Goal: Task Accomplishment & Management: Manage account settings

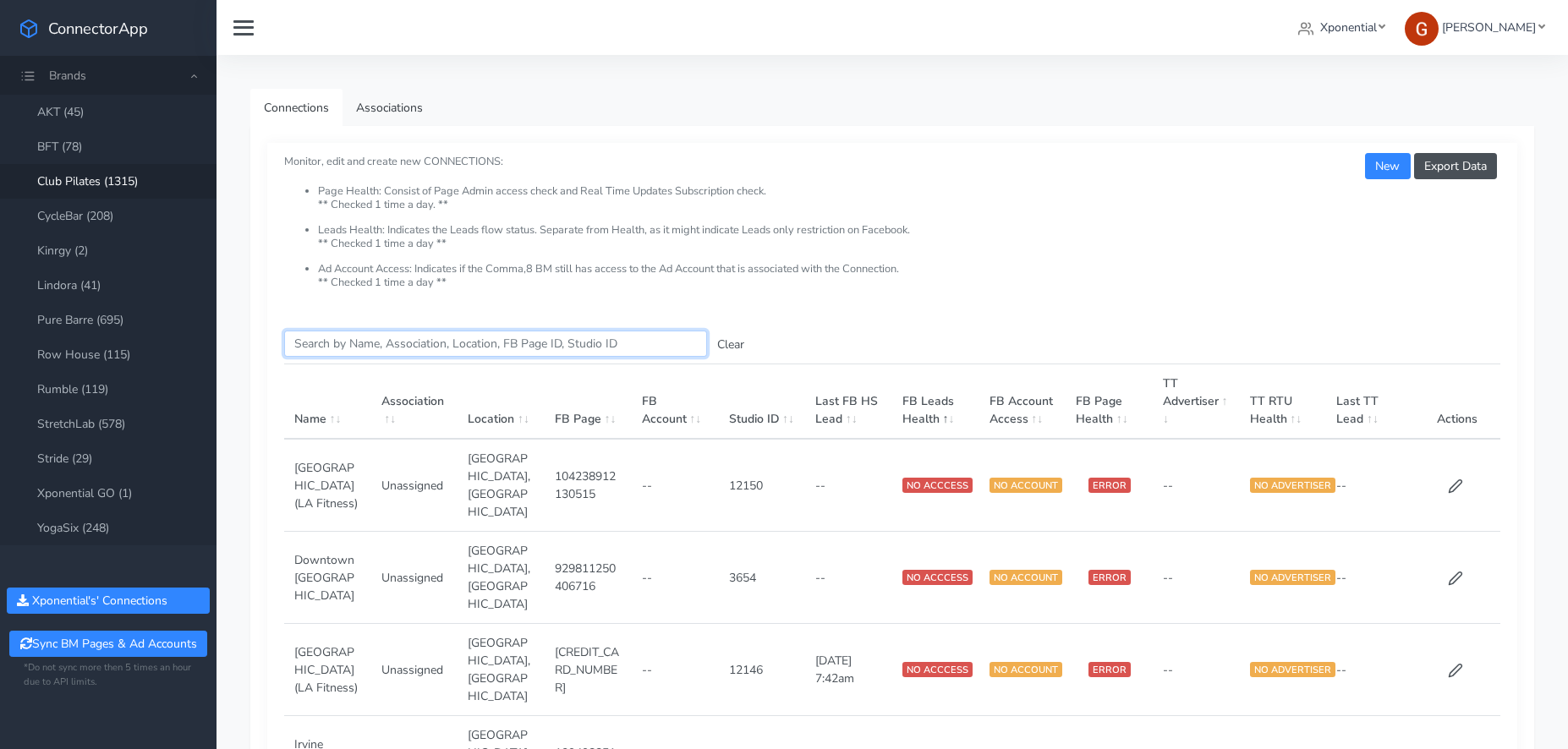
click at [520, 340] on input "Search this table" at bounding box center [496, 343] width 423 height 27
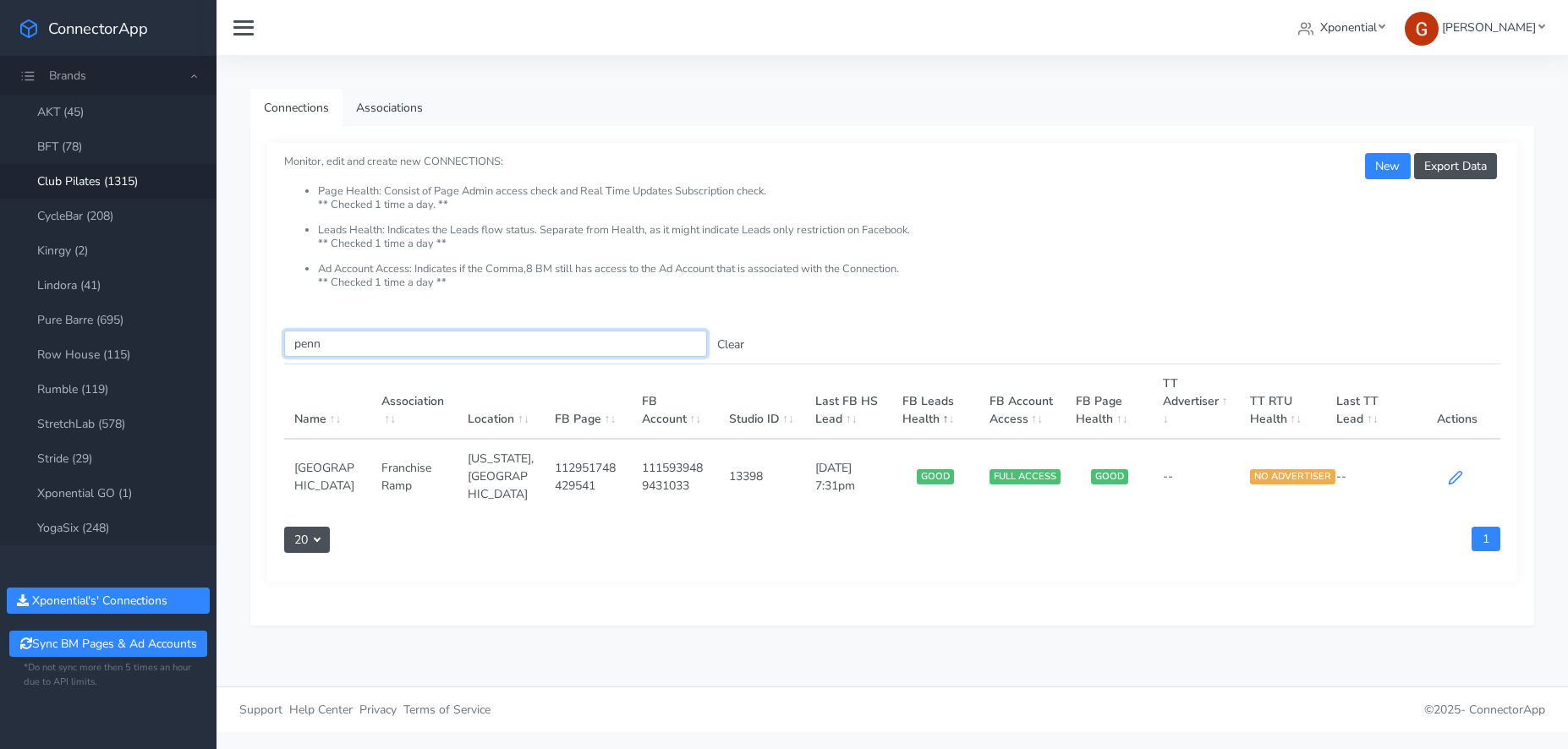
type input "penn"
click at [1452, 470] on icon at bounding box center [1455, 477] width 16 height 16
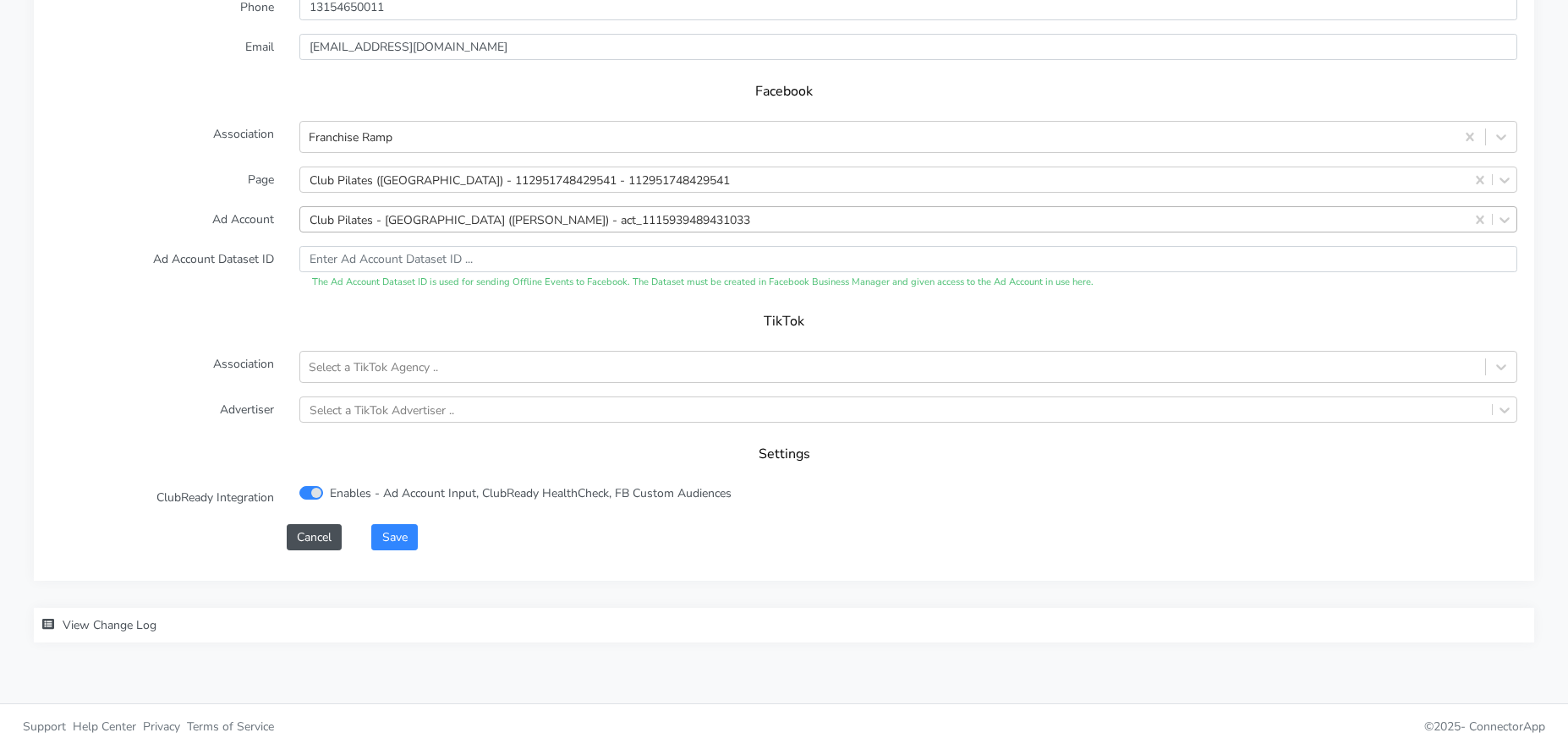
scroll to position [1665, 0]
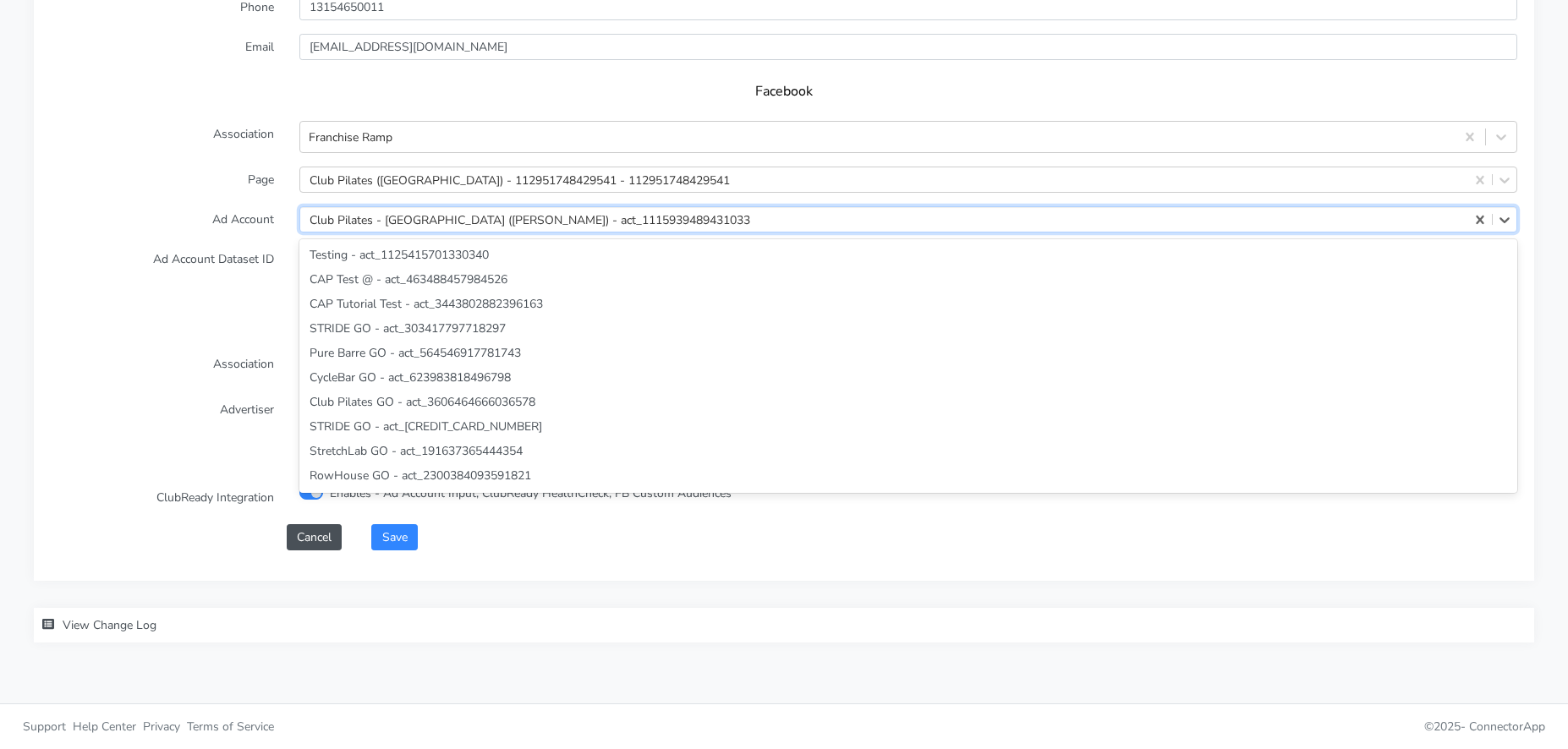
click at [392, 218] on div "Club Pilates - [GEOGRAPHIC_DATA] ([PERSON_NAME]) - act_1115939489431033" at bounding box center [530, 219] width 441 height 17
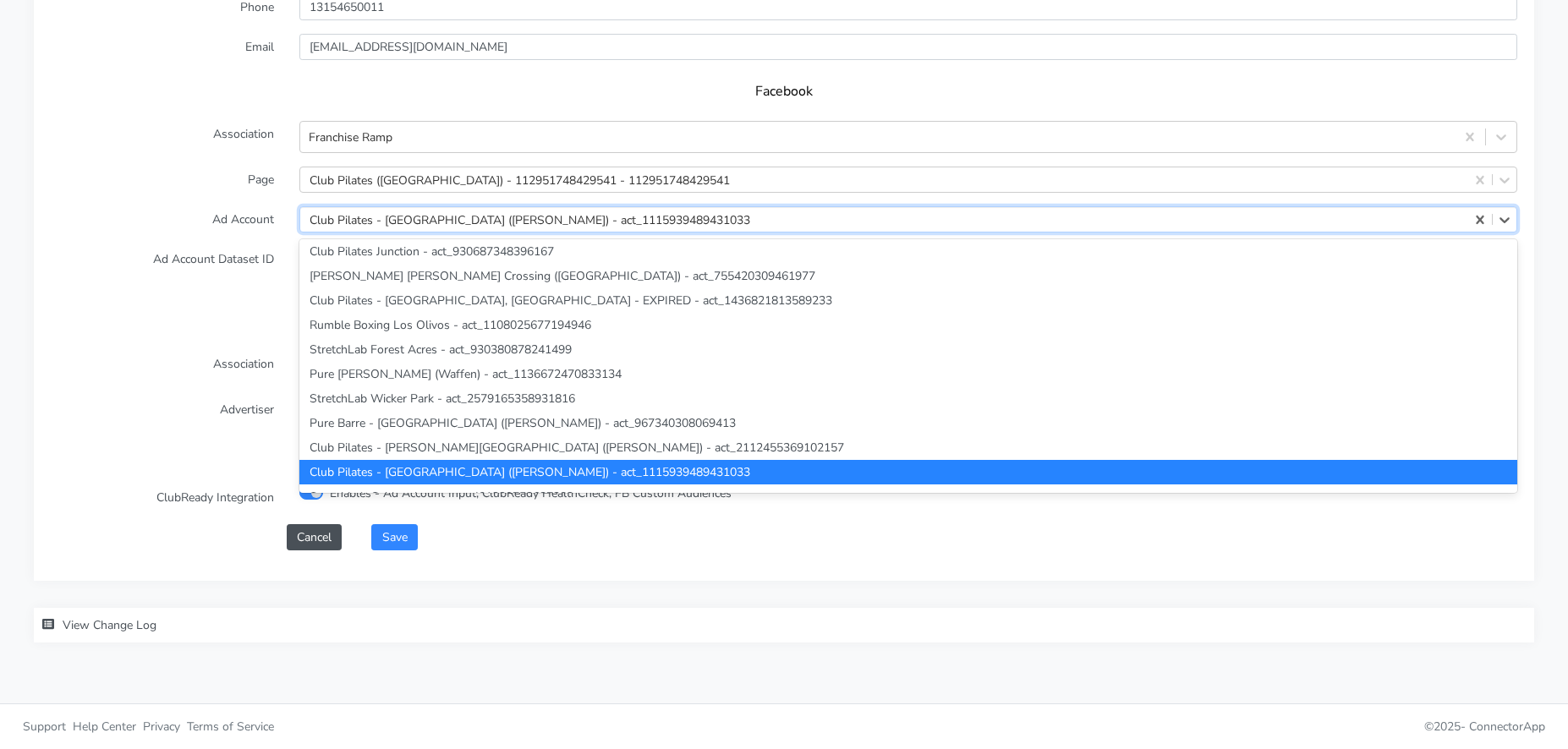
paste input "775422508194802"
type input "775422508194802"
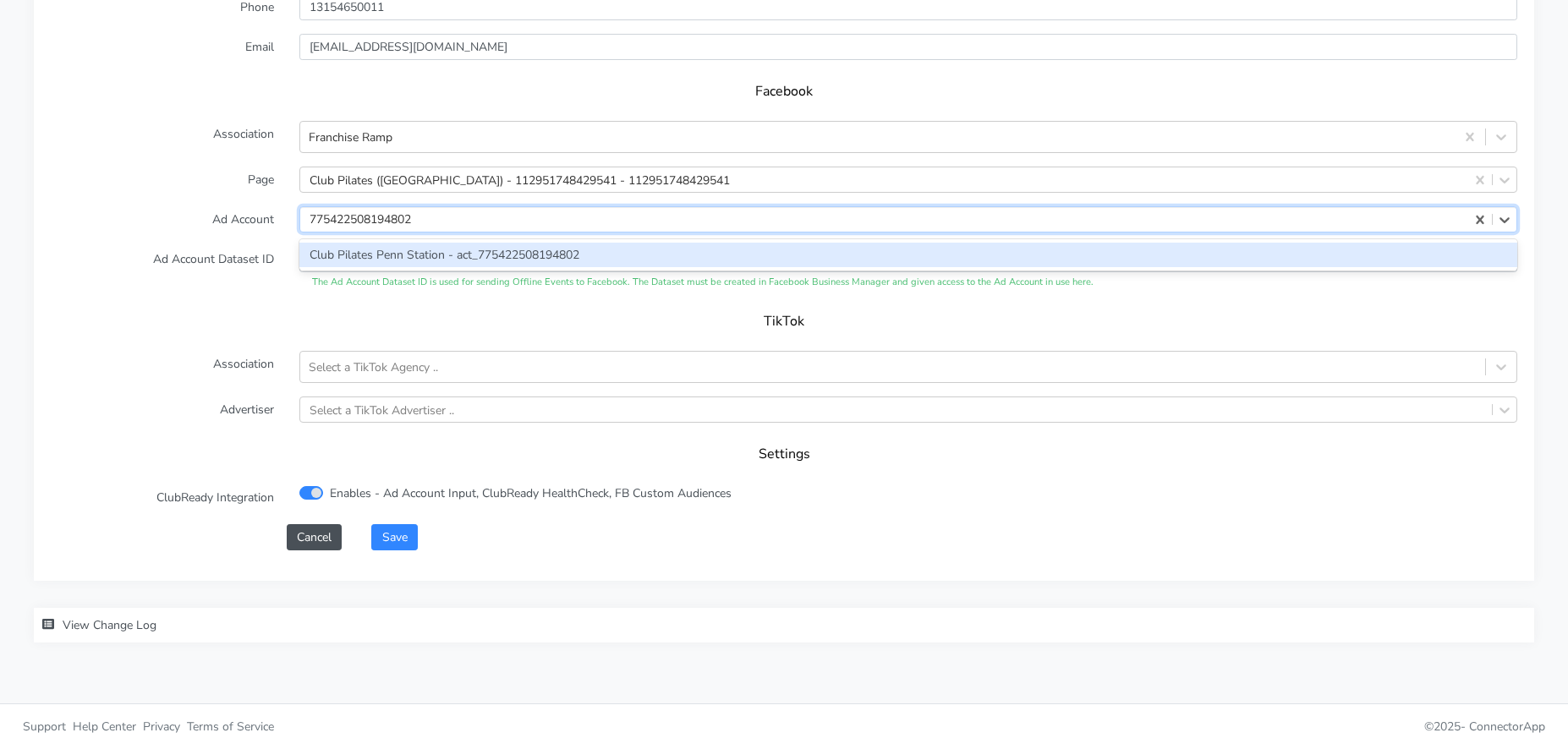
click at [385, 252] on div "Club Pilates Penn Station - act_775422508194802" at bounding box center [908, 254] width 1218 height 25
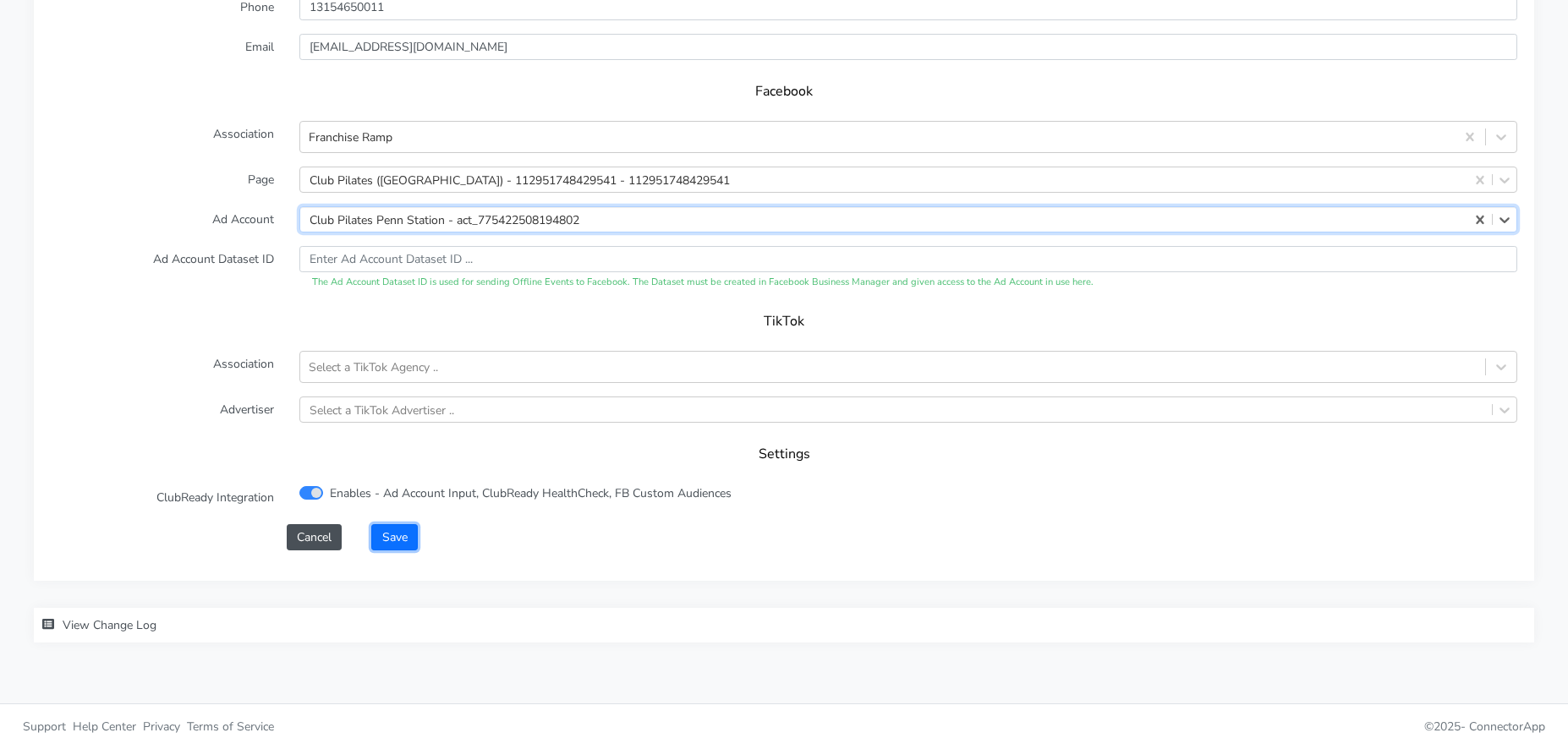
click at [397, 530] on button "Save" at bounding box center [394, 537] width 46 height 27
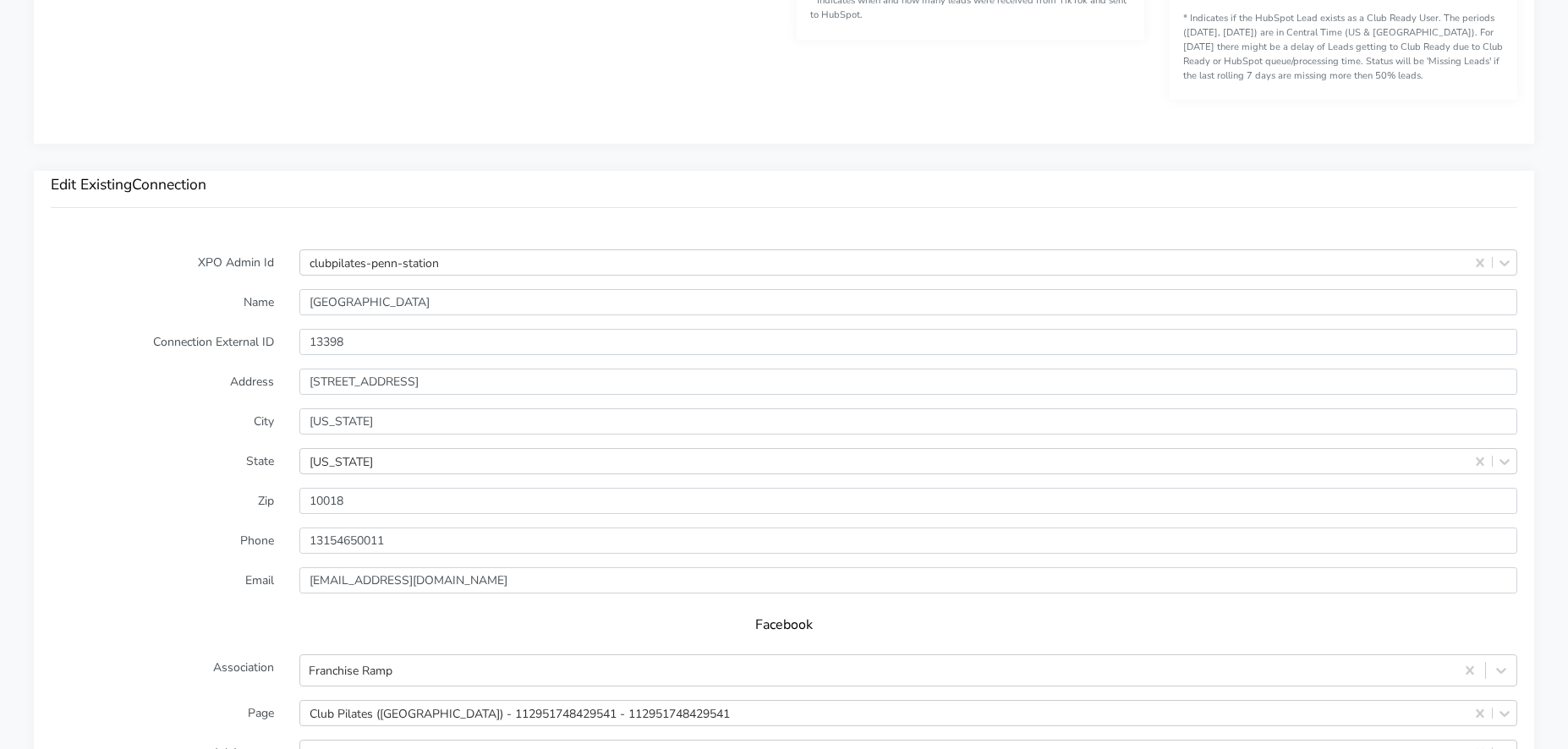
scroll to position [1133, 0]
click at [329, 339] on input "13398" at bounding box center [908, 341] width 1218 height 27
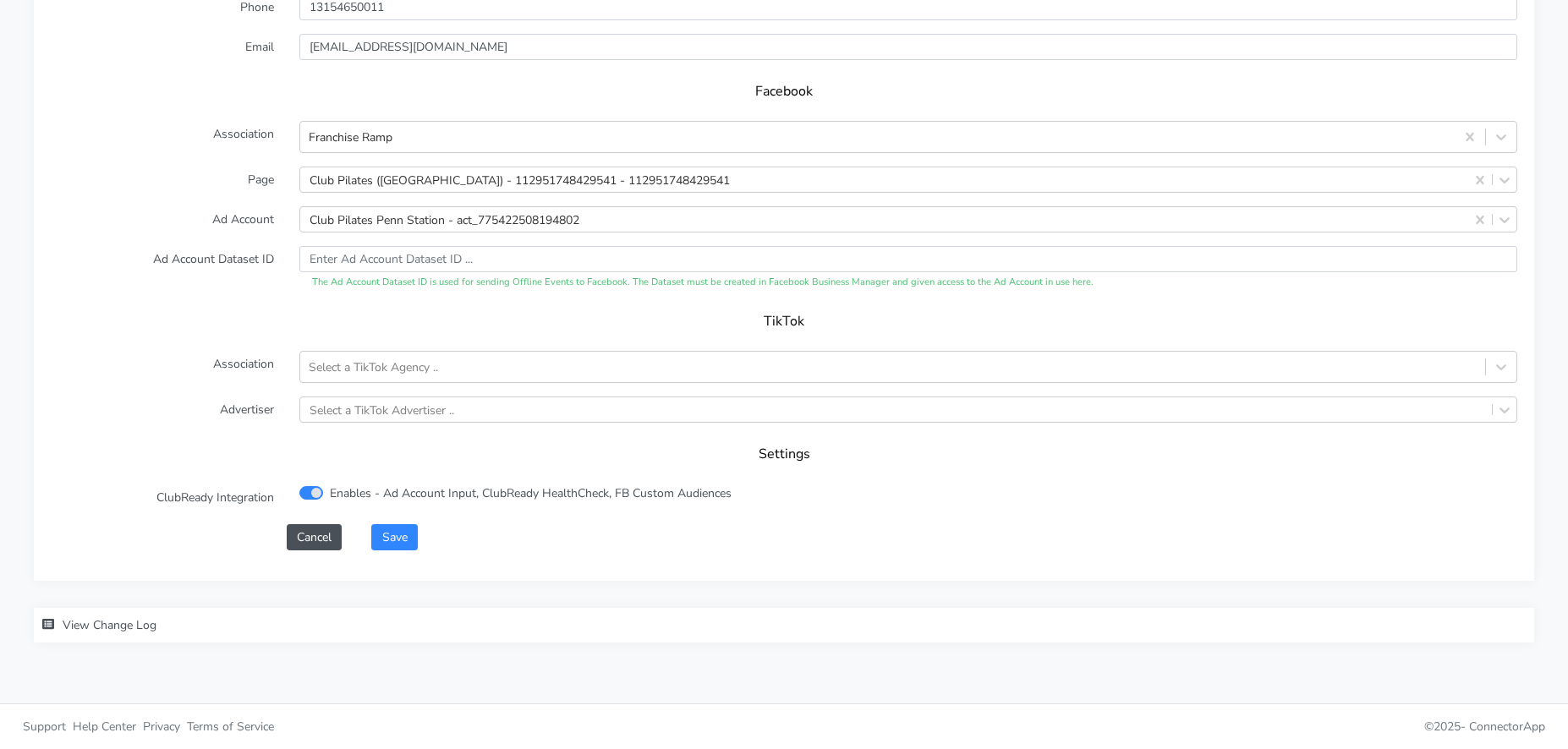
click at [540, 535] on div "Save" at bounding box center [944, 537] width 1171 height 27
click at [387, 539] on button "Save" at bounding box center [394, 537] width 46 height 27
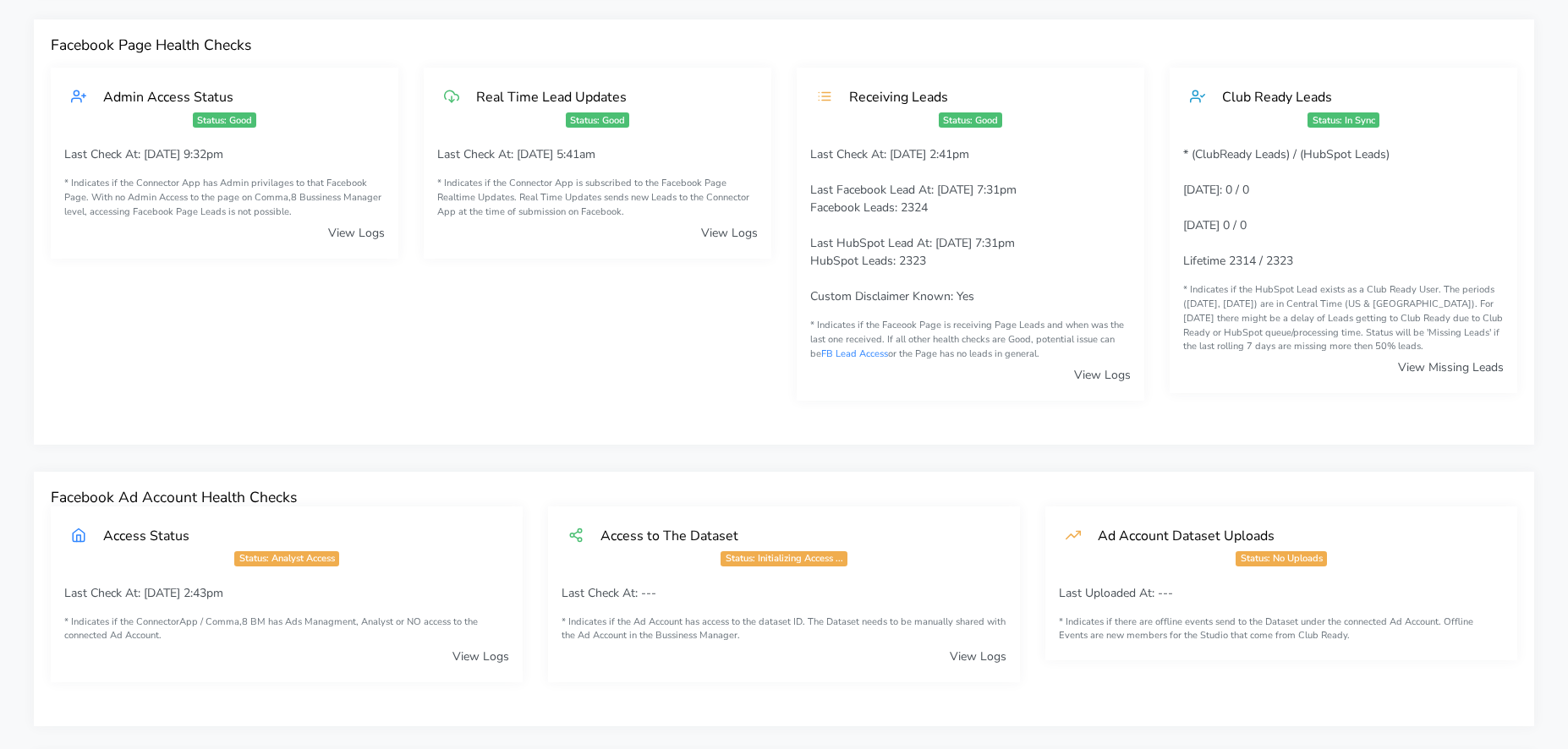
scroll to position [0, 0]
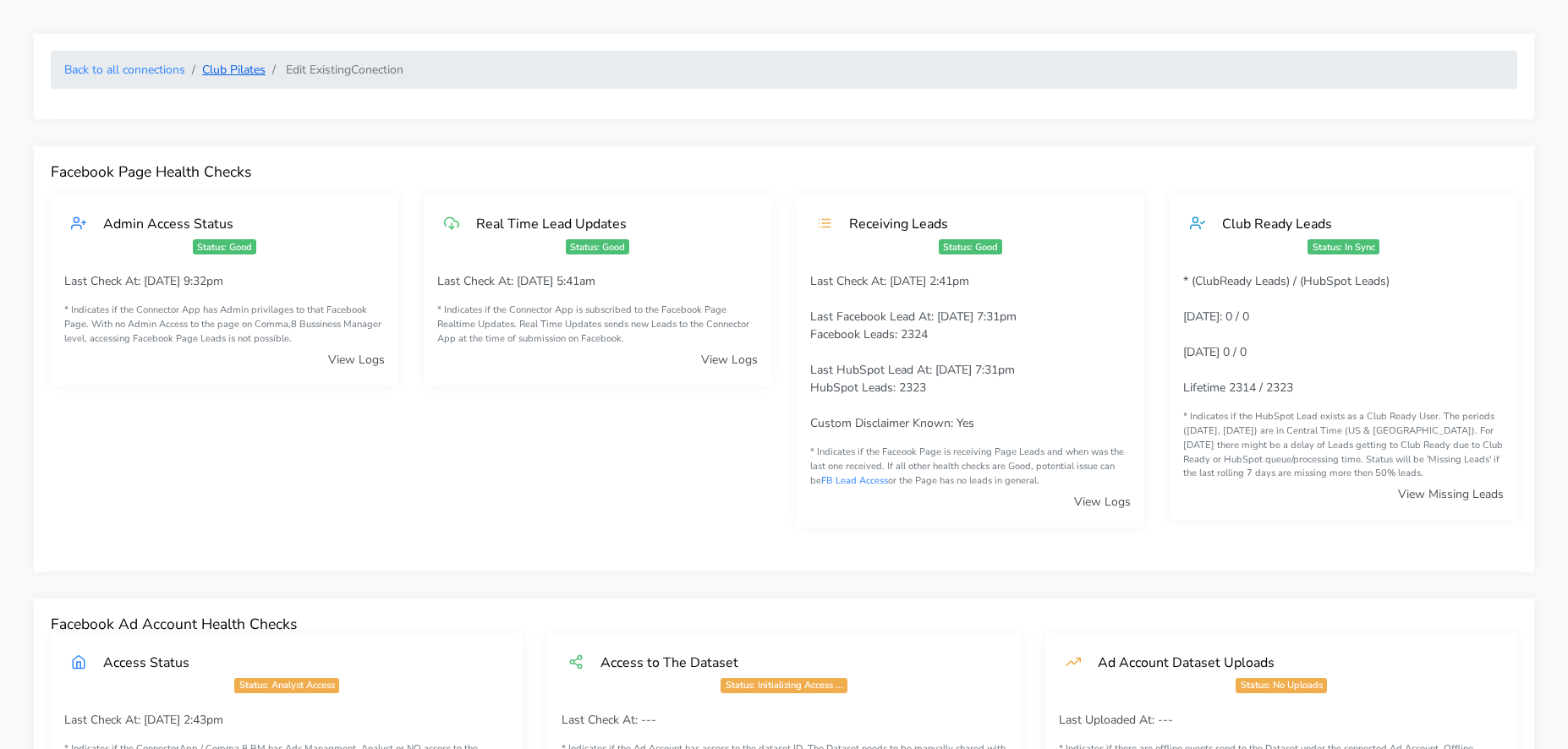
click at [239, 67] on link "Club Pilates" at bounding box center [233, 70] width 63 height 16
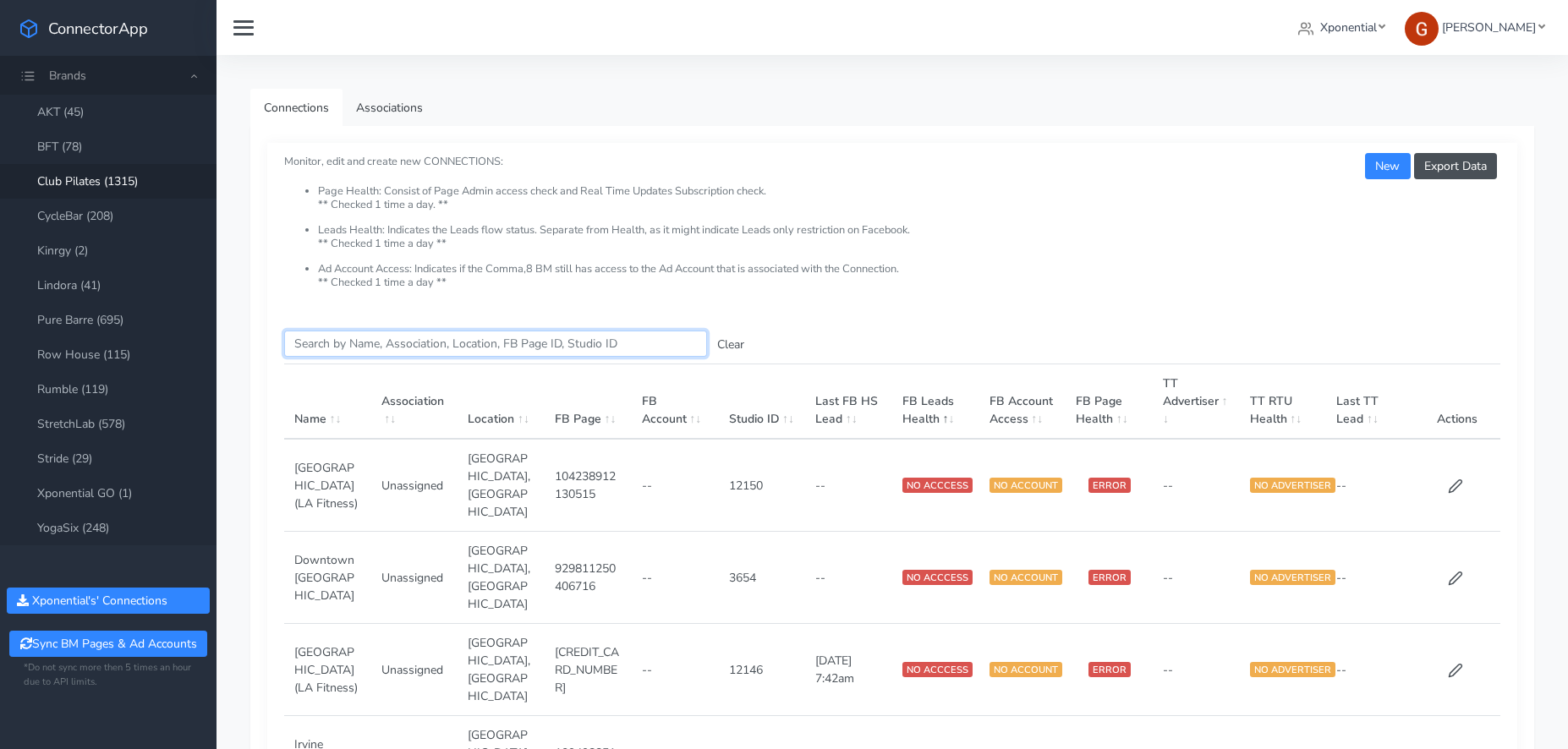
click at [396, 339] on input "Search this table" at bounding box center [496, 343] width 423 height 27
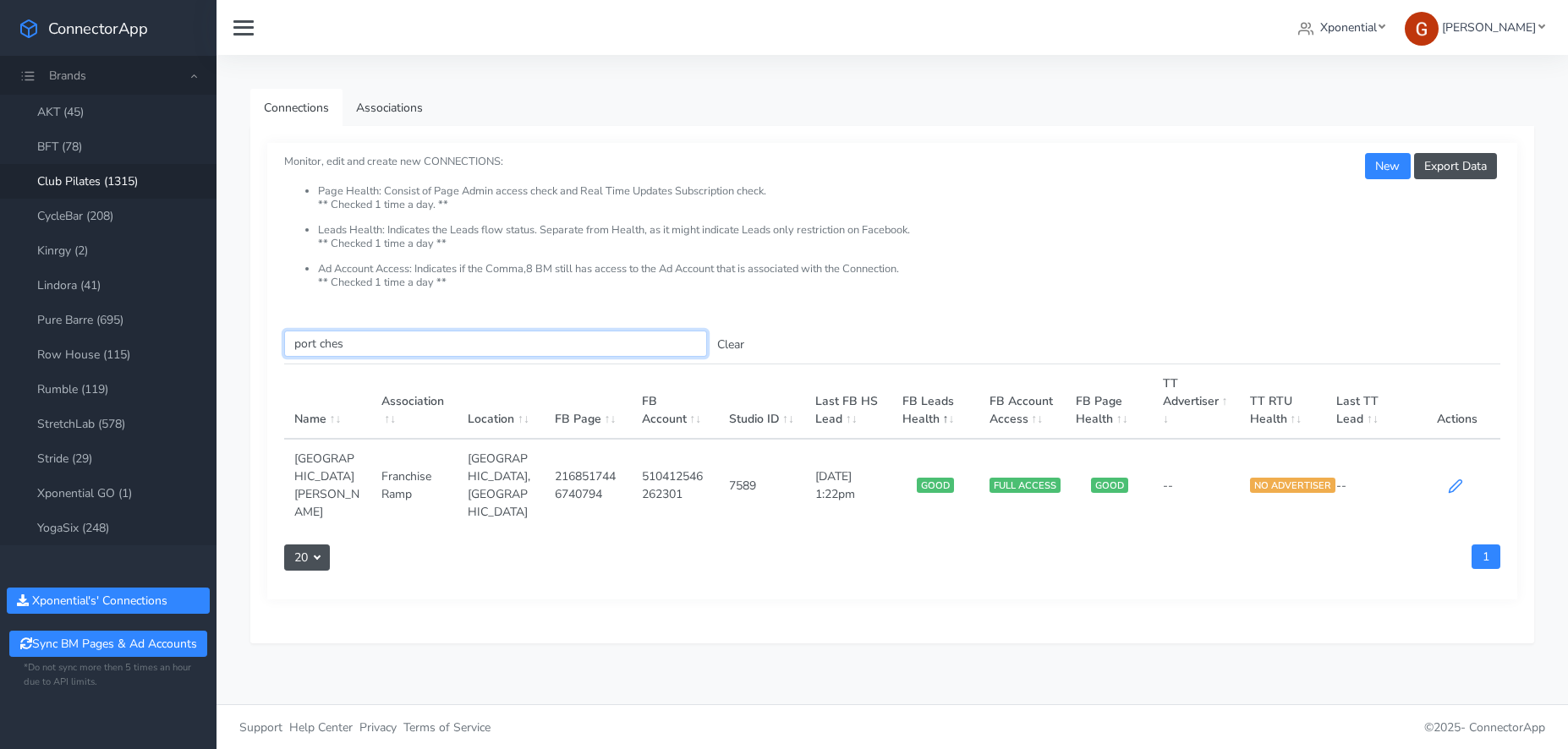
type input "port ches"
click at [1455, 478] on icon at bounding box center [1455, 486] width 16 height 16
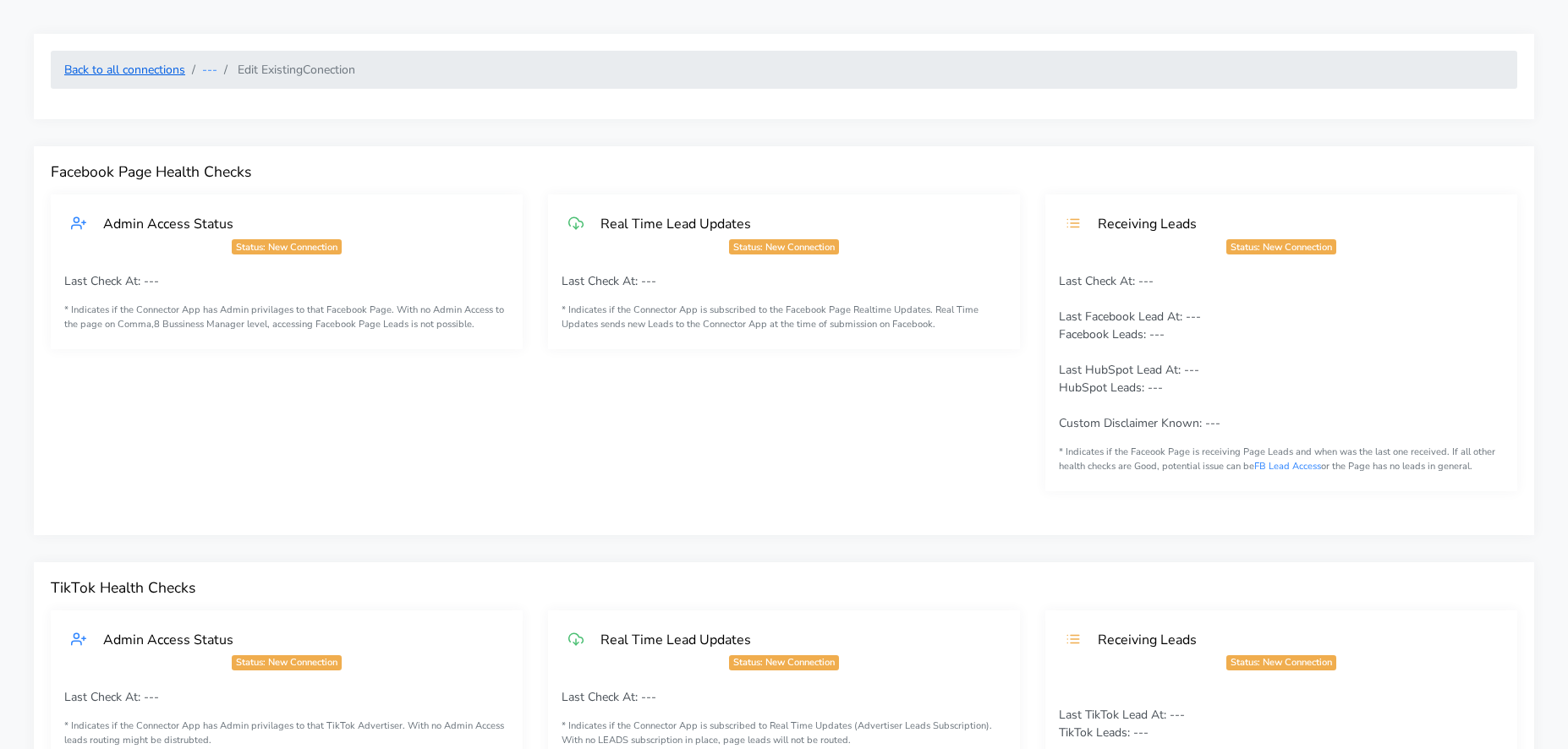
click at [146, 71] on link "Back to all connections" at bounding box center [124, 70] width 121 height 16
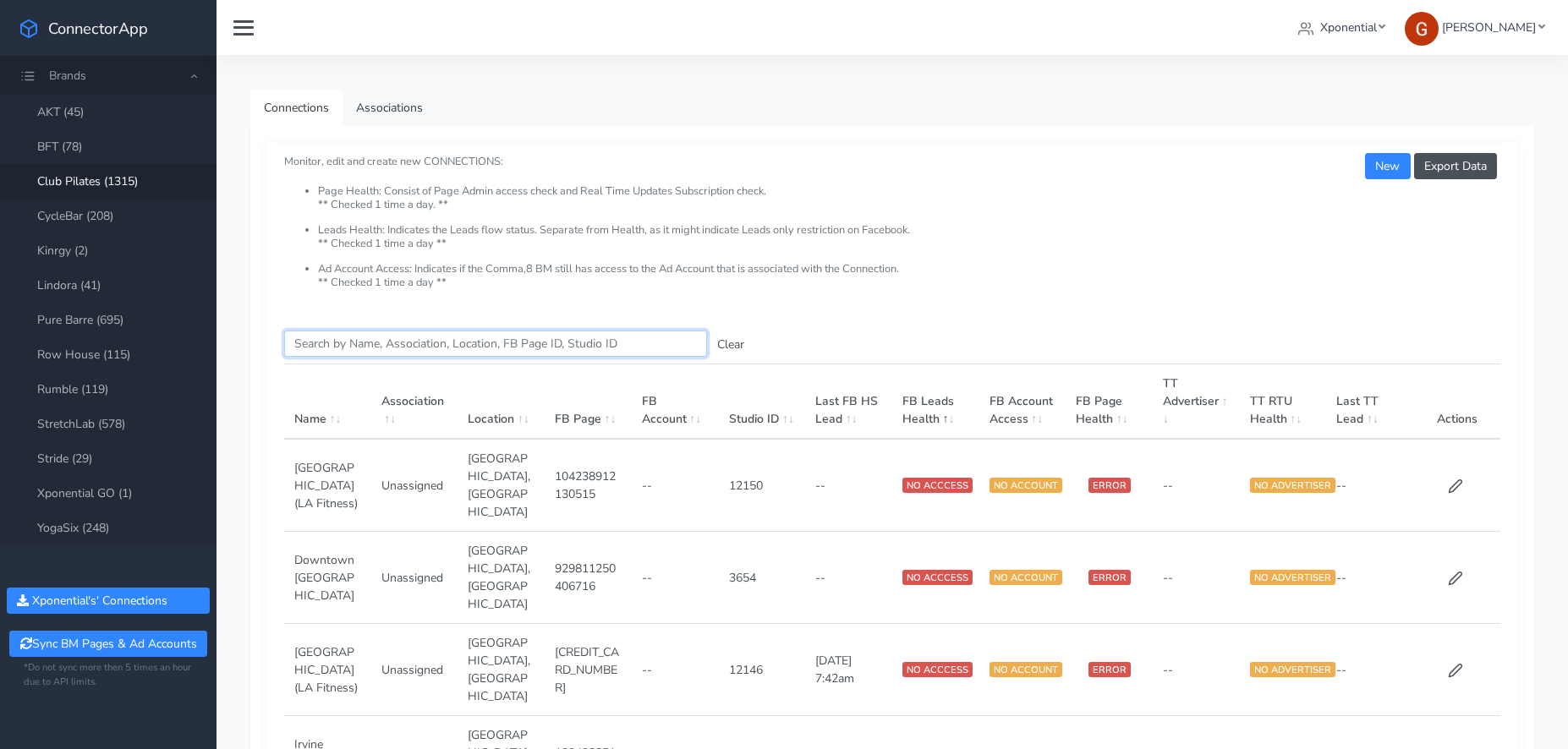
click at [363, 341] on input "Search this table" at bounding box center [496, 343] width 423 height 27
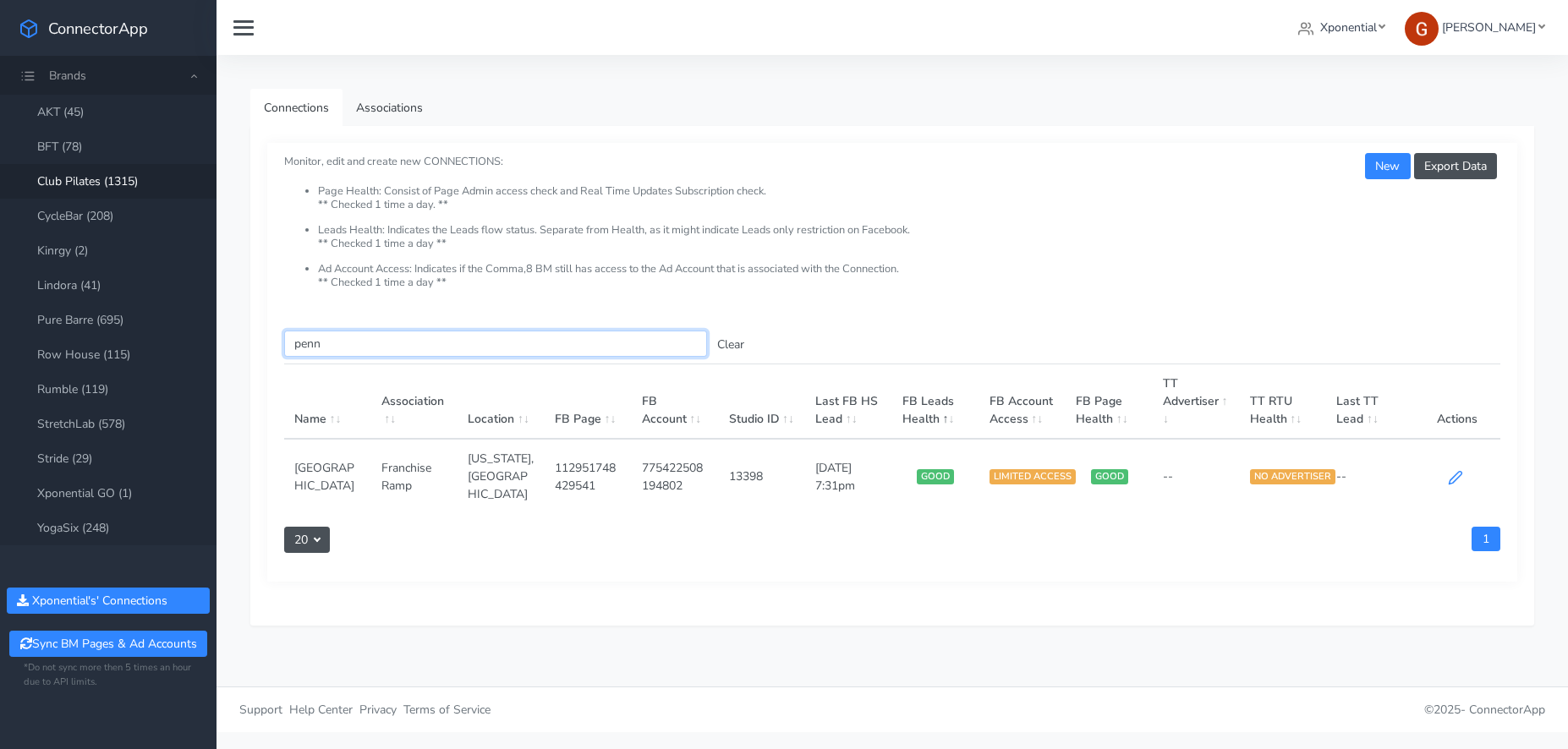
type input "penn"
click at [1459, 470] on icon at bounding box center [1455, 477] width 16 height 16
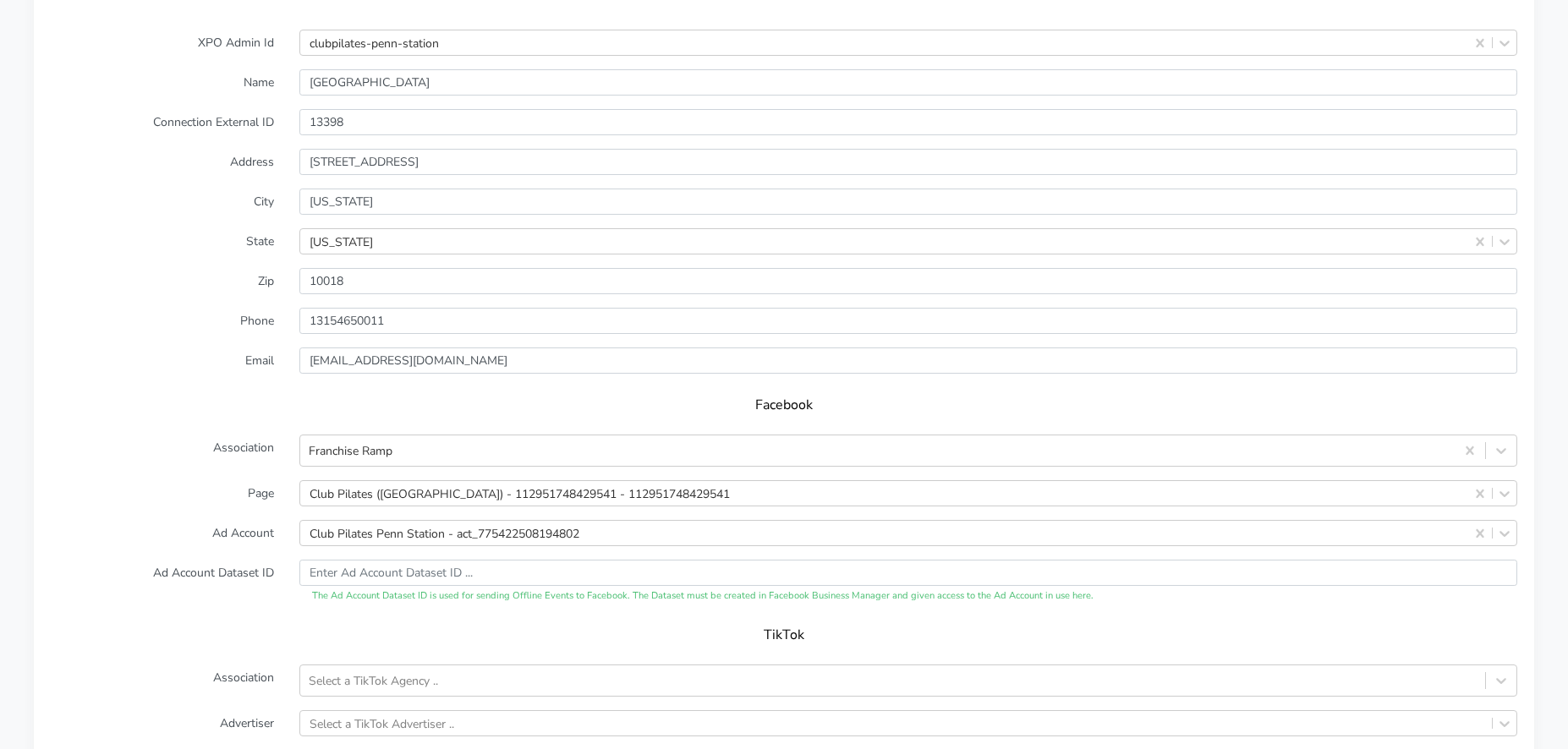
scroll to position [1355, 0]
click at [374, 444] on div "Franchise Ramp" at bounding box center [350, 447] width 84 height 17
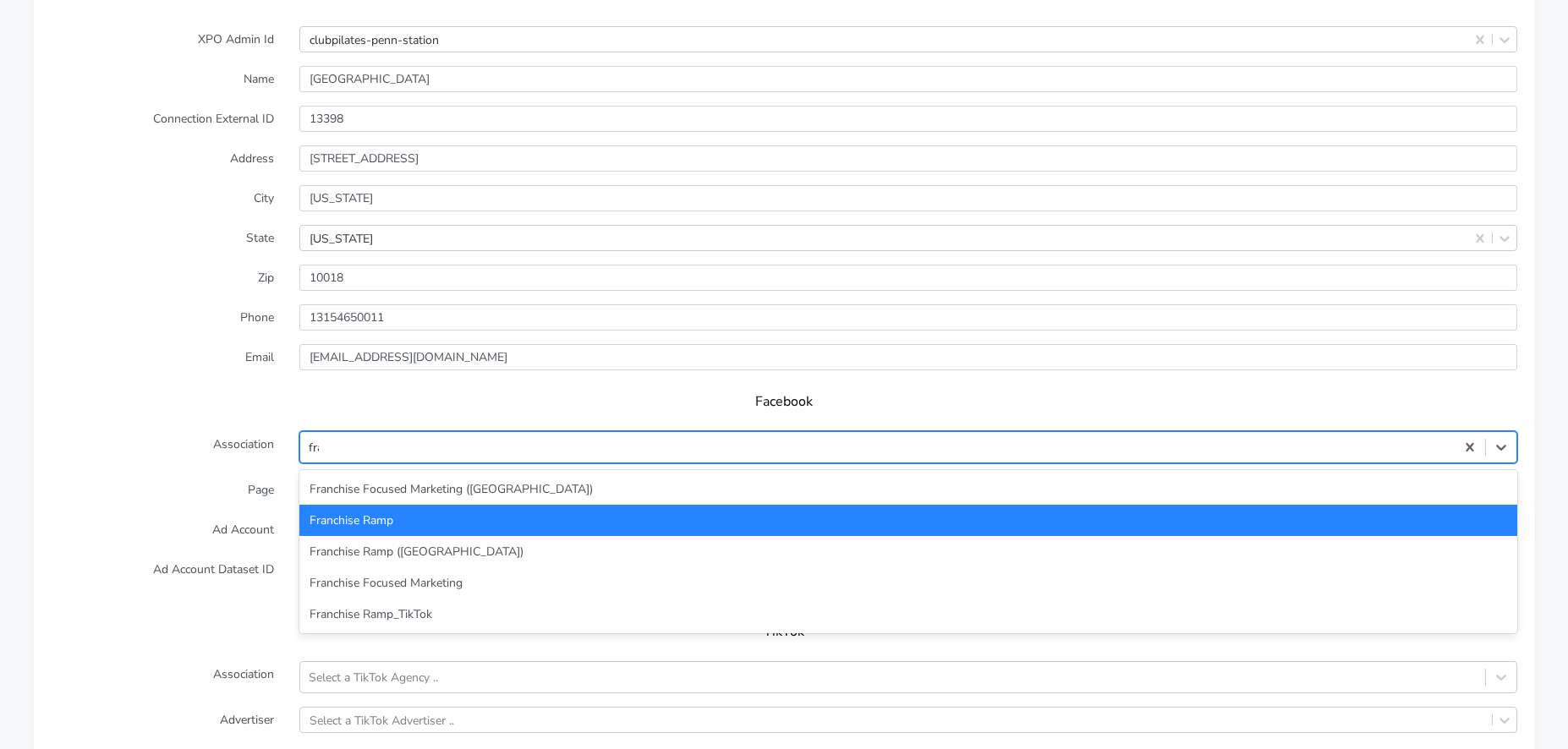
type input "[PERSON_NAME]"
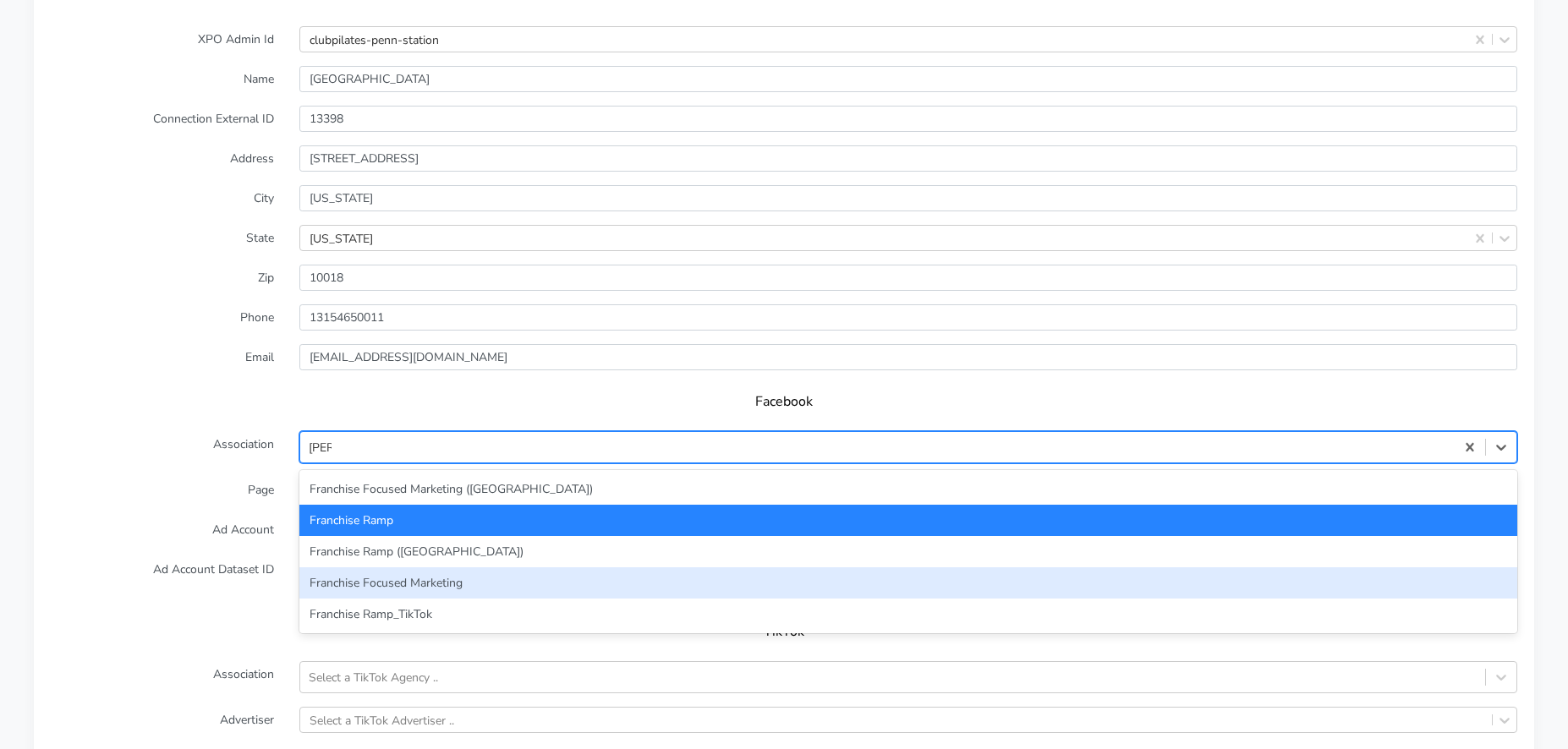
click at [393, 587] on div "Franchise Focused Marketing" at bounding box center [908, 583] width 1218 height 31
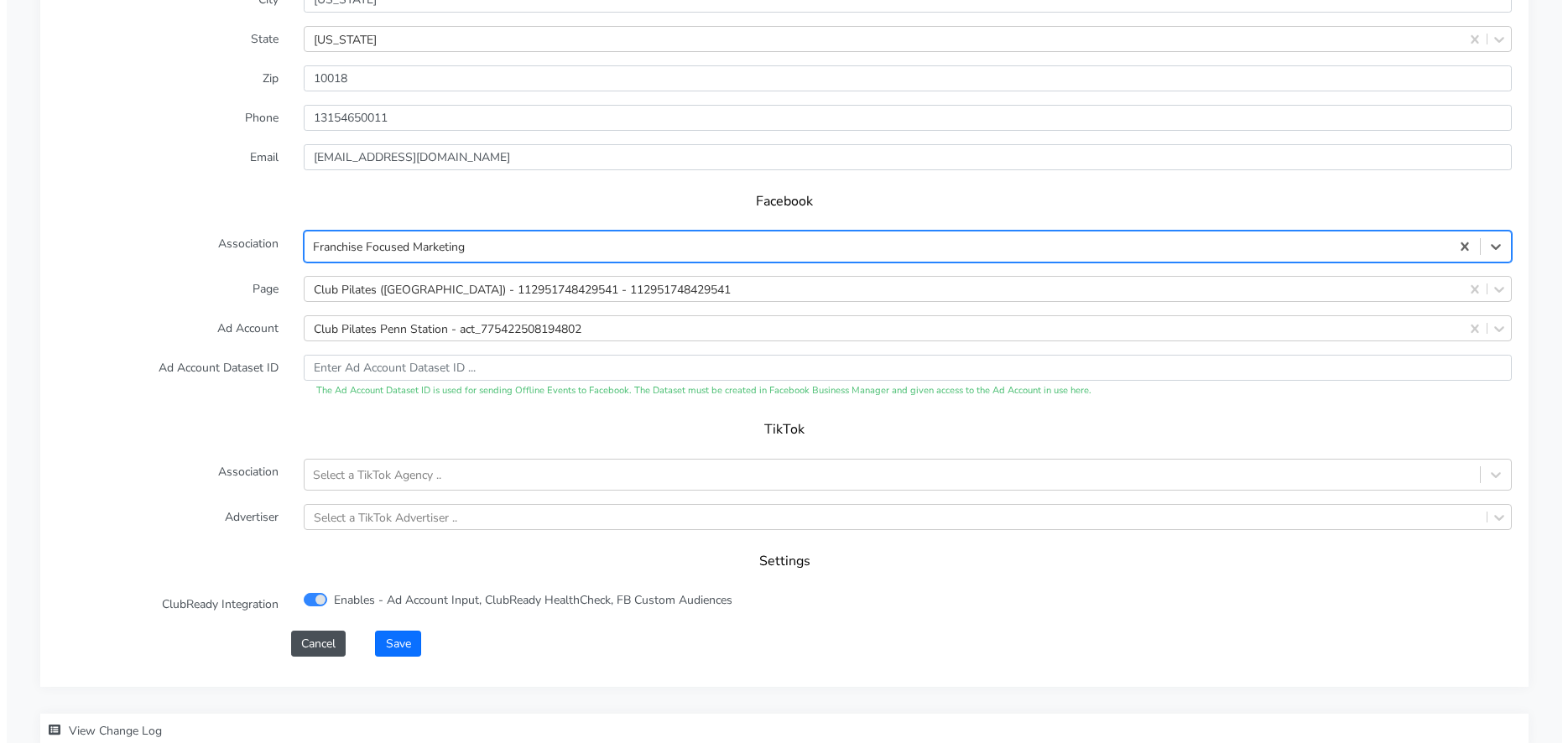
scroll to position [1652, 0]
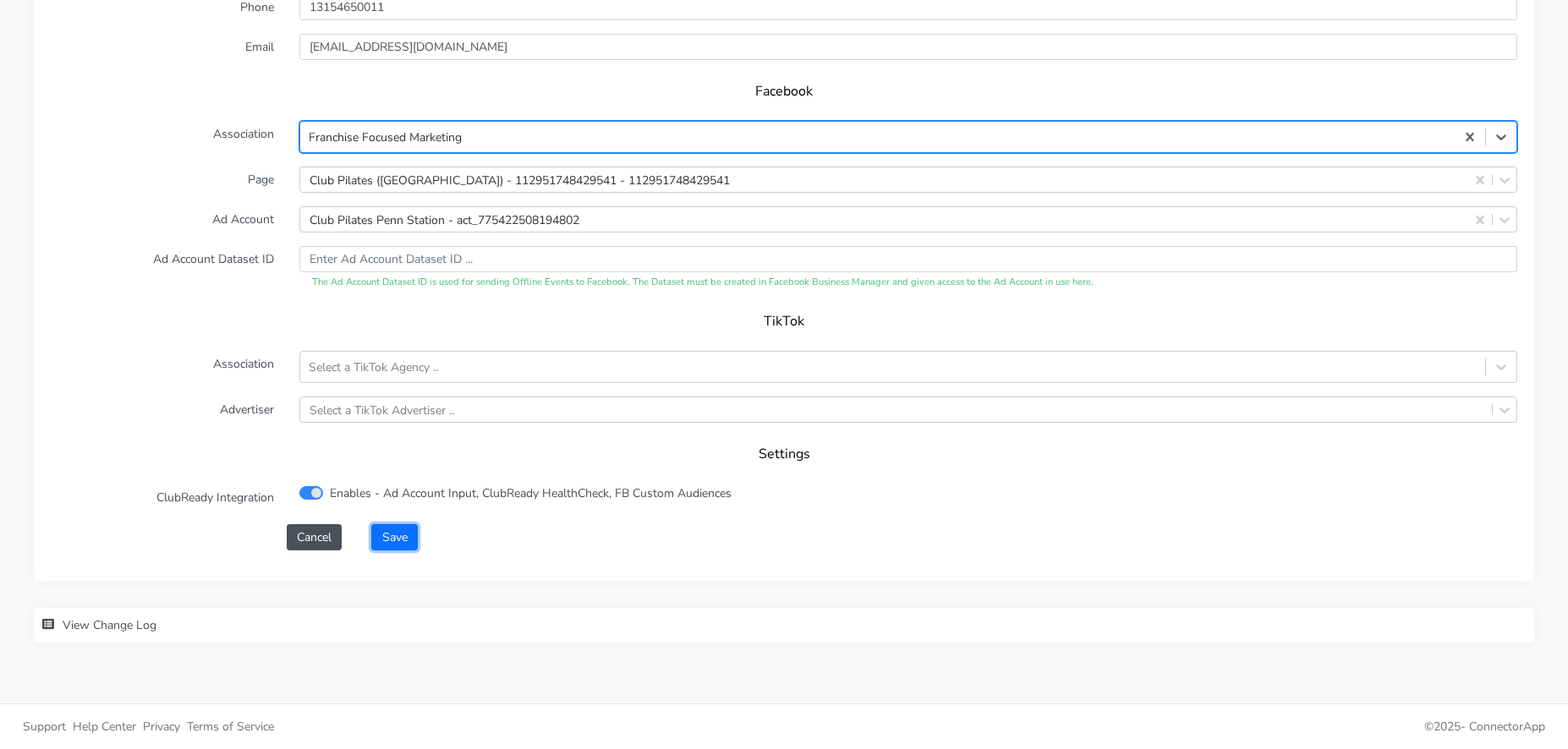
click at [384, 549] on button "Save" at bounding box center [394, 537] width 46 height 27
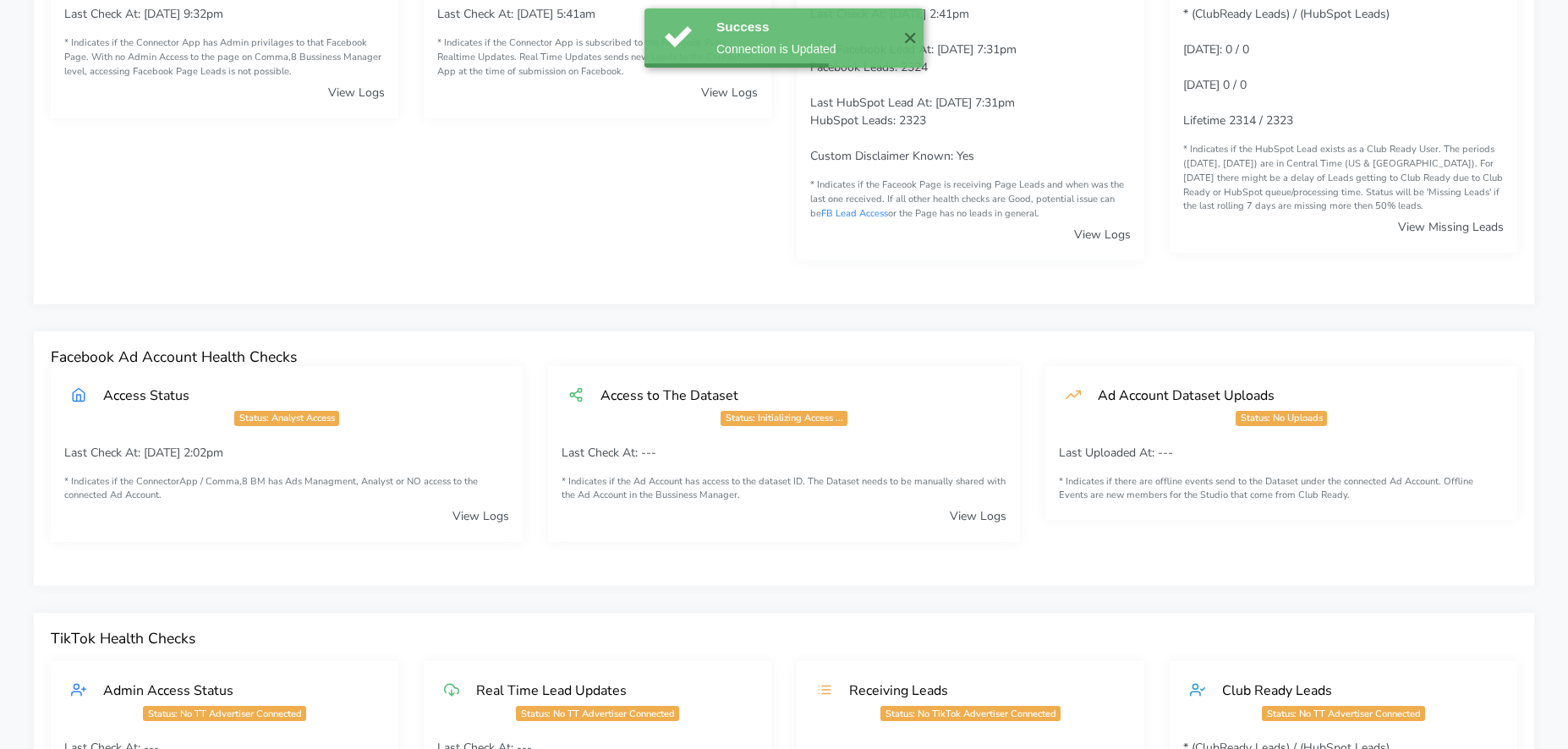
scroll to position [0, 0]
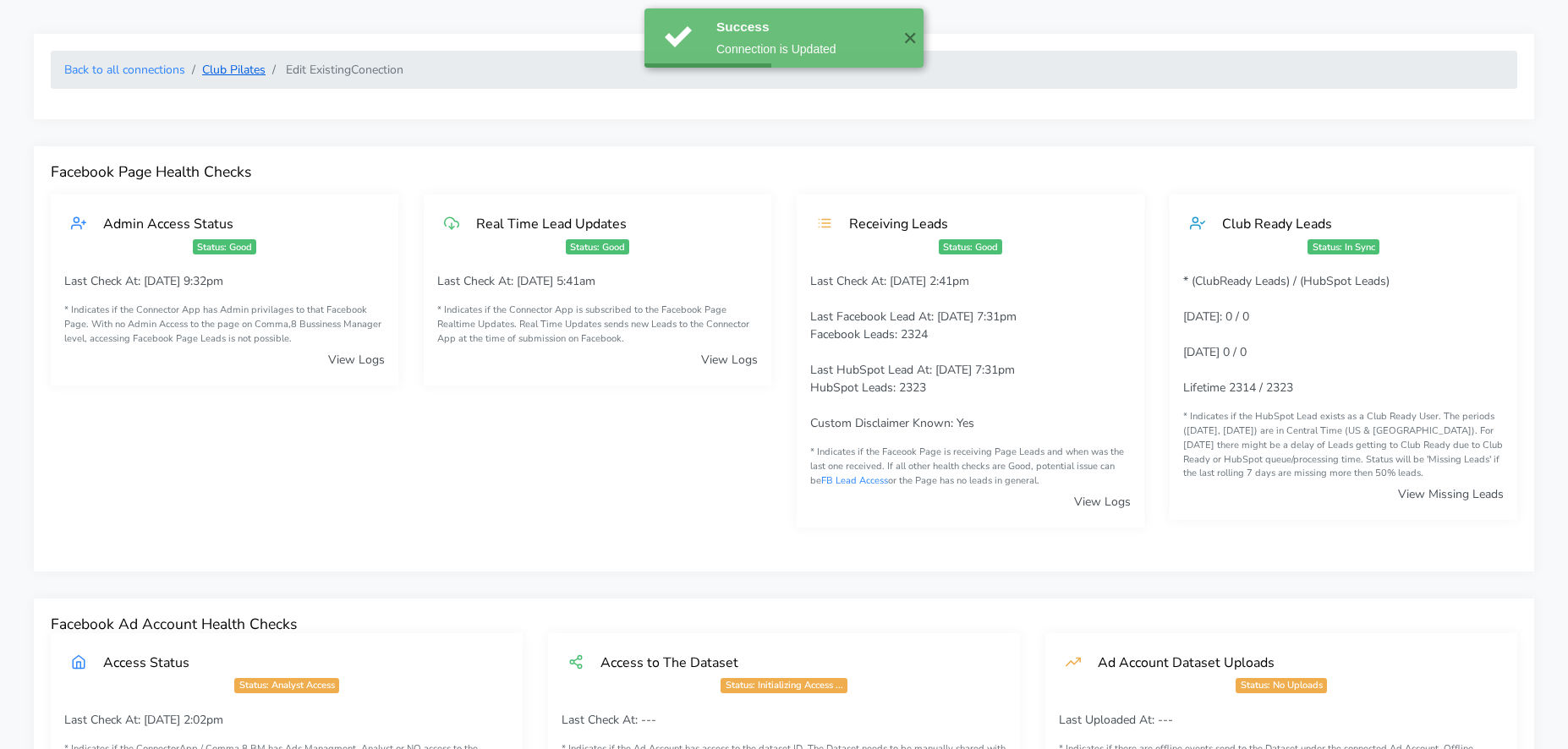
click at [234, 69] on link "Club Pilates" at bounding box center [233, 70] width 63 height 16
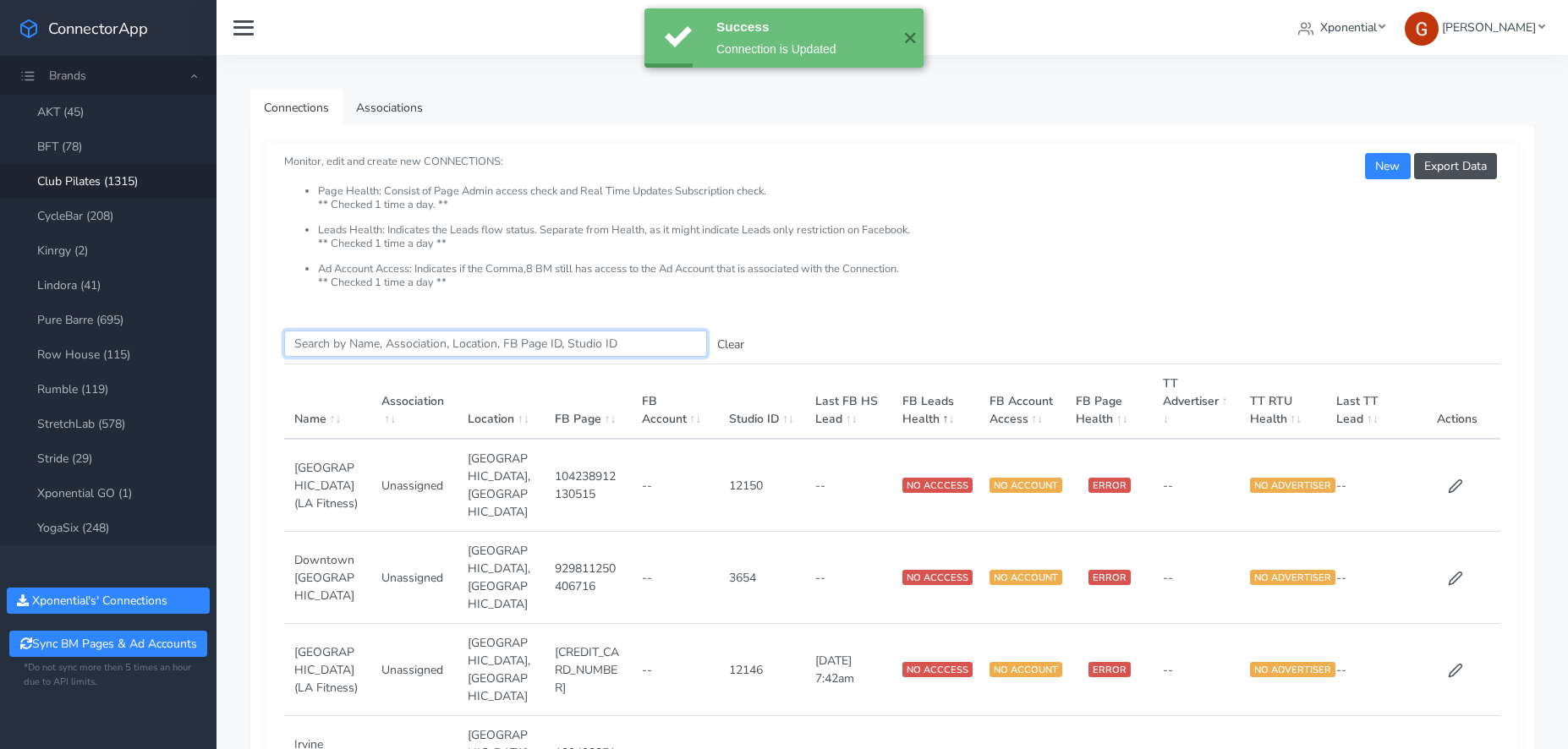
click at [399, 347] on input "Search this table" at bounding box center [496, 343] width 423 height 27
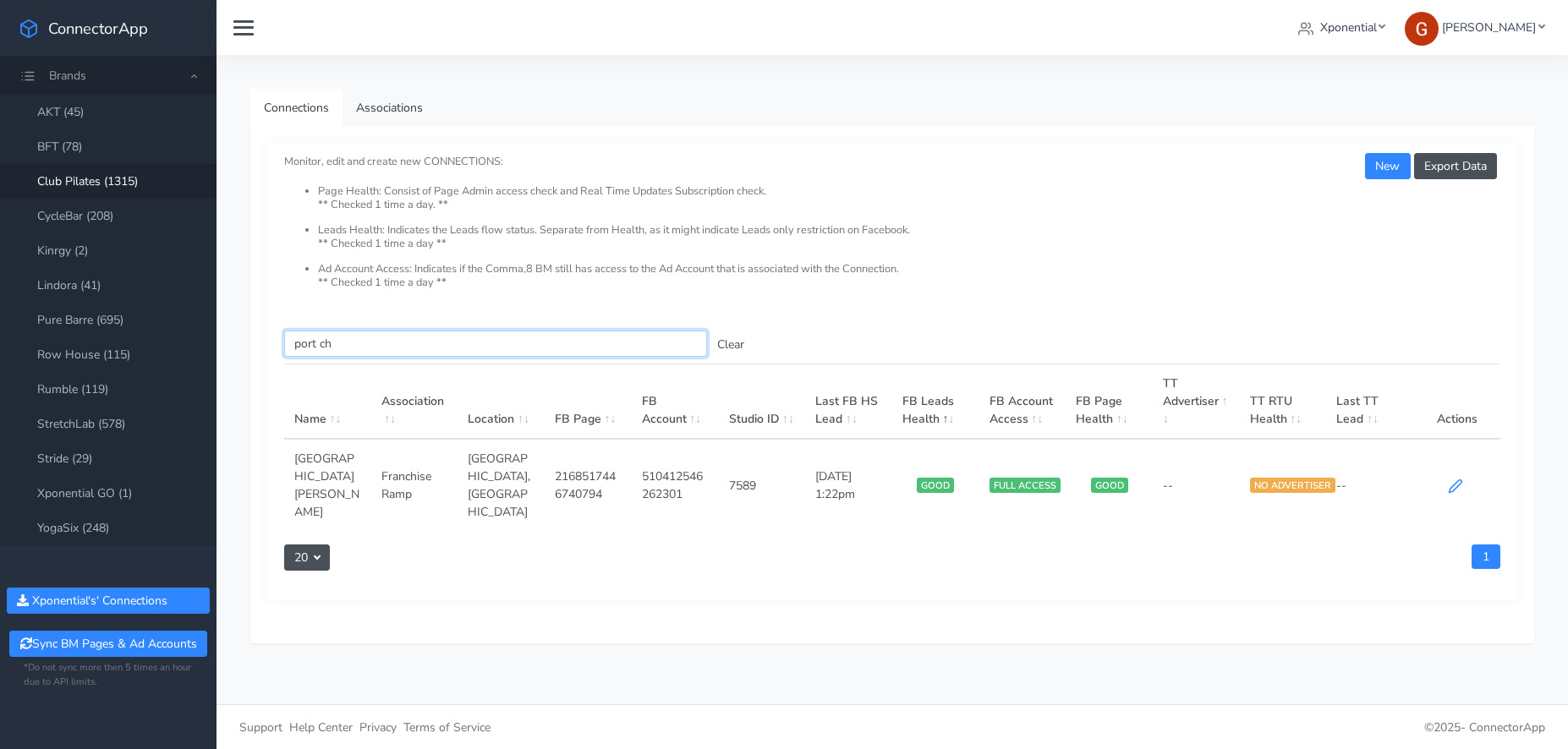
type input "port ch"
click at [1455, 478] on icon at bounding box center [1455, 486] width 16 height 16
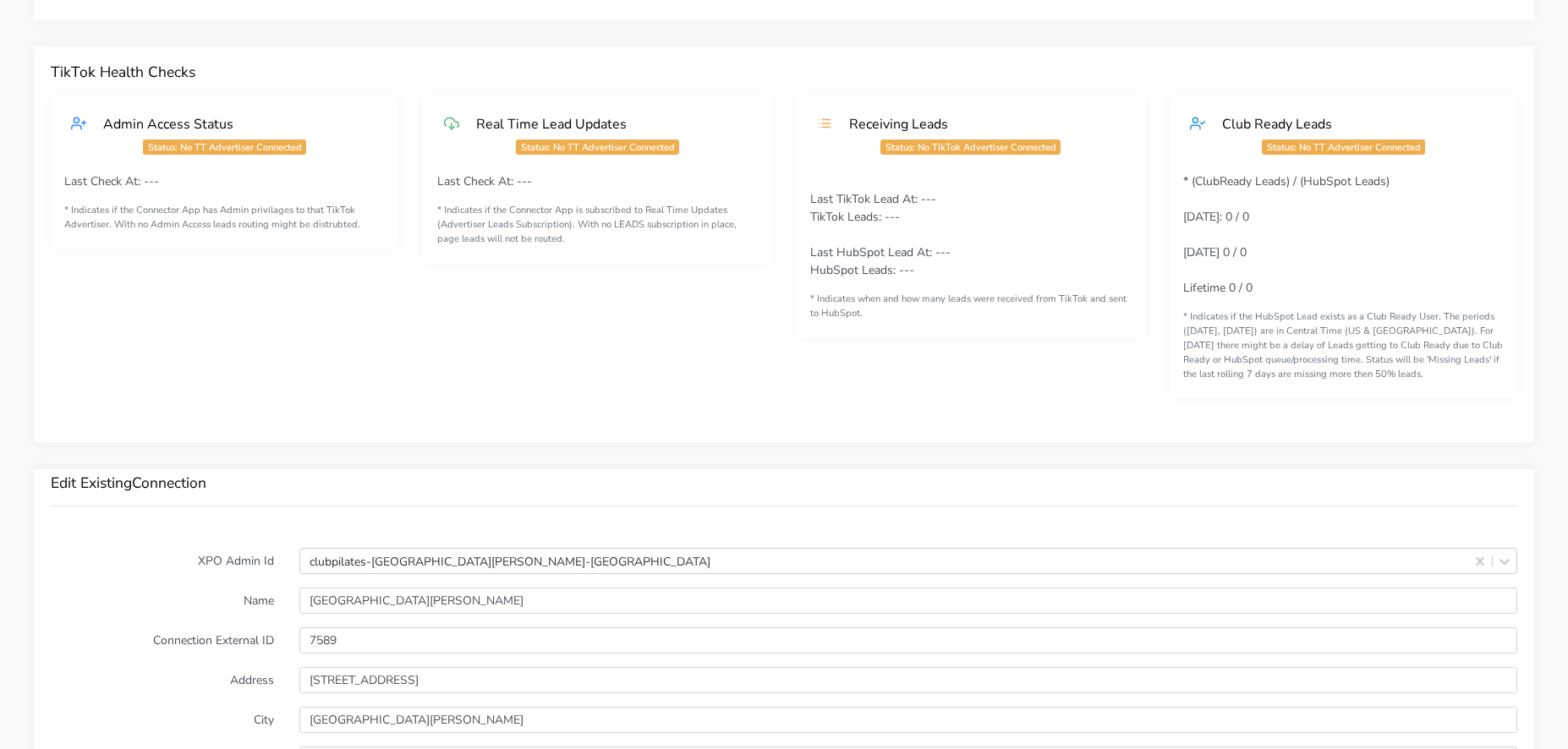
scroll to position [1156, 0]
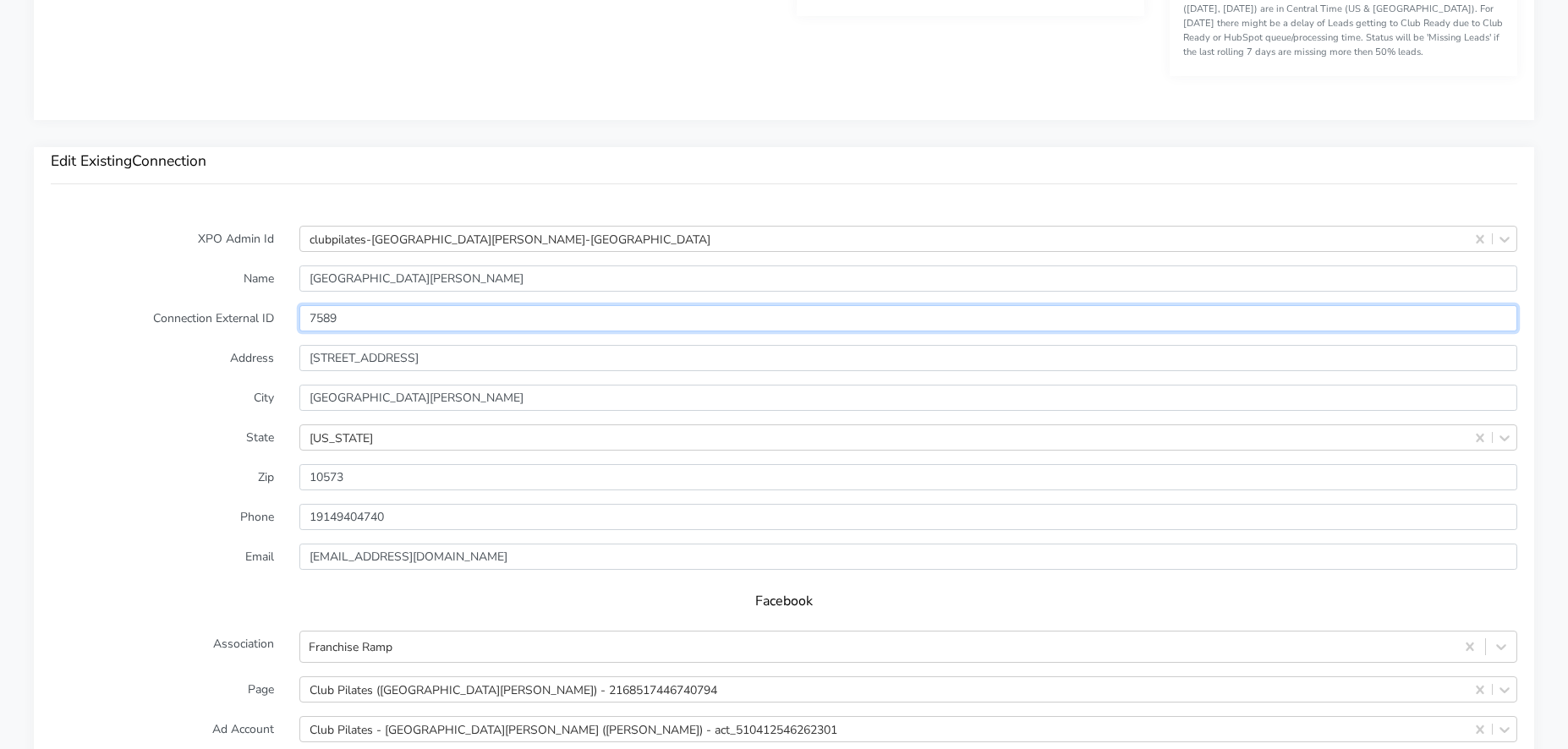
click at [331, 315] on input "7589" at bounding box center [908, 318] width 1218 height 27
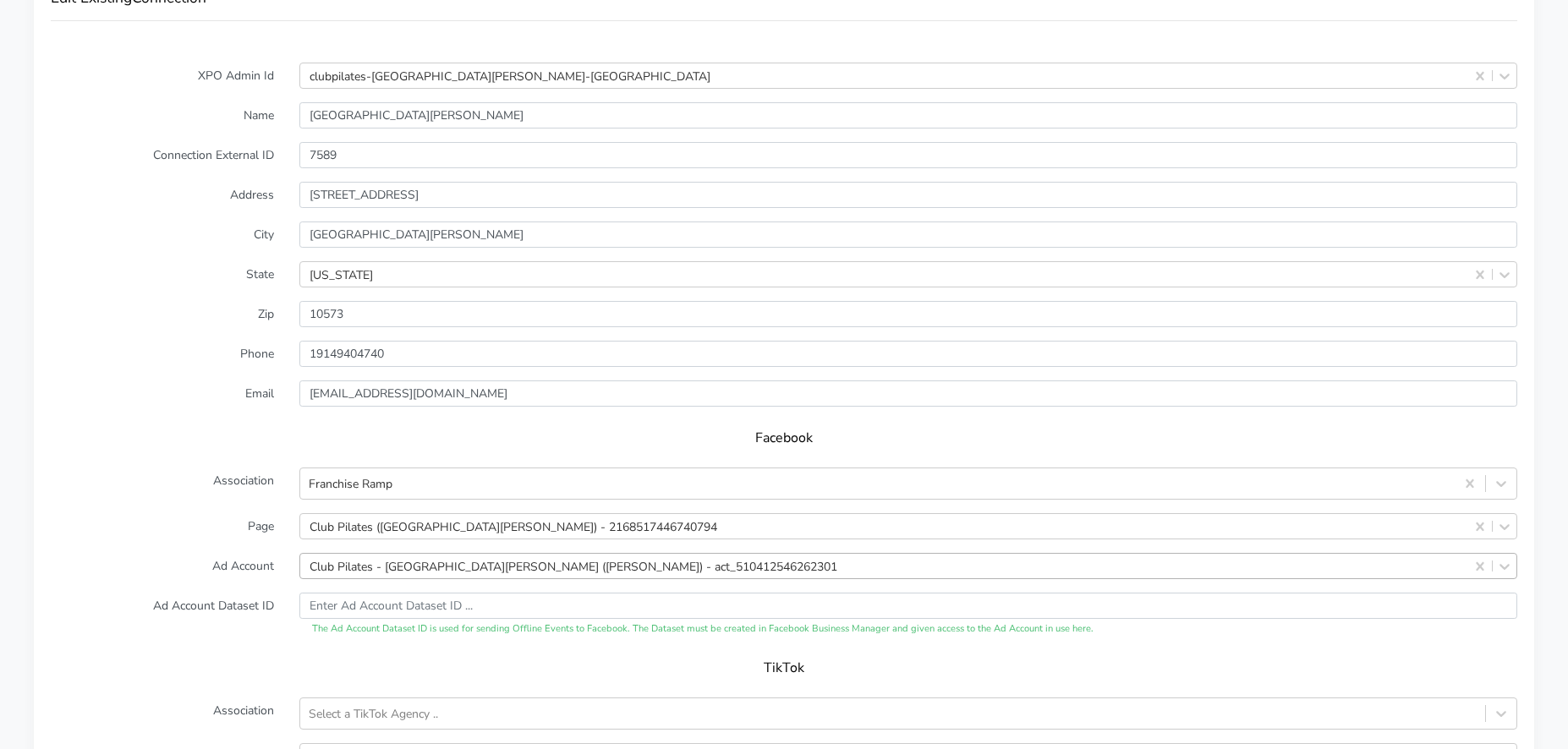
click at [413, 566] on div "Club Pilates - [GEOGRAPHIC_DATA][PERSON_NAME] ([PERSON_NAME]) - act_51041254626…" at bounding box center [908, 566] width 1218 height 27
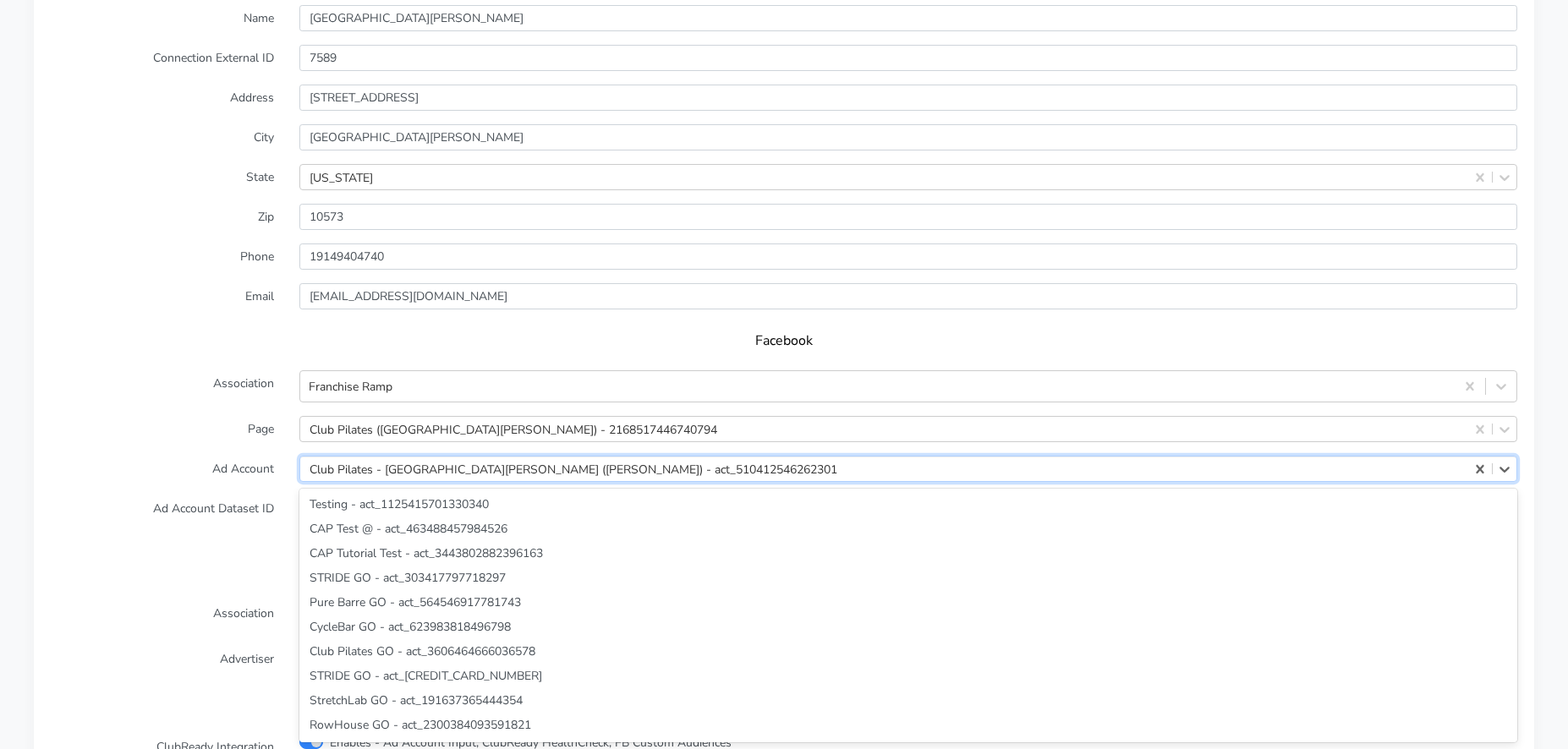
scroll to position [8142, 0]
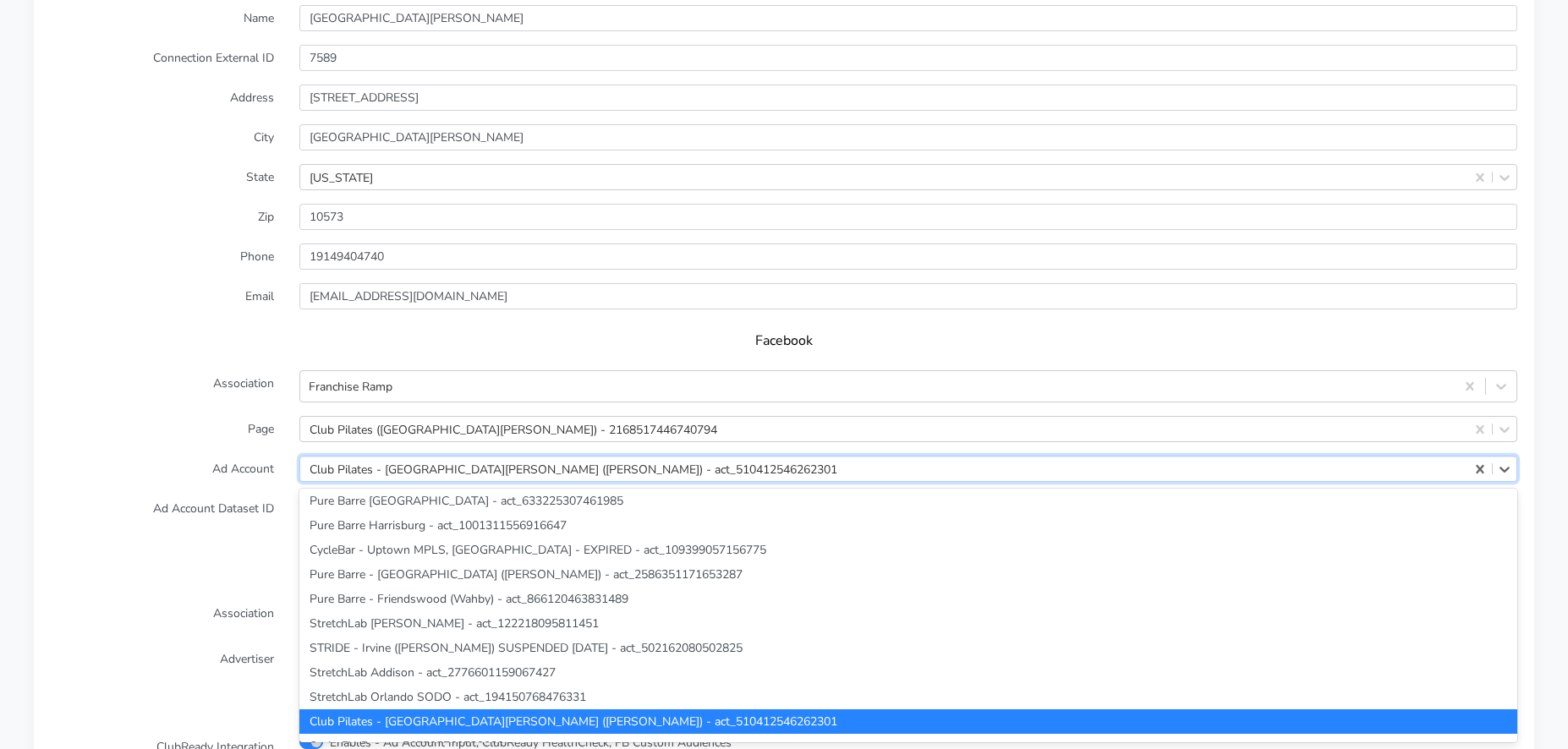
paste input "740049755563883"
type input "740049755563883"
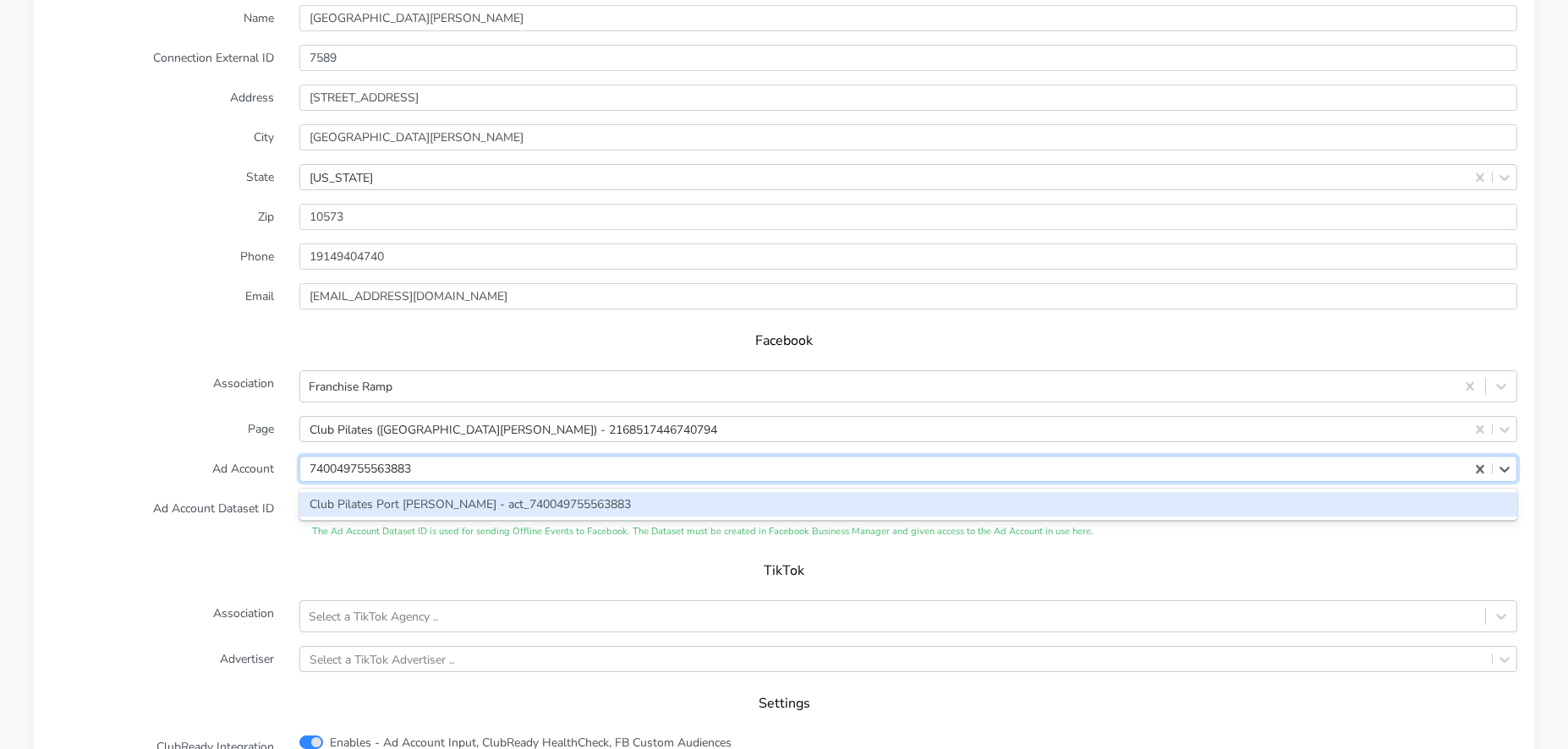
scroll to position [0, 0]
click at [392, 506] on div "Club Pilates Port [PERSON_NAME] - act_740049755563883" at bounding box center [908, 504] width 1218 height 25
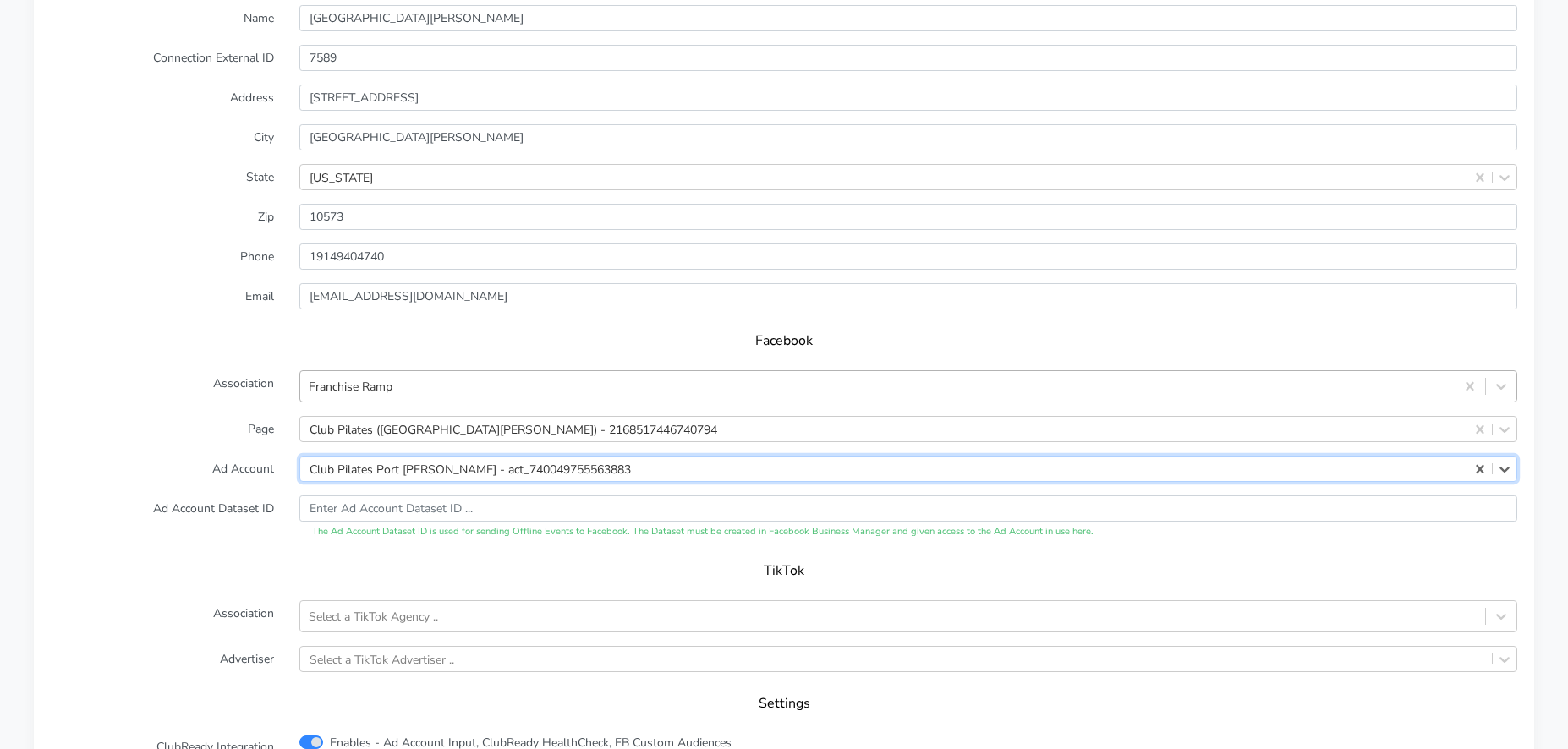
click at [395, 386] on div "Franchise Ramp" at bounding box center [877, 387] width 1155 height 28
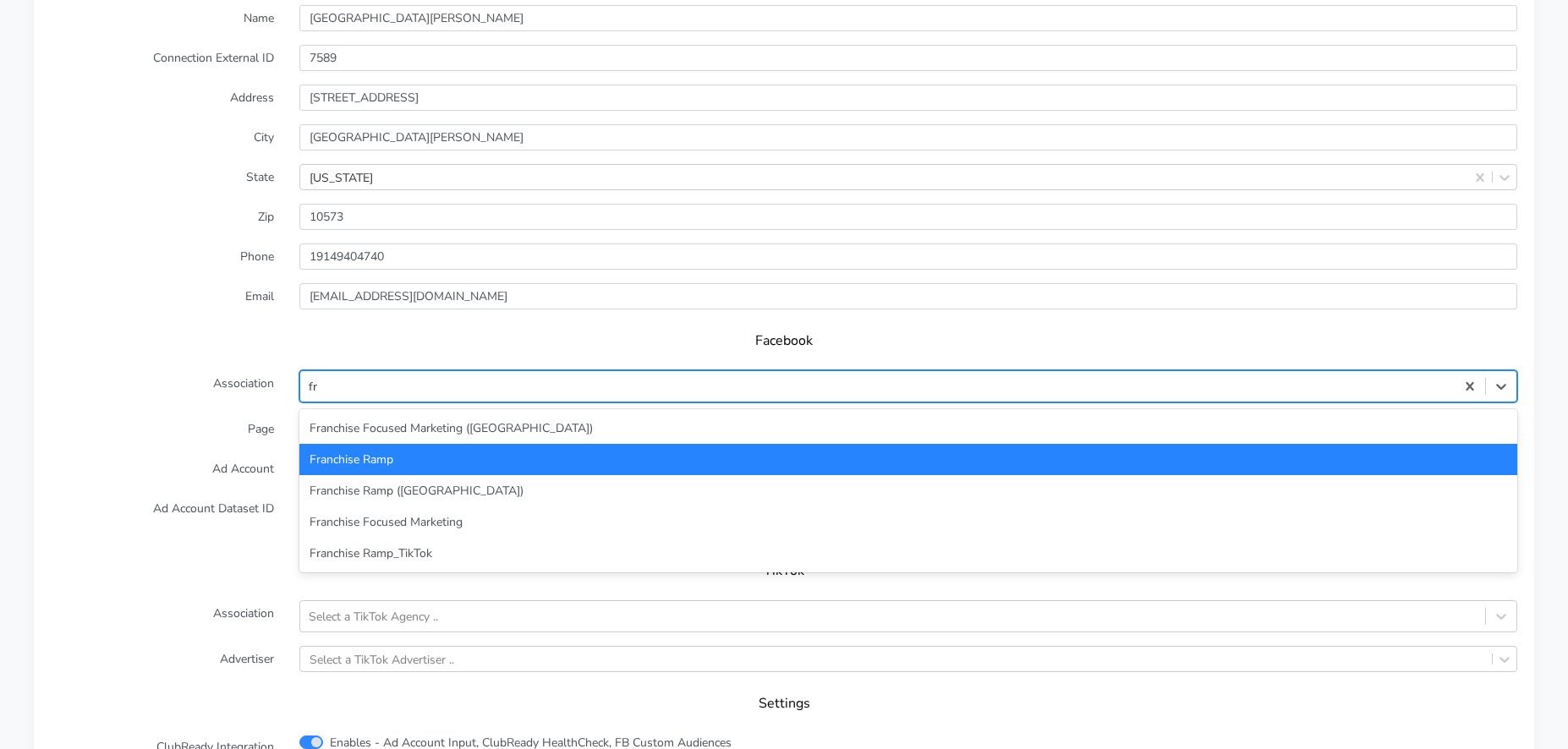
type input "fra"
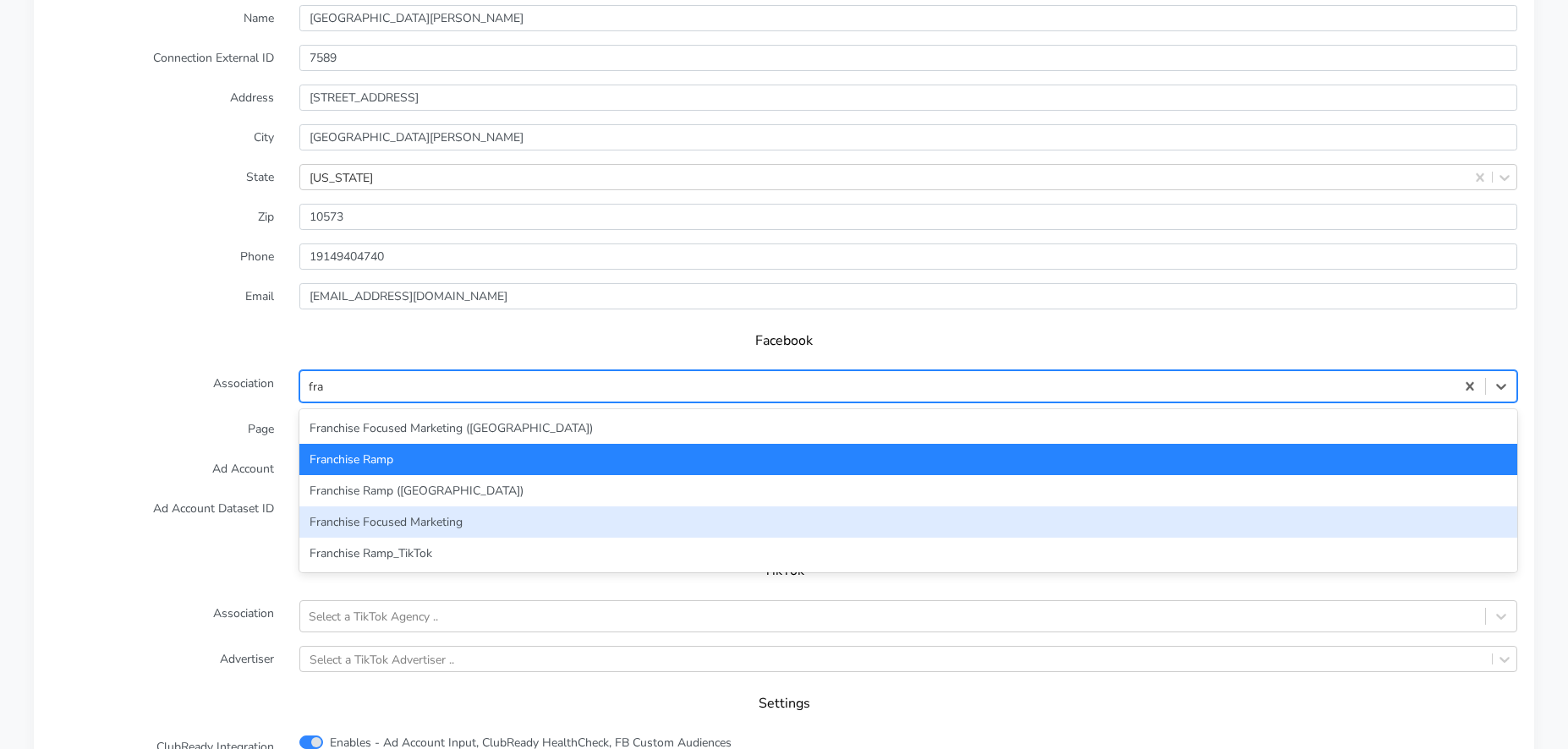
click at [416, 530] on div "Franchise Focused Marketing" at bounding box center [908, 522] width 1218 height 31
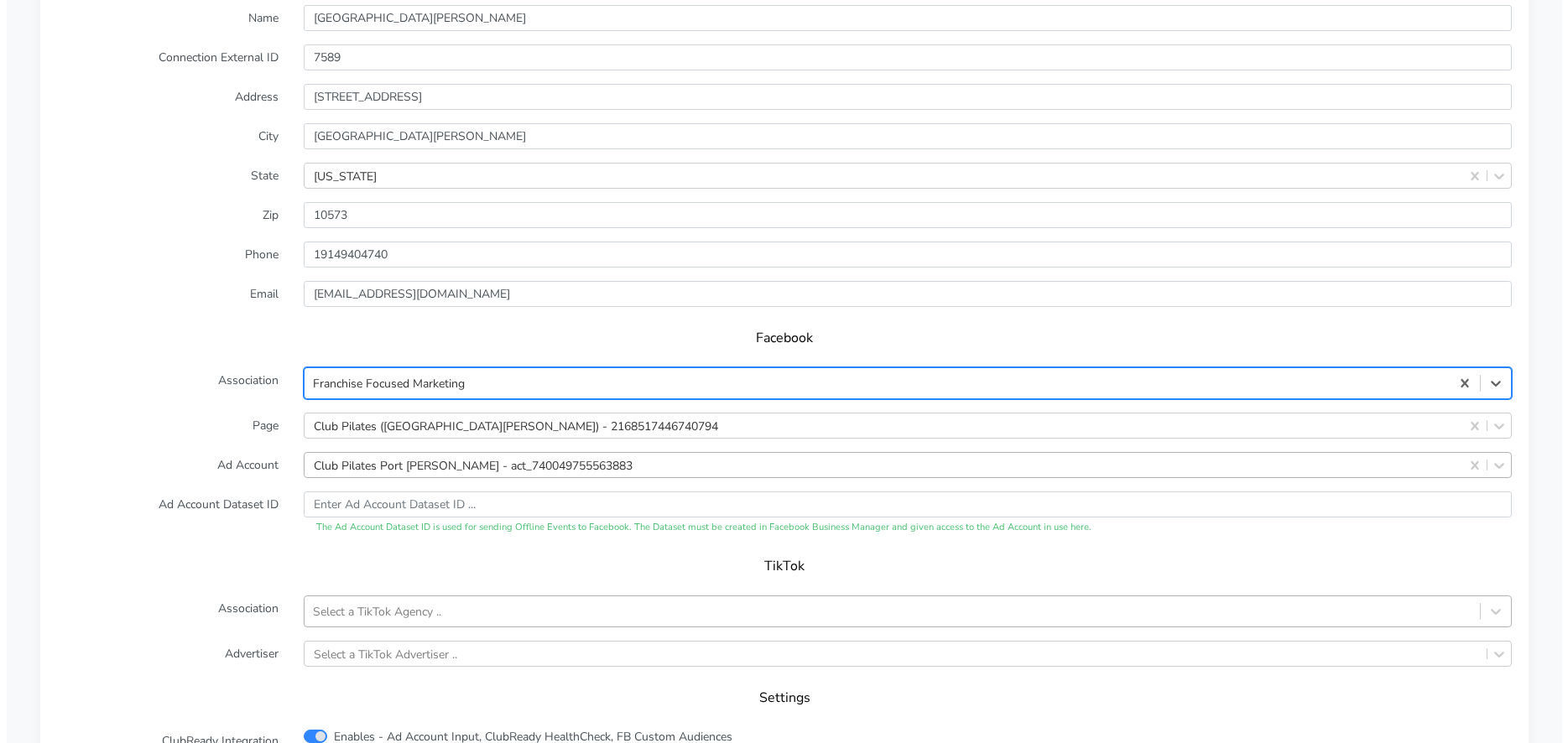
scroll to position [1652, 0]
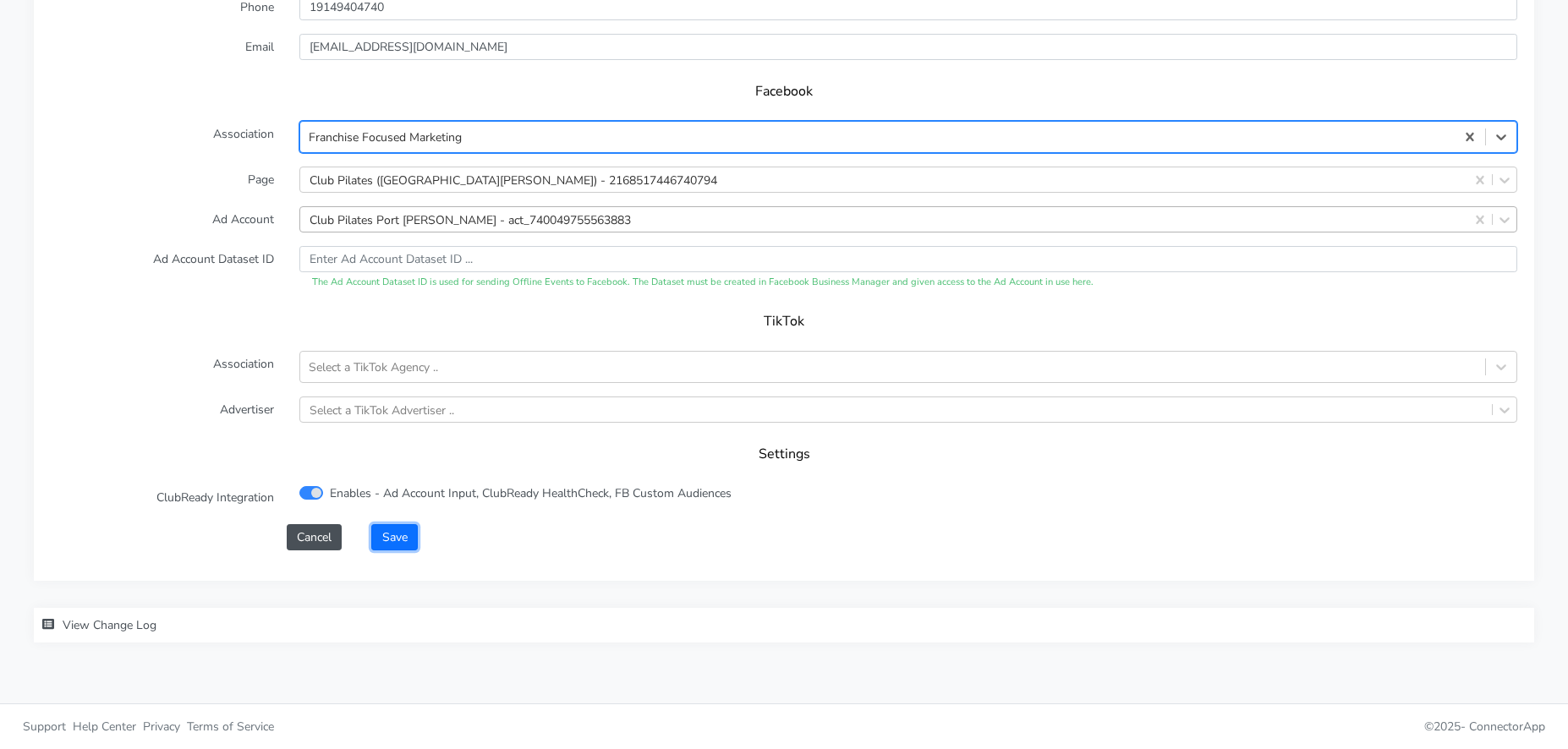
click at [403, 545] on button "Save" at bounding box center [394, 537] width 46 height 27
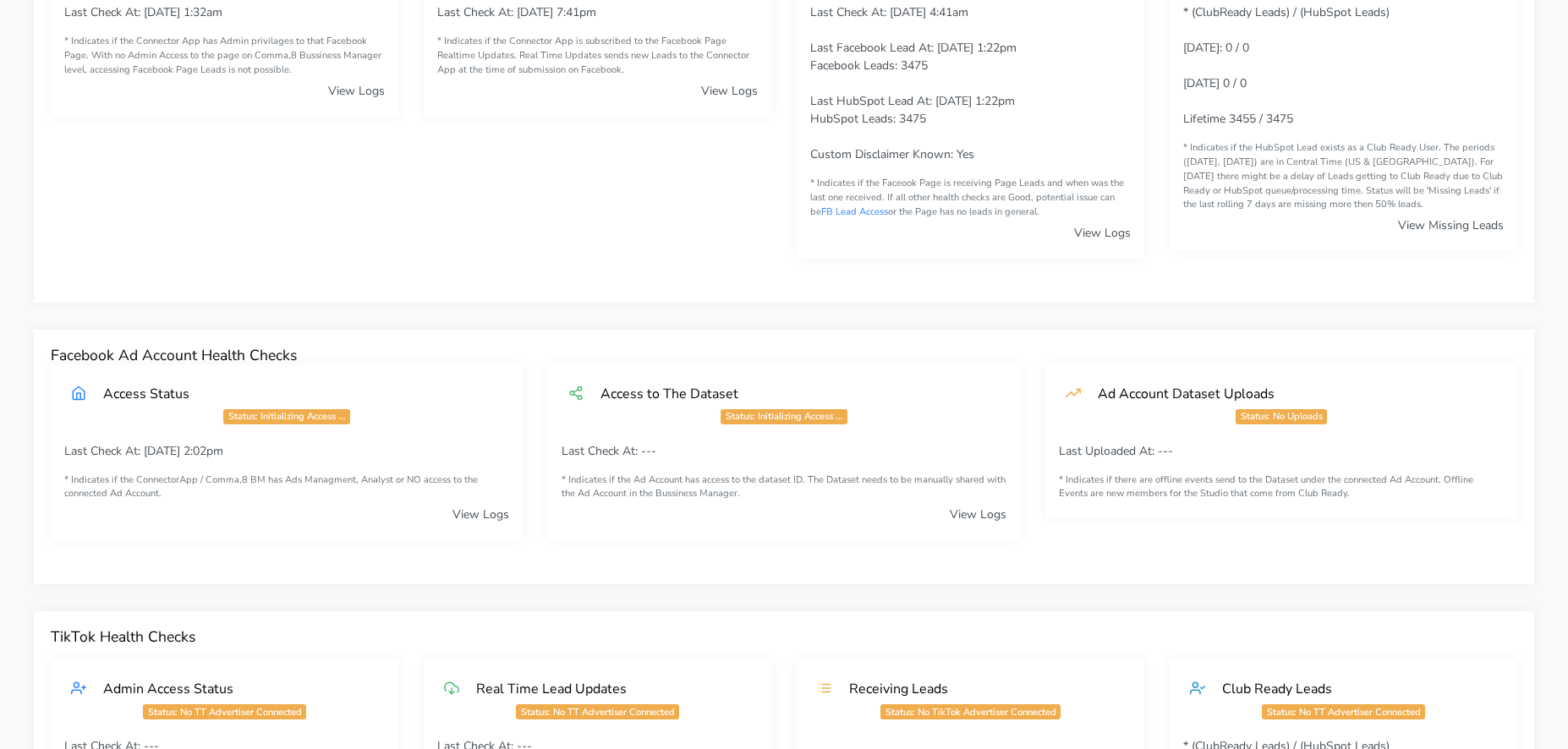
scroll to position [0, 0]
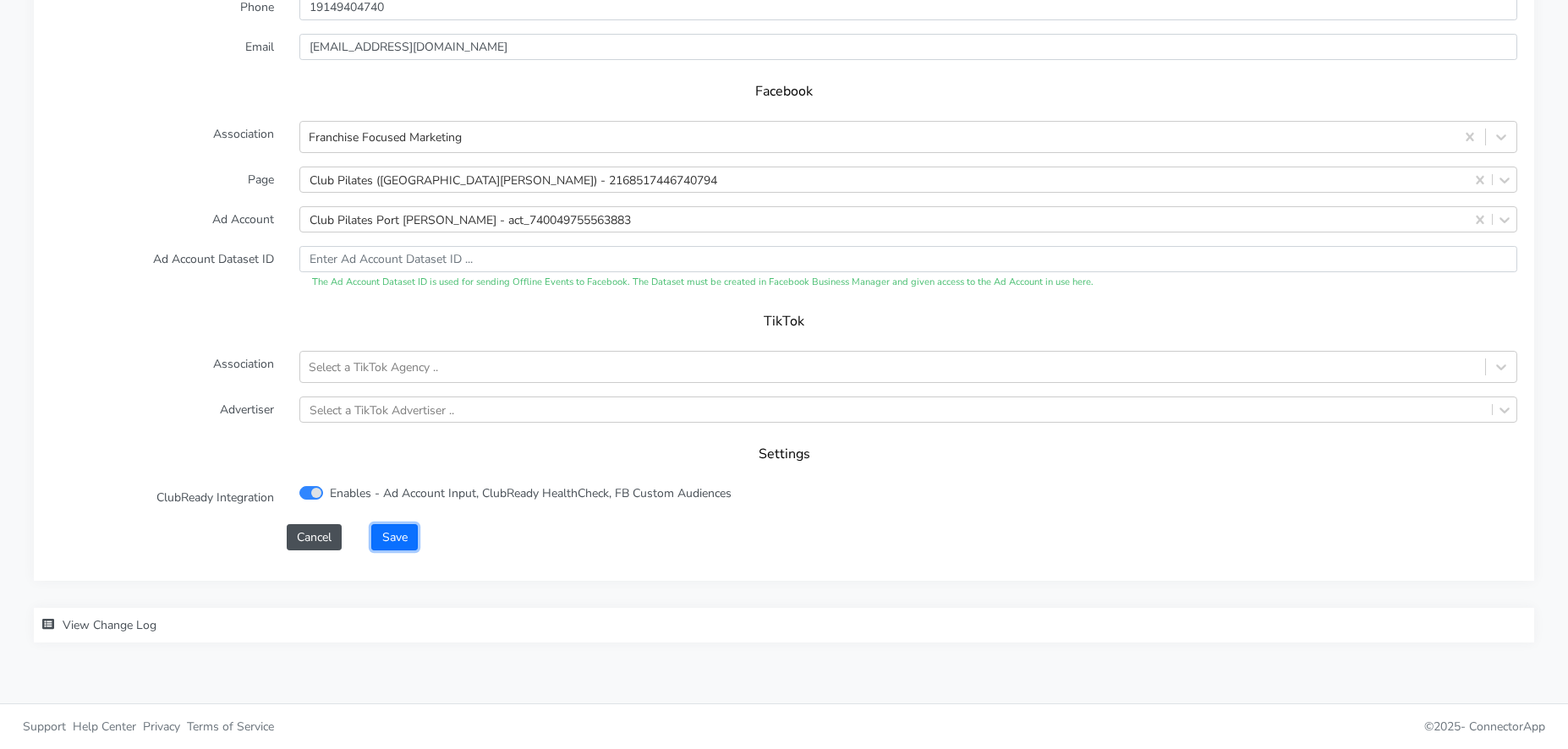
click at [382, 544] on button "Save" at bounding box center [394, 537] width 46 height 27
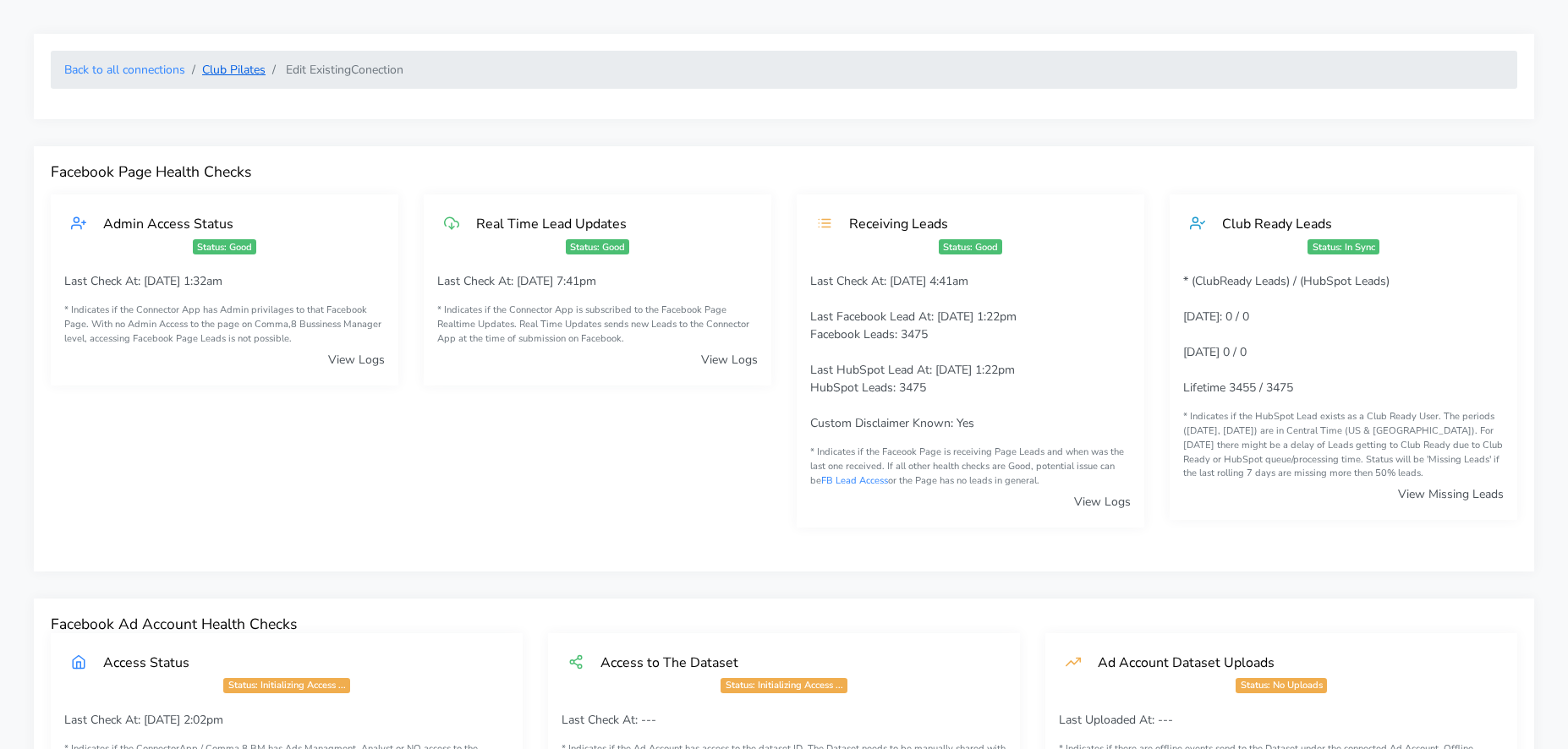
click at [246, 71] on link "Club Pilates" at bounding box center [233, 70] width 63 height 16
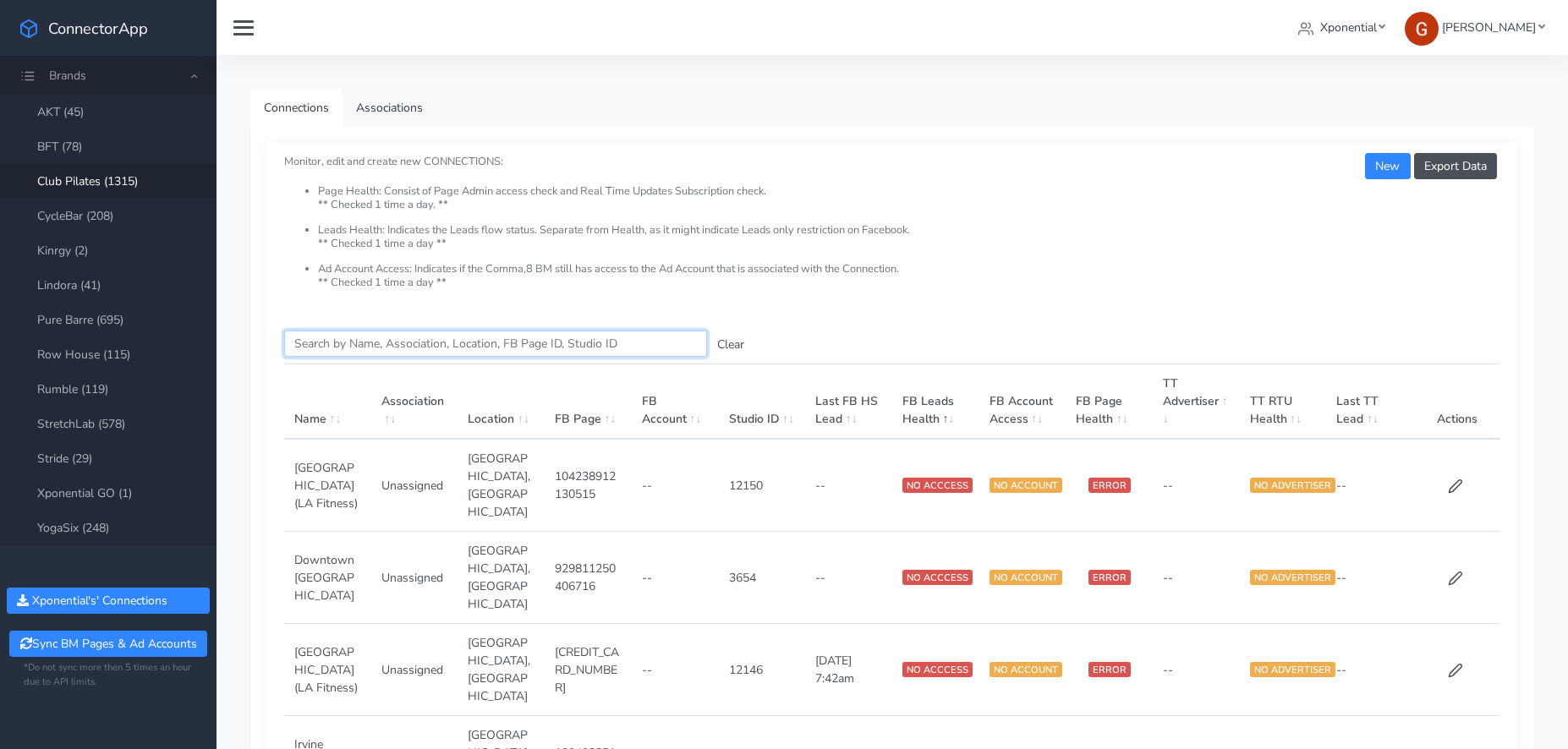
click at [402, 341] on input "Search this table" at bounding box center [496, 343] width 423 height 27
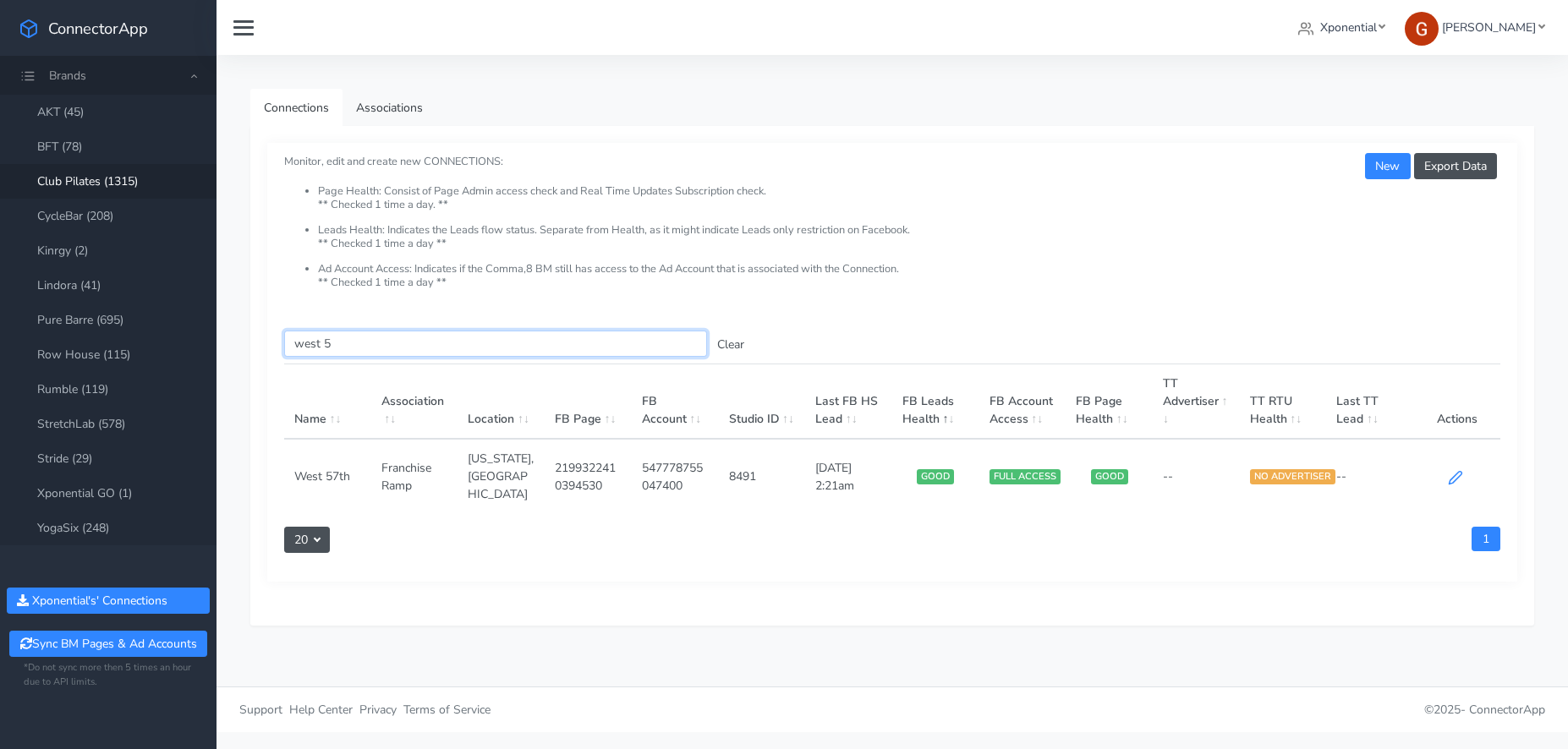
type input "west 5"
click at [1455, 470] on icon at bounding box center [1455, 477] width 16 height 16
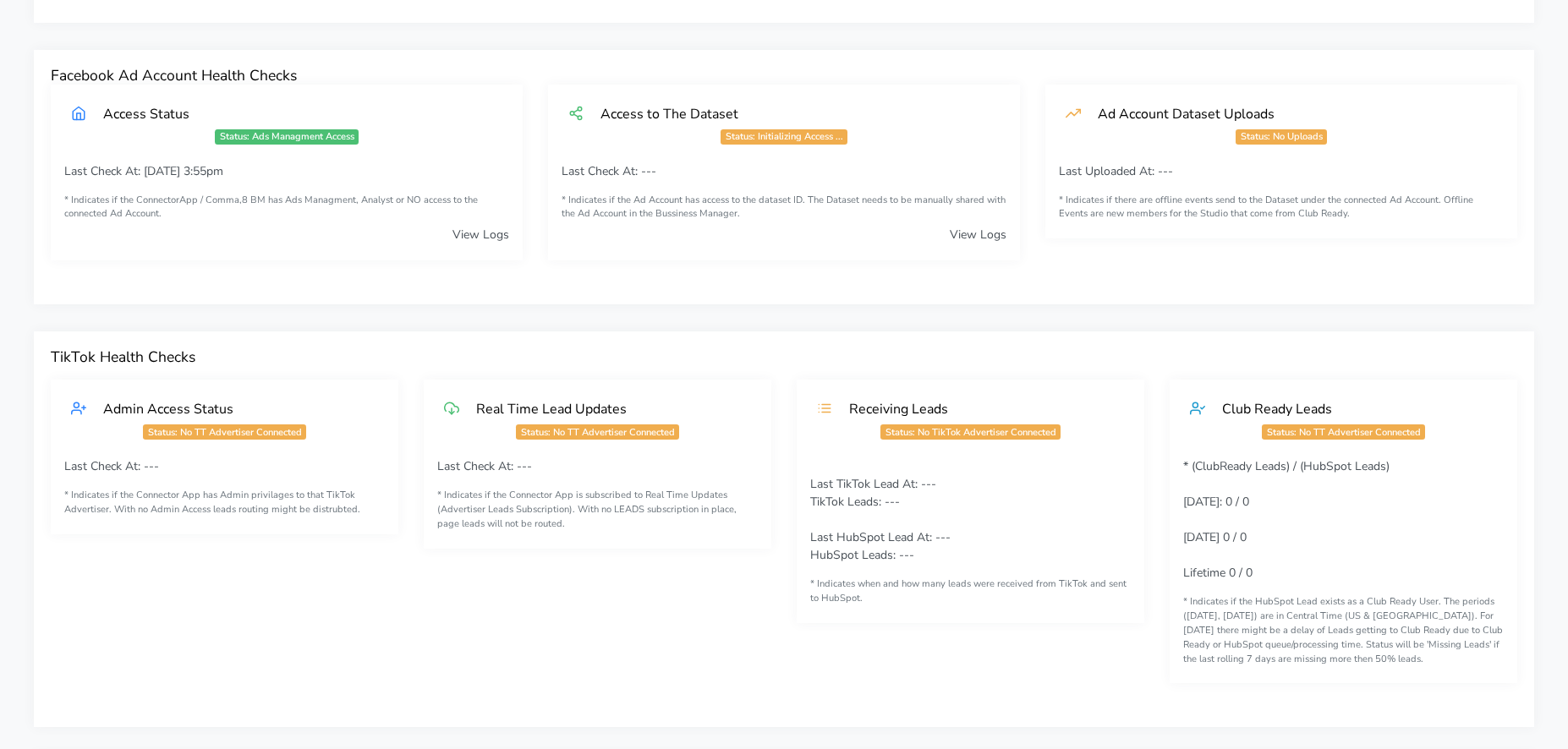
scroll to position [1113, 0]
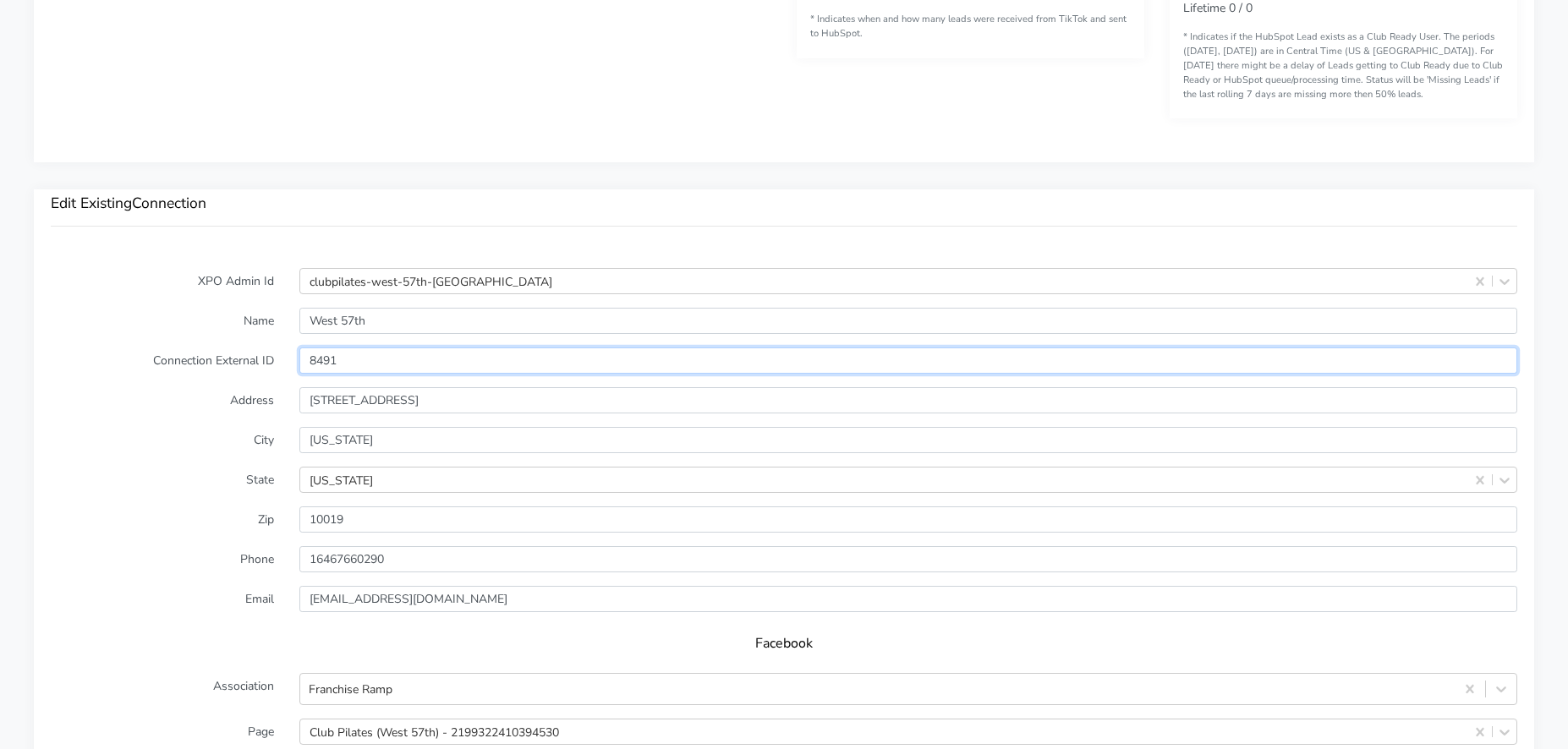
click at [318, 359] on input "8491" at bounding box center [908, 360] width 1218 height 27
click at [156, 431] on label "City" at bounding box center [163, 440] width 249 height 27
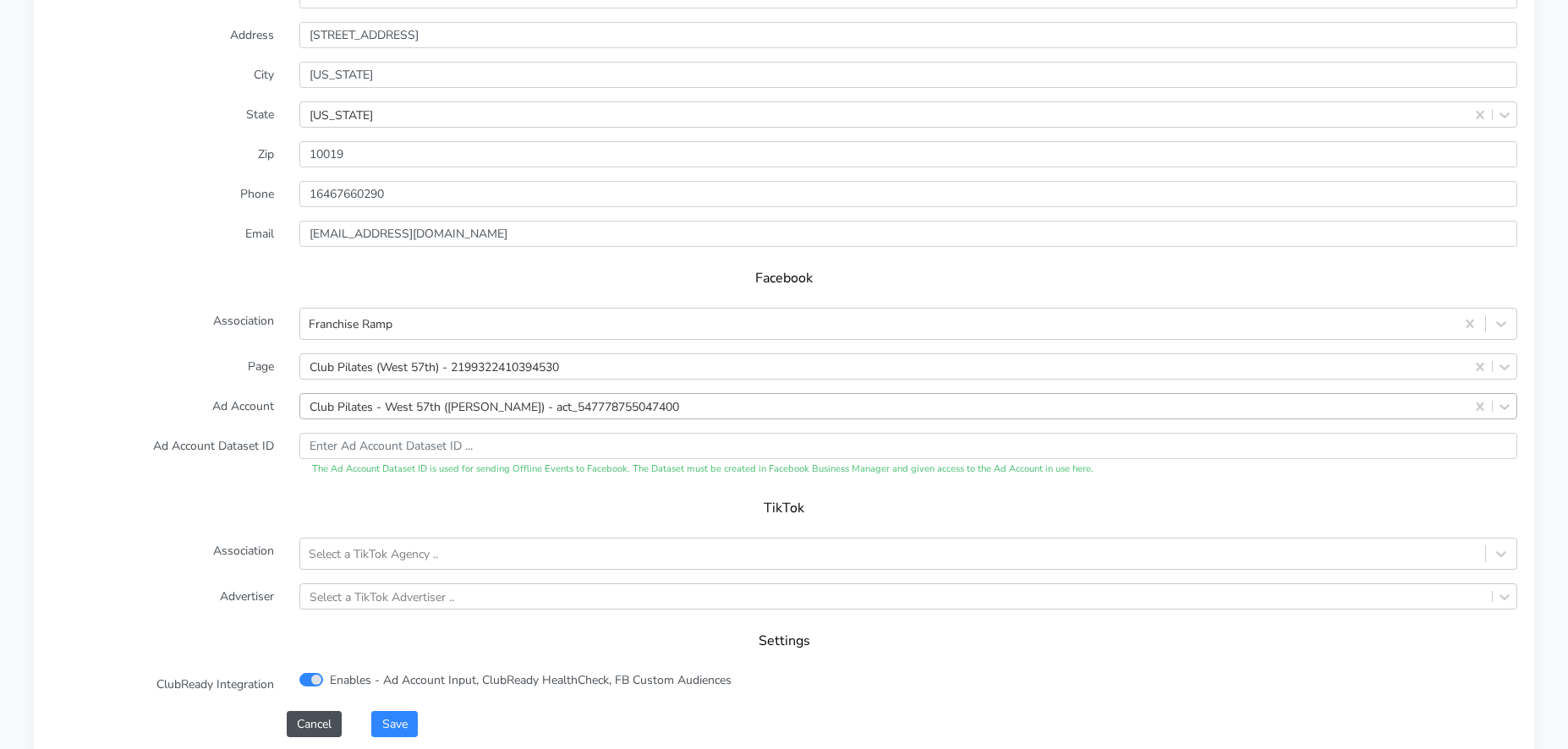
click at [447, 401] on div "Club Pilates - West 57th ([PERSON_NAME]) - act_547778755047400" at bounding box center [494, 405] width 370 height 17
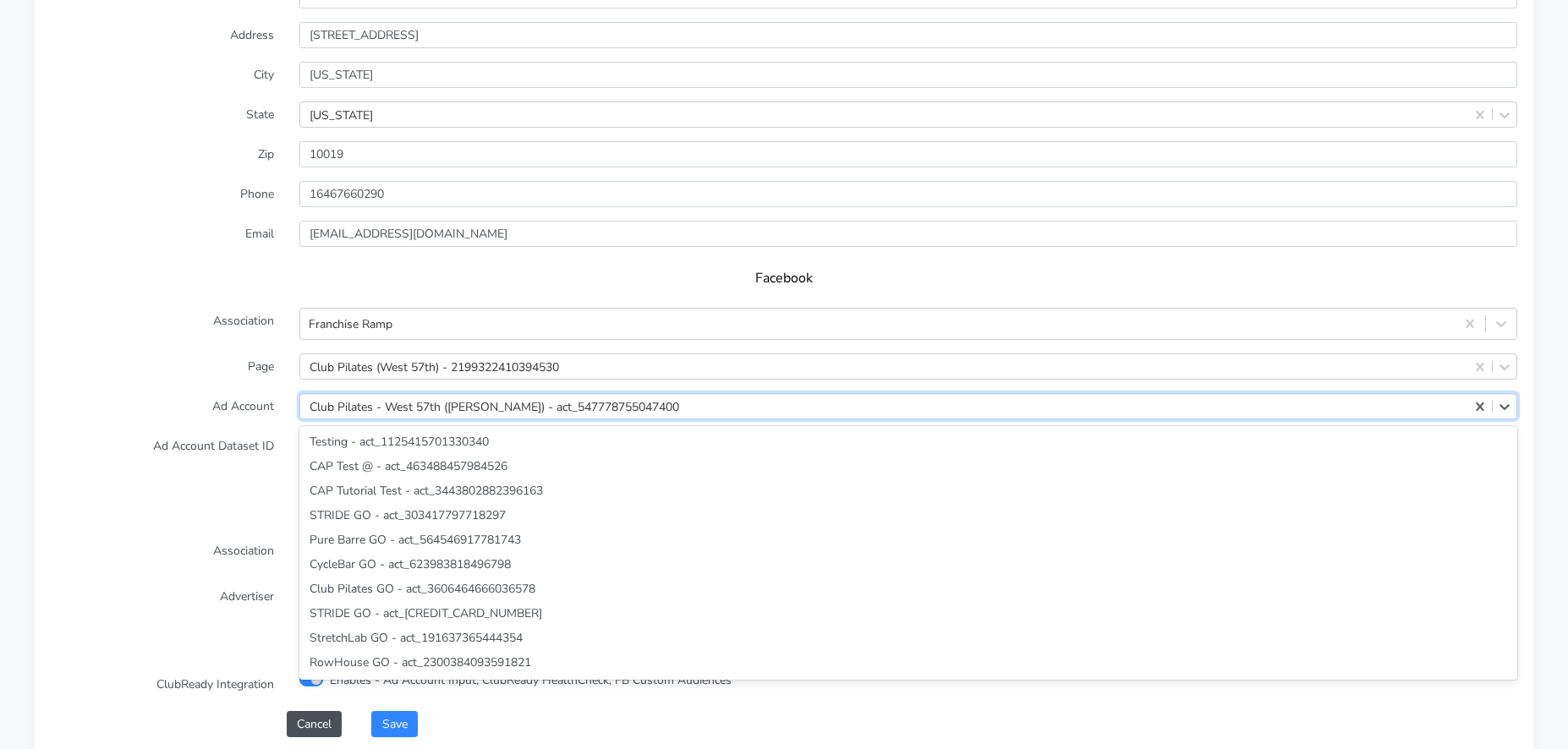
scroll to position [56585, 0]
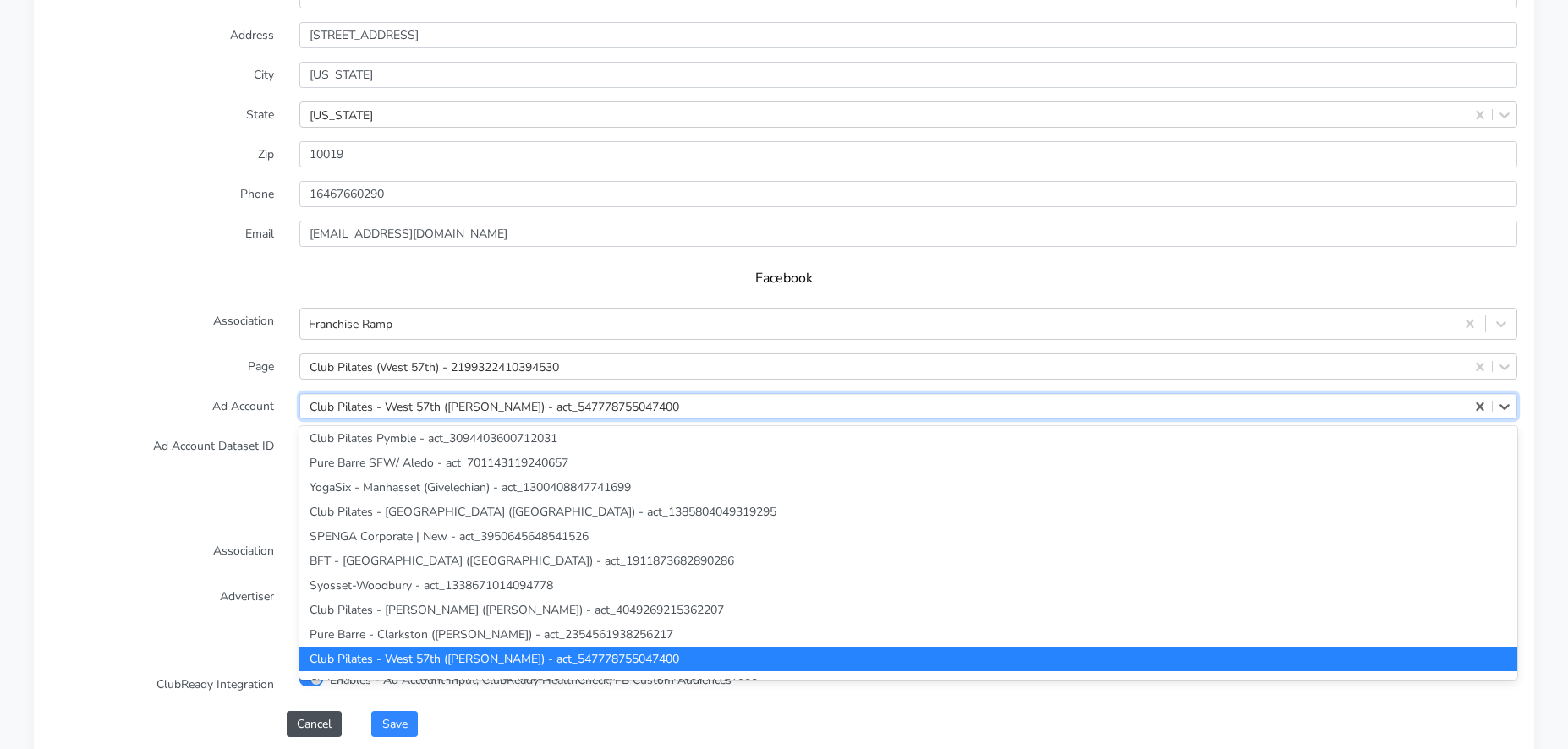
paste input "1304379654372965"
type input "1304379654372965"
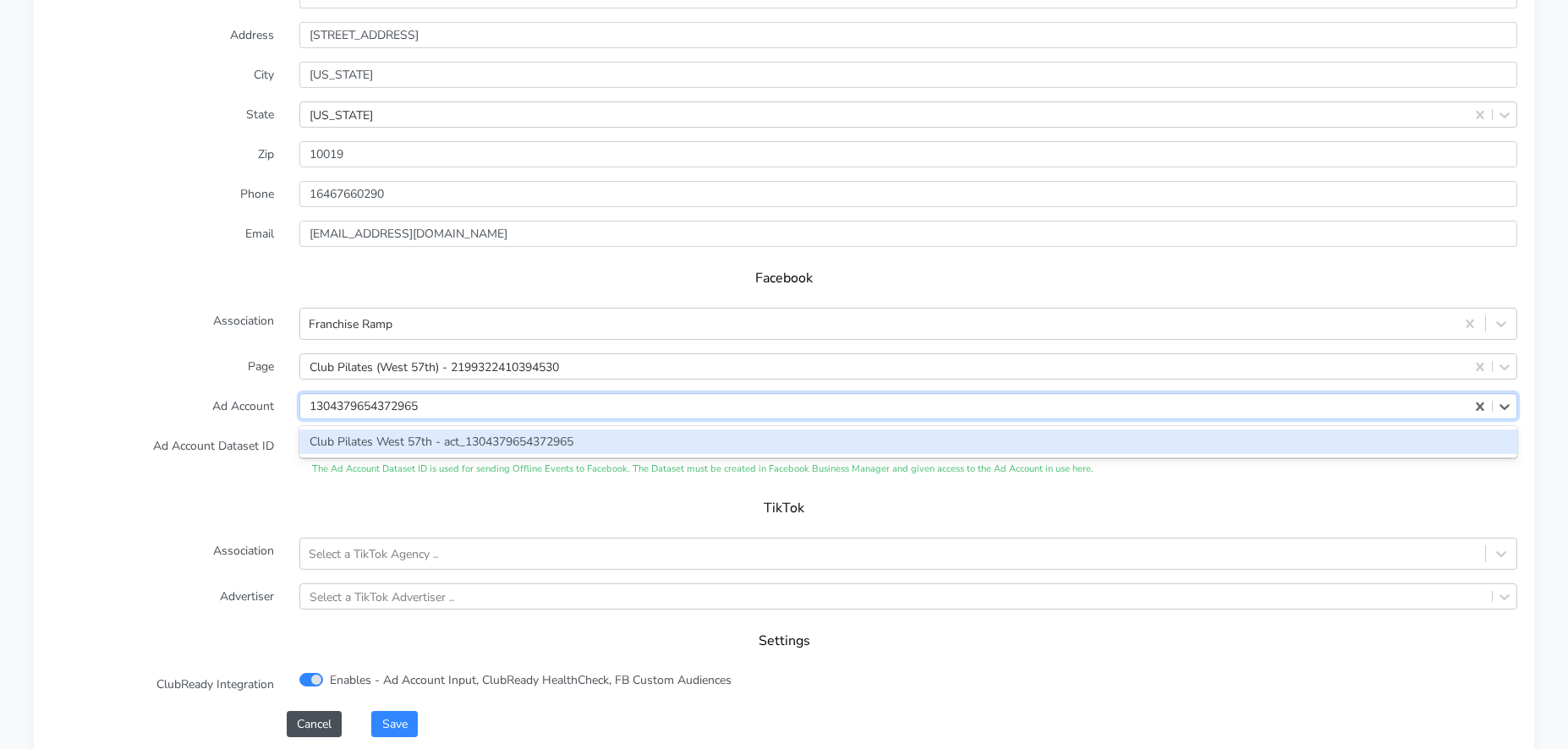
click at [414, 445] on div "Club Pilates West 57th - act_1304379654372965" at bounding box center [908, 442] width 1218 height 25
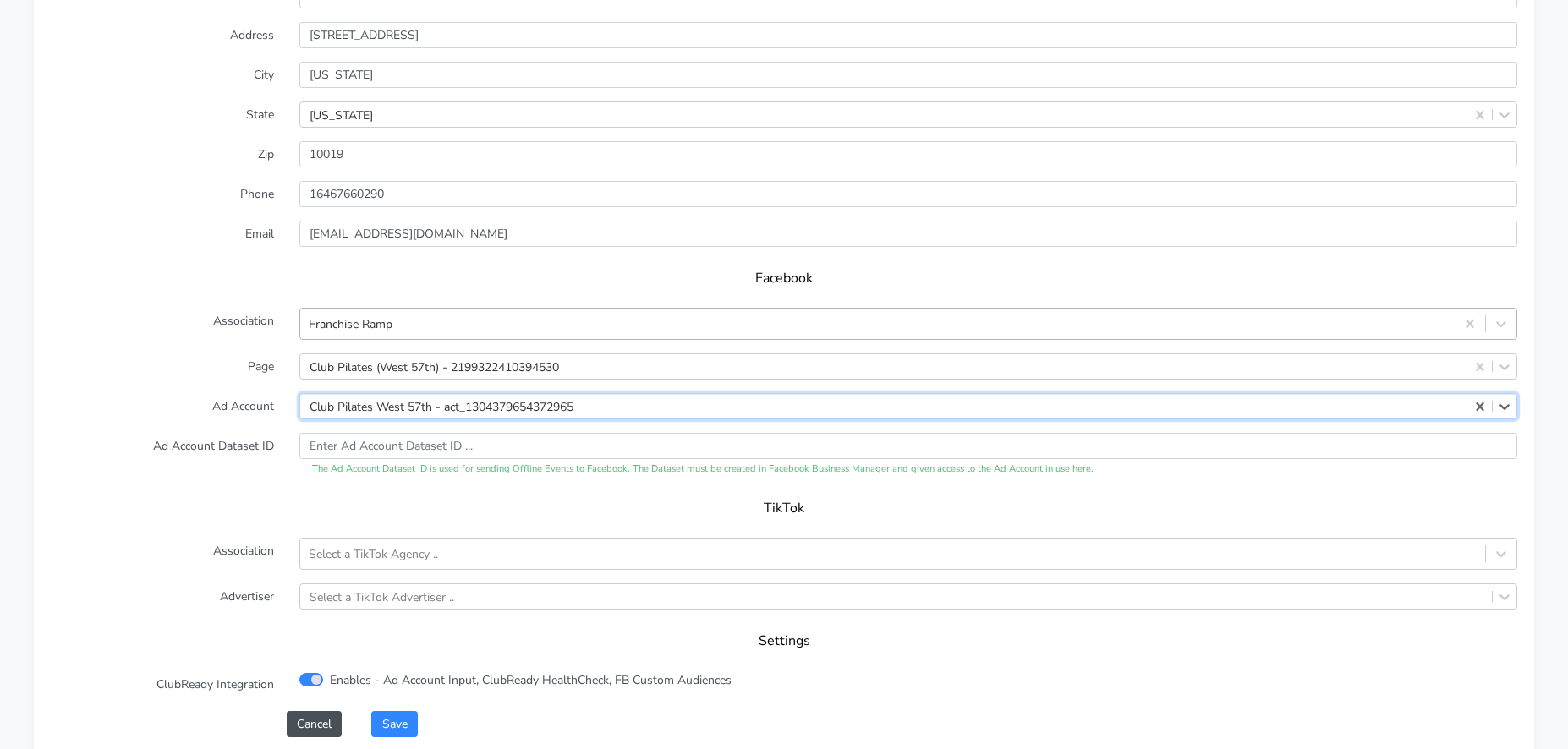
click at [417, 325] on div "Franchise Ramp" at bounding box center [877, 324] width 1155 height 28
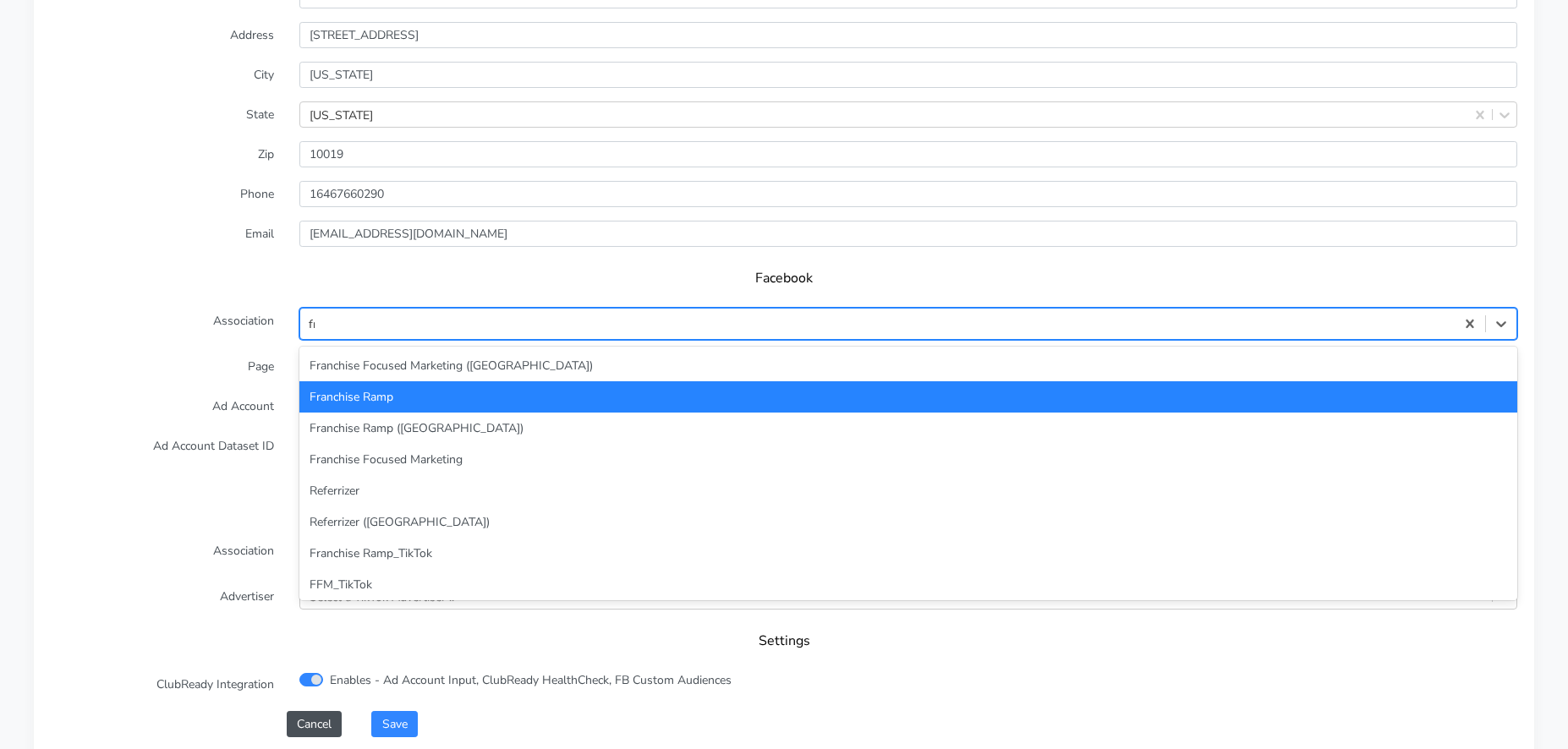
type input "fra"
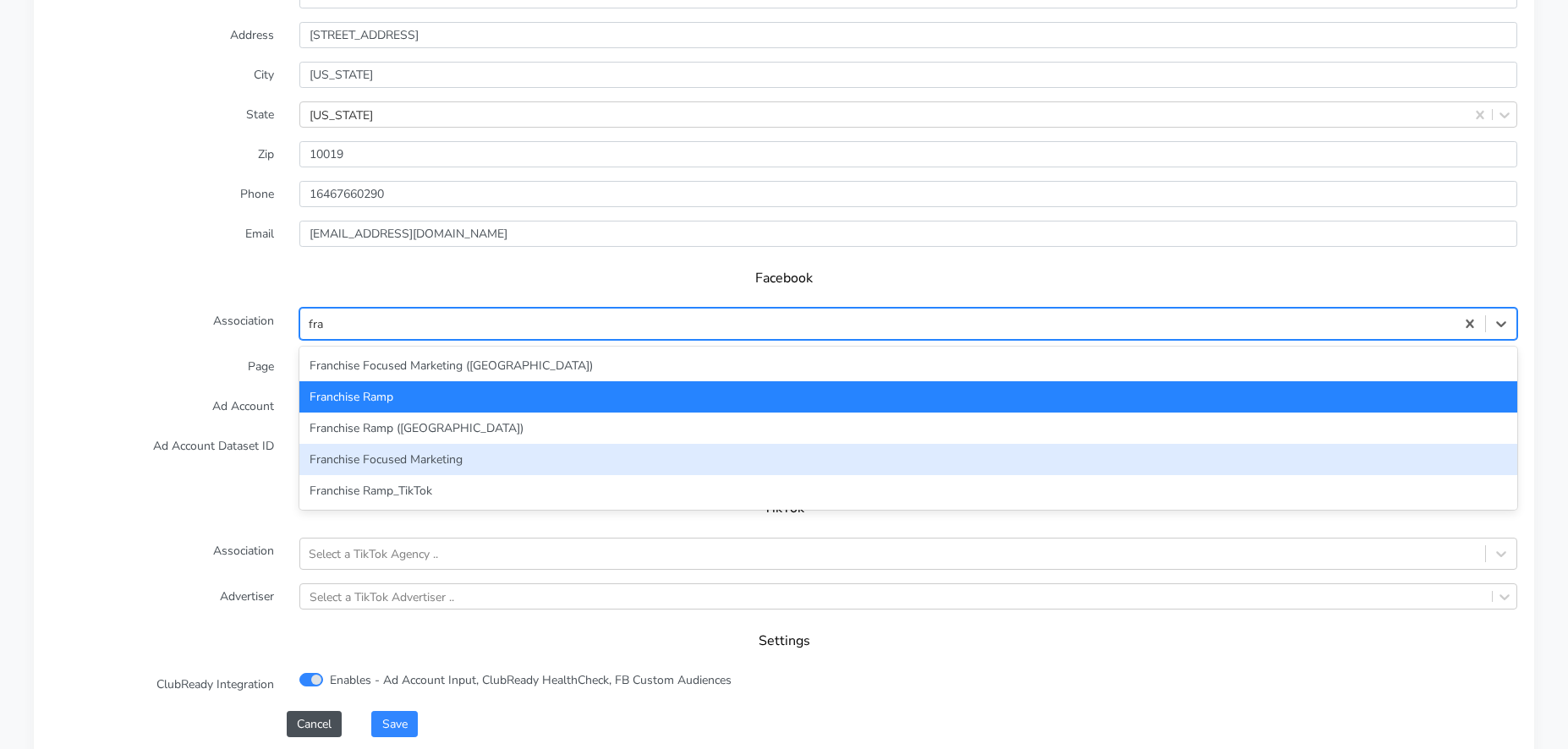
click at [420, 470] on div "Franchise Focused Marketing" at bounding box center [908, 459] width 1218 height 31
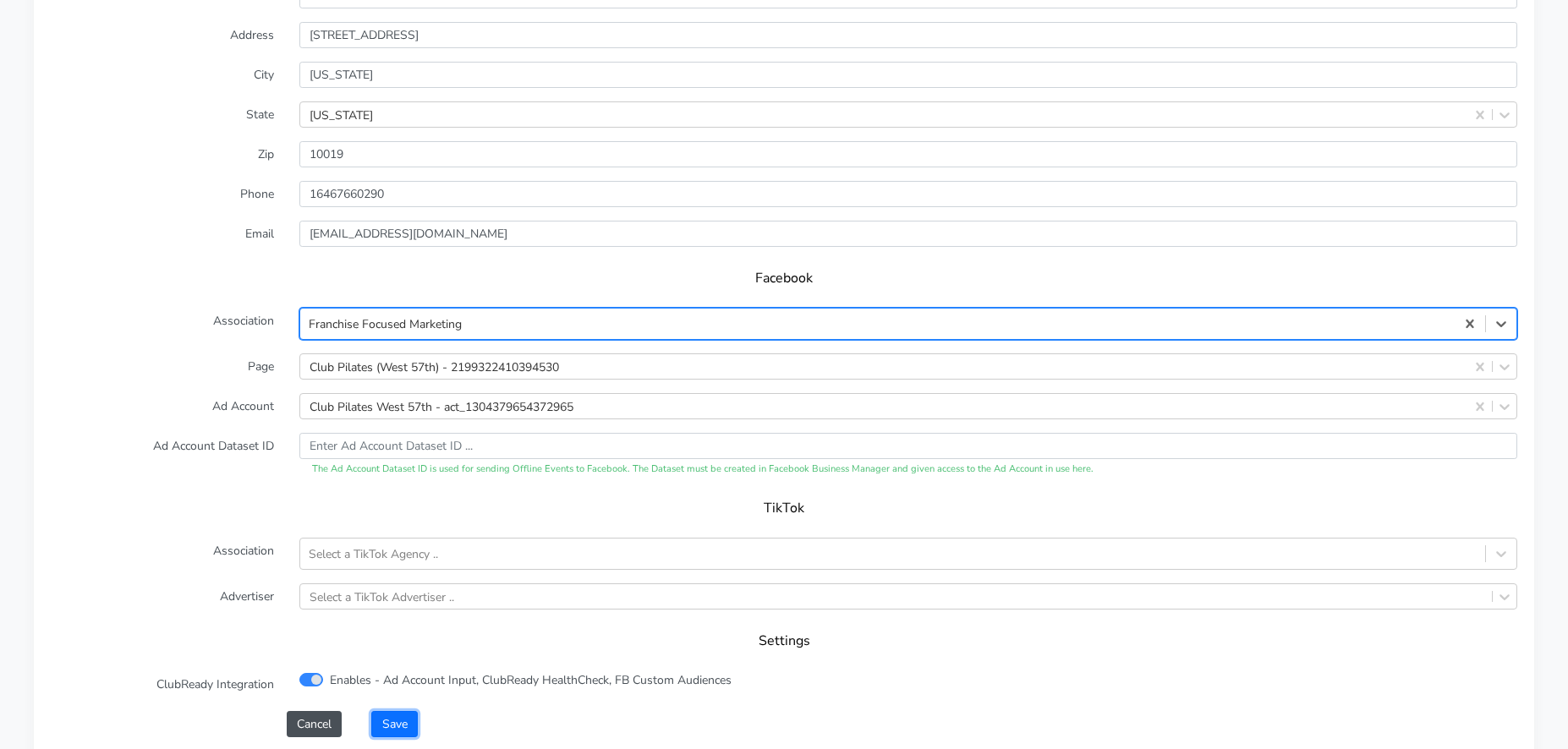
click at [392, 722] on button "Save" at bounding box center [394, 723] width 46 height 27
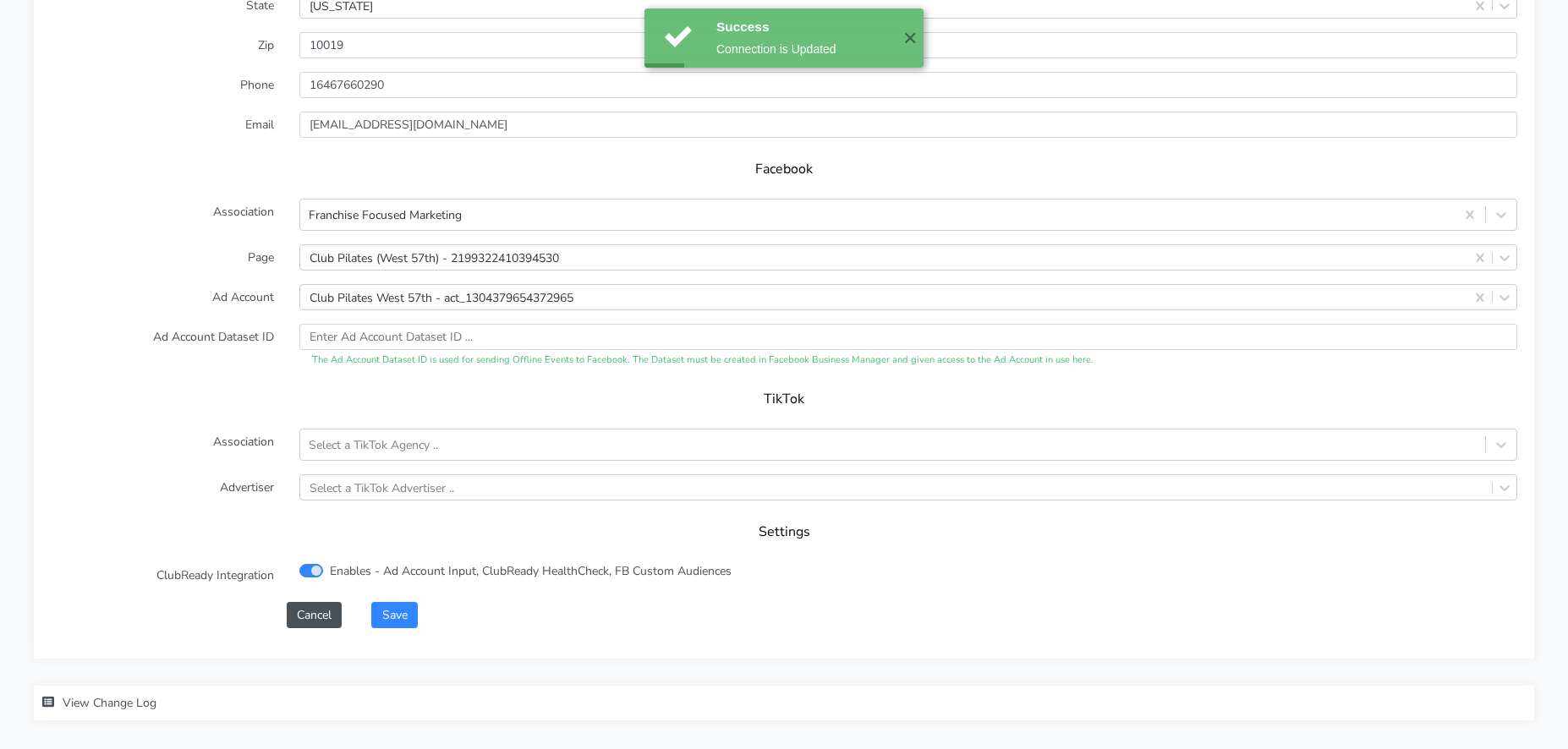
scroll to position [1665, 0]
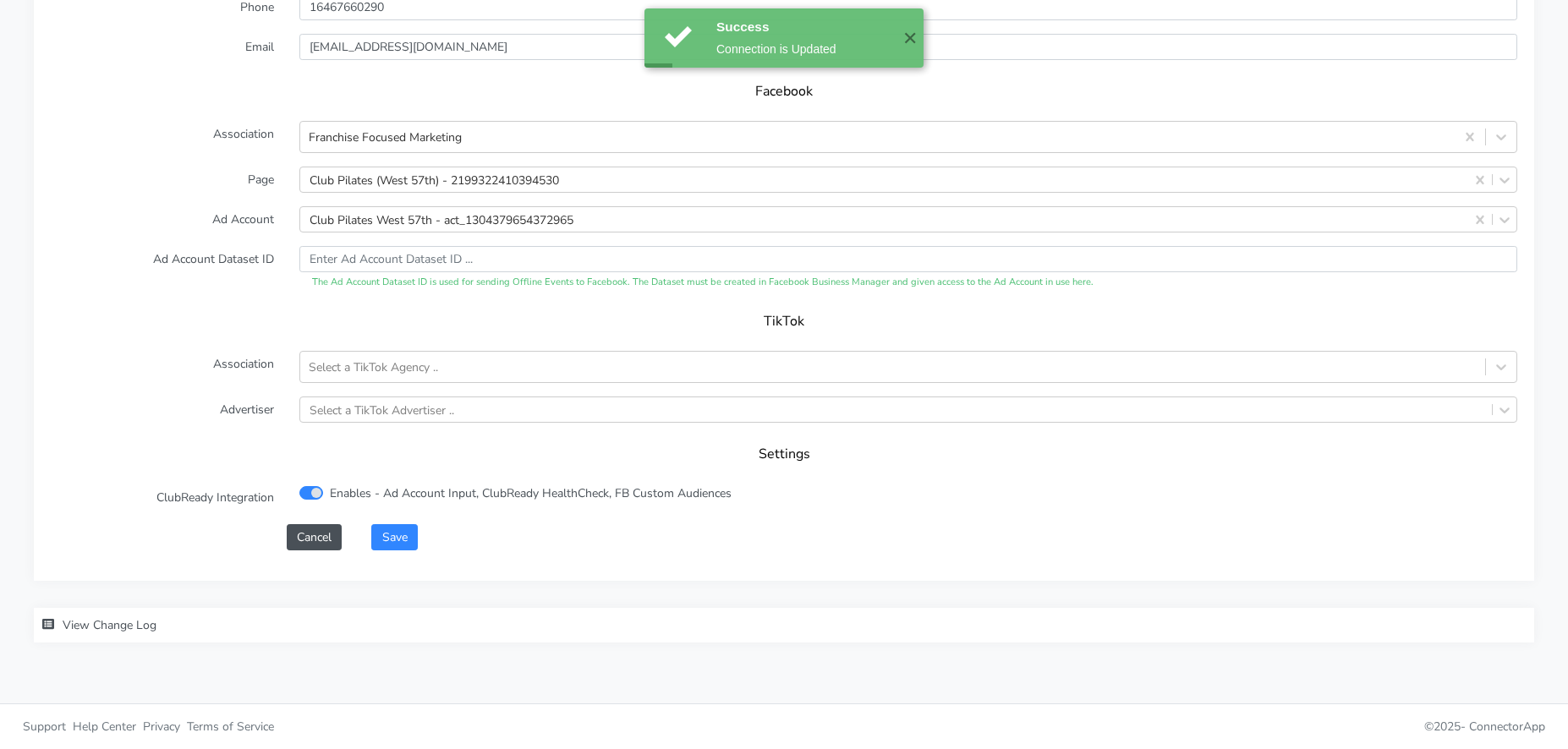
click at [410, 552] on div "XPO Admin Id clubpilates-west-57th-ny Name West 57th Connection External ID 849…" at bounding box center [784, 139] width 1500 height 881
click at [410, 540] on button "Save" at bounding box center [394, 537] width 46 height 27
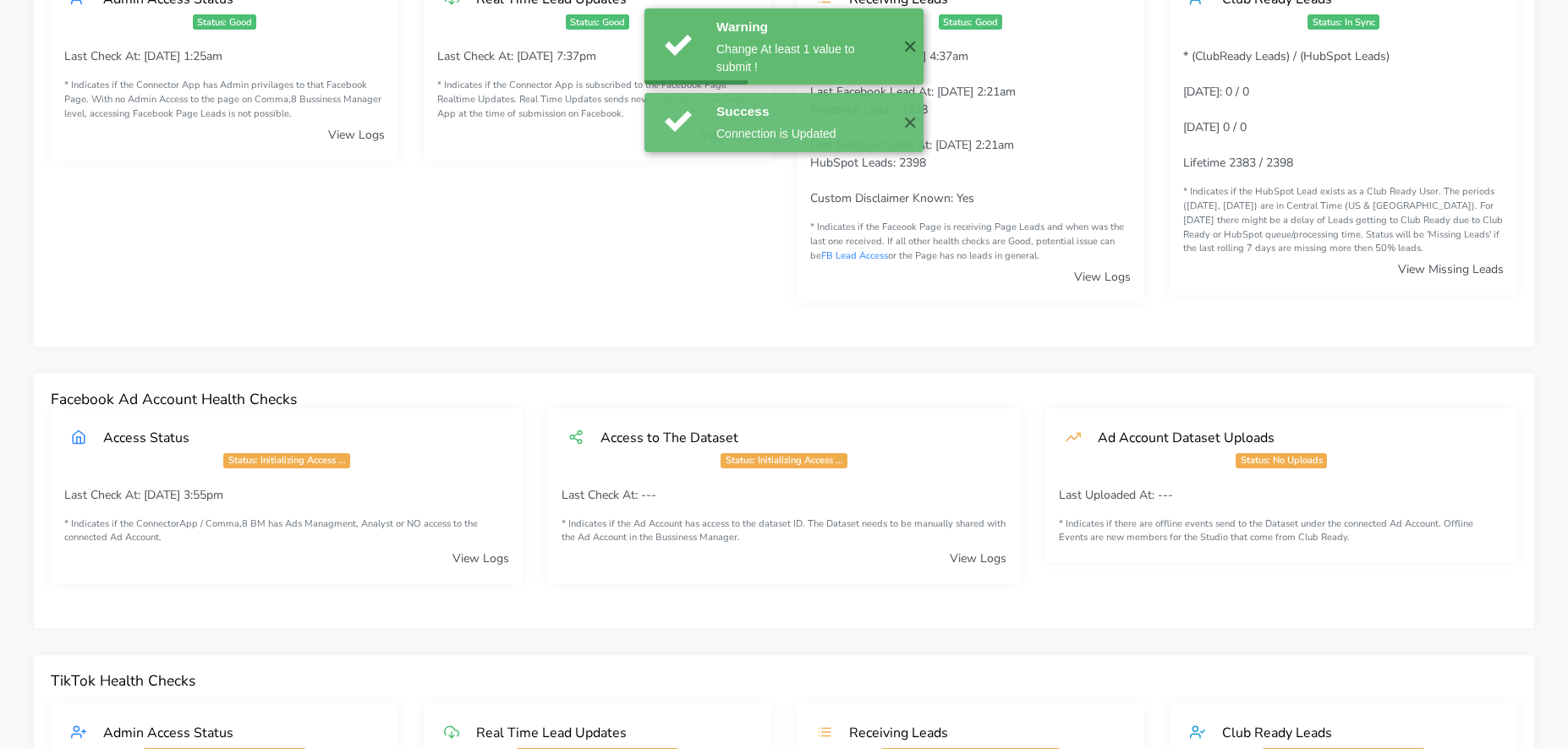
scroll to position [0, 0]
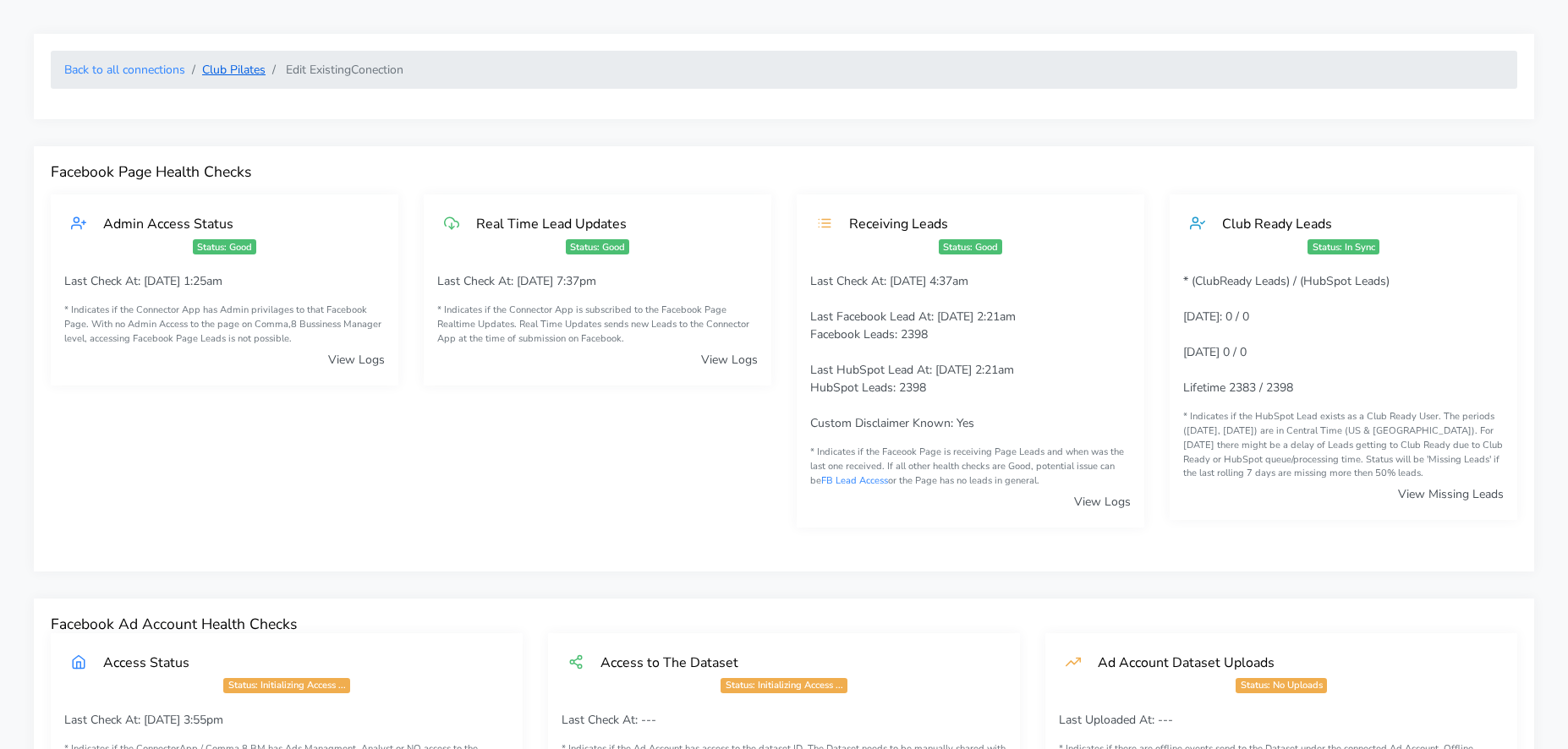
click at [231, 64] on link "Club Pilates" at bounding box center [233, 70] width 63 height 16
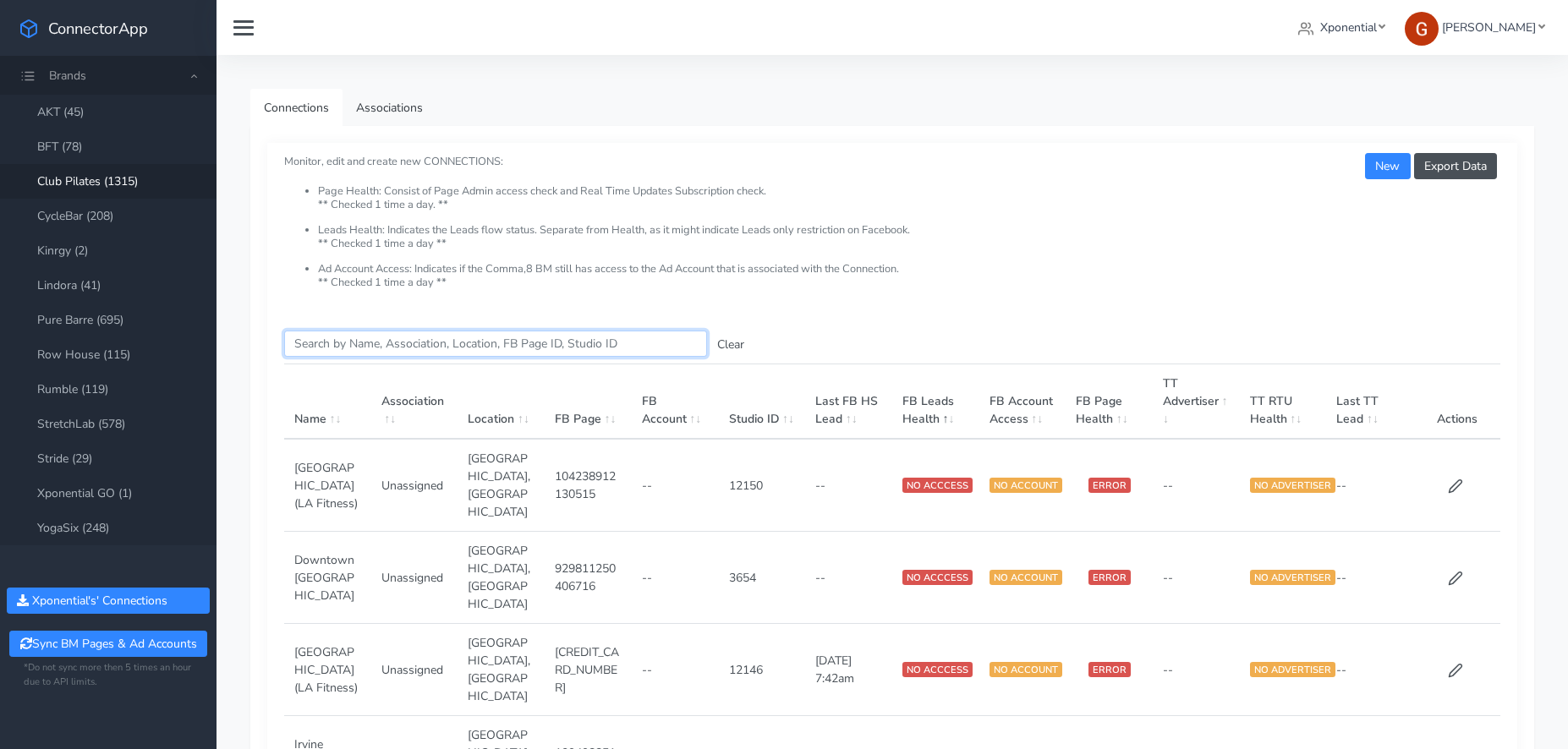
click at [377, 344] on input "Search this table" at bounding box center [496, 343] width 423 height 27
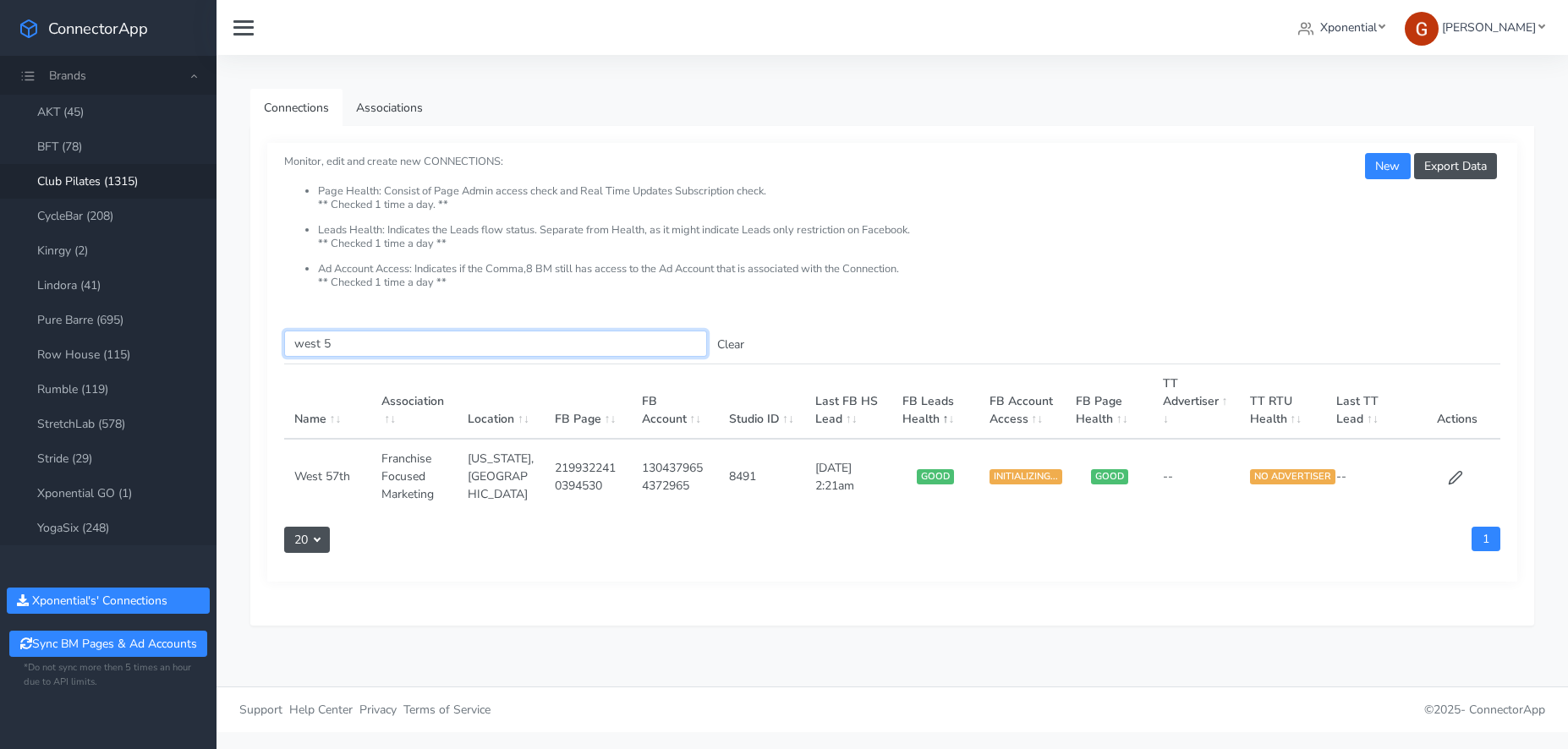
drag, startPoint x: 407, startPoint y: 352, endPoint x: 269, endPoint y: 344, distance: 138.2
click at [269, 344] on div "Search this table west 5 Clear Name Association Location FB Page FB Account Stu…" at bounding box center [892, 447] width 1250 height 268
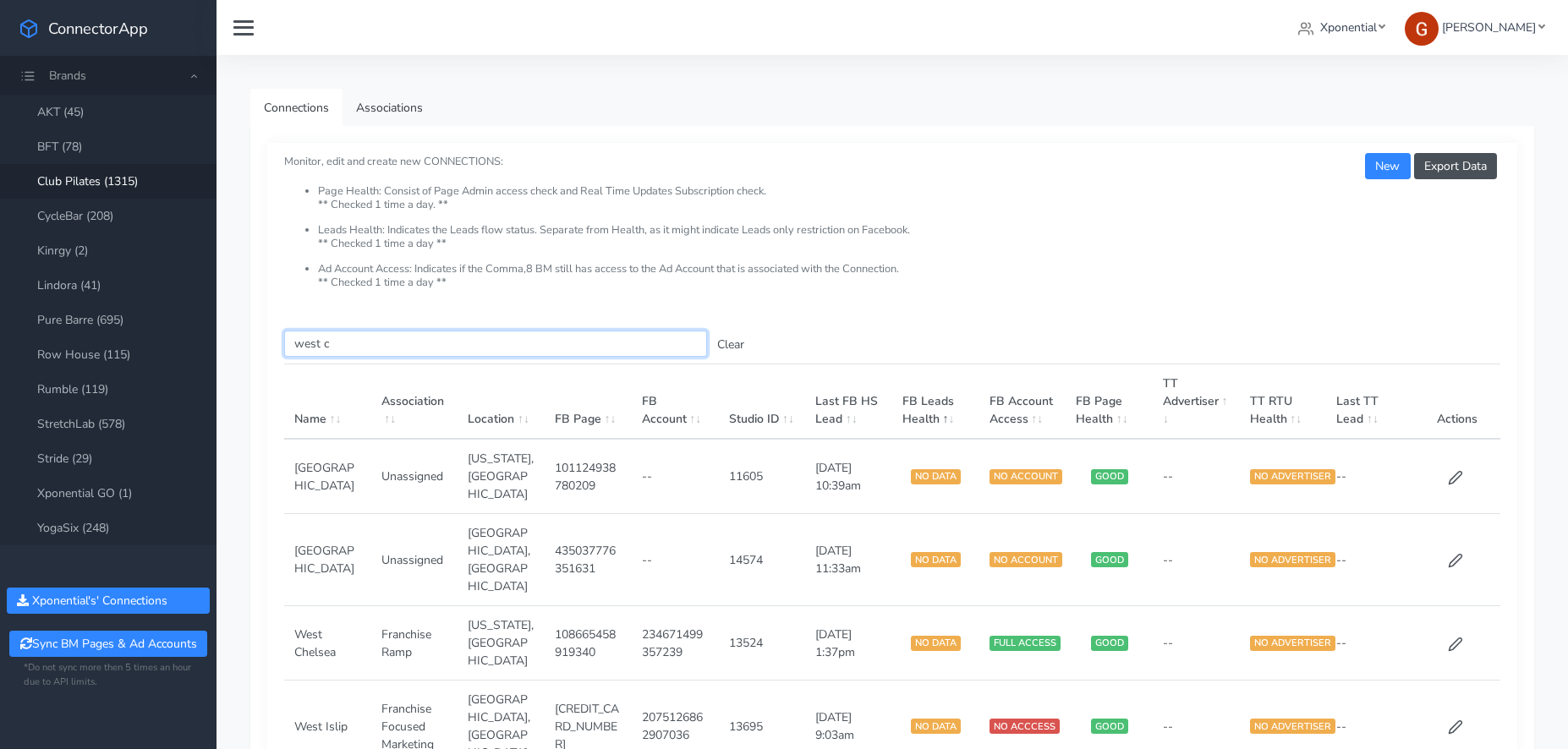
type input "west ch"
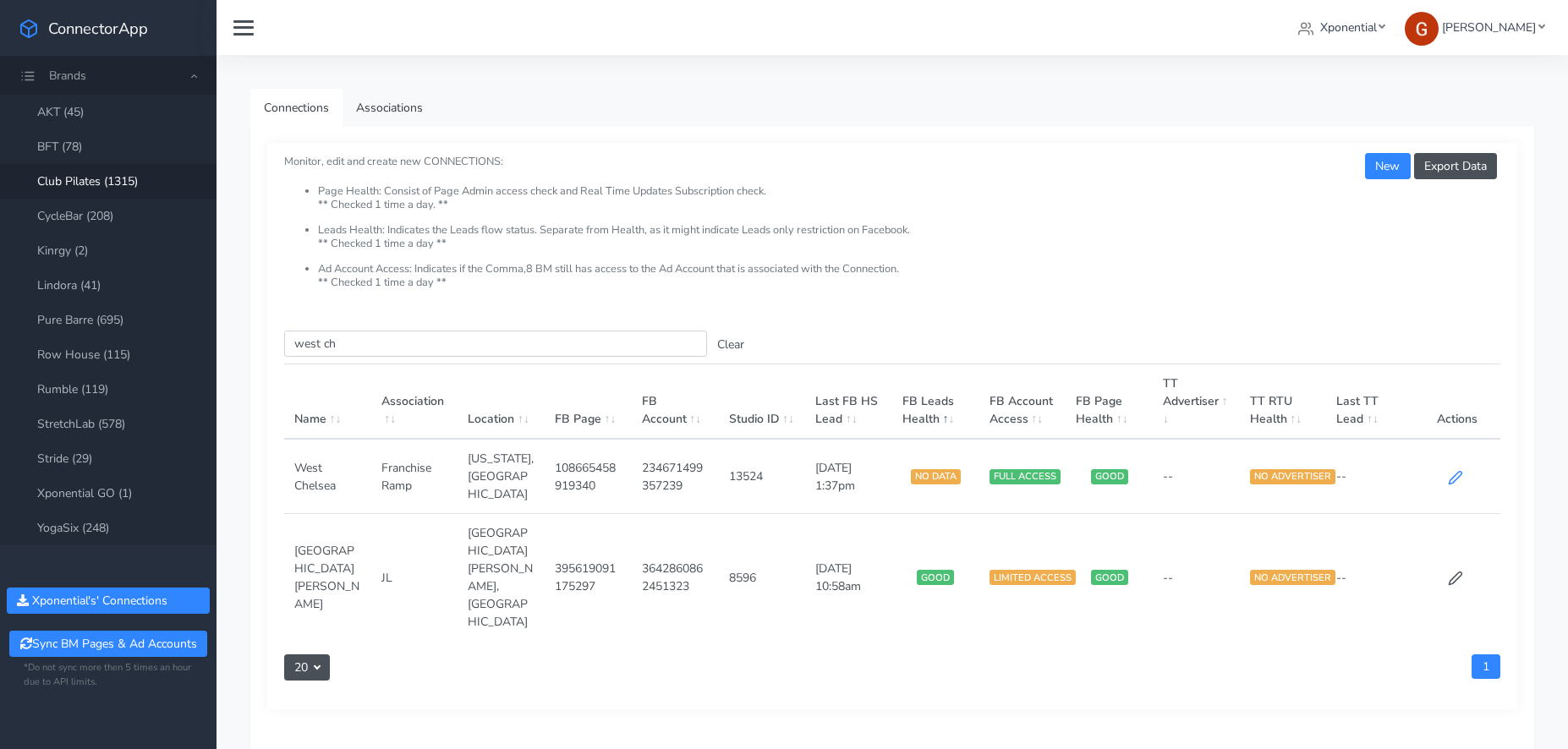
click at [1461, 470] on icon at bounding box center [1455, 477] width 16 height 16
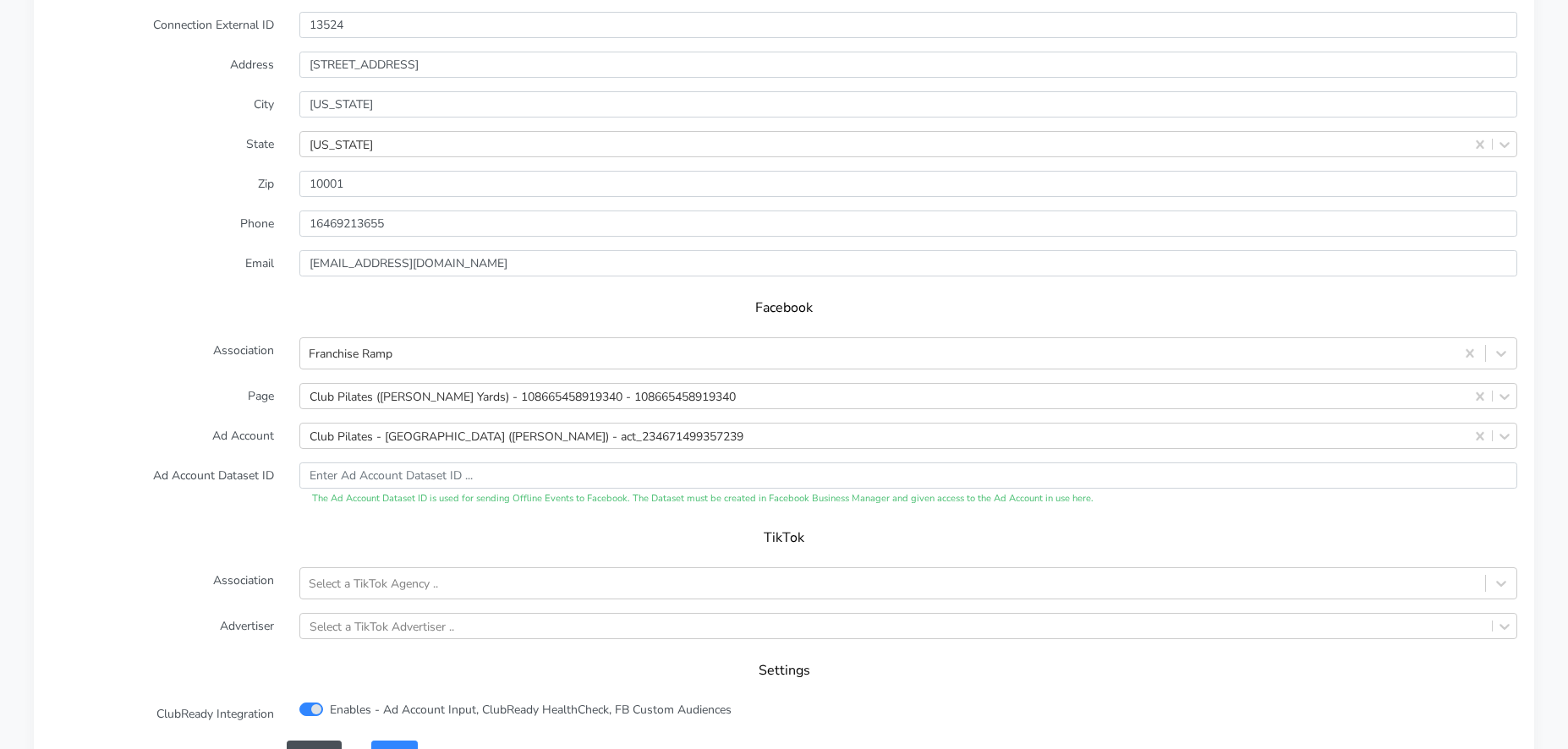
scroll to position [1665, 0]
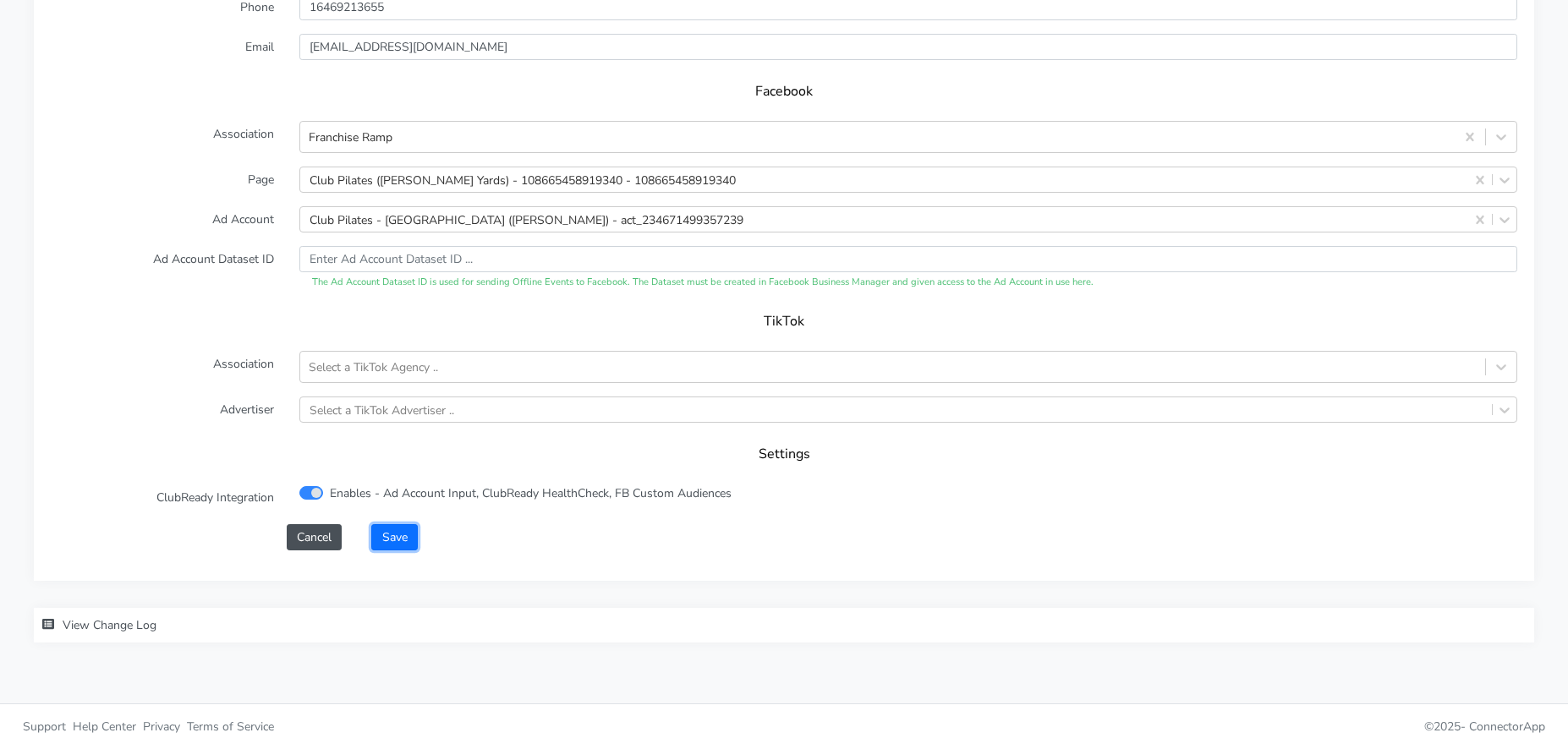
click at [404, 540] on button "Save" at bounding box center [394, 537] width 46 height 27
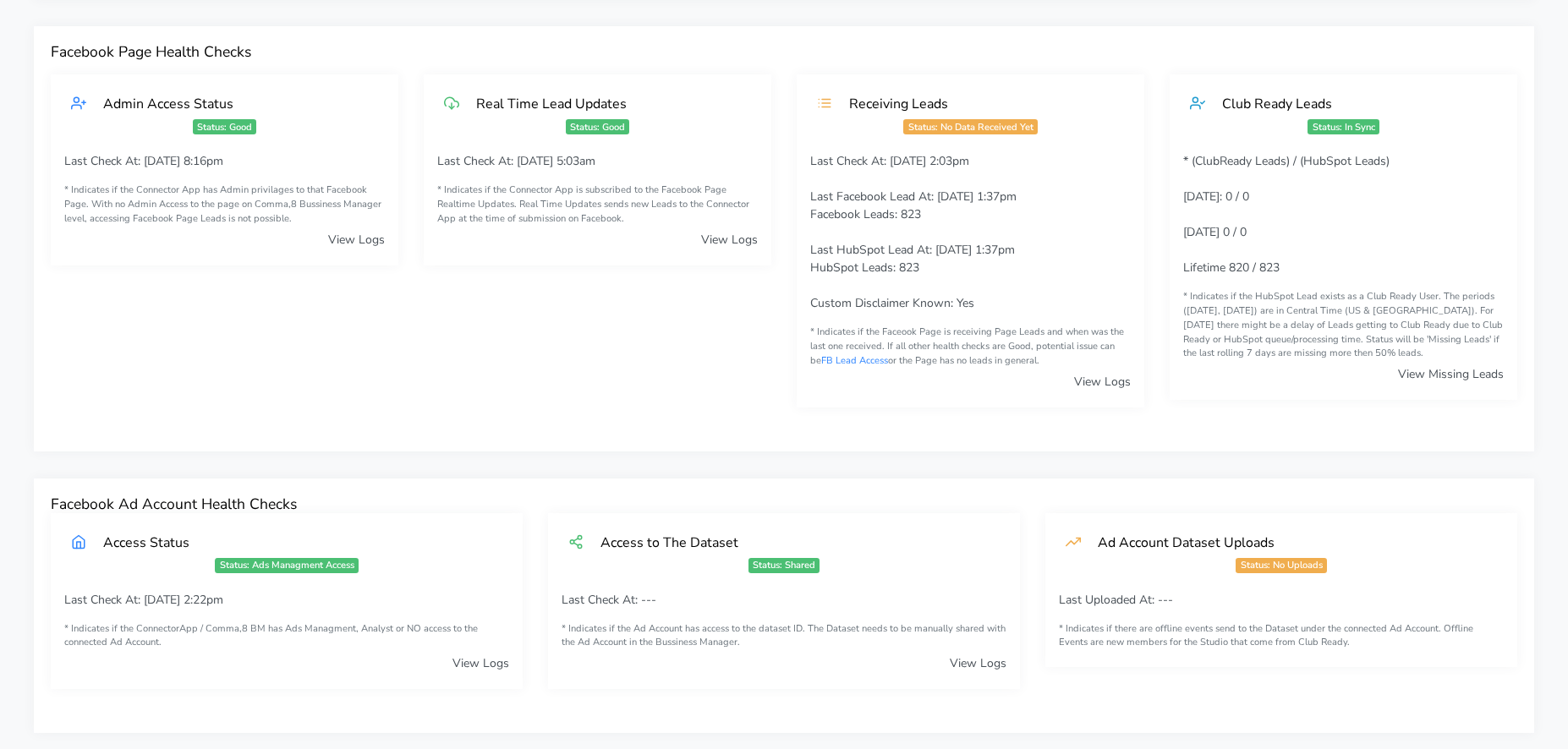
scroll to position [0, 0]
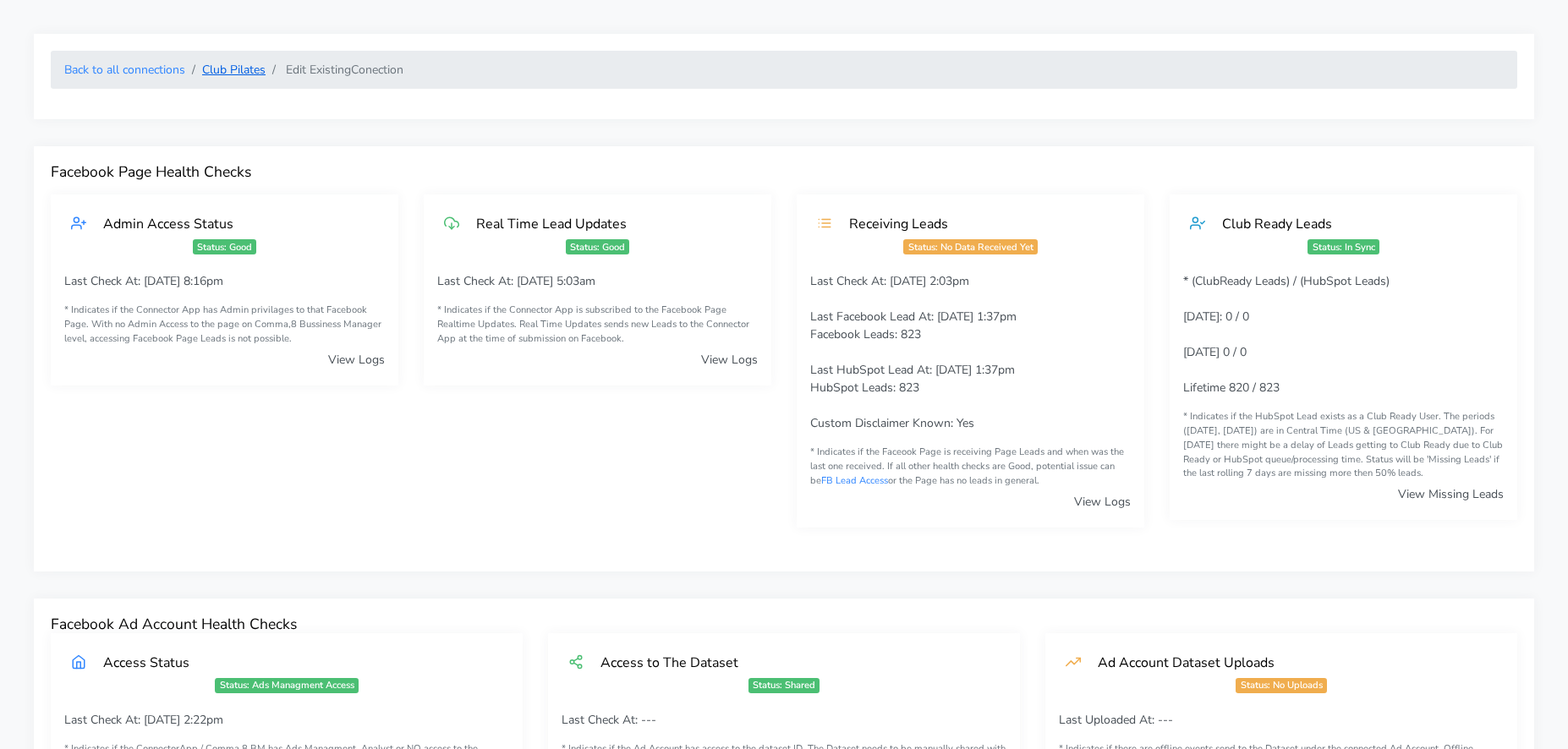
click at [245, 69] on link "Club Pilates" at bounding box center [233, 70] width 63 height 16
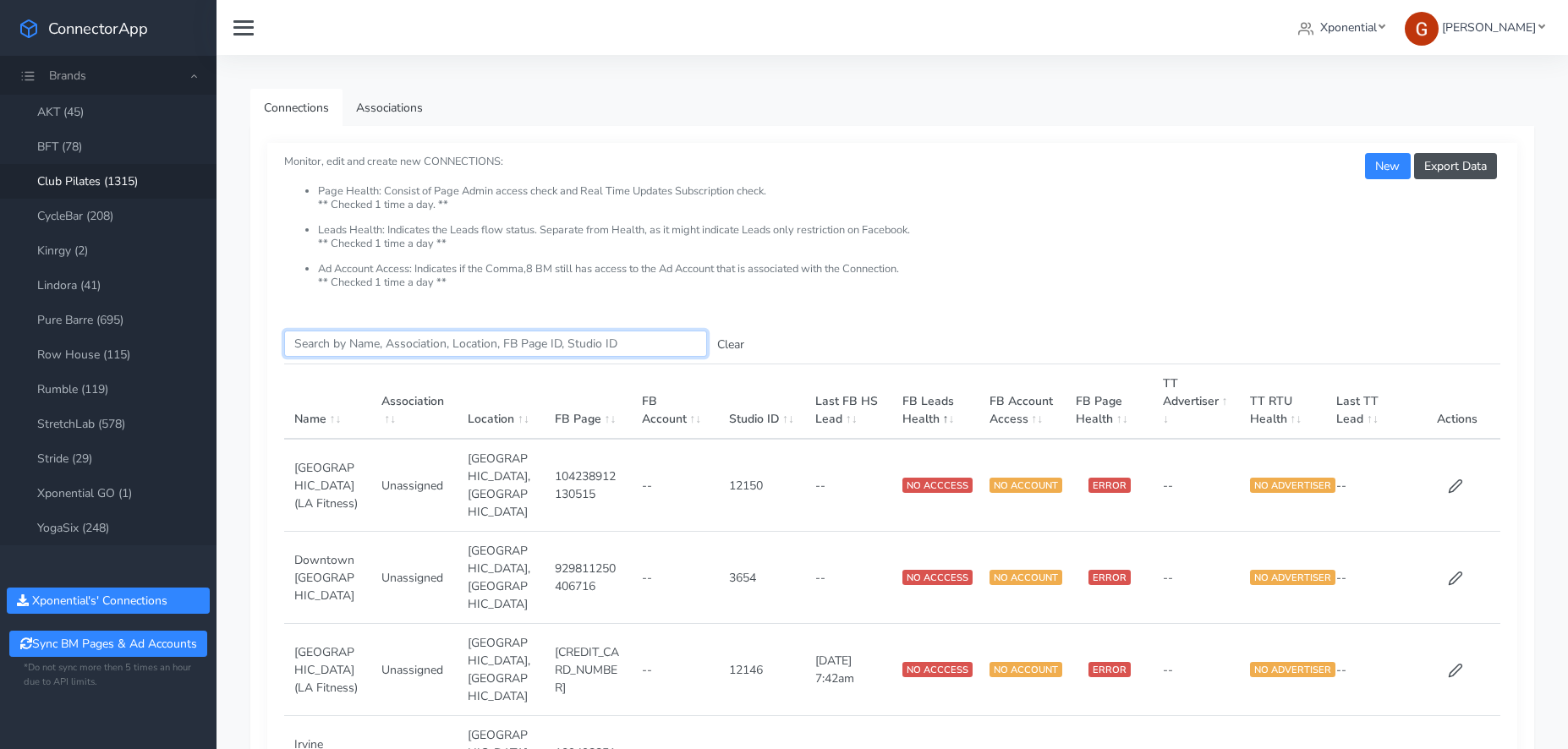
click at [371, 339] on input "Search this table" at bounding box center [496, 343] width 423 height 27
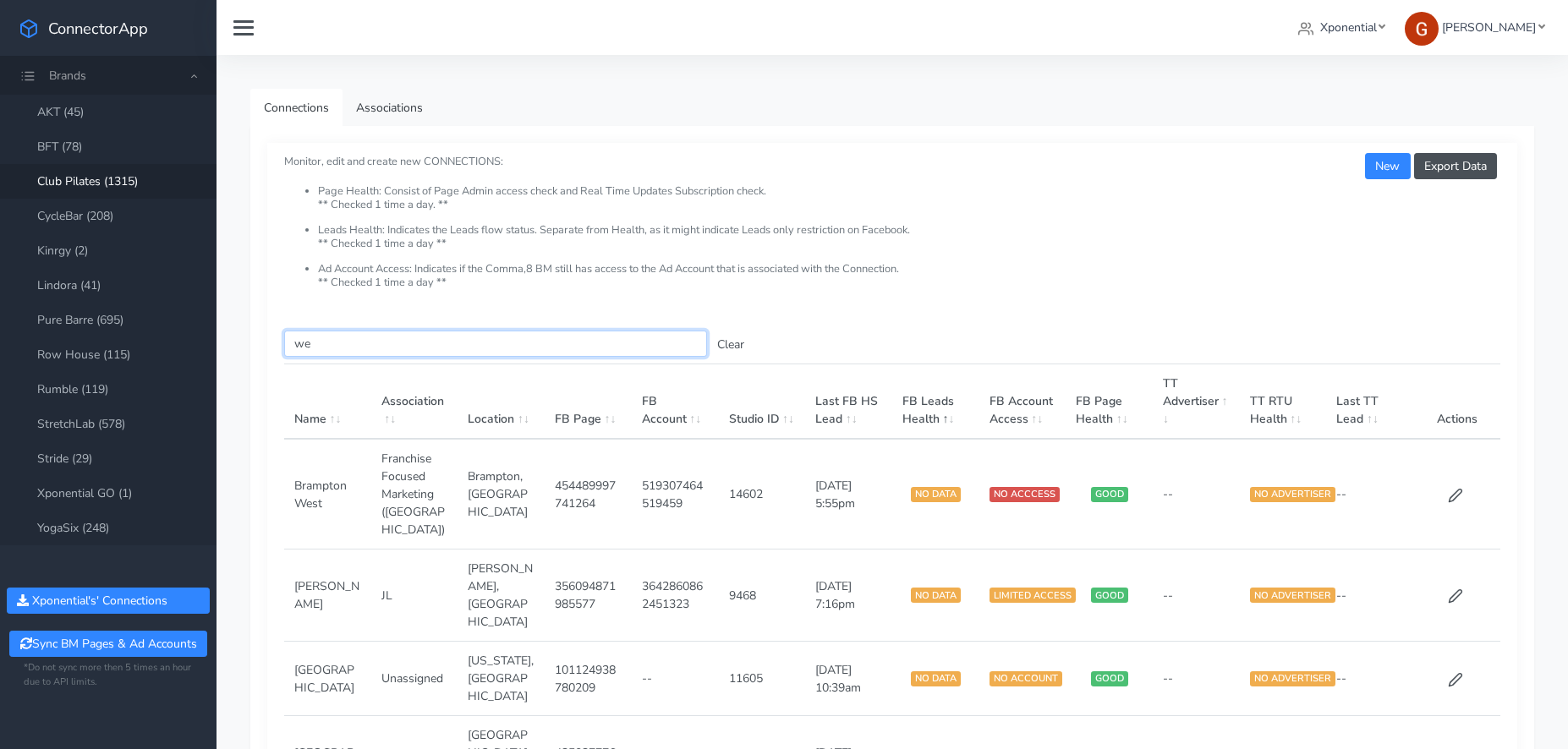
type input "w"
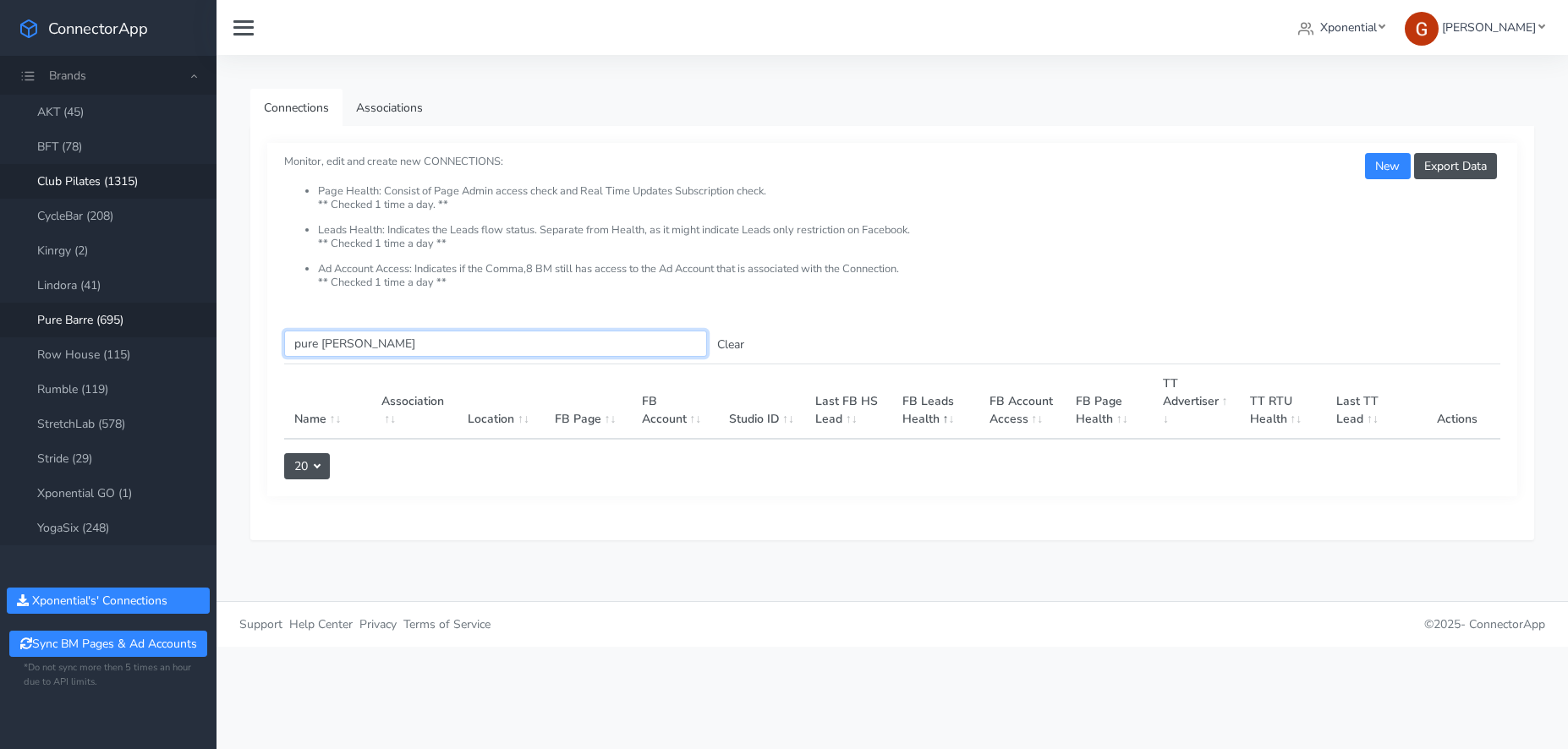
type input "pure [PERSON_NAME]"
click at [91, 324] on link "Pure Barre (695)" at bounding box center [108, 320] width 217 height 35
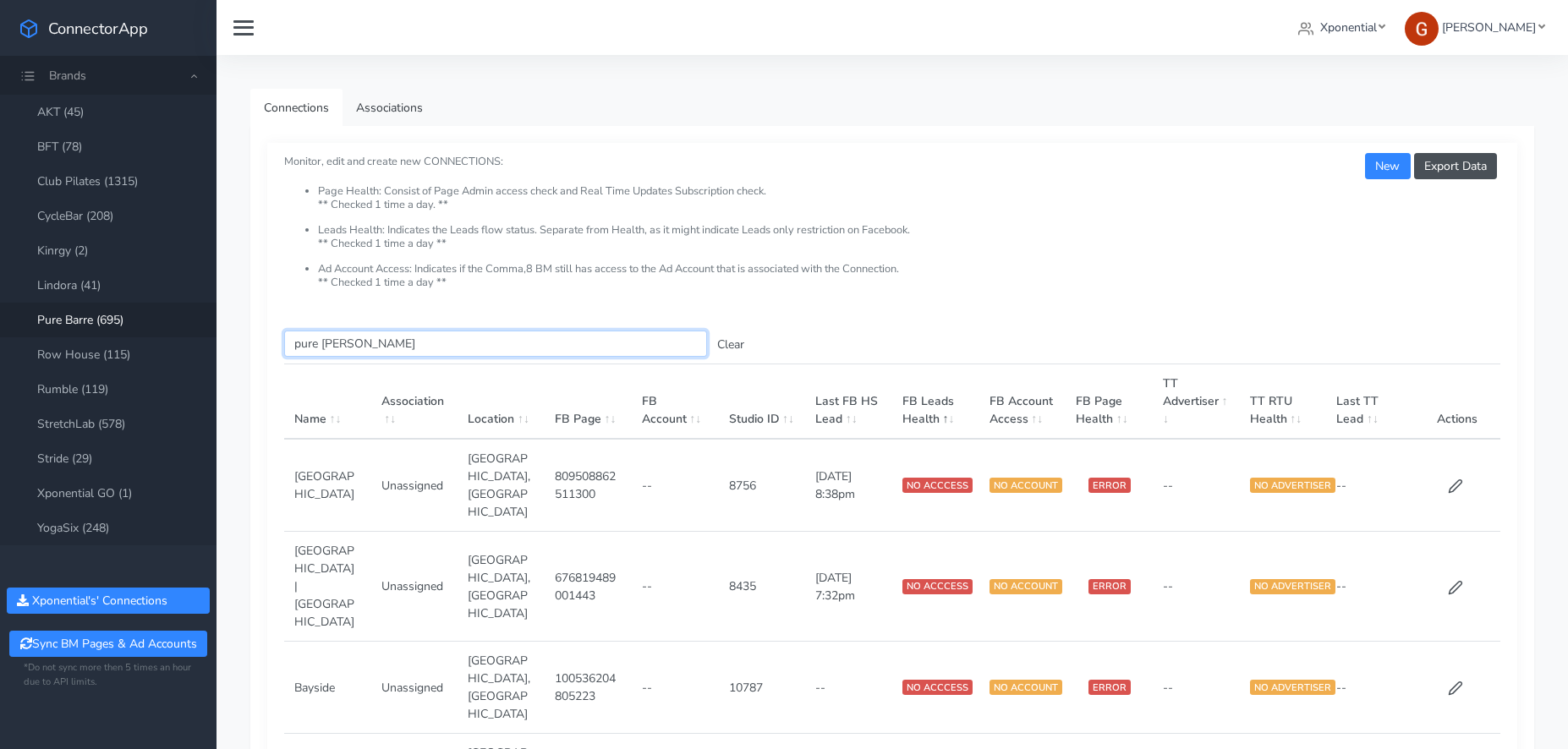
click at [387, 353] on input "pure [PERSON_NAME]" at bounding box center [496, 343] width 423 height 27
drag, startPoint x: 387, startPoint y: 350, endPoint x: 242, endPoint y: 332, distance: 146.1
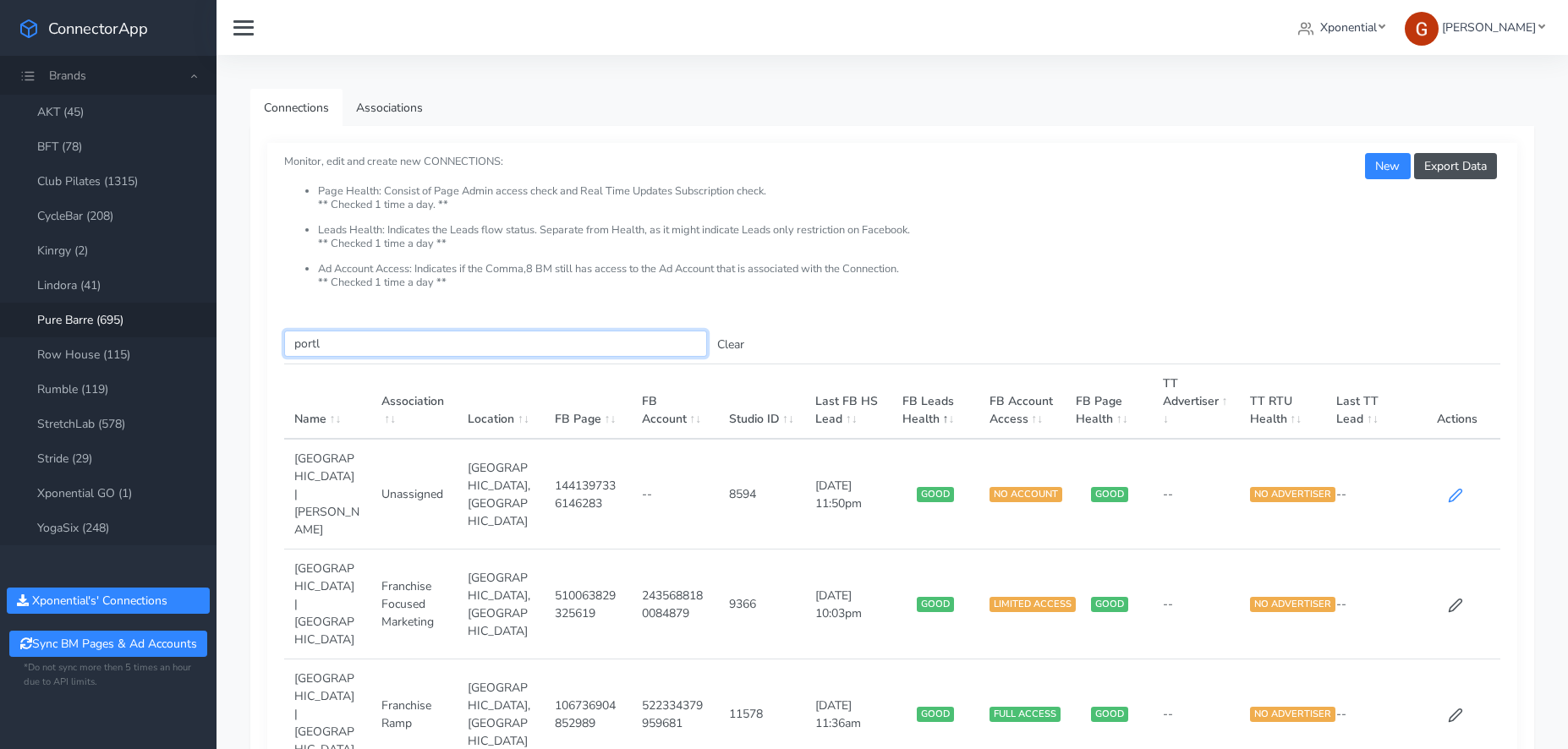
type input "portl"
click at [1457, 487] on icon at bounding box center [1455, 495] width 16 height 16
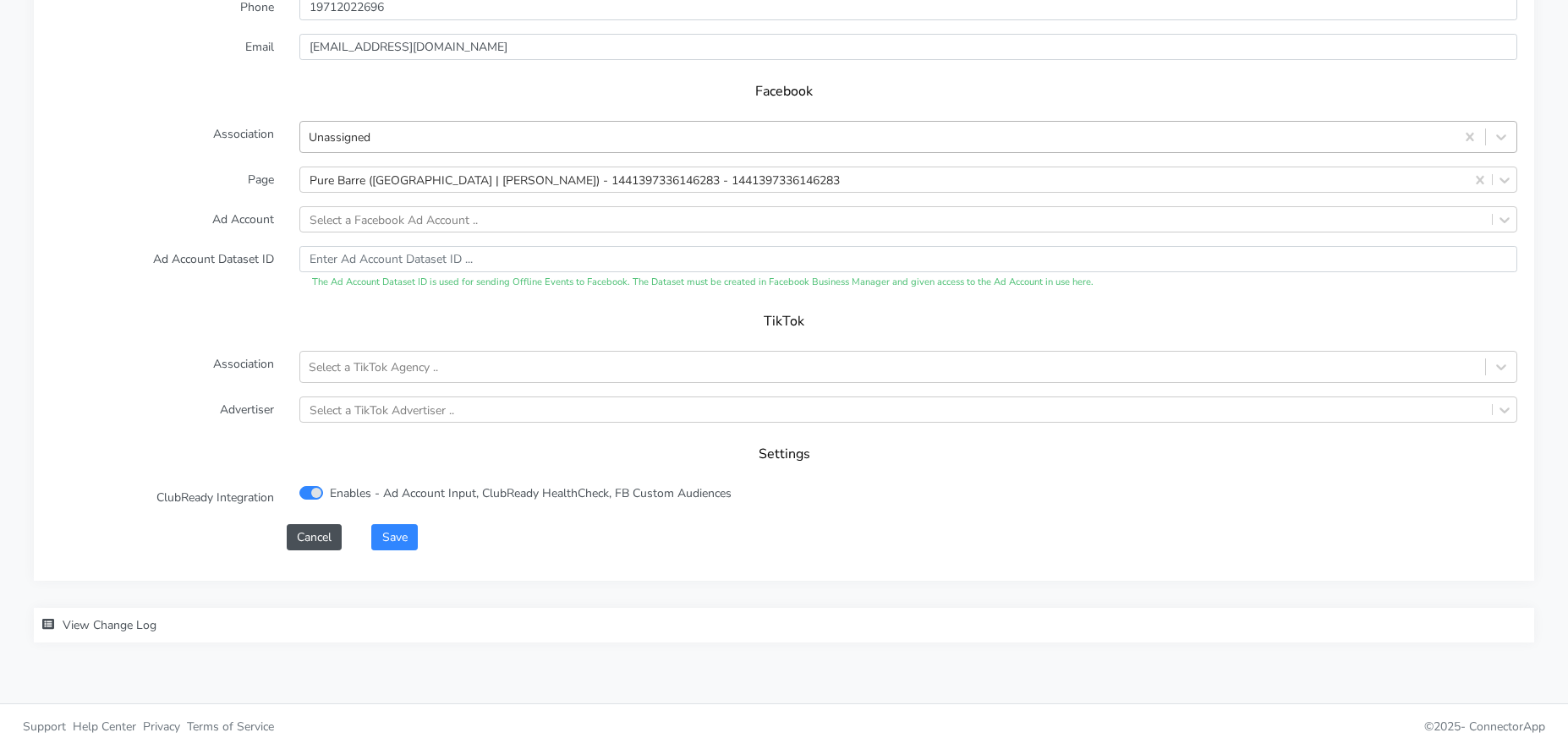
scroll to position [1643, 0]
click at [396, 136] on div "Unassigned" at bounding box center [877, 137] width 1155 height 28
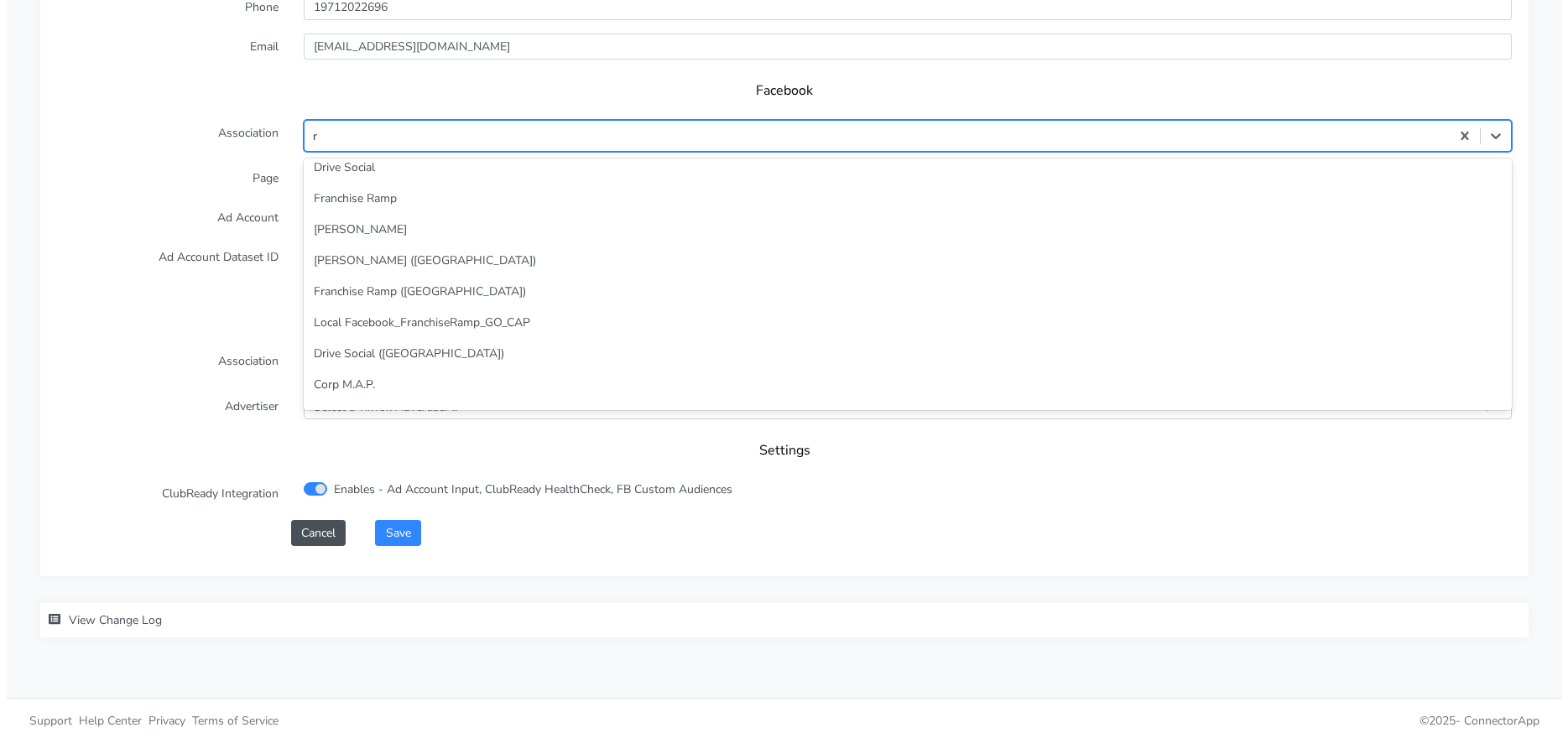
scroll to position [0, 0]
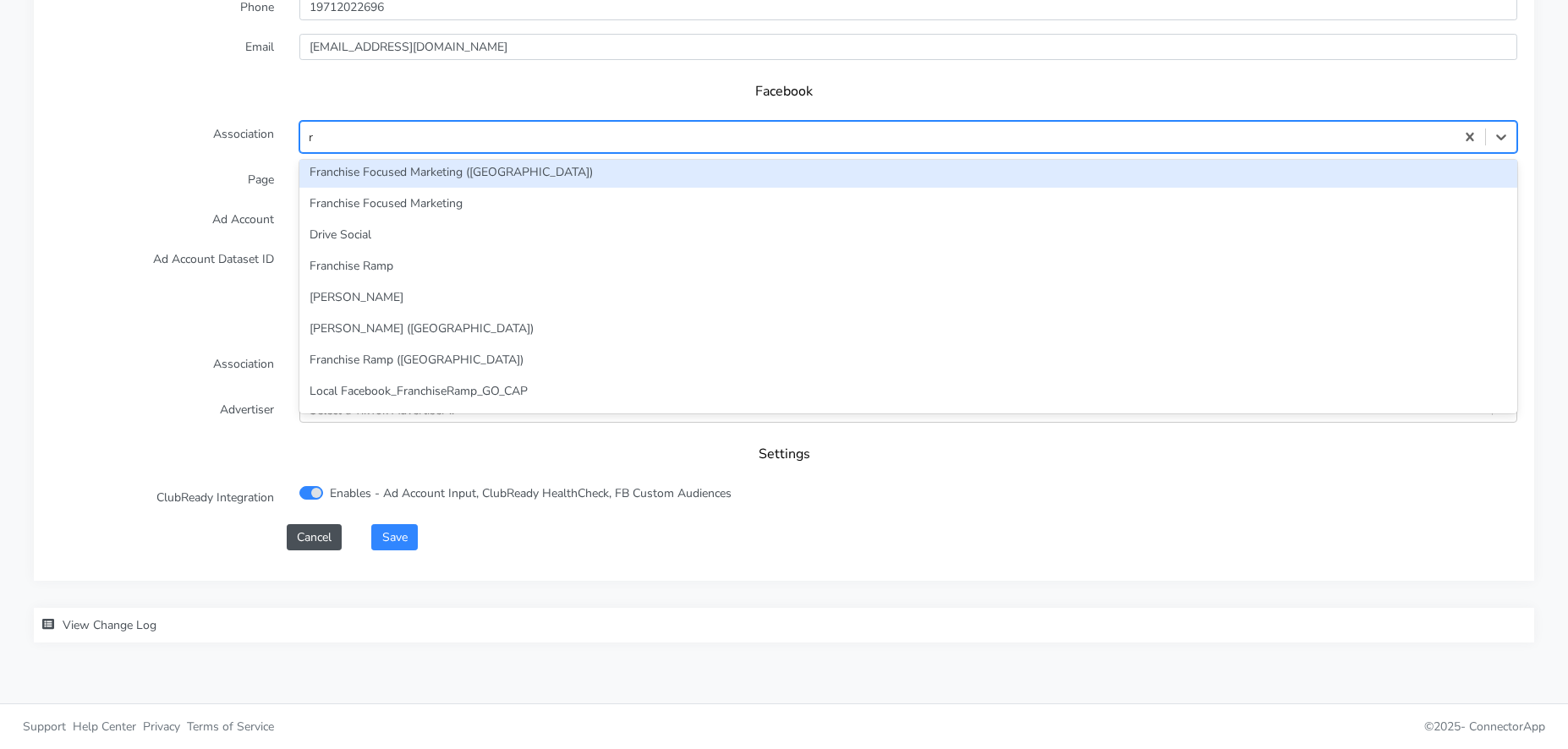
type input "ra"
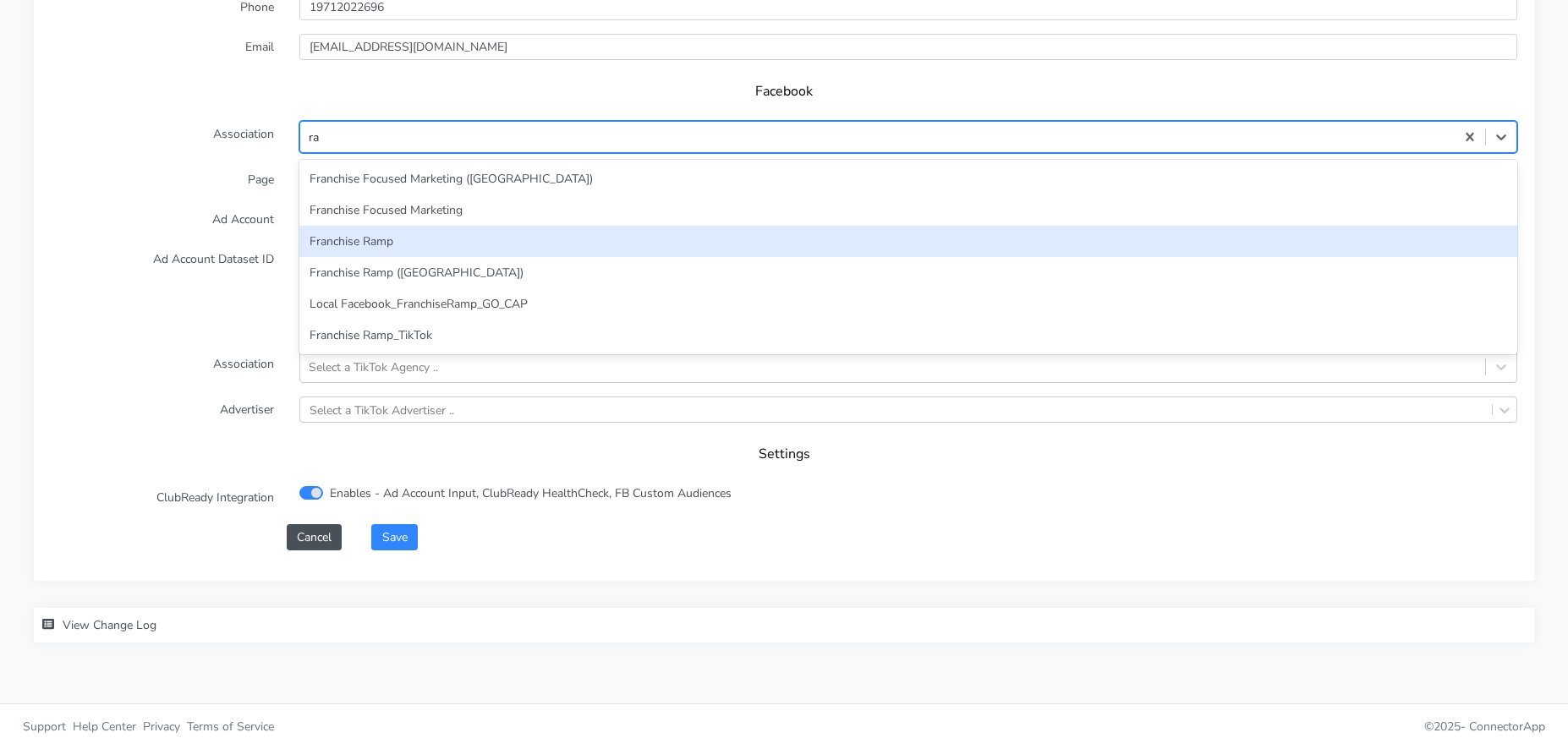
click at [418, 247] on div "Franchise Ramp" at bounding box center [908, 241] width 1218 height 31
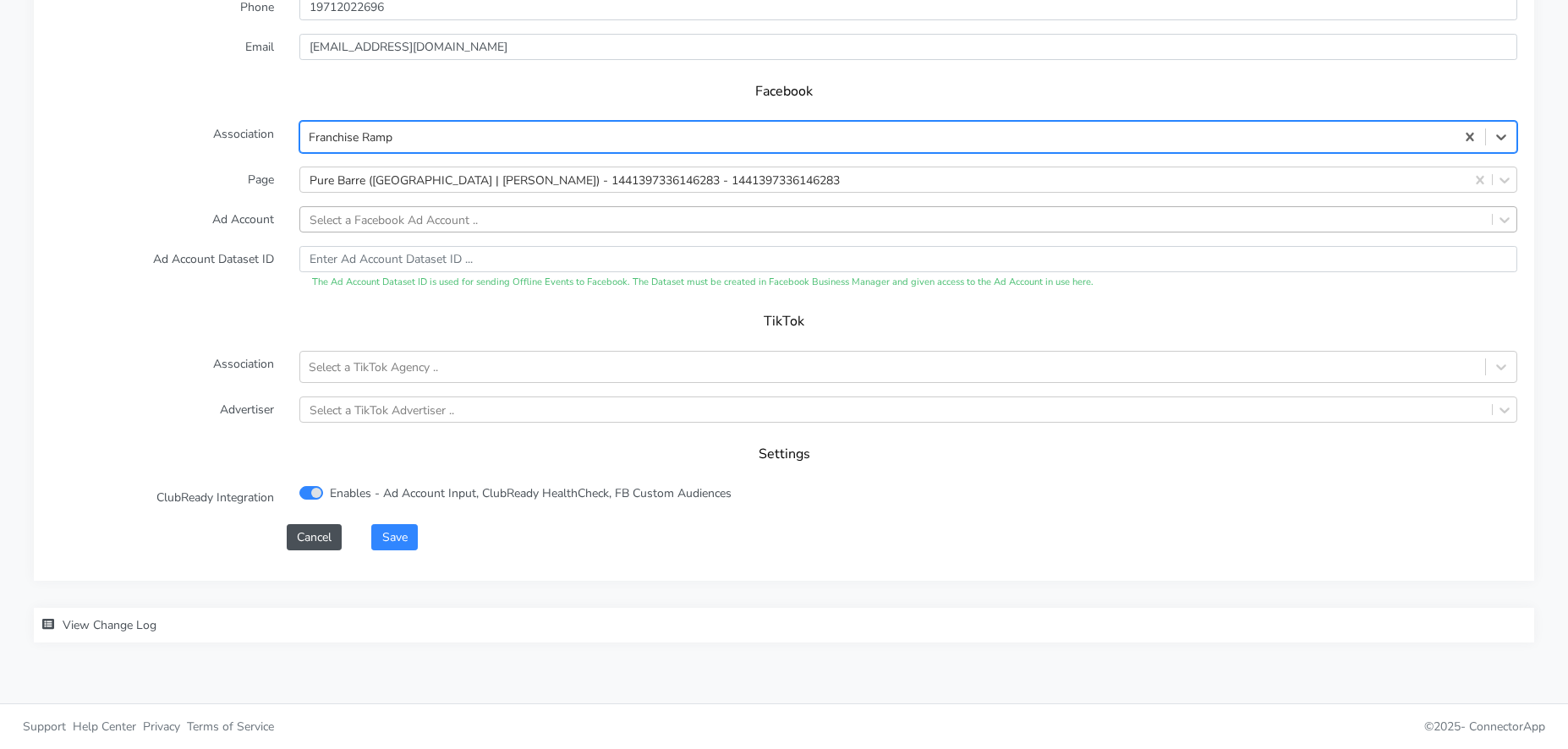
click at [399, 225] on div "Select a Facebook Ad Account .." at bounding box center [393, 219] width 168 height 17
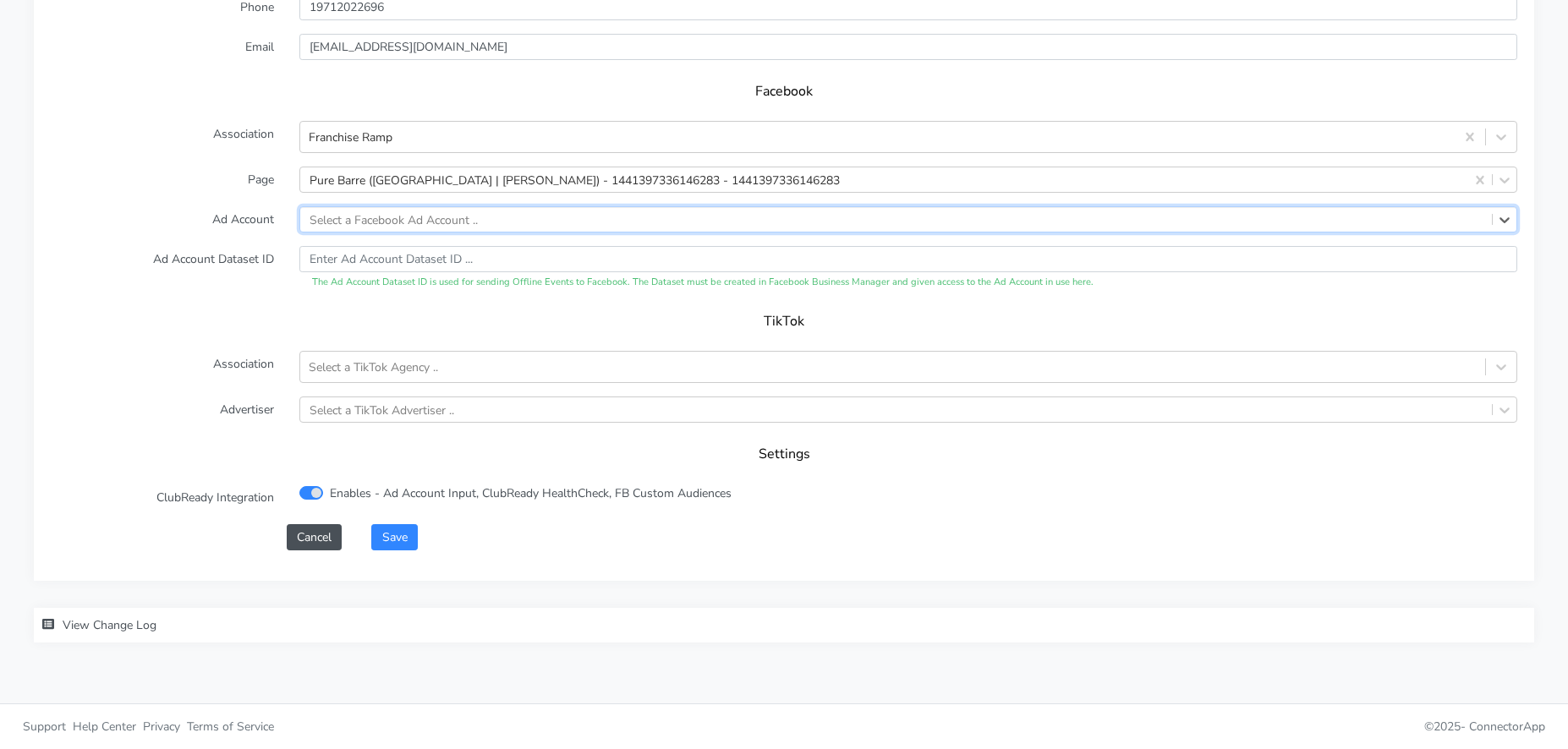
paste input "1394370485165596"
type input "1394370485165596"
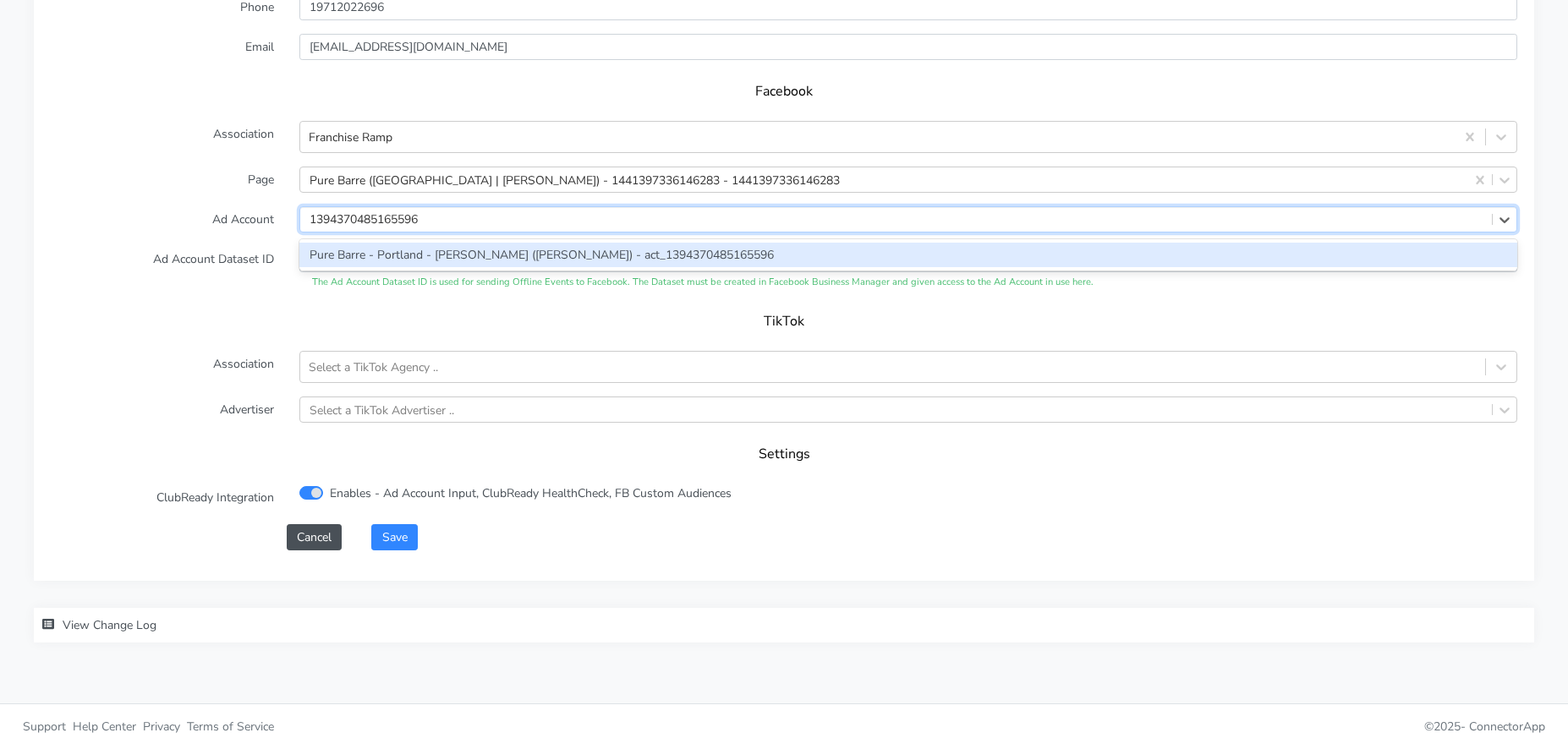
click at [362, 258] on div "Pure Barre - Portland - [PERSON_NAME] ([PERSON_NAME]) - act_1394370485165596" at bounding box center [908, 254] width 1218 height 25
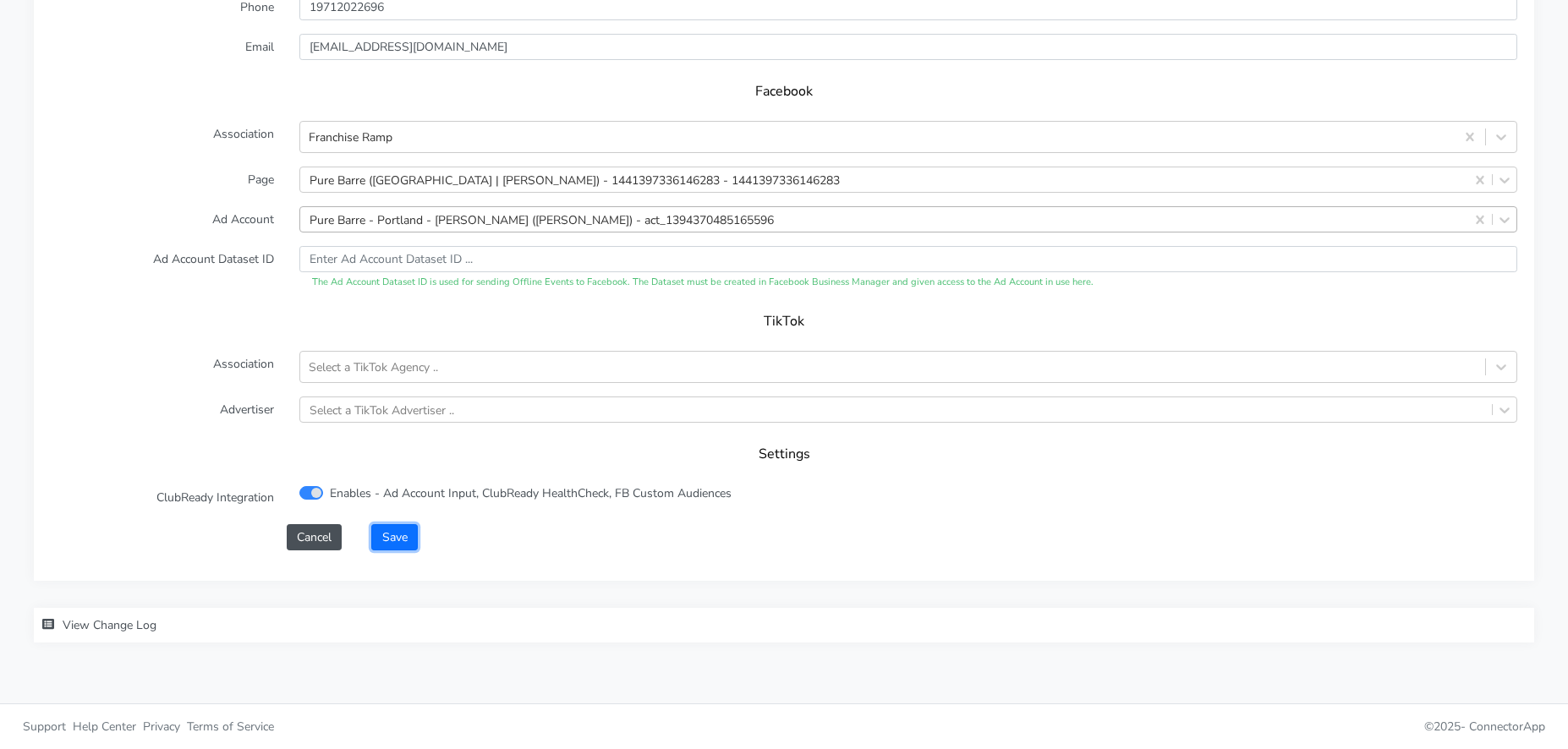
click at [393, 532] on button "Save" at bounding box center [394, 537] width 46 height 27
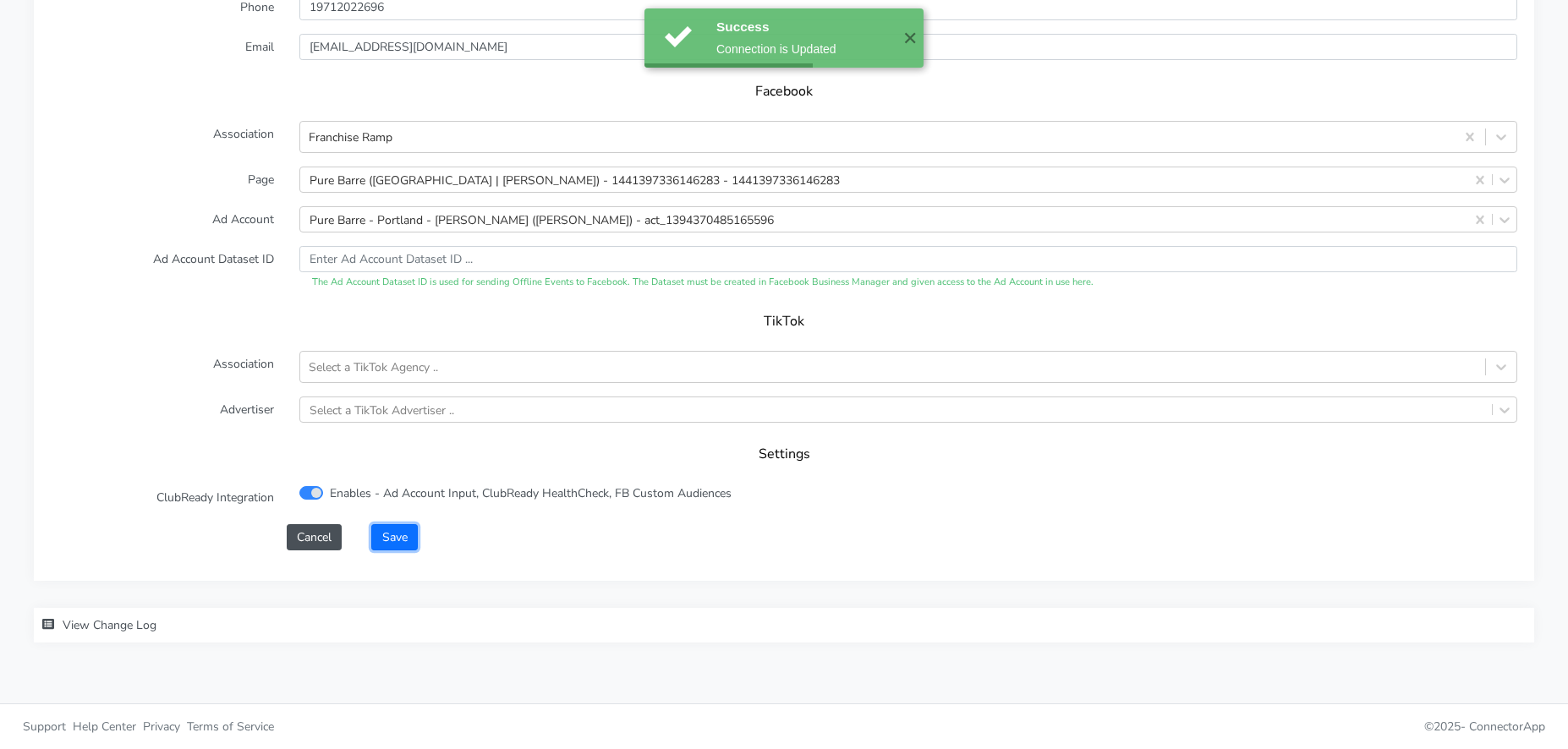
click at [394, 534] on button "Save" at bounding box center [394, 537] width 46 height 27
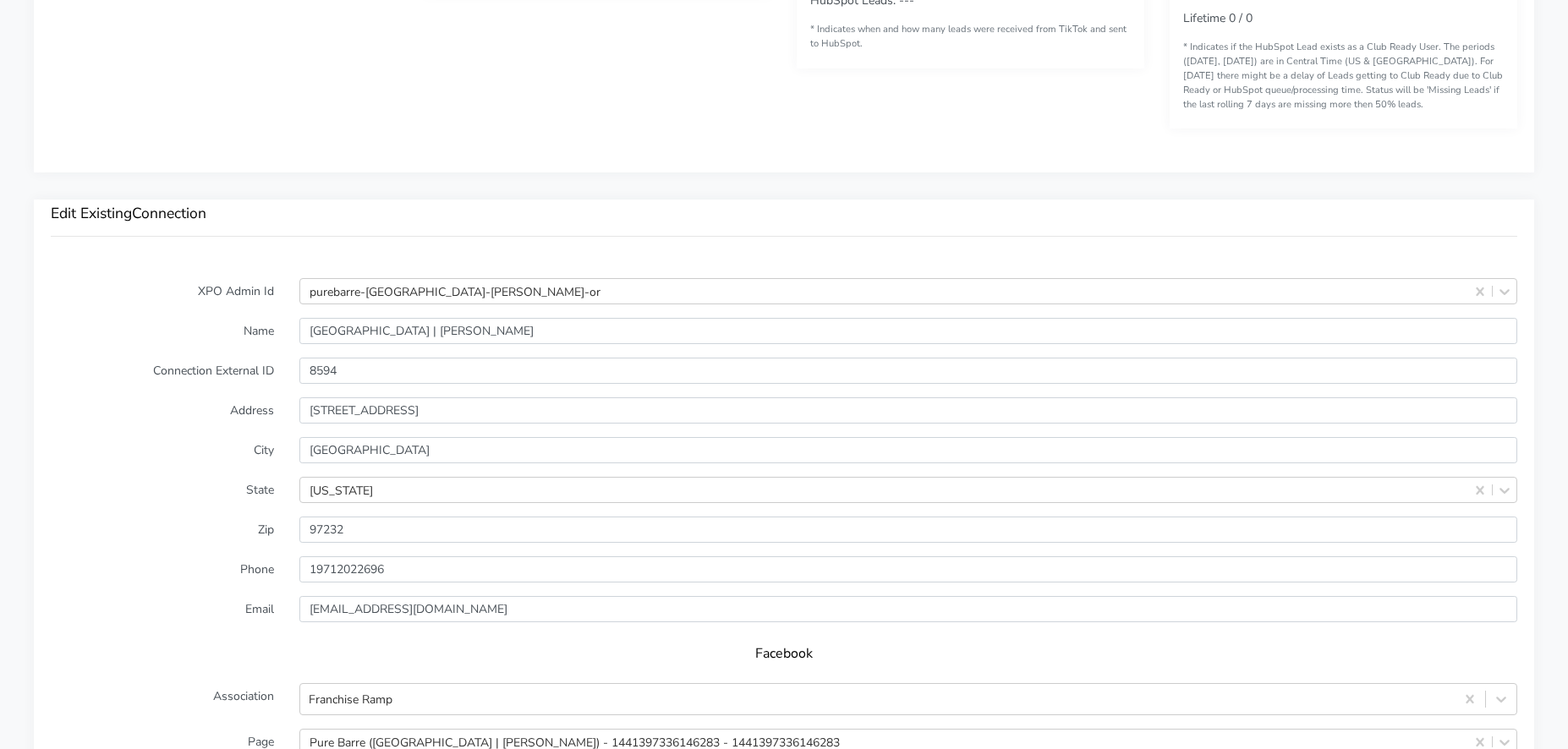
scroll to position [1665, 0]
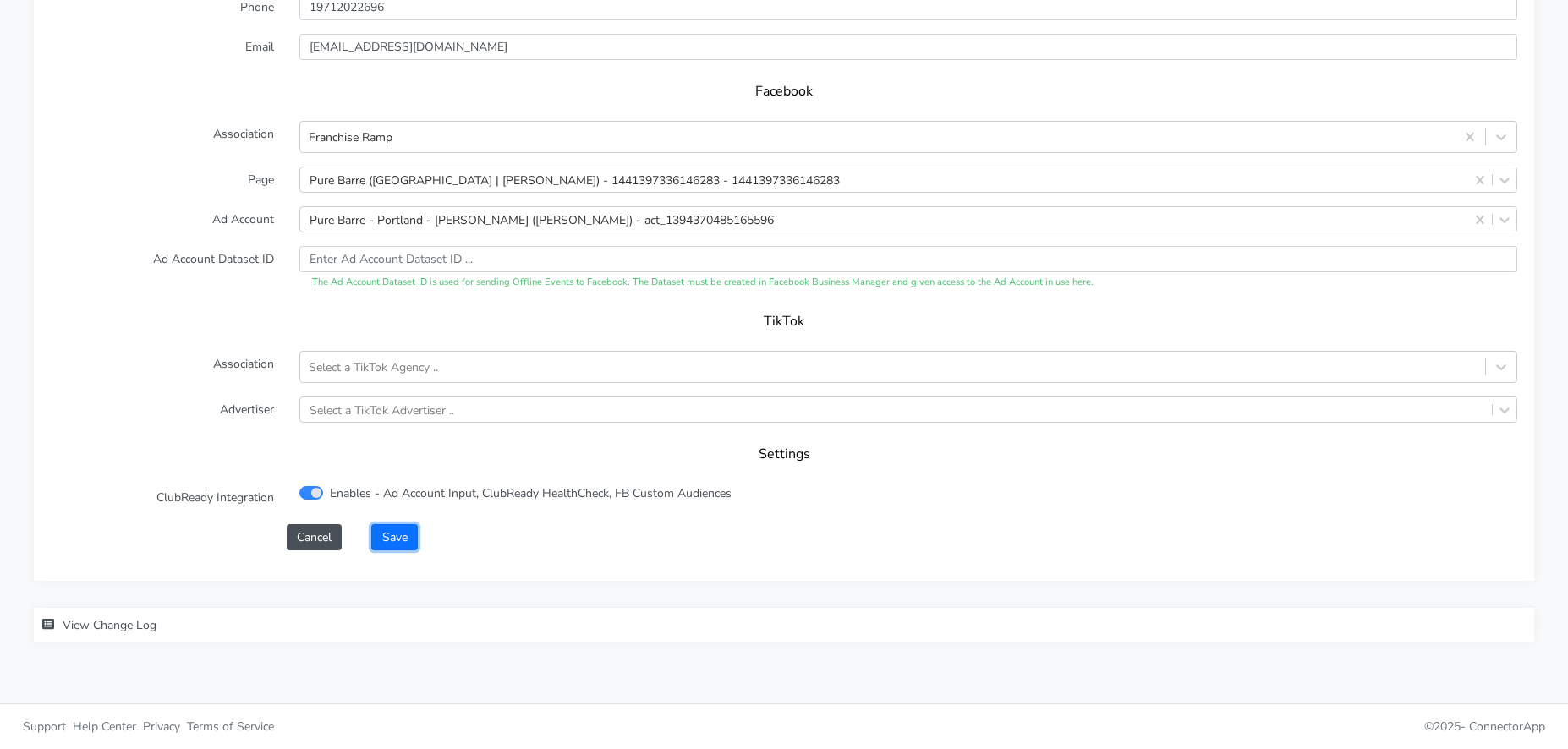
click at [392, 542] on button "Save" at bounding box center [394, 537] width 46 height 27
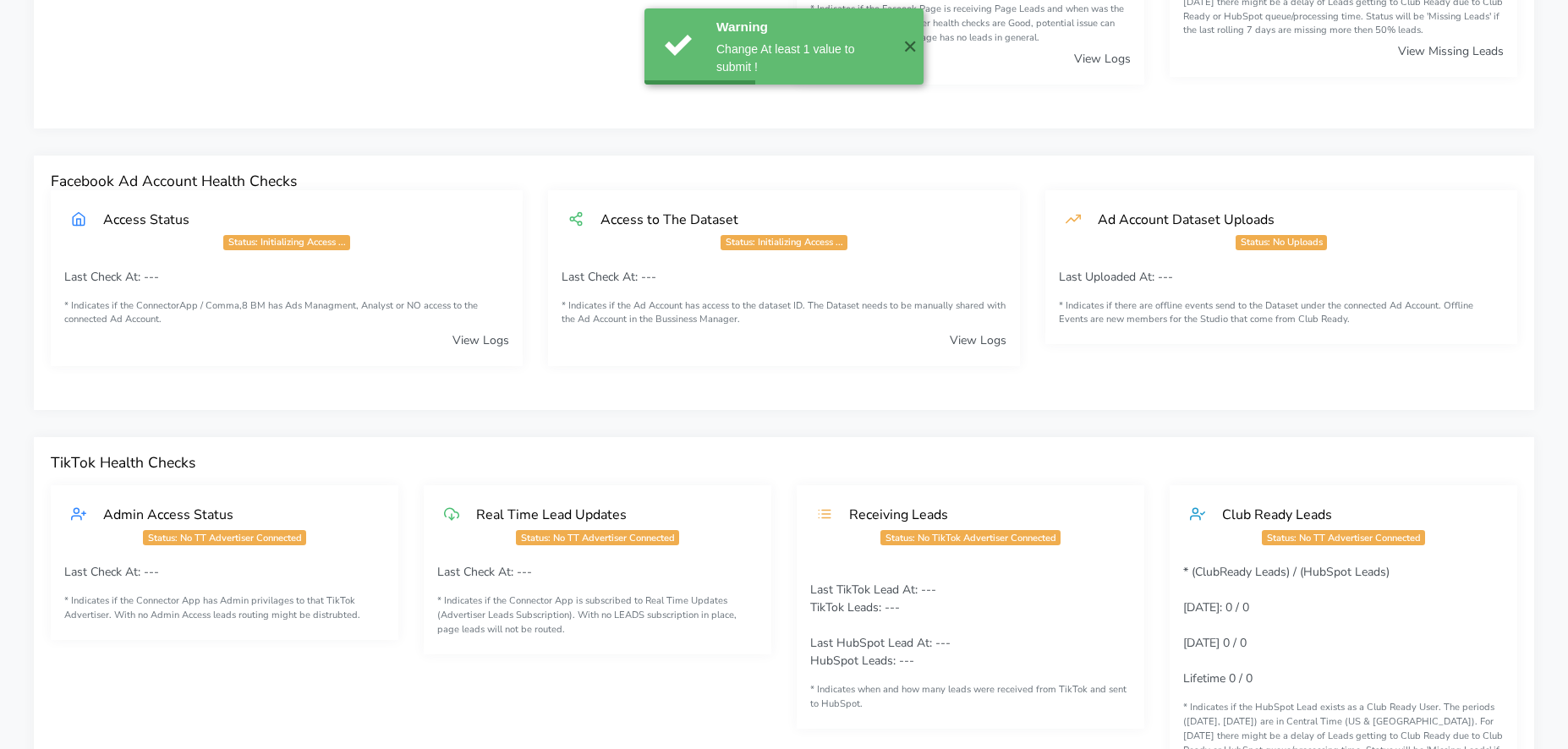
scroll to position [0, 0]
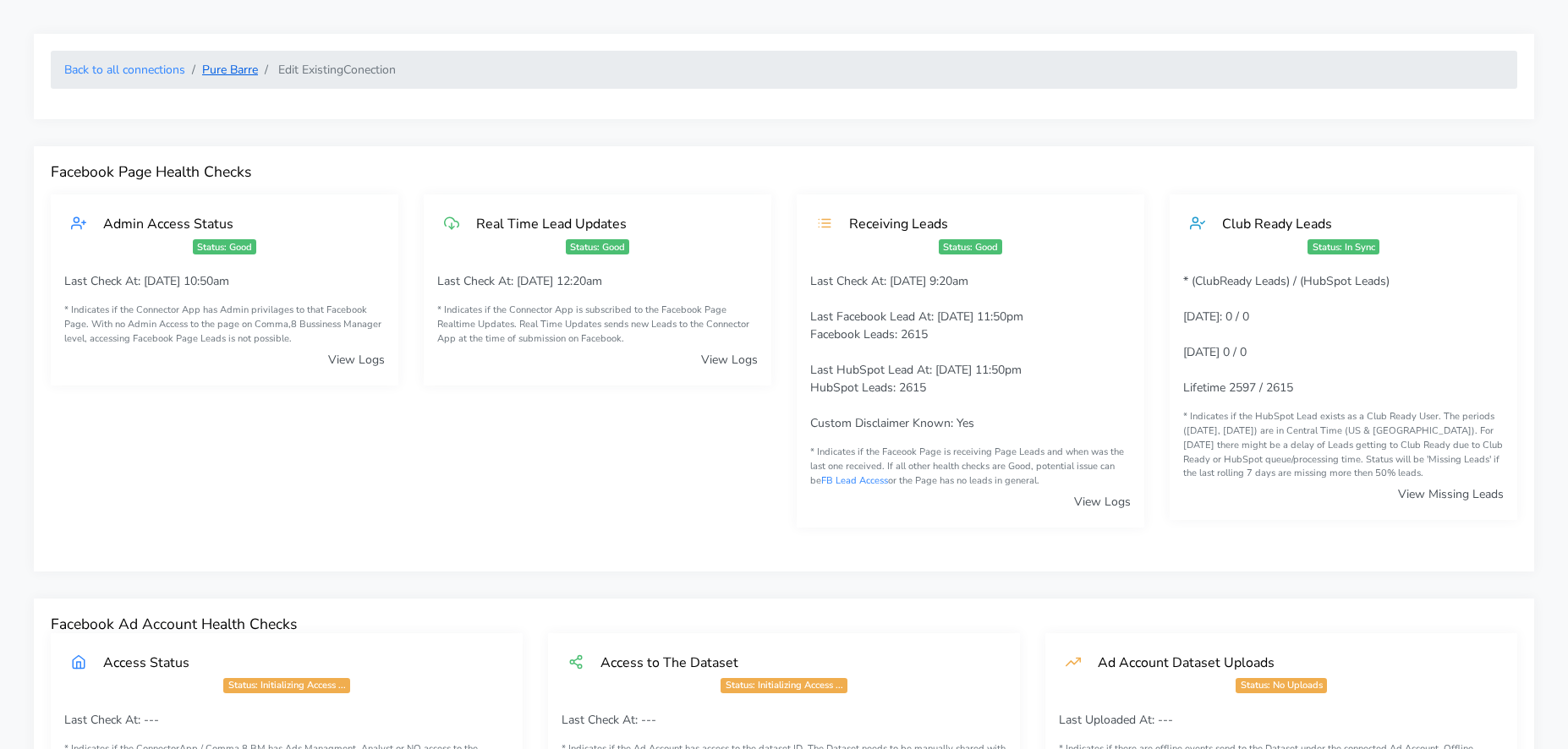
click at [207, 70] on link "Pure Barre" at bounding box center [230, 70] width 56 height 16
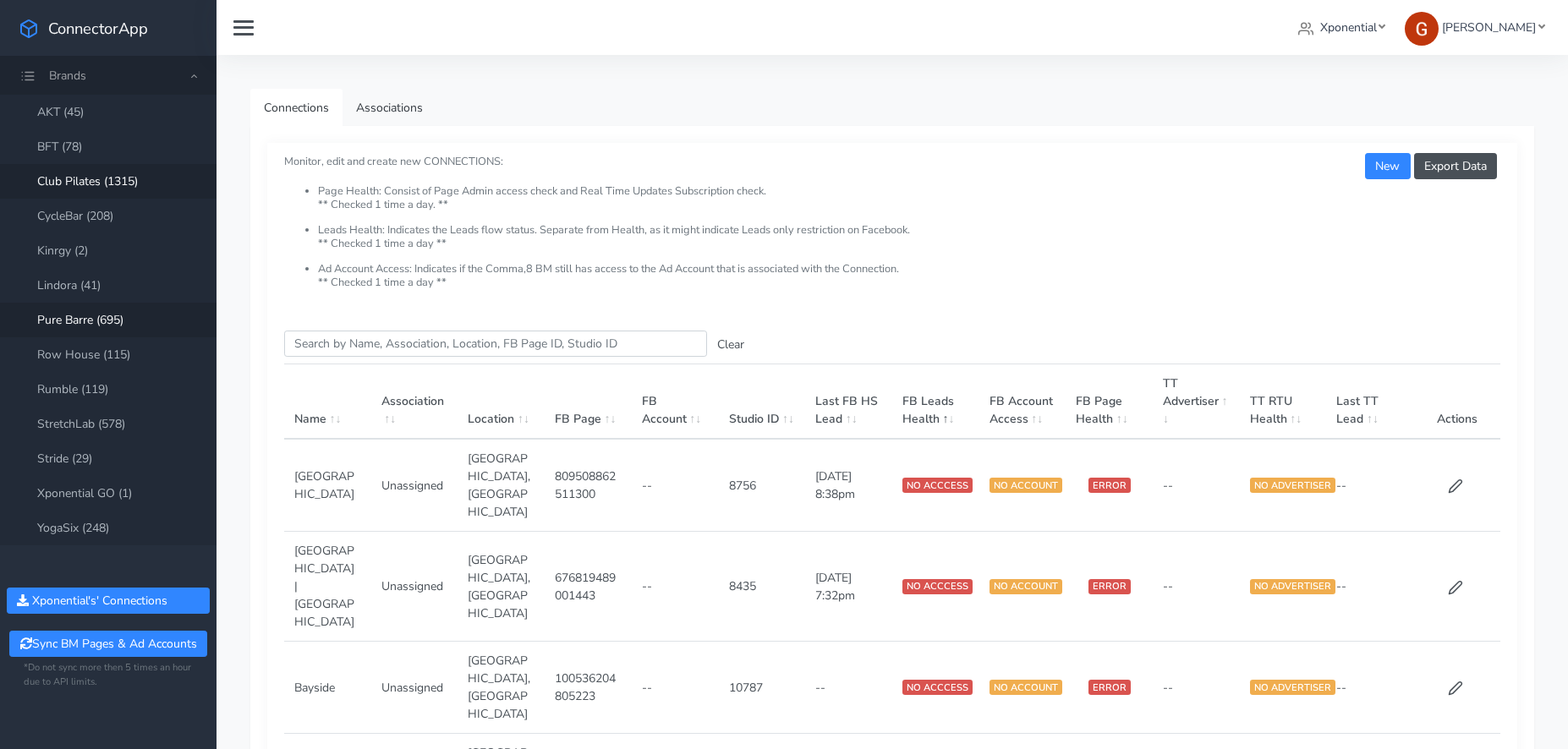
click at [83, 183] on link "Club Pilates (1315)" at bounding box center [108, 181] width 217 height 35
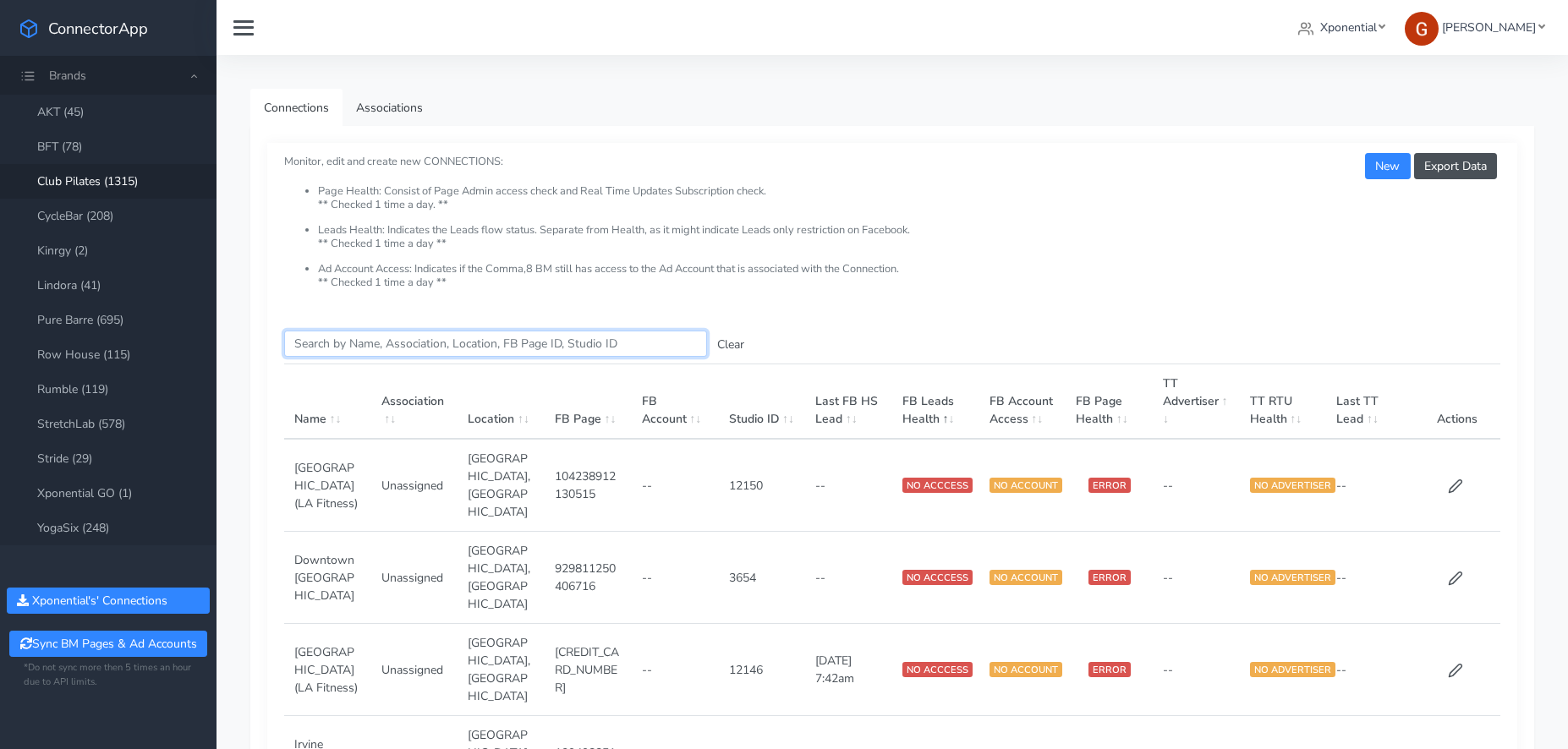
click at [352, 354] on input "Search this table" at bounding box center [496, 343] width 423 height 27
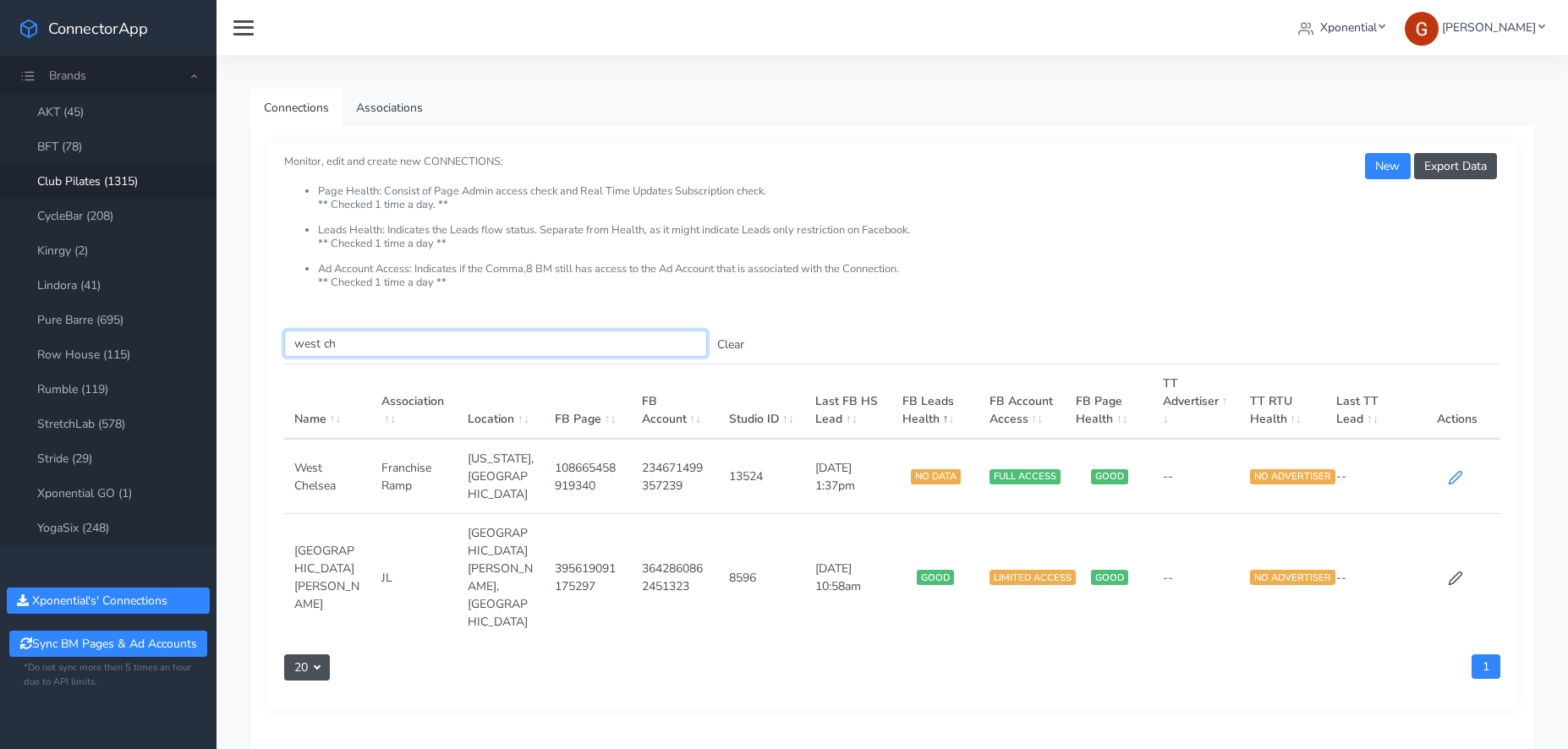
type input "west ch"
click at [1459, 470] on icon at bounding box center [1455, 477] width 16 height 16
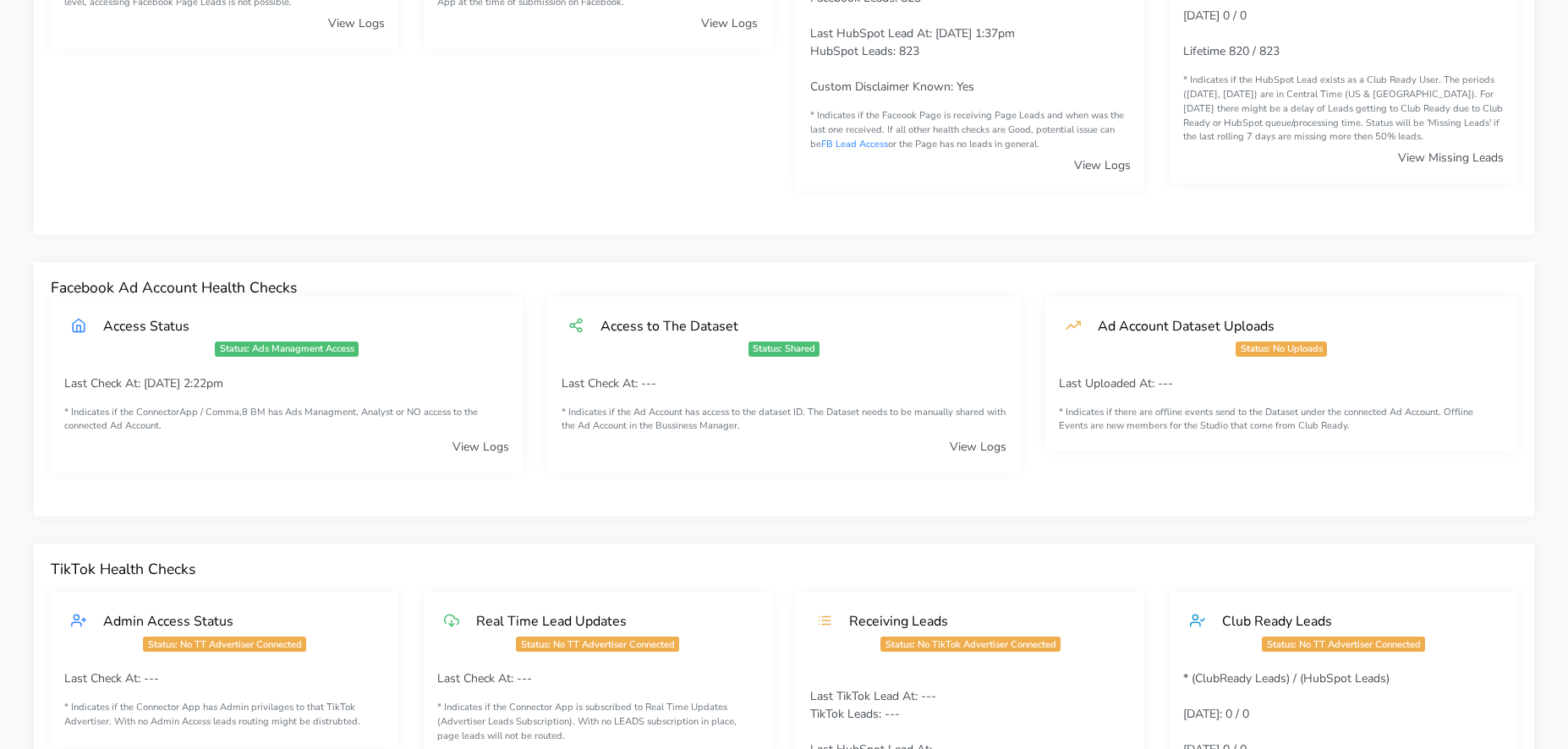
scroll to position [1464, 0]
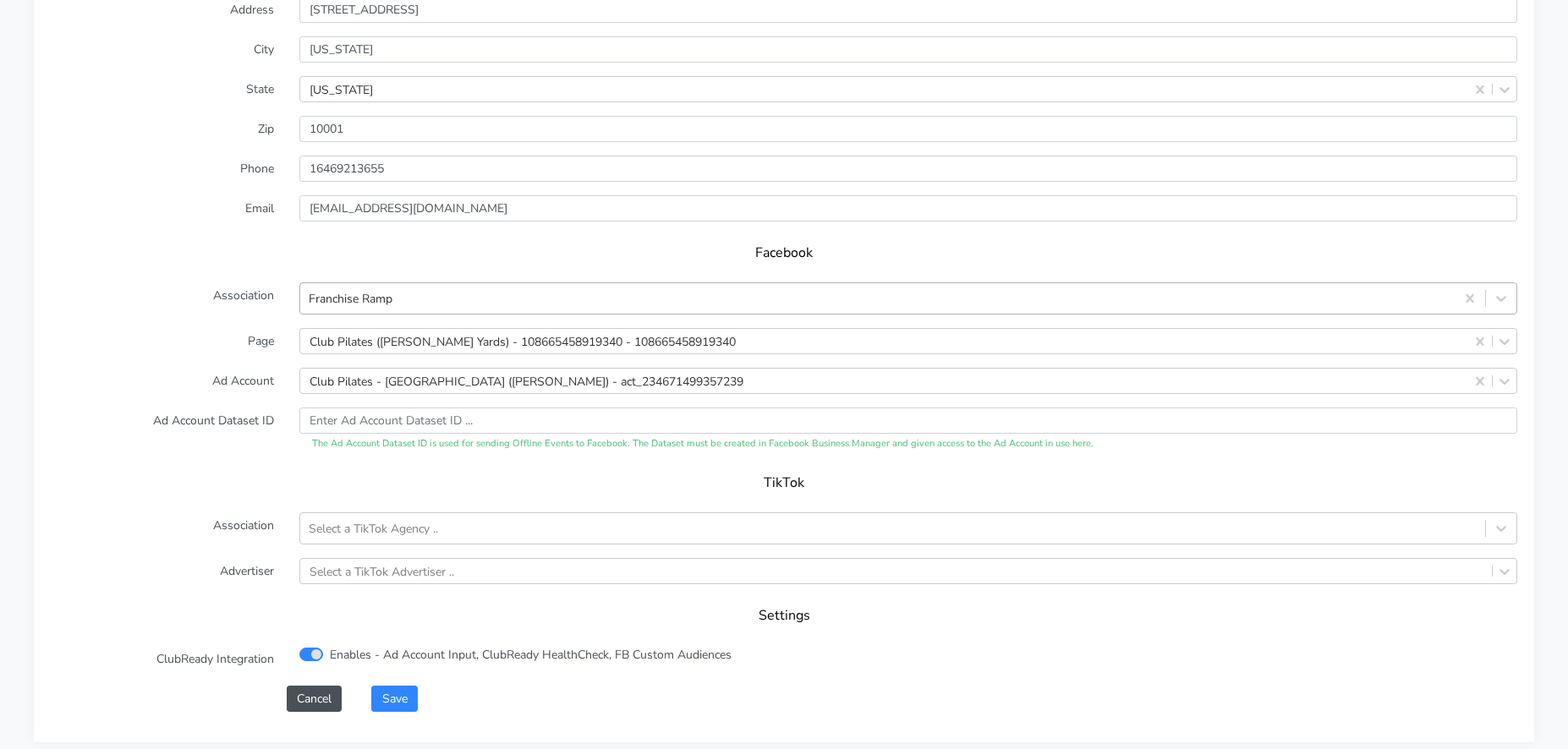
click at [358, 295] on div "Franchise Ramp" at bounding box center [350, 298] width 84 height 17
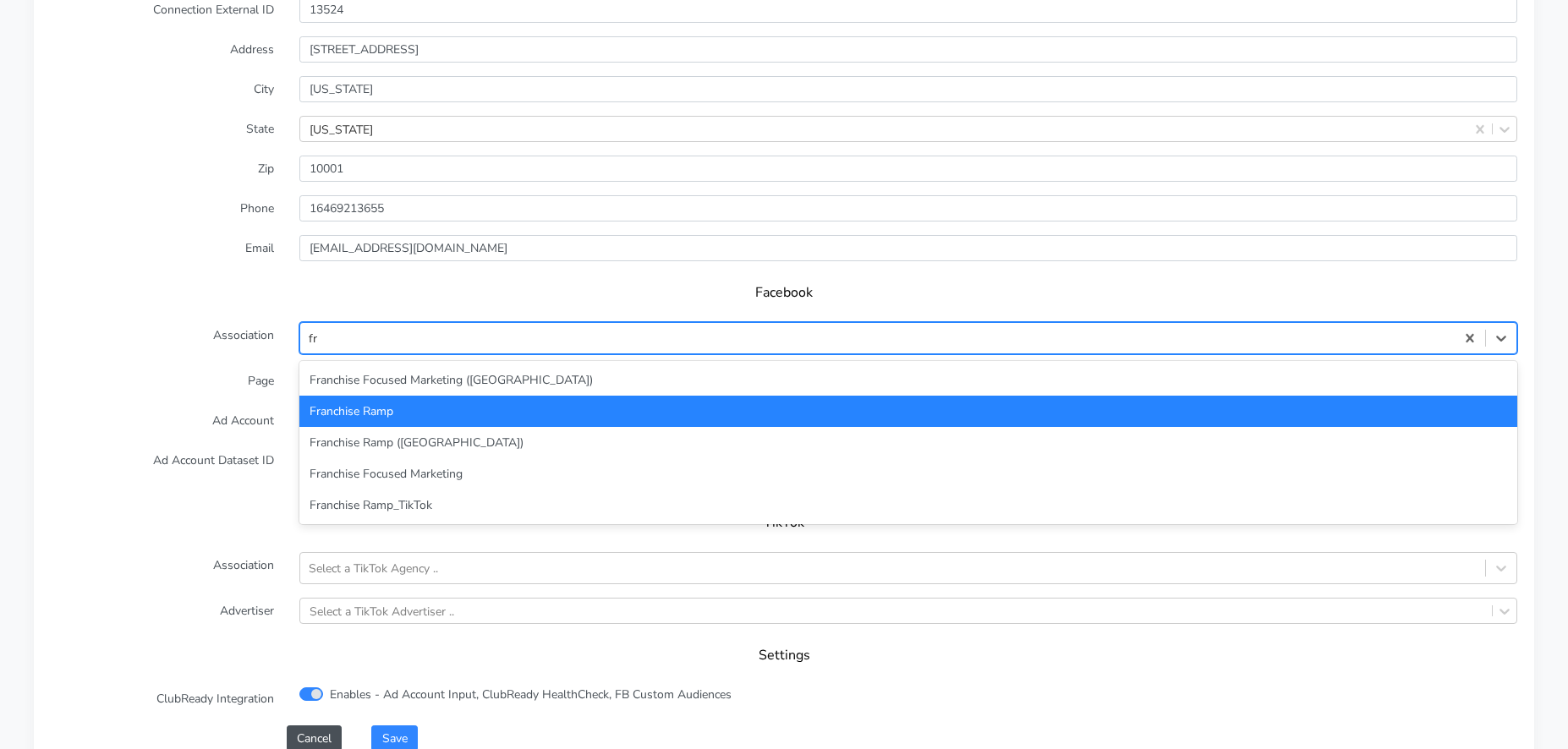
scroll to position [1503, 0]
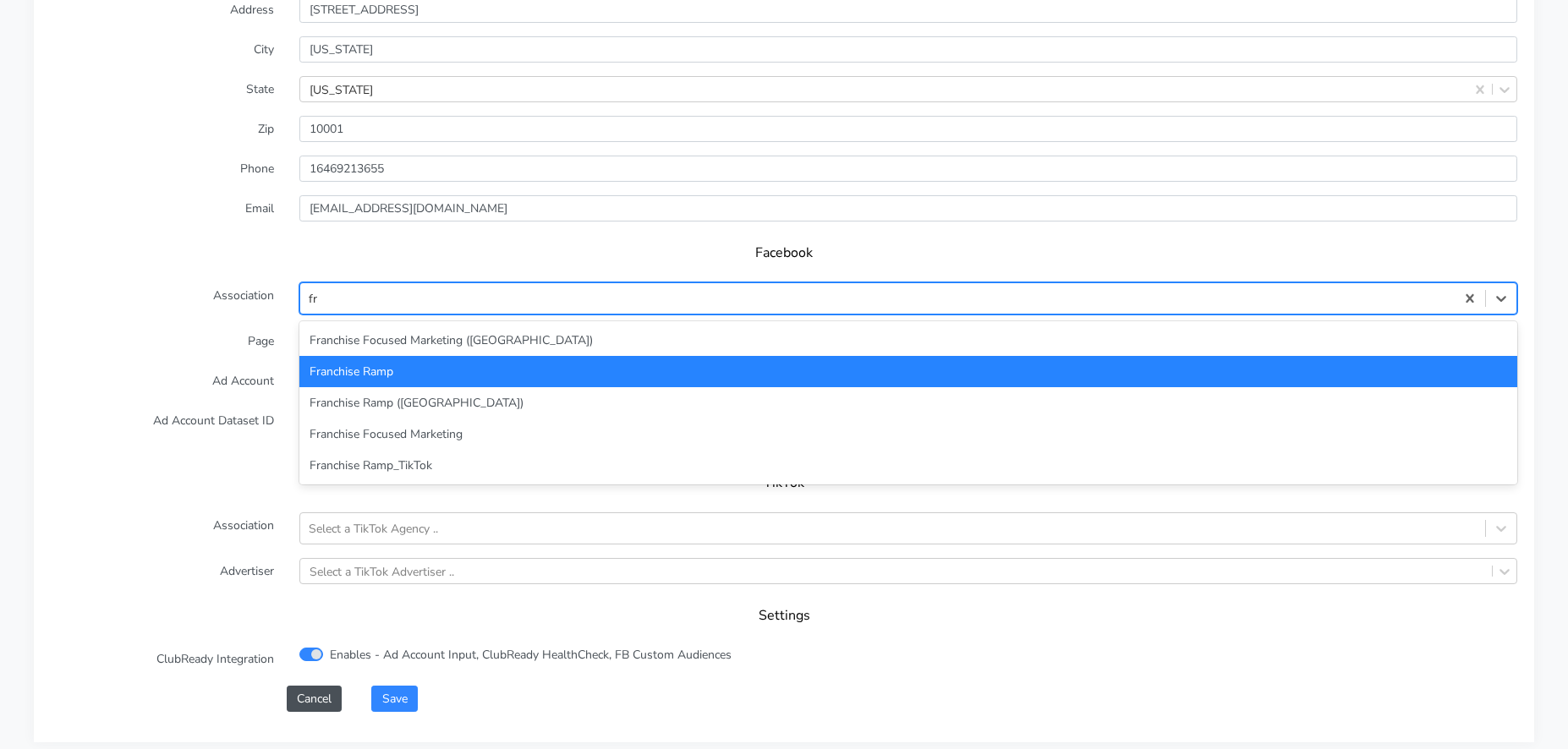
type input "fra"
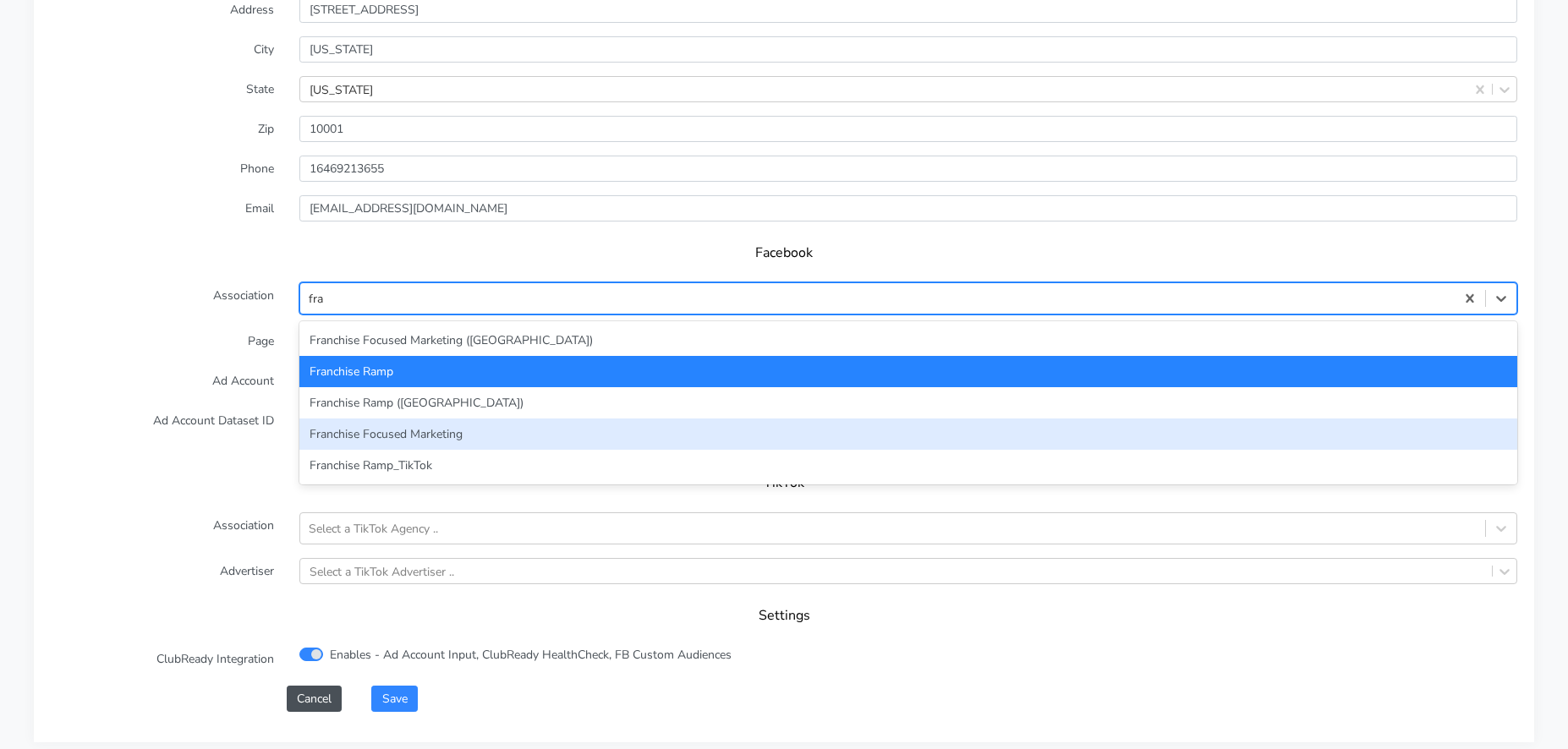
click at [398, 427] on div "Franchise Focused Marketing" at bounding box center [908, 434] width 1218 height 31
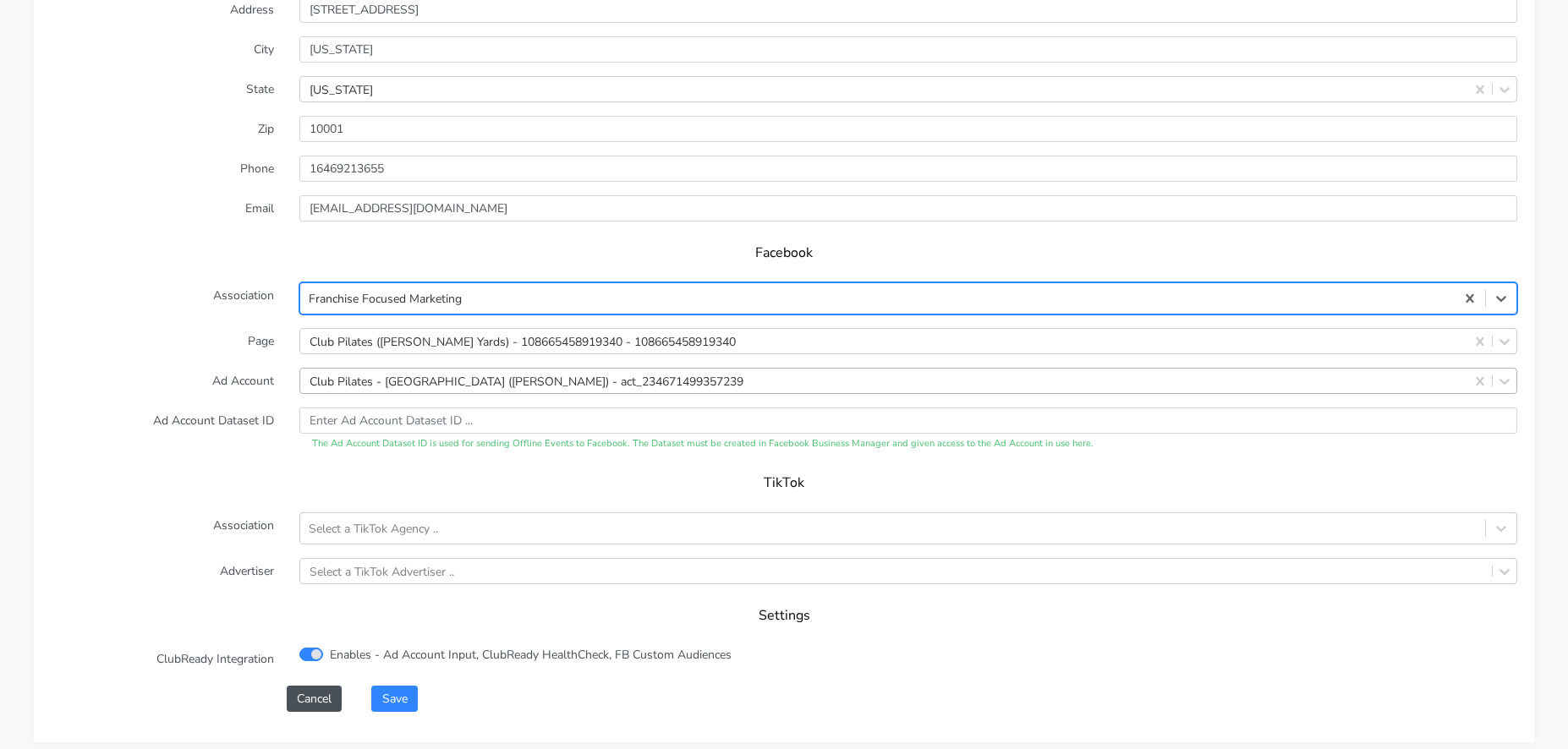
click at [439, 378] on div "Club Pilates - [GEOGRAPHIC_DATA] ([PERSON_NAME]) - act_234671499357239" at bounding box center [526, 380] width 434 height 17
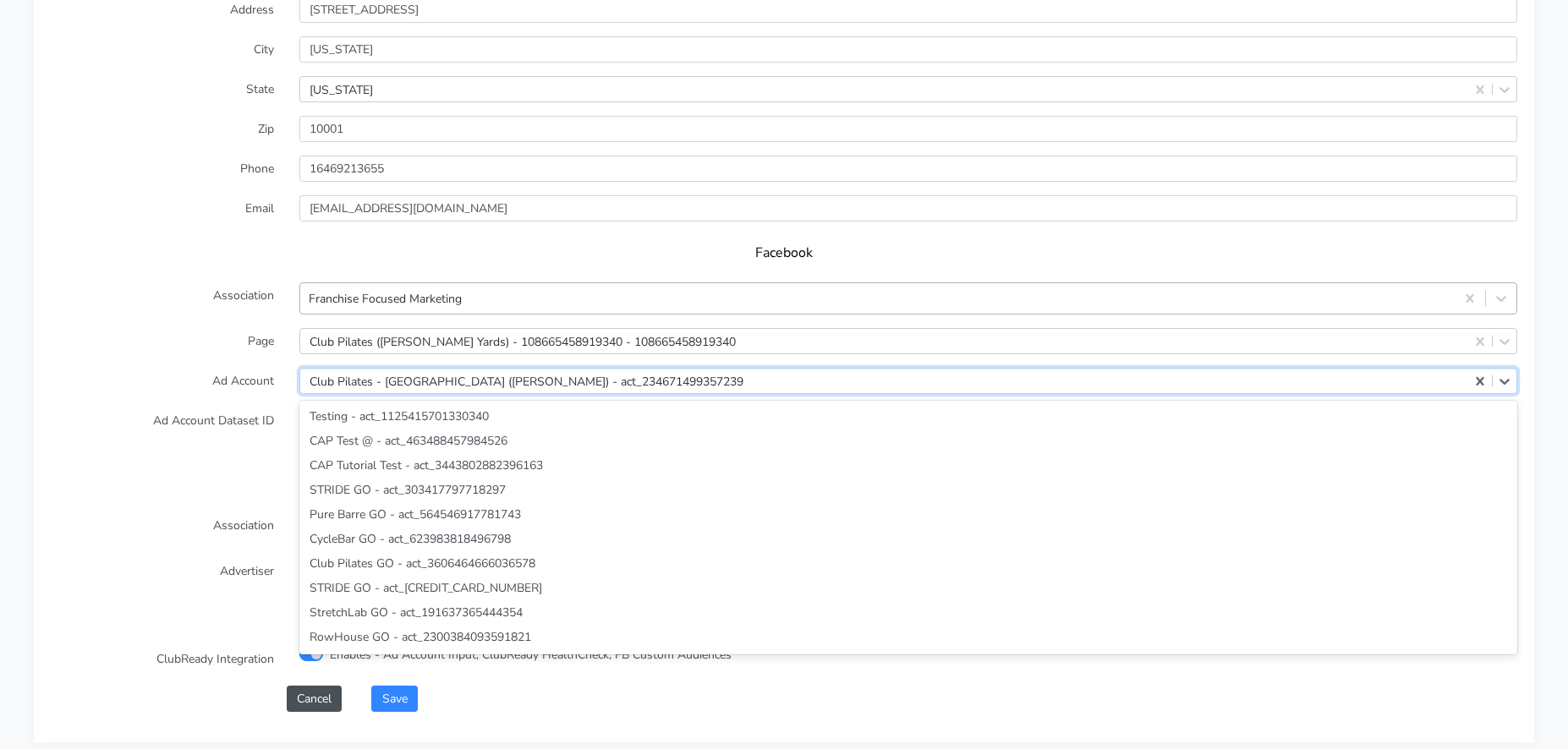
scroll to position [36041, 0]
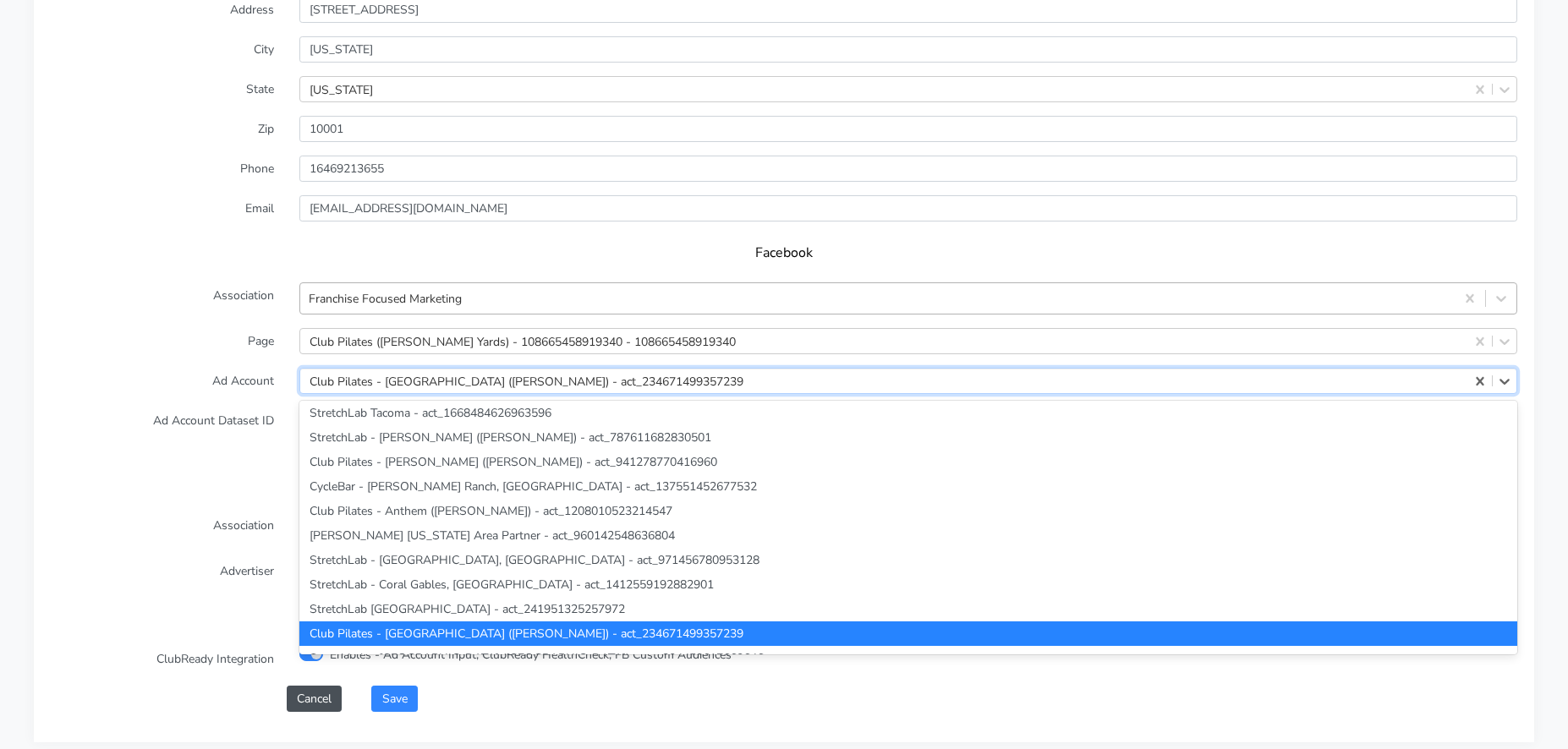
paste input "780612734406243"
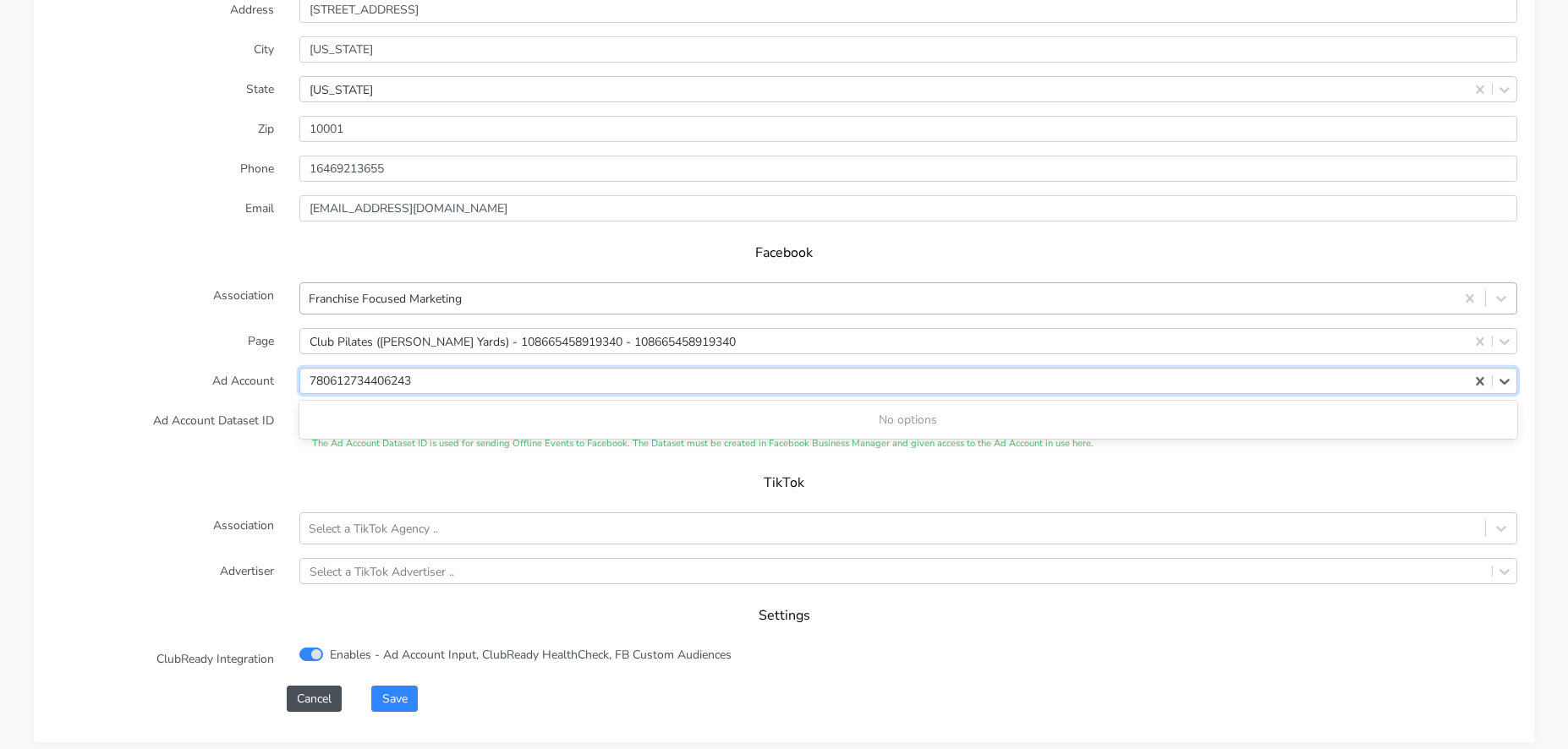
type input "780612734406243"
click at [163, 347] on label "Page" at bounding box center [163, 341] width 249 height 27
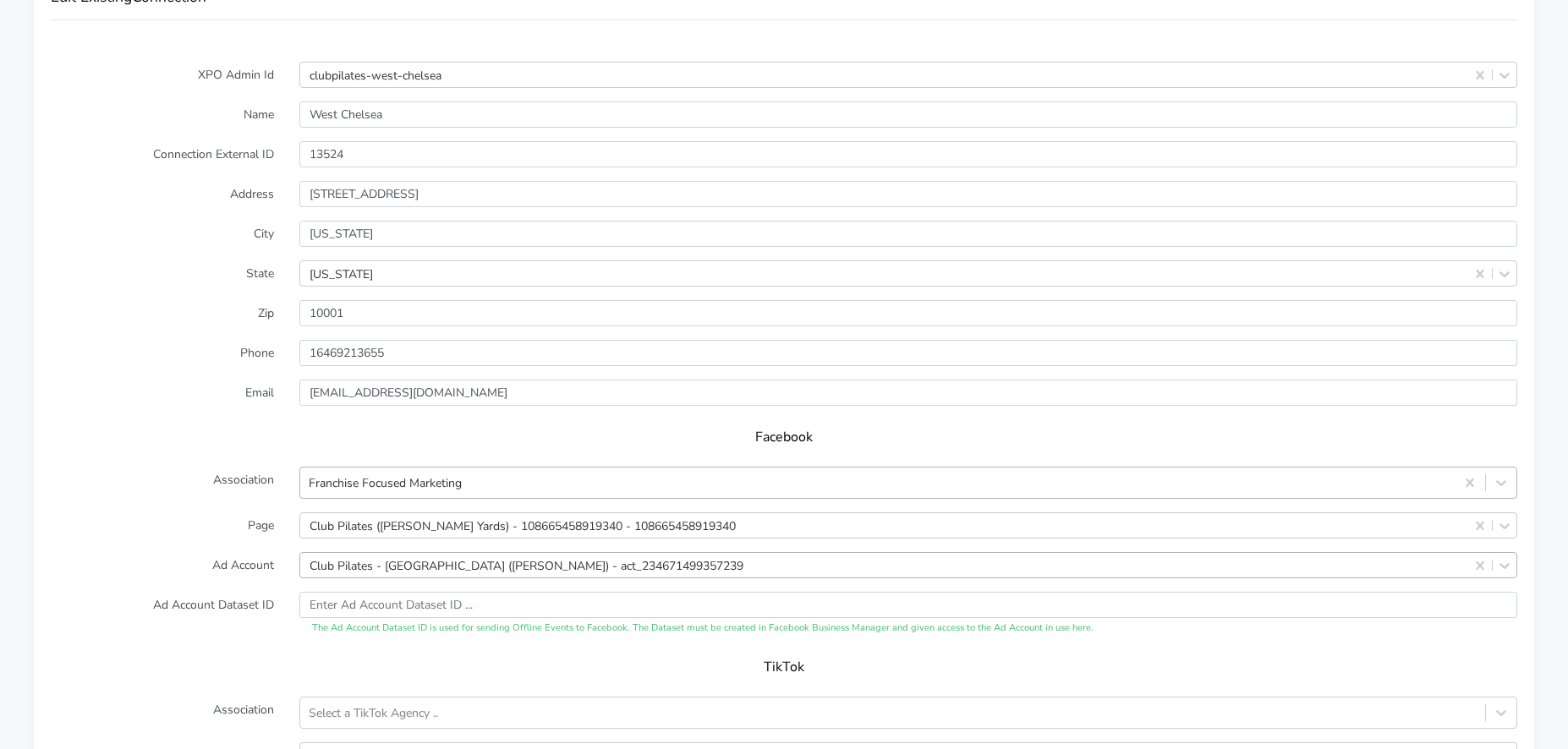
scroll to position [1144, 0]
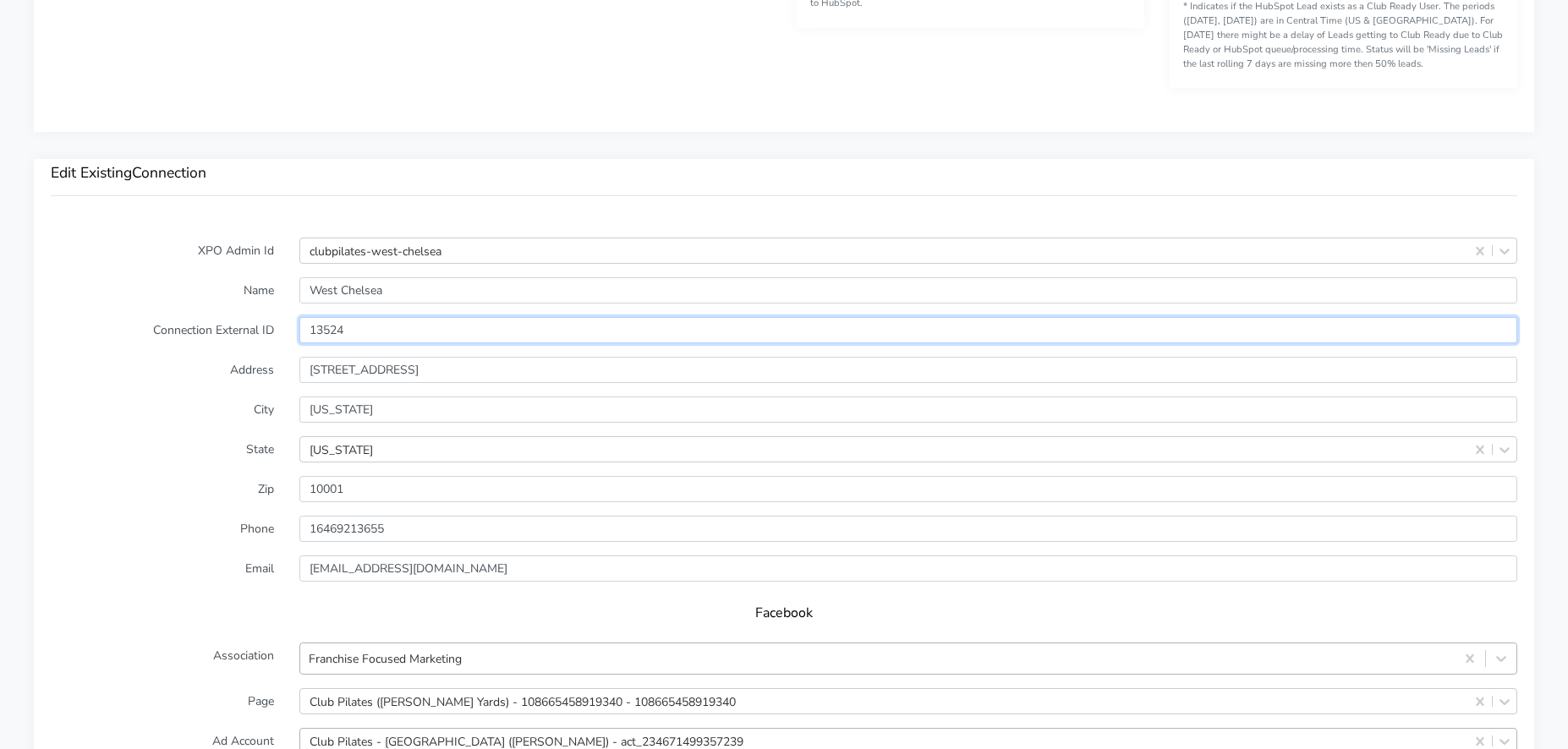
click at [317, 333] on input "13524" at bounding box center [908, 330] width 1218 height 27
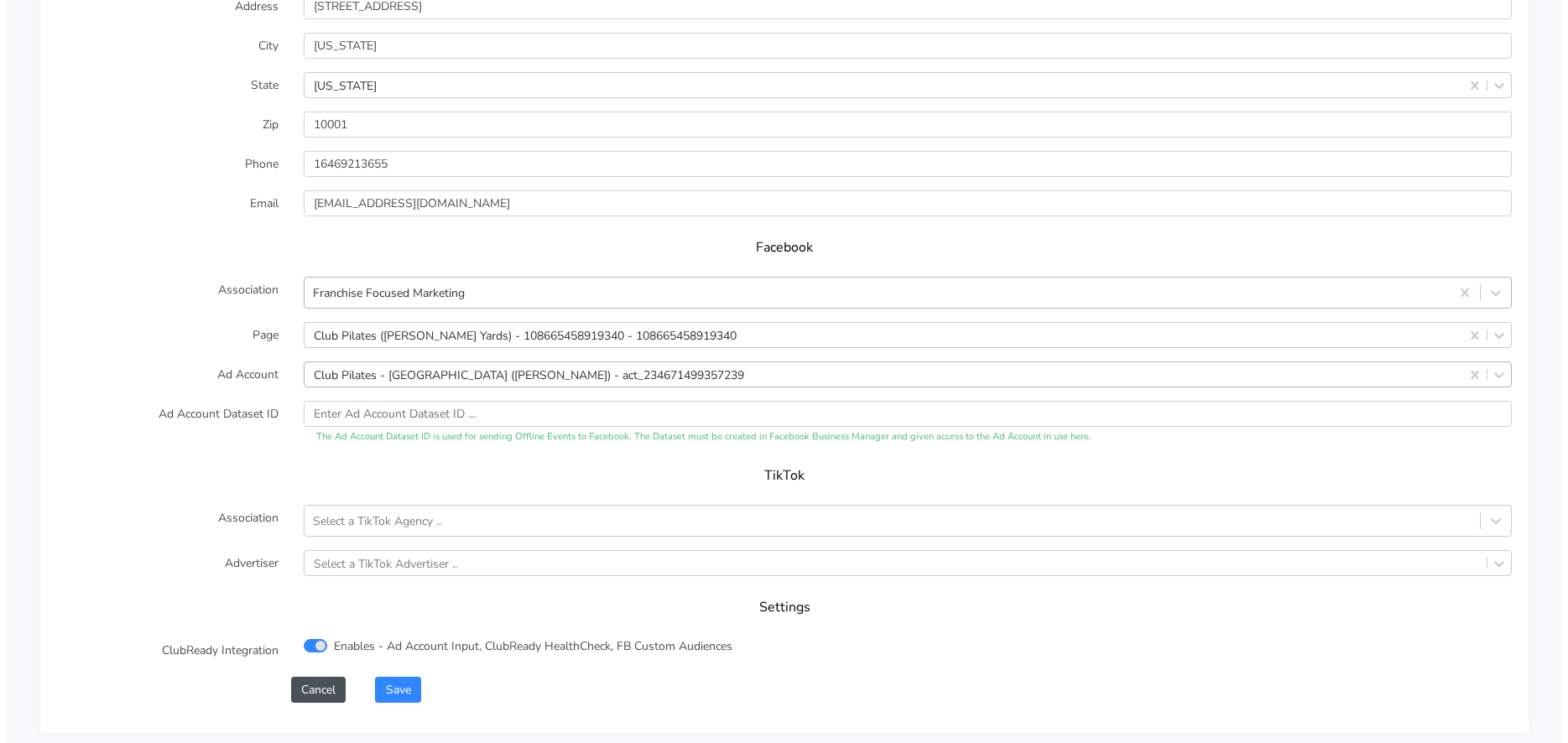
scroll to position [1652, 0]
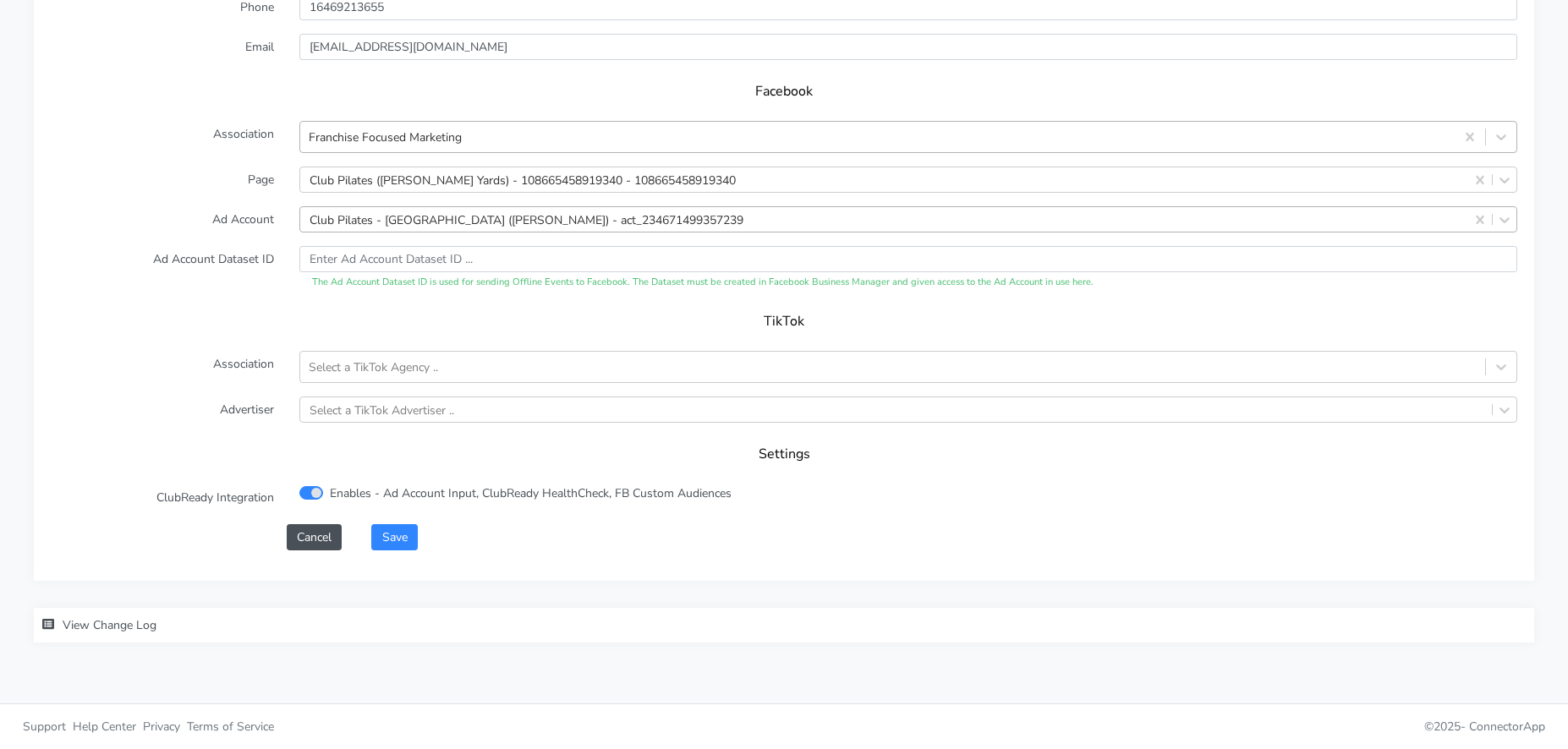
click at [141, 342] on div "TikTok" at bounding box center [783, 327] width 1466 height 48
click at [413, 535] on button "Save" at bounding box center [394, 537] width 46 height 27
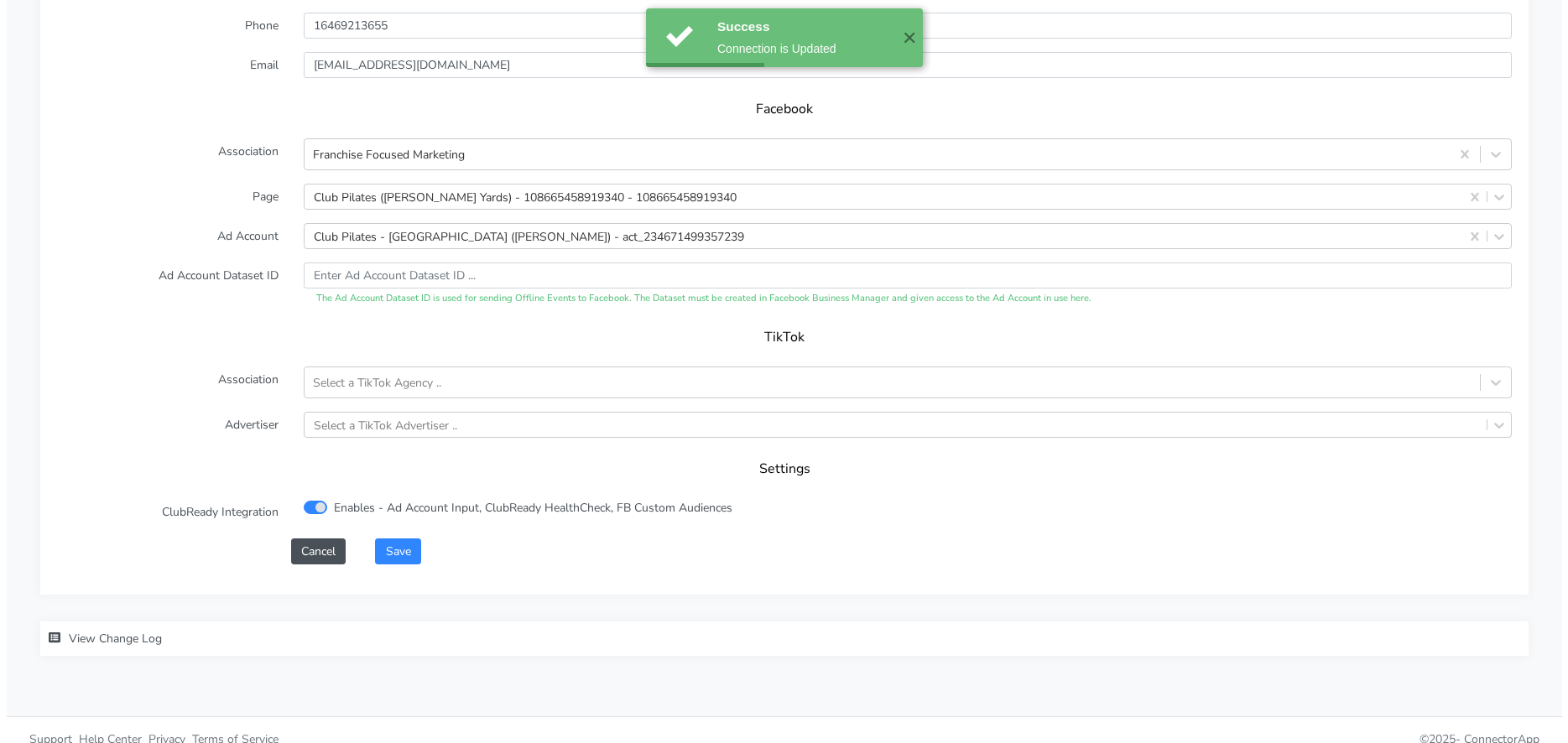
scroll to position [1635, 0]
paste input "780612734406243"
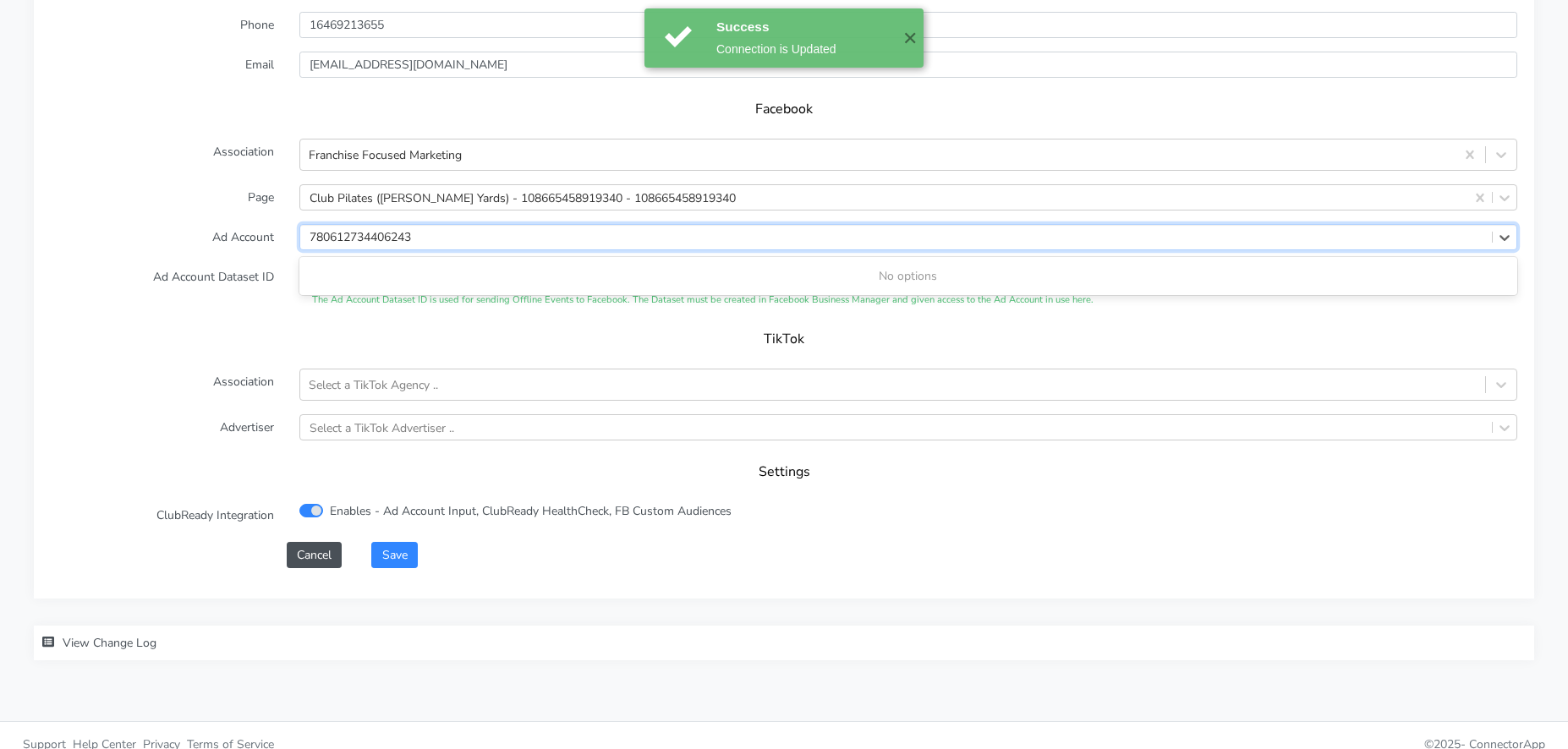
type input "780612734406243"
click at [169, 298] on label "Ad Account Dataset ID" at bounding box center [163, 285] width 249 height 44
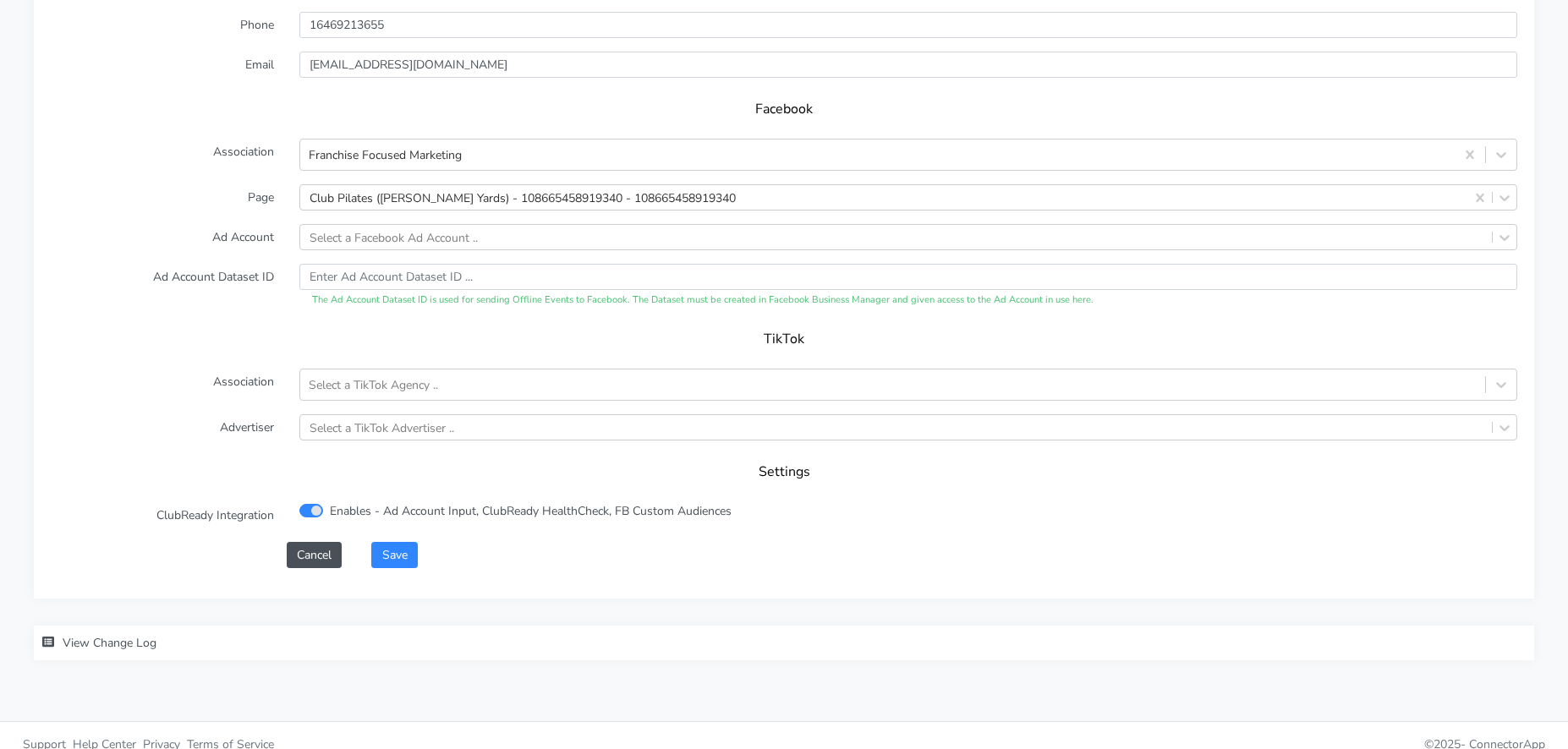
click at [365, 543] on div "Save" at bounding box center [944, 555] width 1171 height 27
click at [374, 551] on button "Save" at bounding box center [394, 555] width 46 height 27
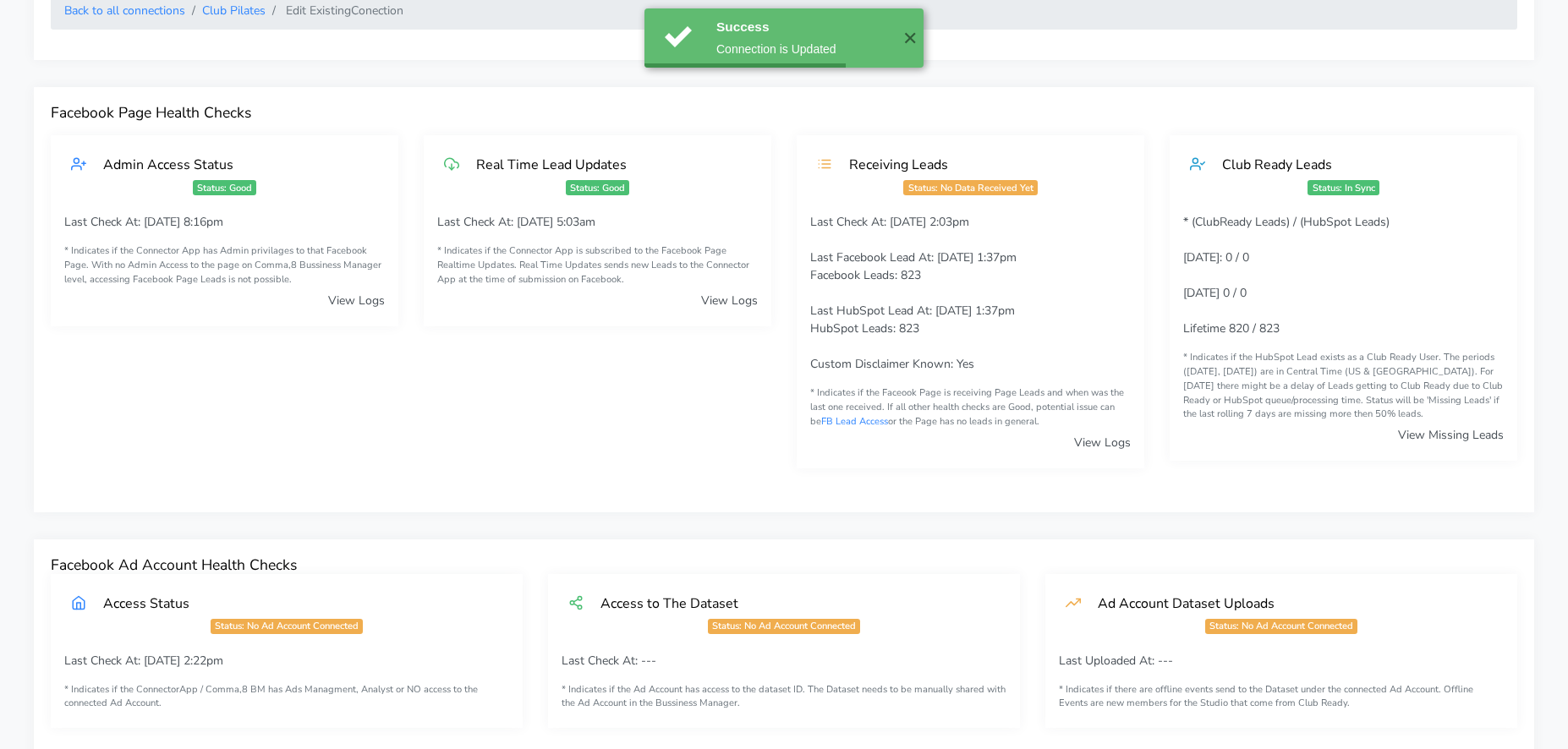
scroll to position [0, 0]
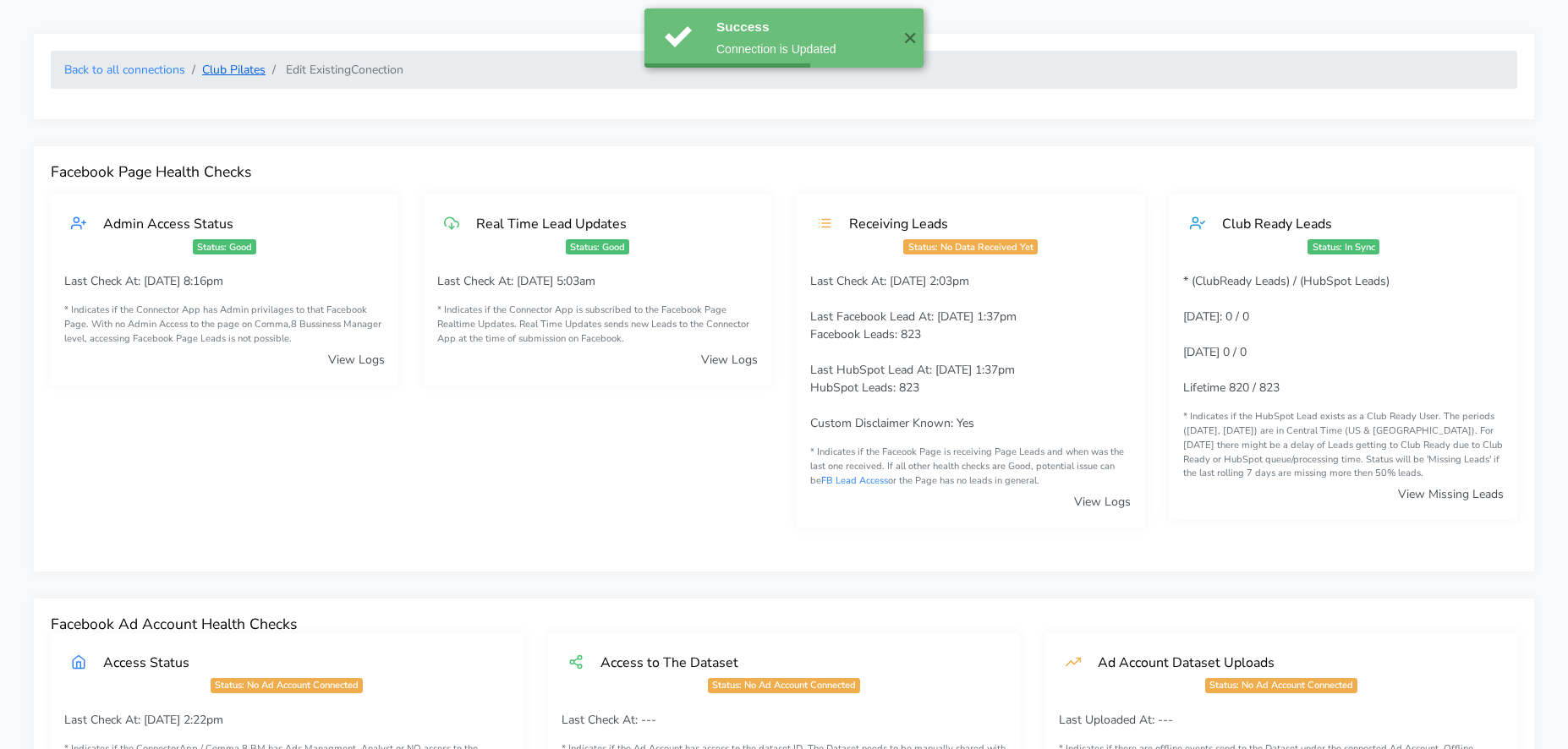
click at [231, 76] on link "Club Pilates" at bounding box center [233, 70] width 63 height 16
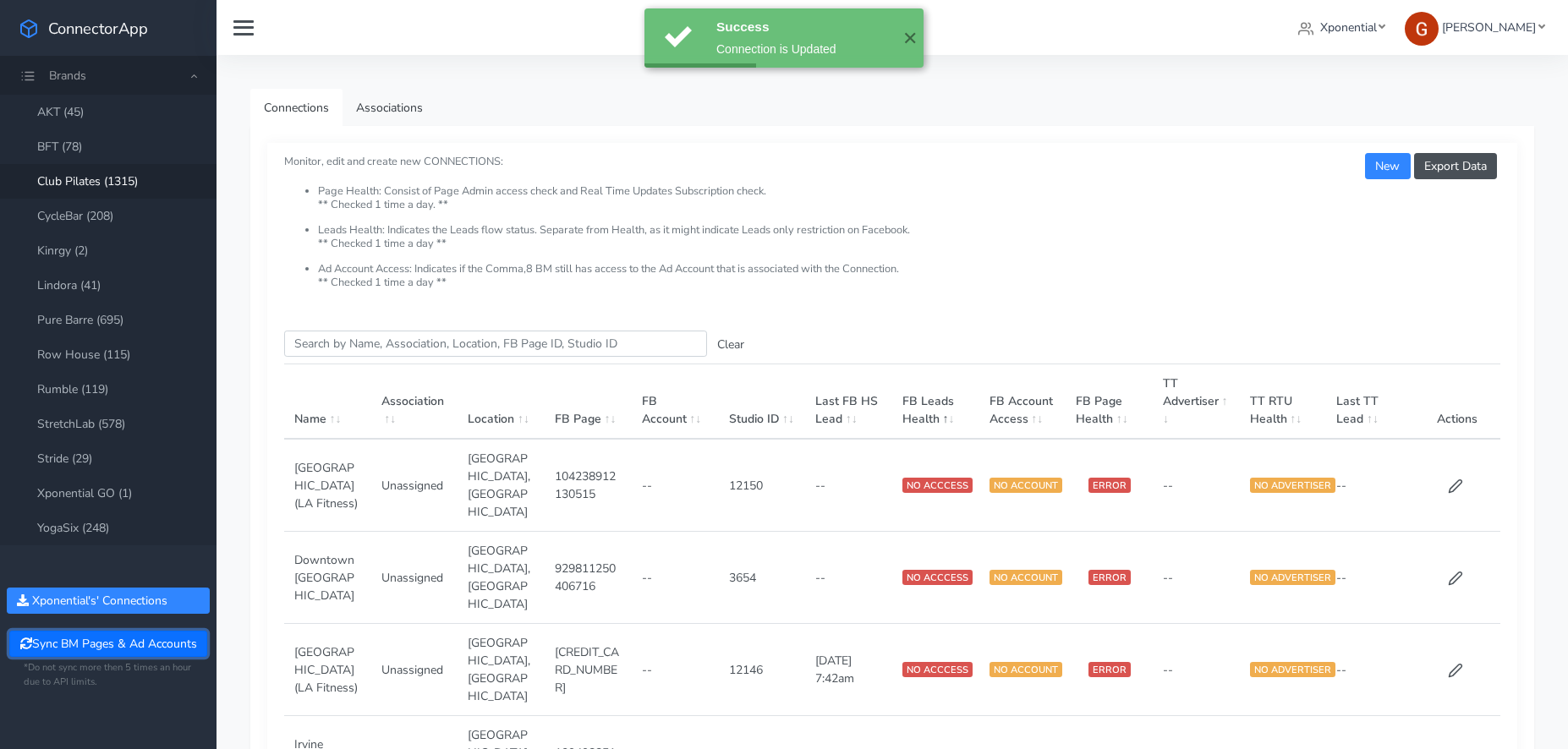
click at [124, 644] on button "Sync BM Pages & Ad Accounts" at bounding box center [107, 644] width 197 height 27
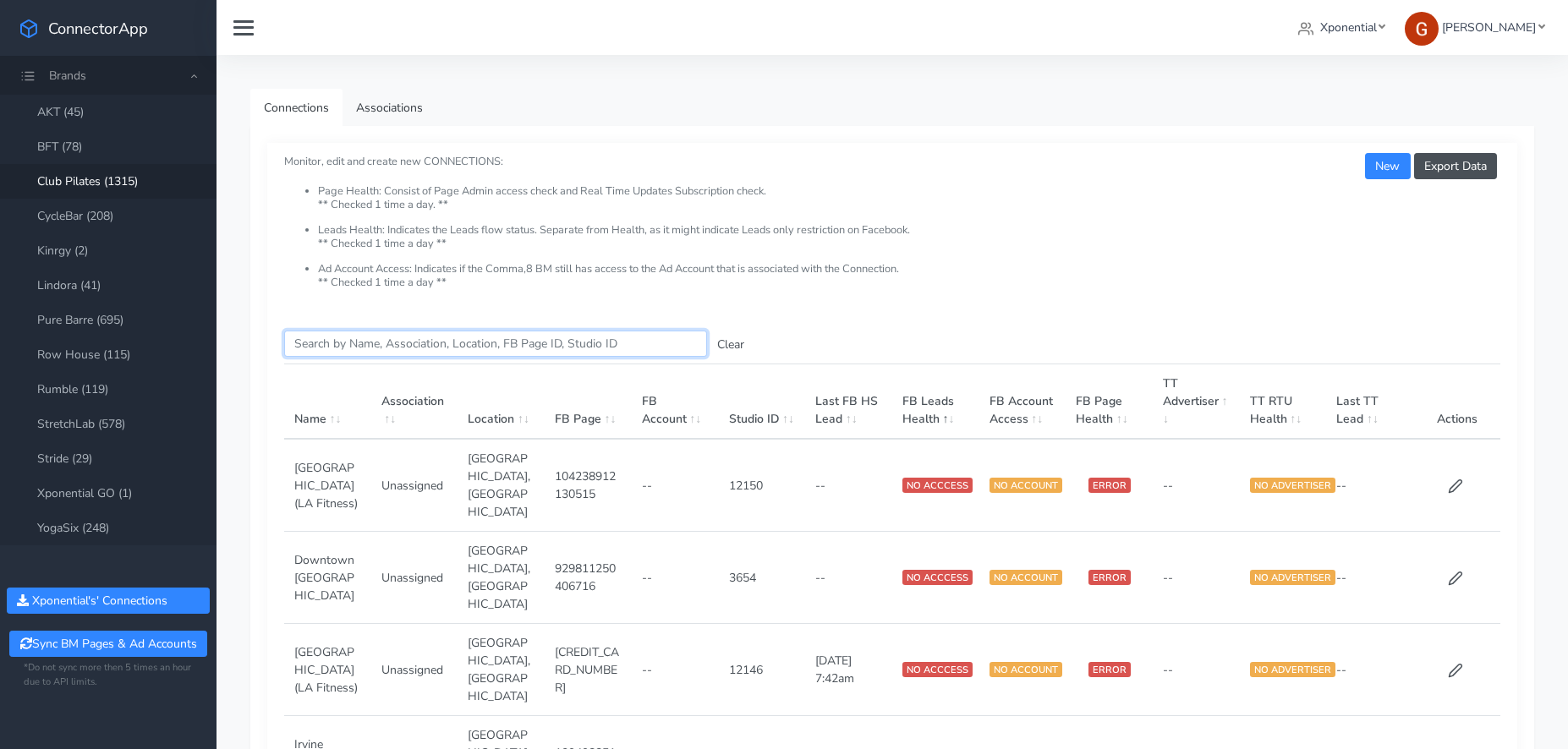
click at [405, 343] on input "Search this table" at bounding box center [496, 343] width 423 height 27
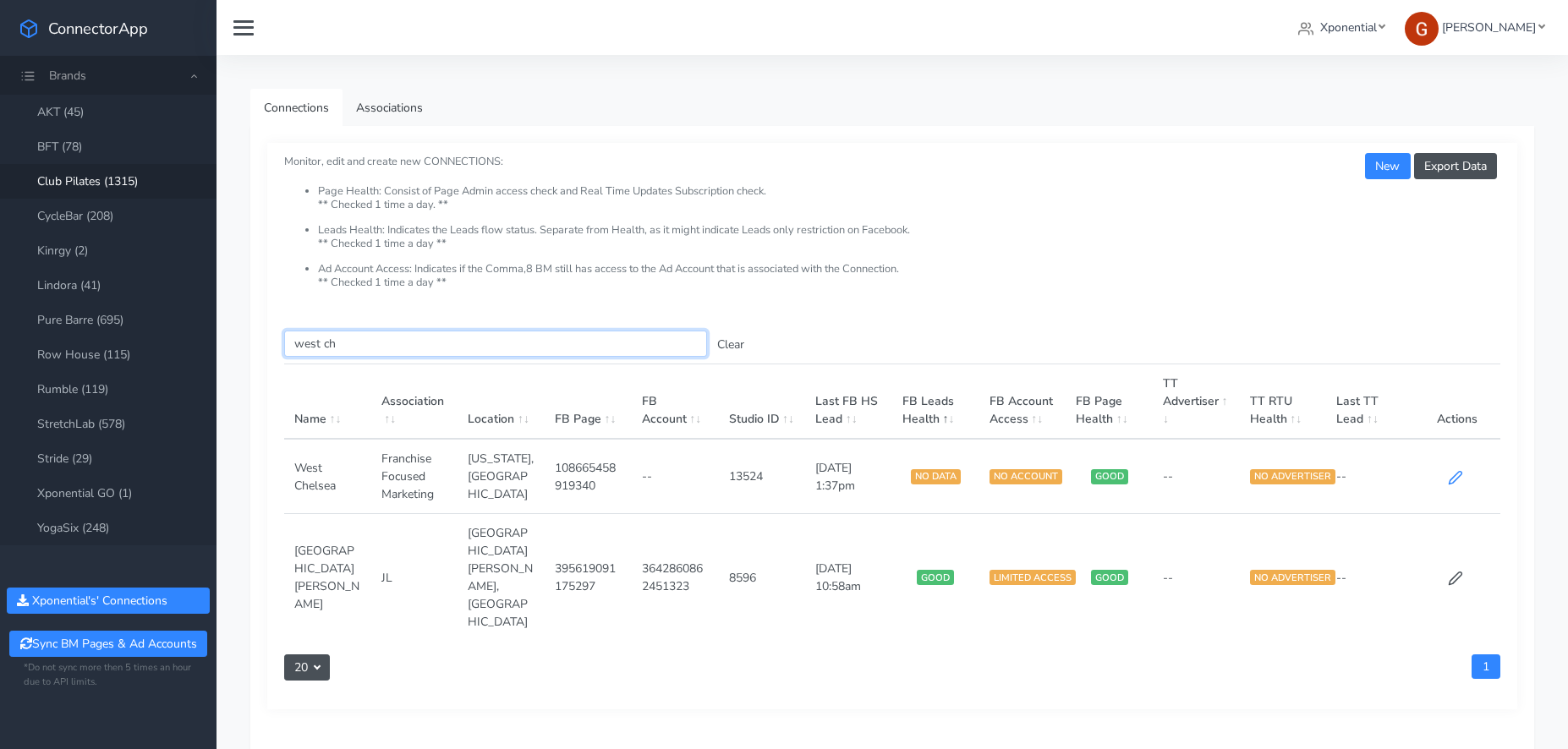
type input "west ch"
click at [1458, 474] on icon at bounding box center [1455, 477] width 16 height 16
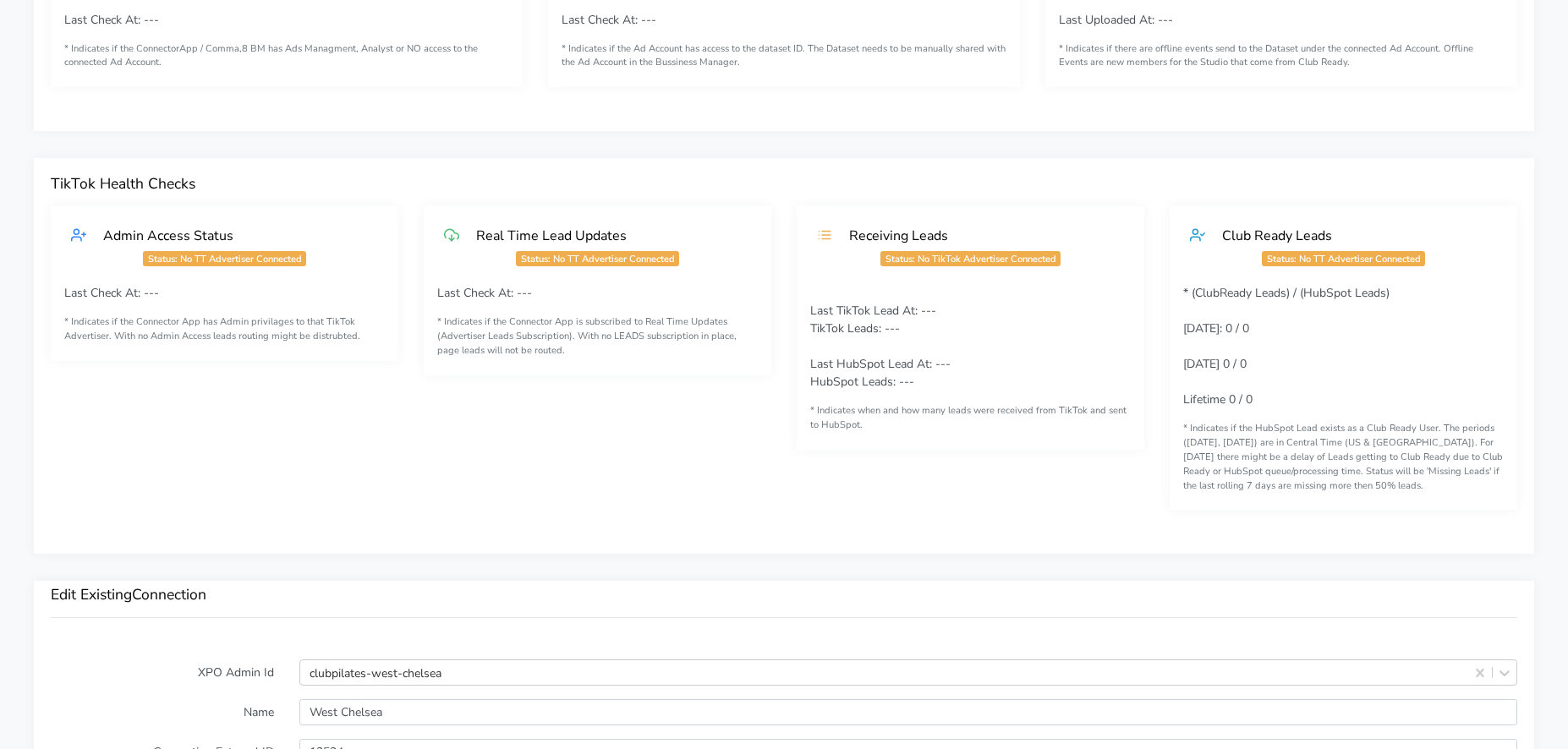
scroll to position [1435, 0]
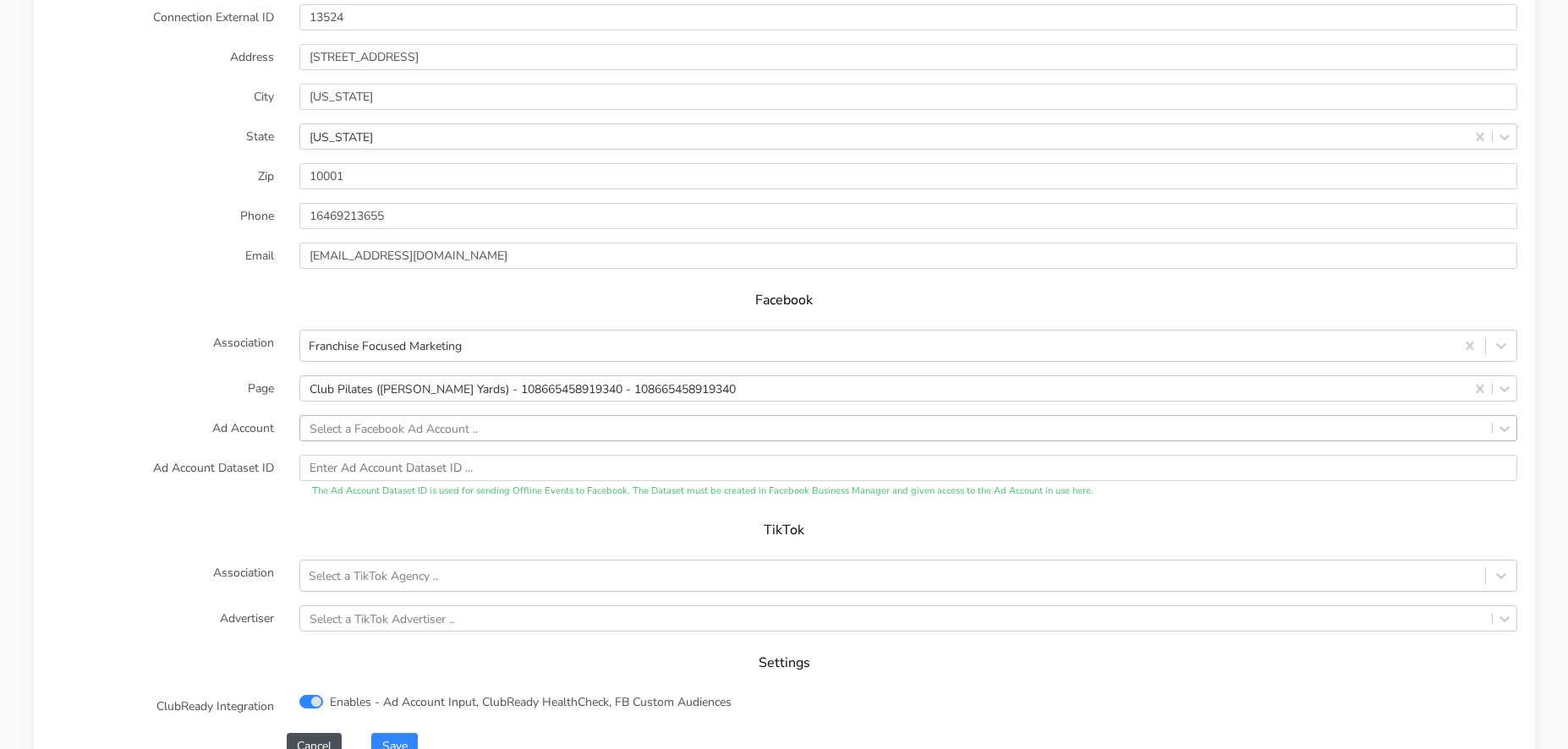
click at [387, 432] on div "Select a Facebook Ad Account .." at bounding box center [393, 427] width 168 height 17
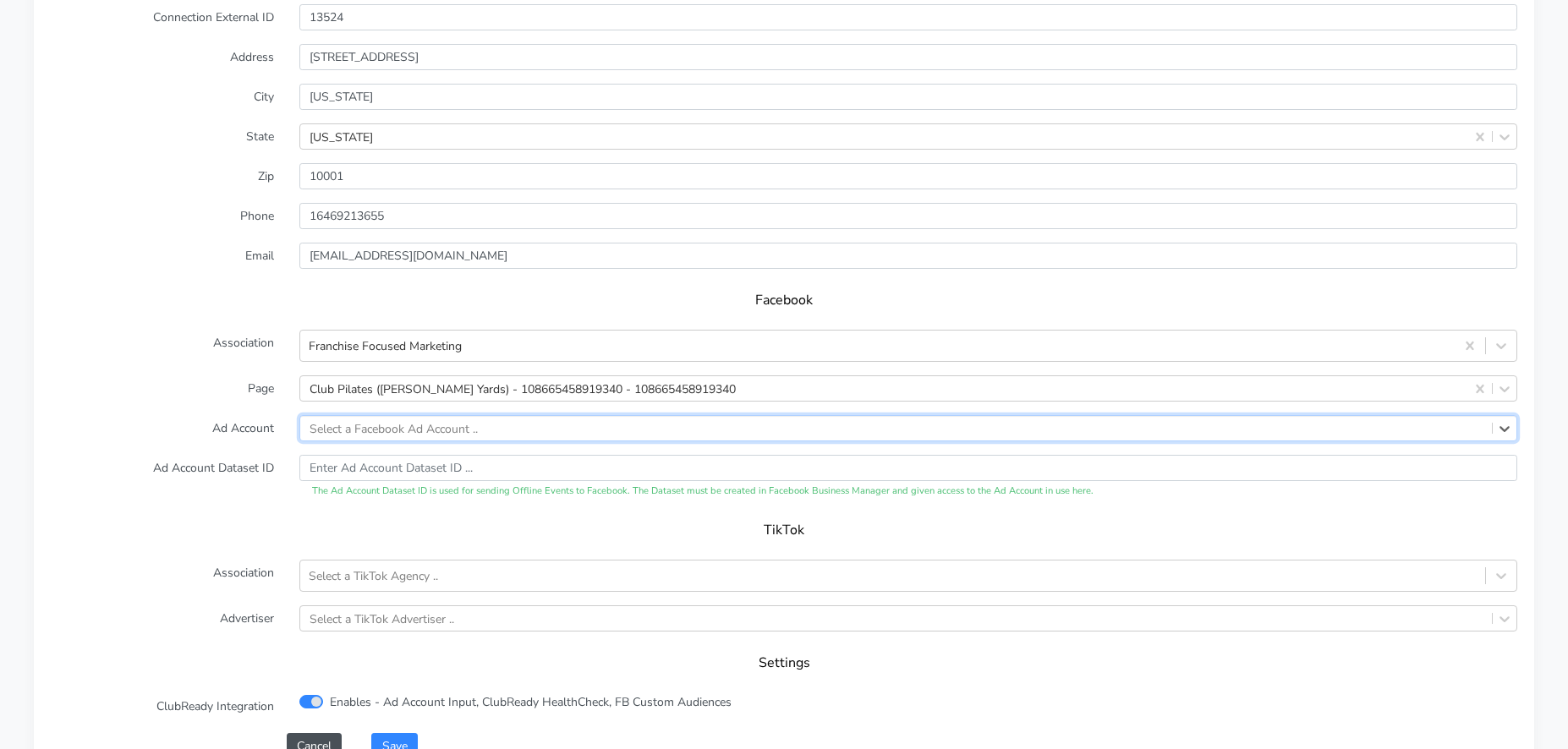
paste input "780612734406243"
type input "780612734406243"
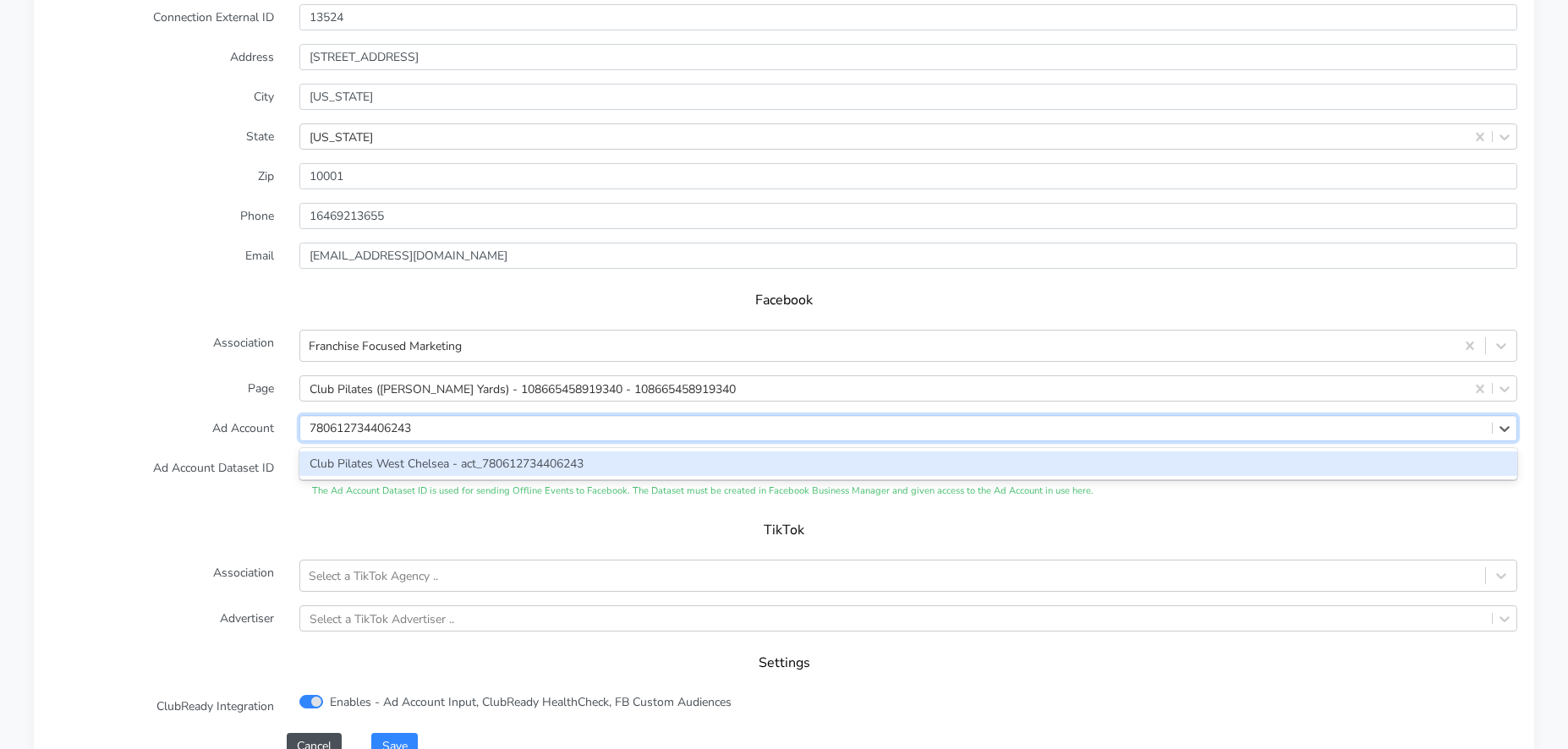
click at [424, 471] on div "Club Pilates West Chelsea - act_780612734406243" at bounding box center [908, 464] width 1218 height 25
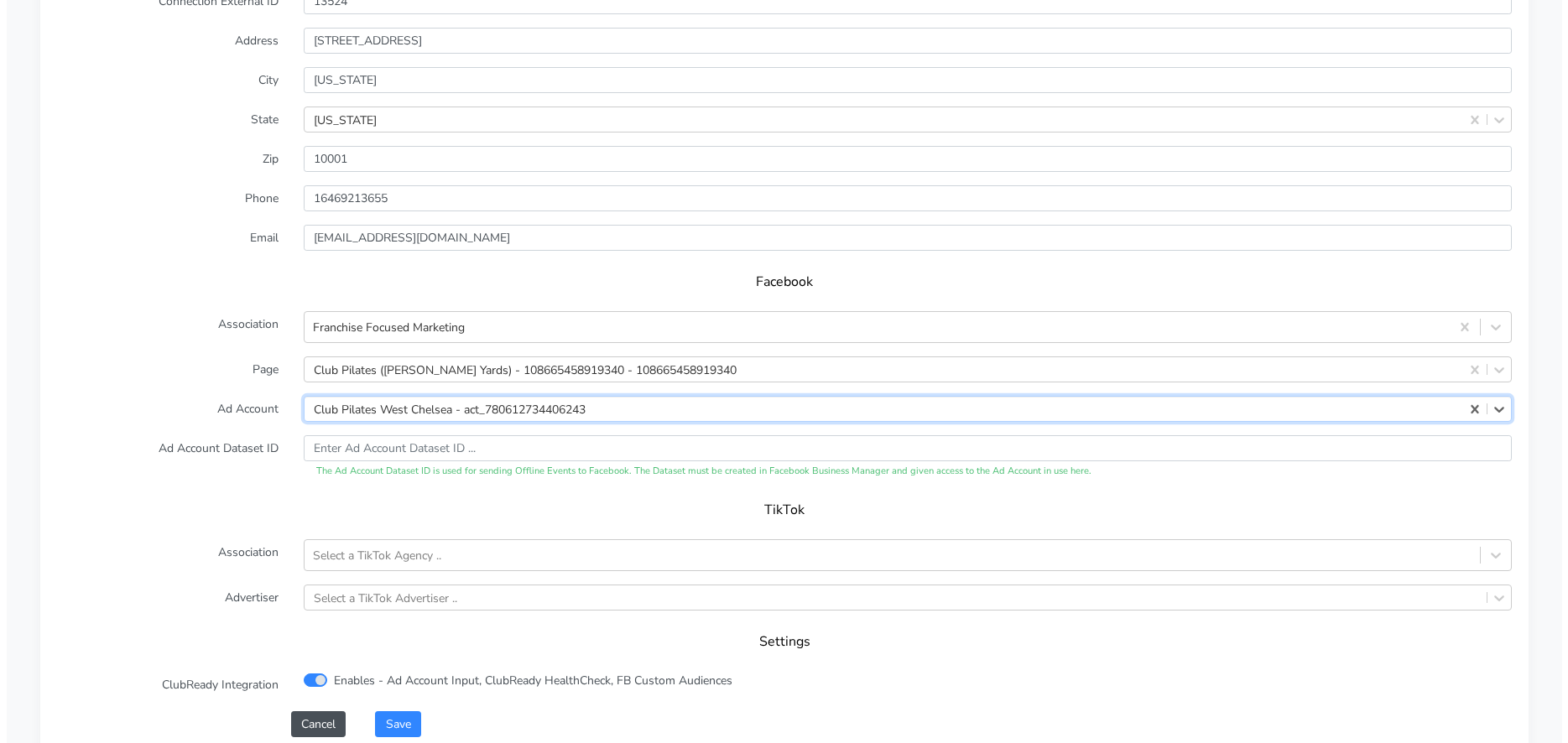
scroll to position [1630, 0]
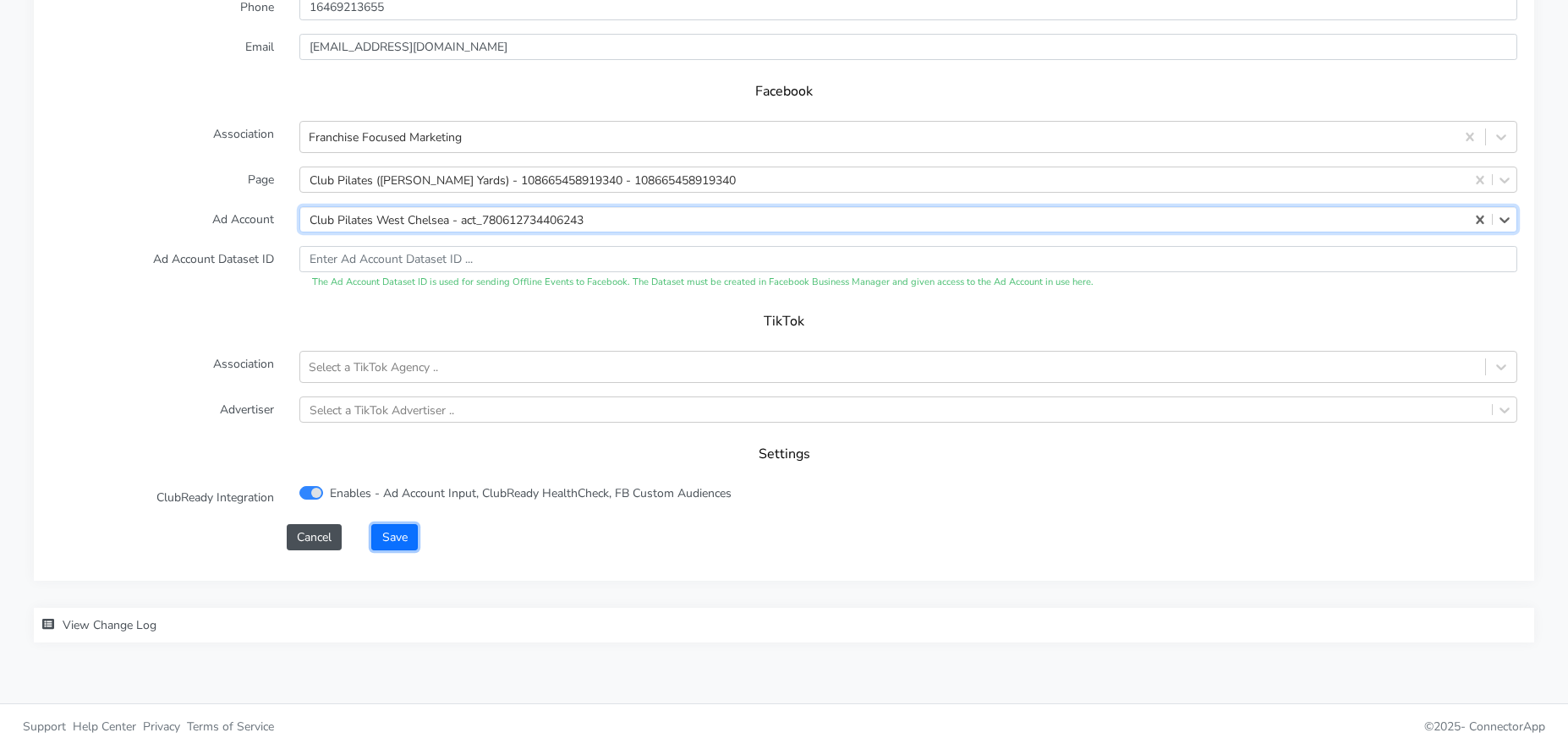
click at [408, 539] on button "Save" at bounding box center [394, 537] width 46 height 27
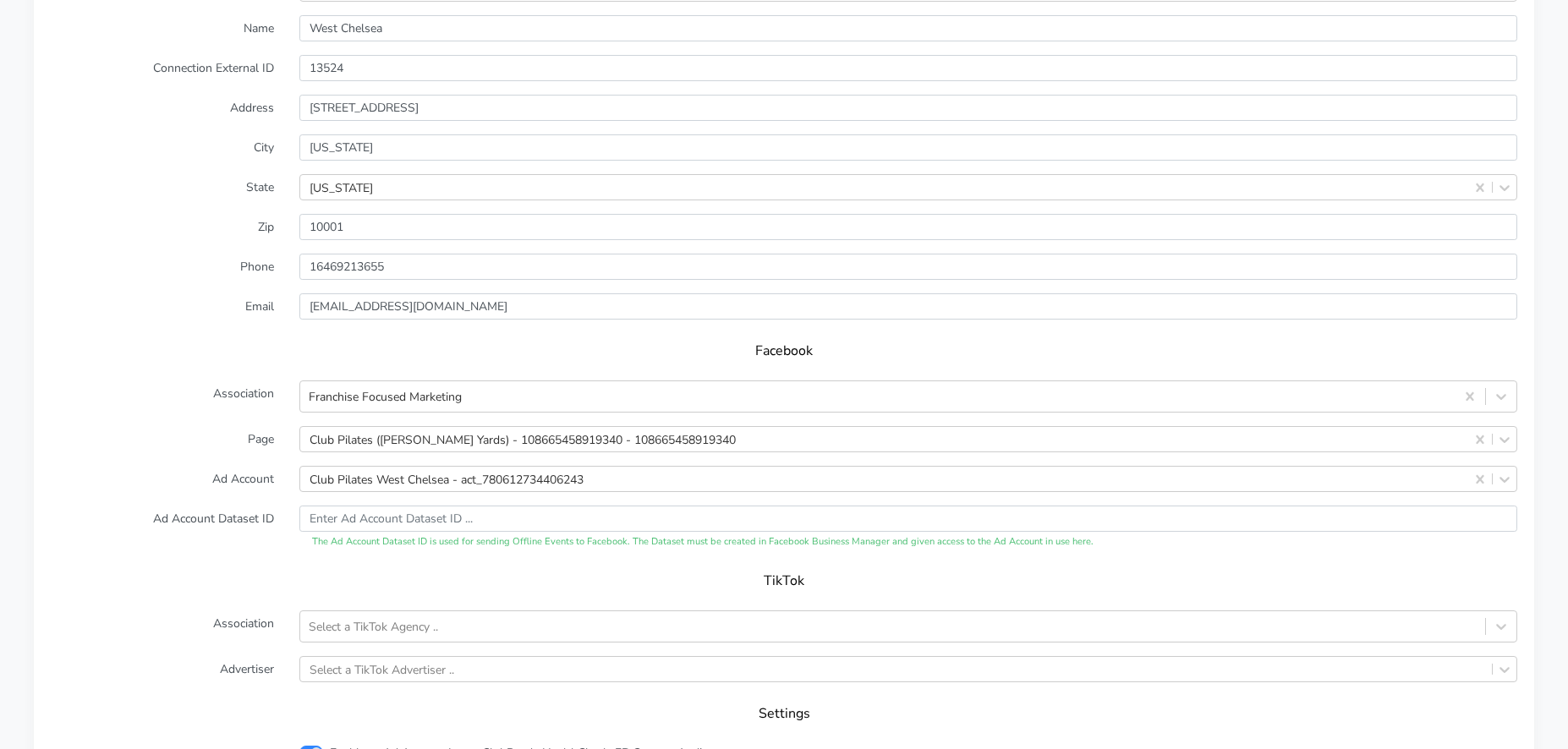
scroll to position [1665, 0]
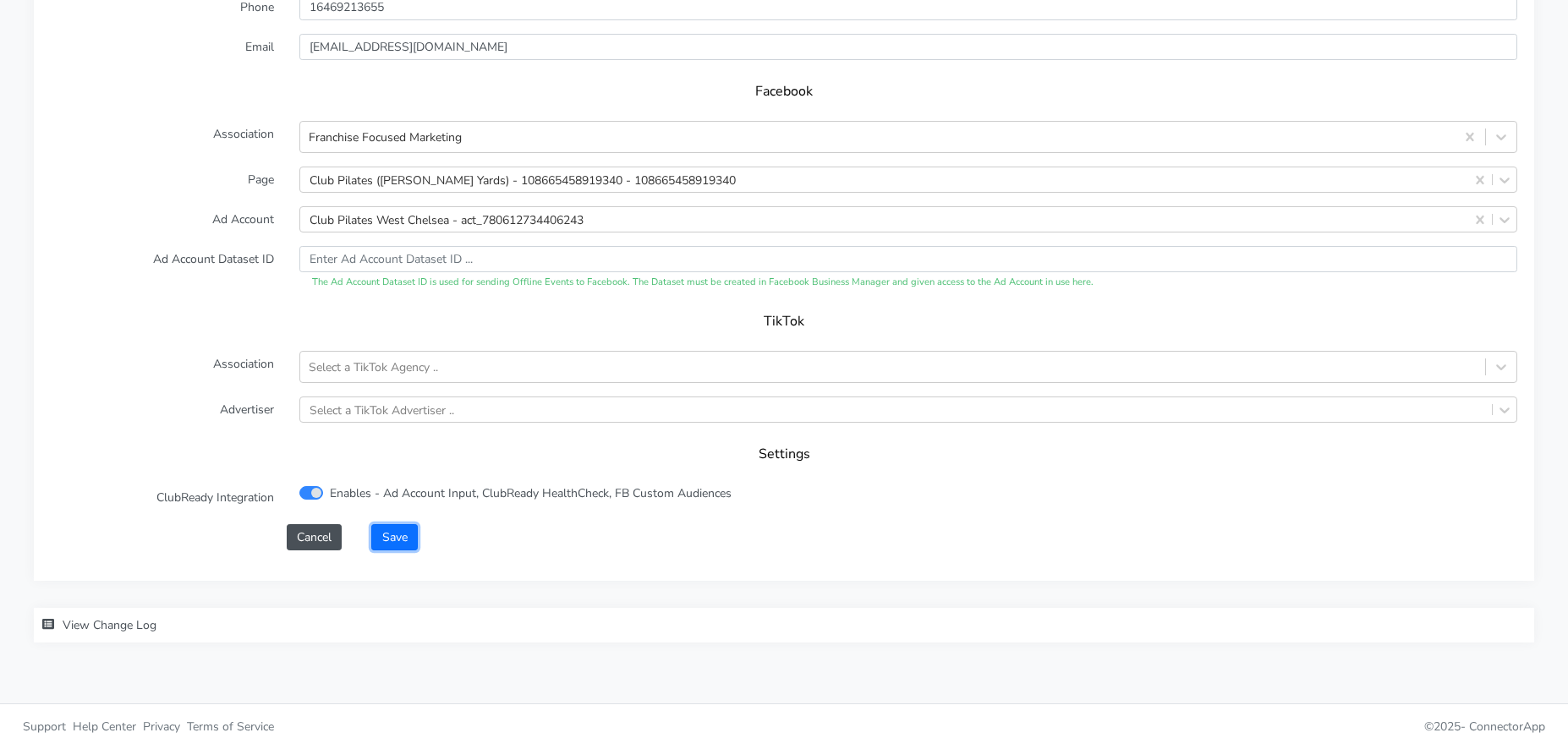
click at [395, 541] on button "Save" at bounding box center [394, 537] width 46 height 27
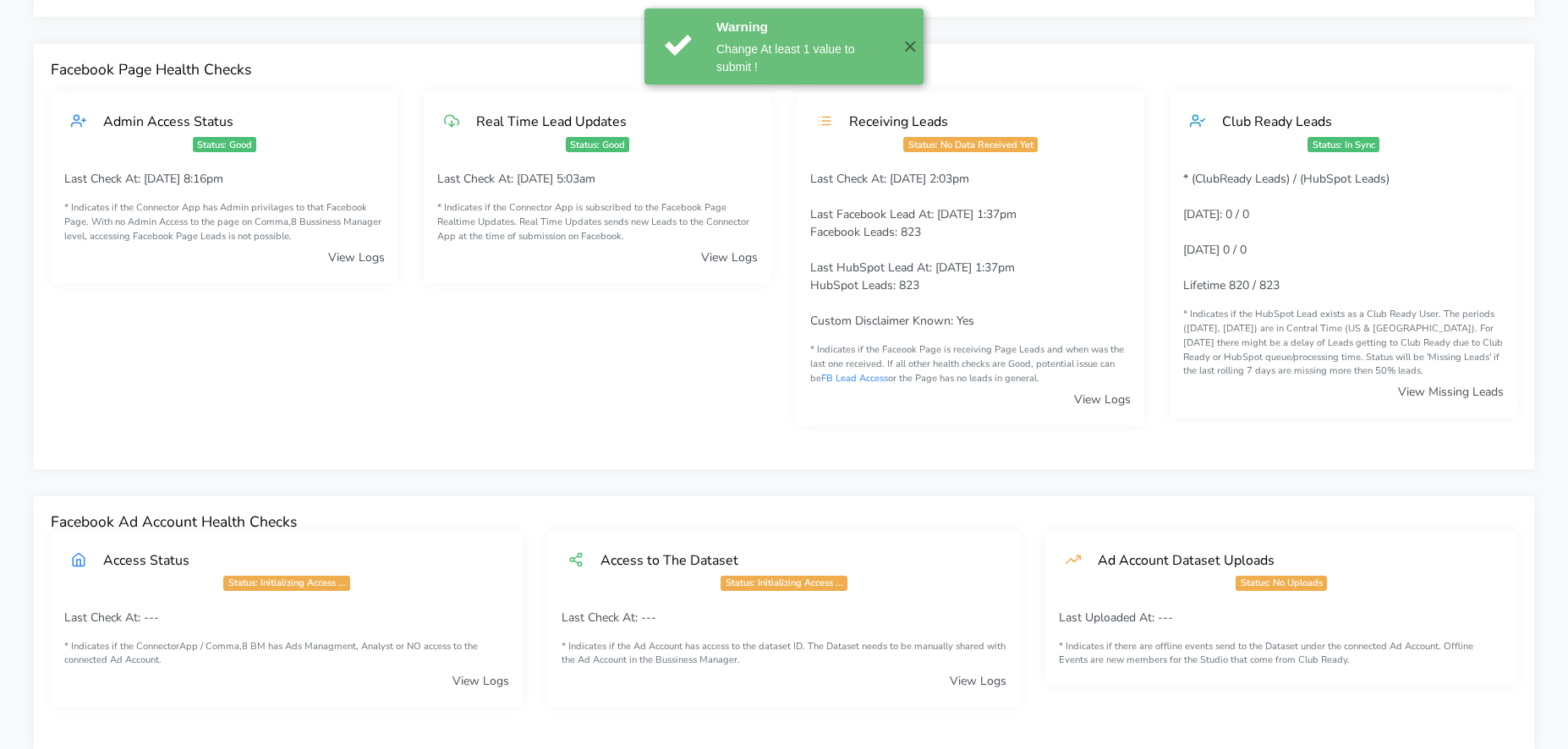
scroll to position [0, 0]
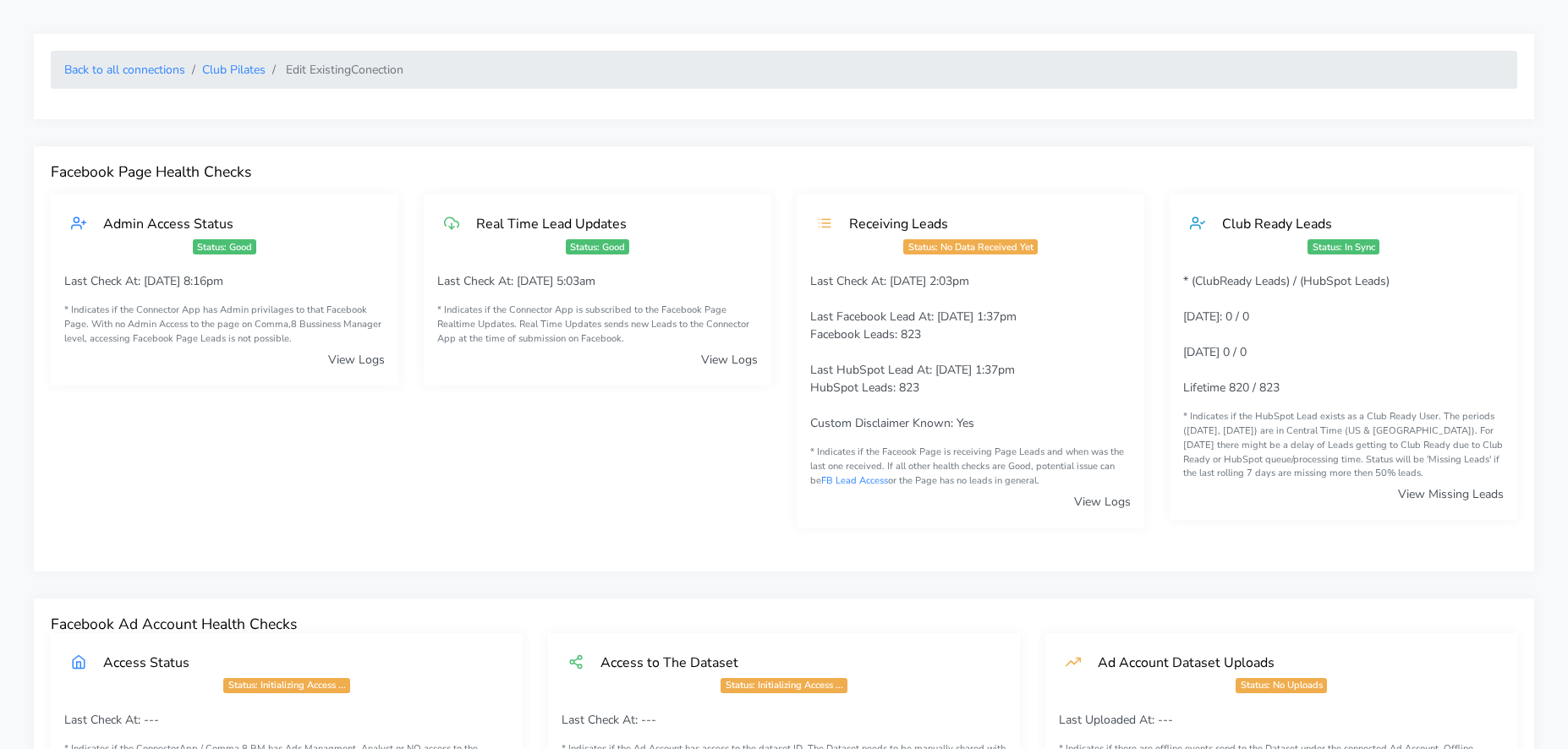
click at [146, 55] on ol "Back to all connections Club Pilates Edit Existing Conection" at bounding box center [783, 70] width 1466 height 38
click at [140, 63] on link "Back to all connections" at bounding box center [124, 70] width 121 height 16
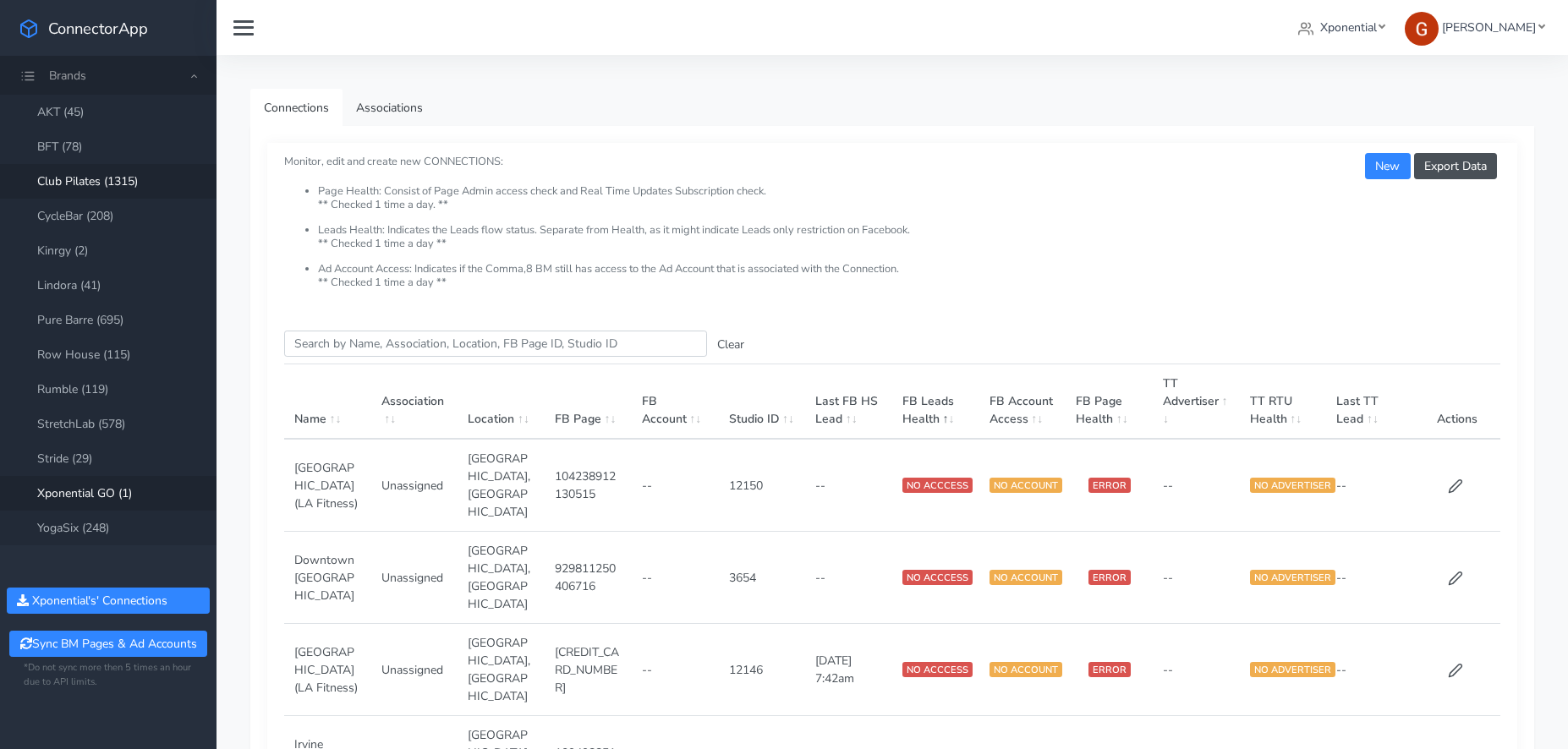
click at [110, 498] on link "Xponential GO (1)" at bounding box center [108, 493] width 217 height 35
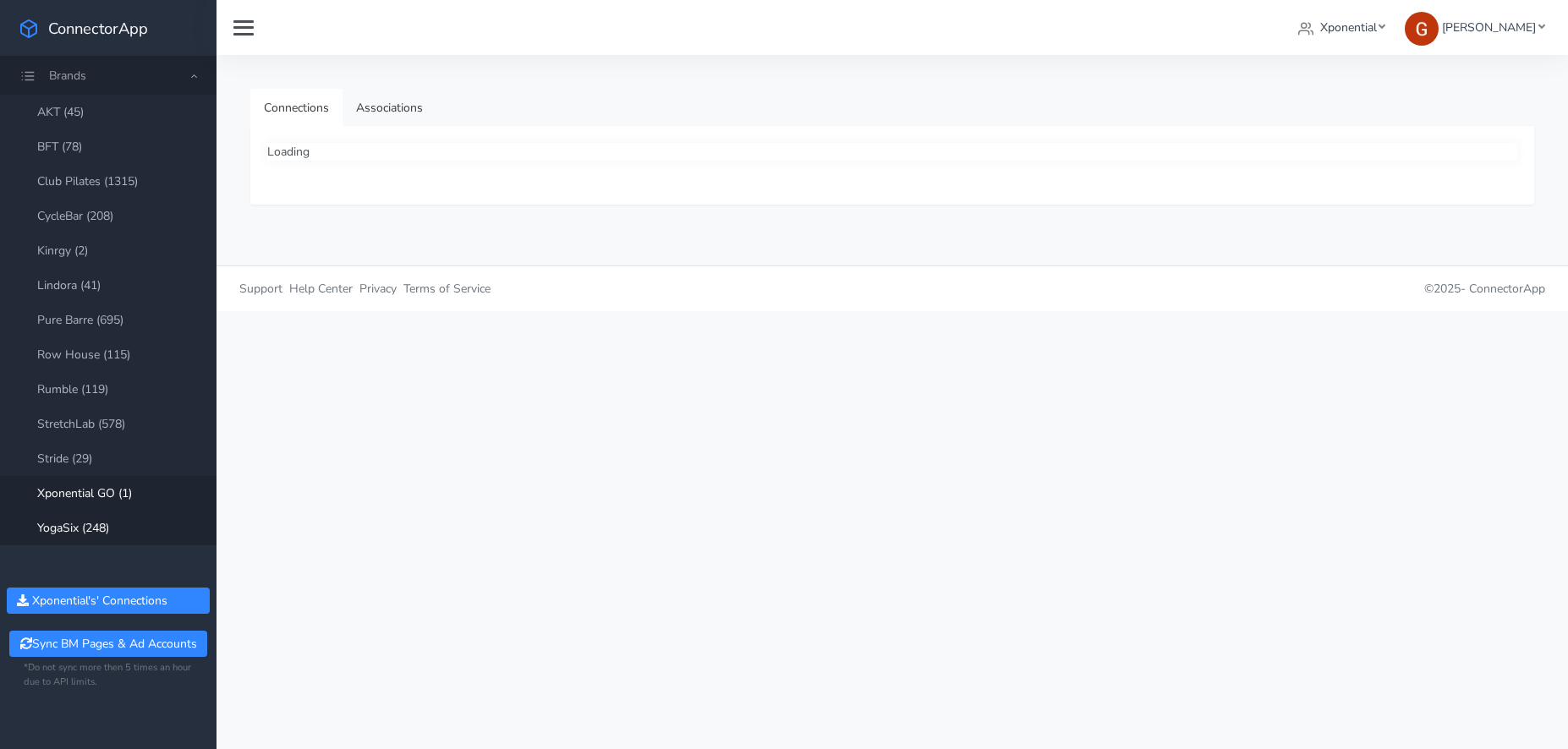
click at [98, 526] on link "YogaSix (248)" at bounding box center [108, 528] width 217 height 35
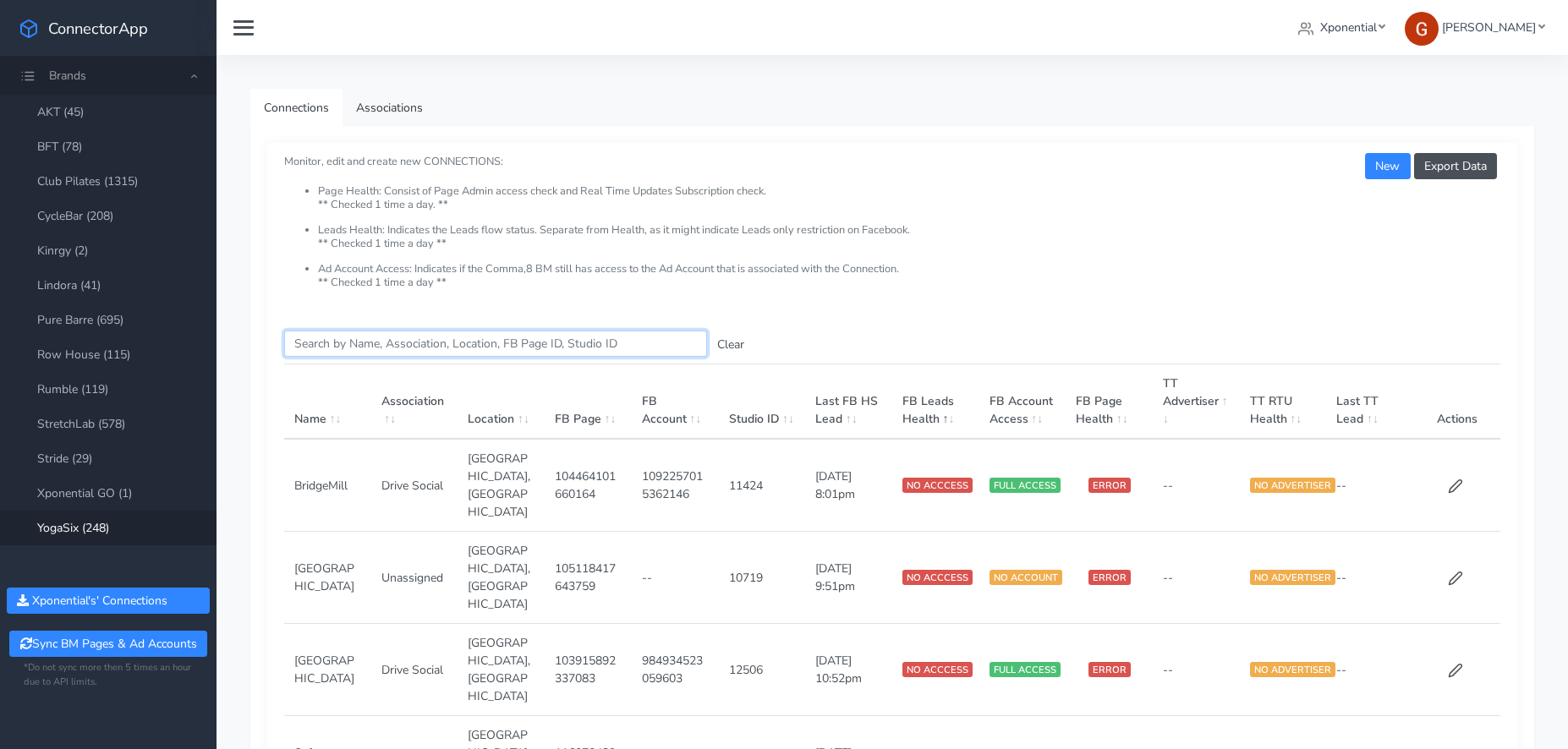
click at [350, 352] on input "Search this table" at bounding box center [496, 343] width 423 height 27
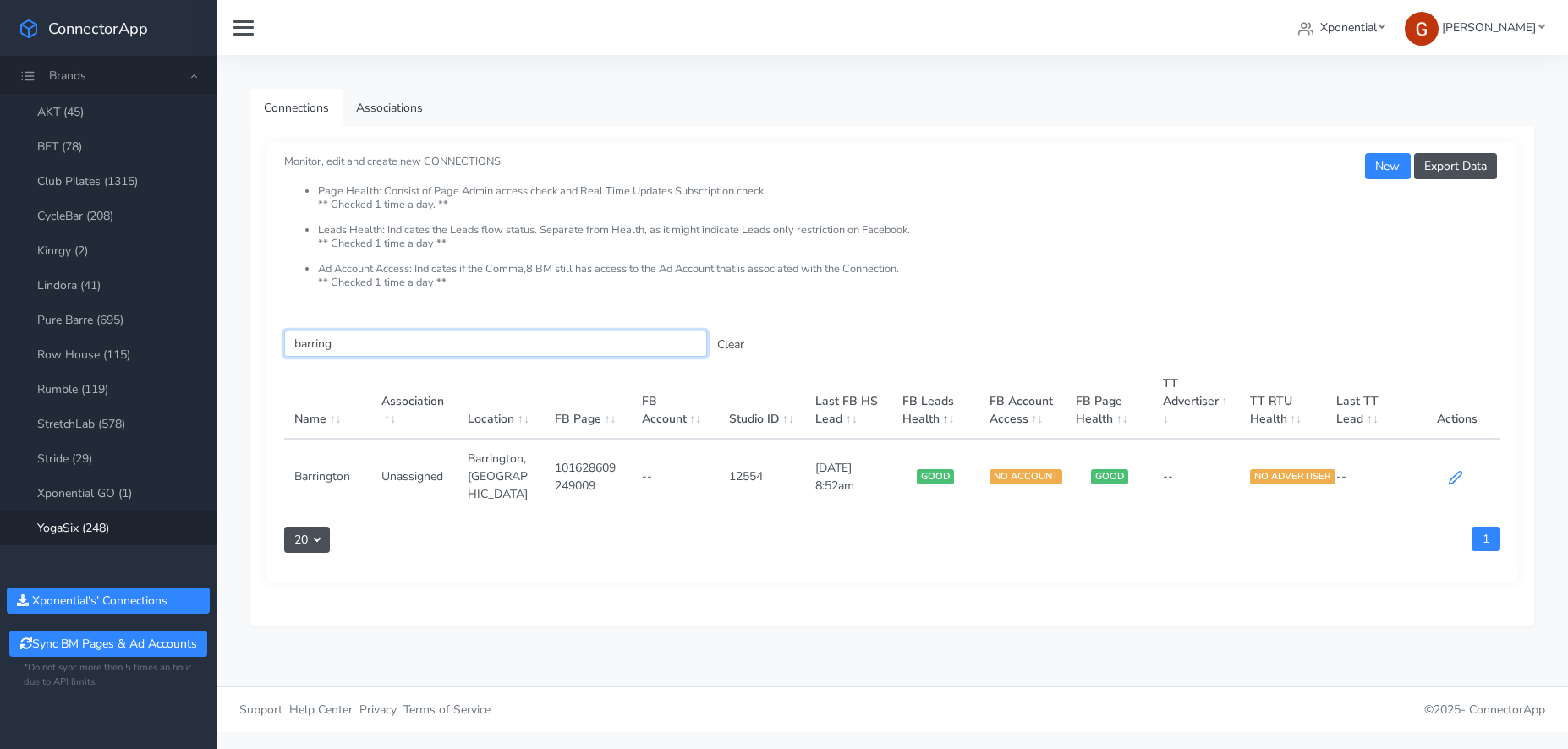
type input "barring"
click at [1455, 471] on icon at bounding box center [1455, 477] width 13 height 13
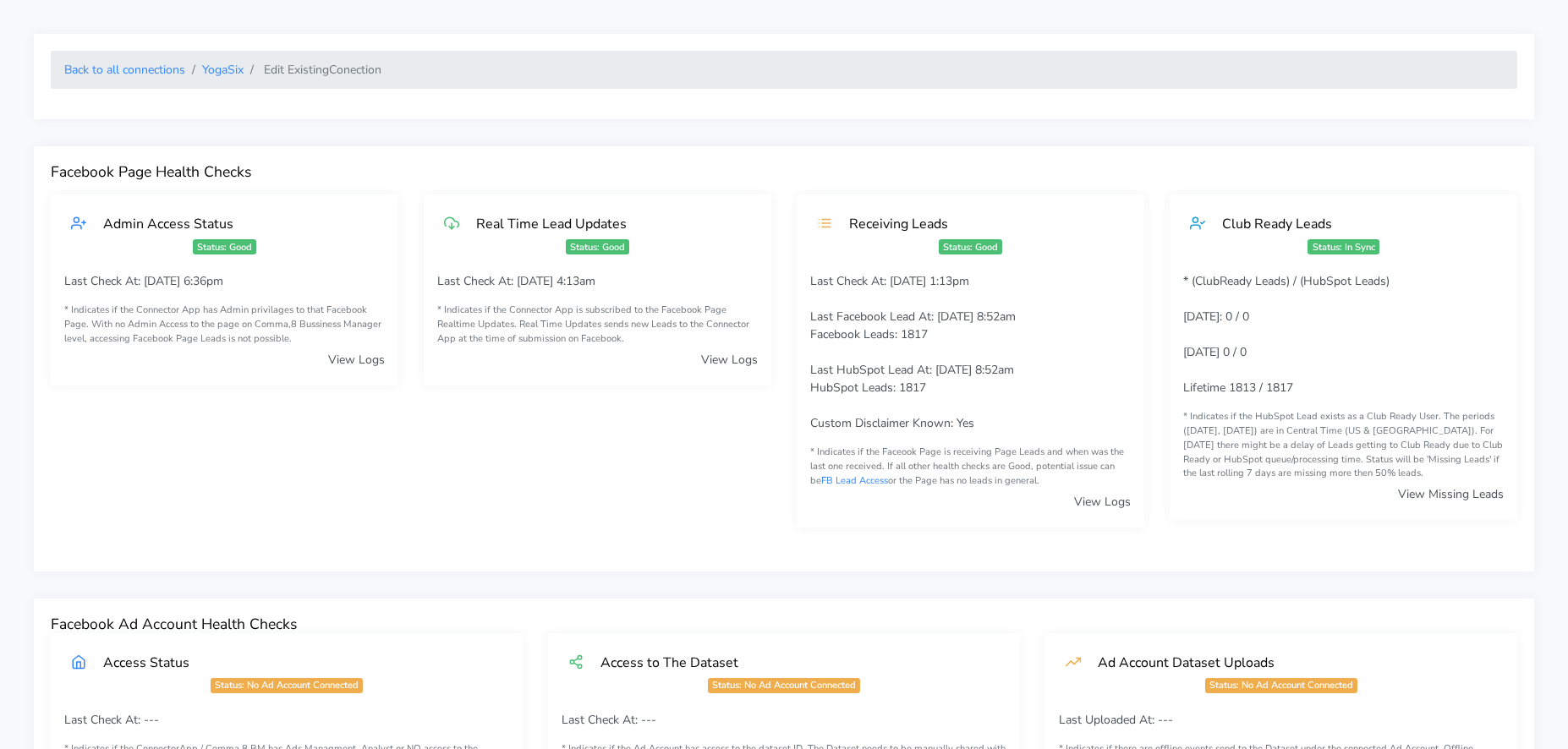
scroll to position [1104, 0]
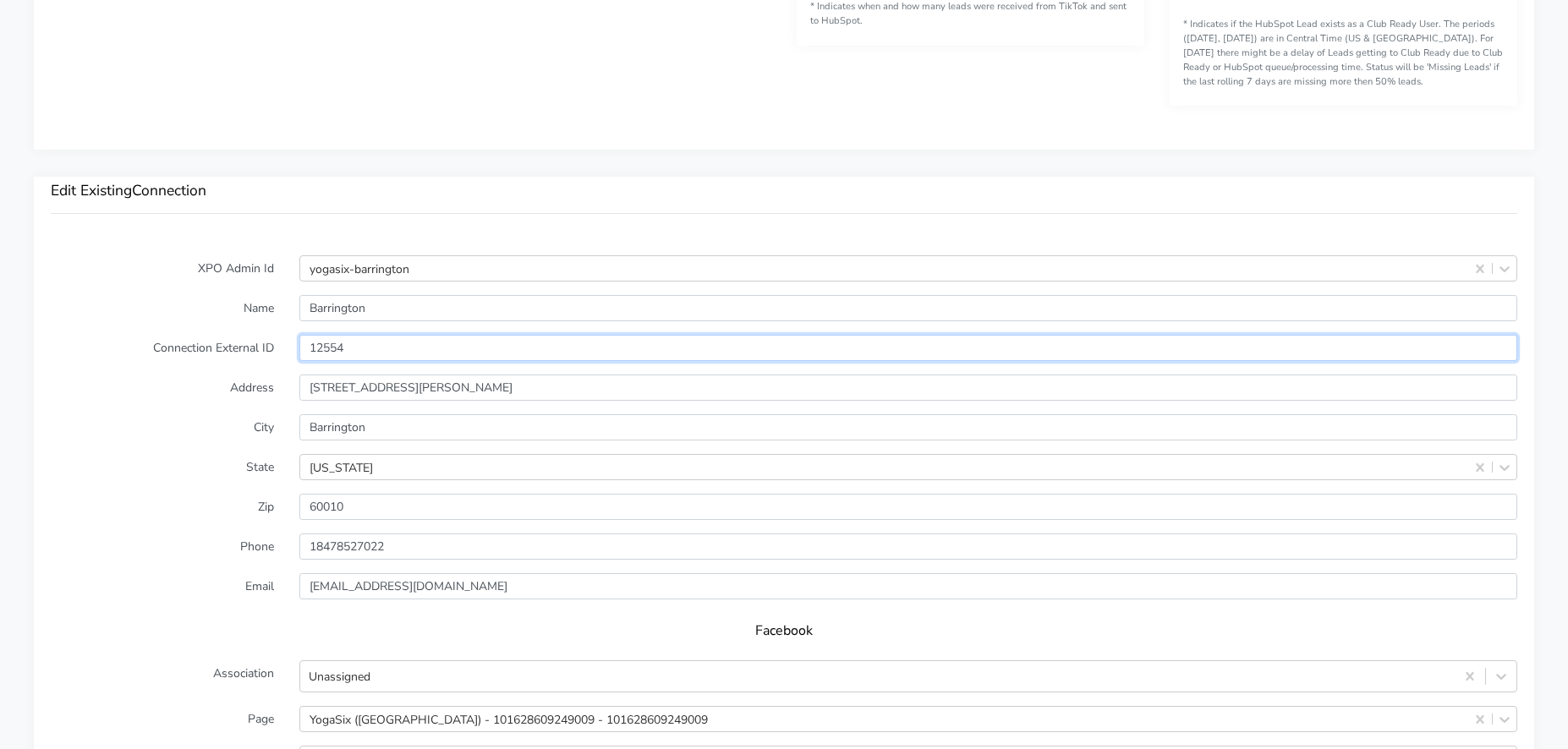
click at [327, 345] on input "12554" at bounding box center [908, 348] width 1218 height 27
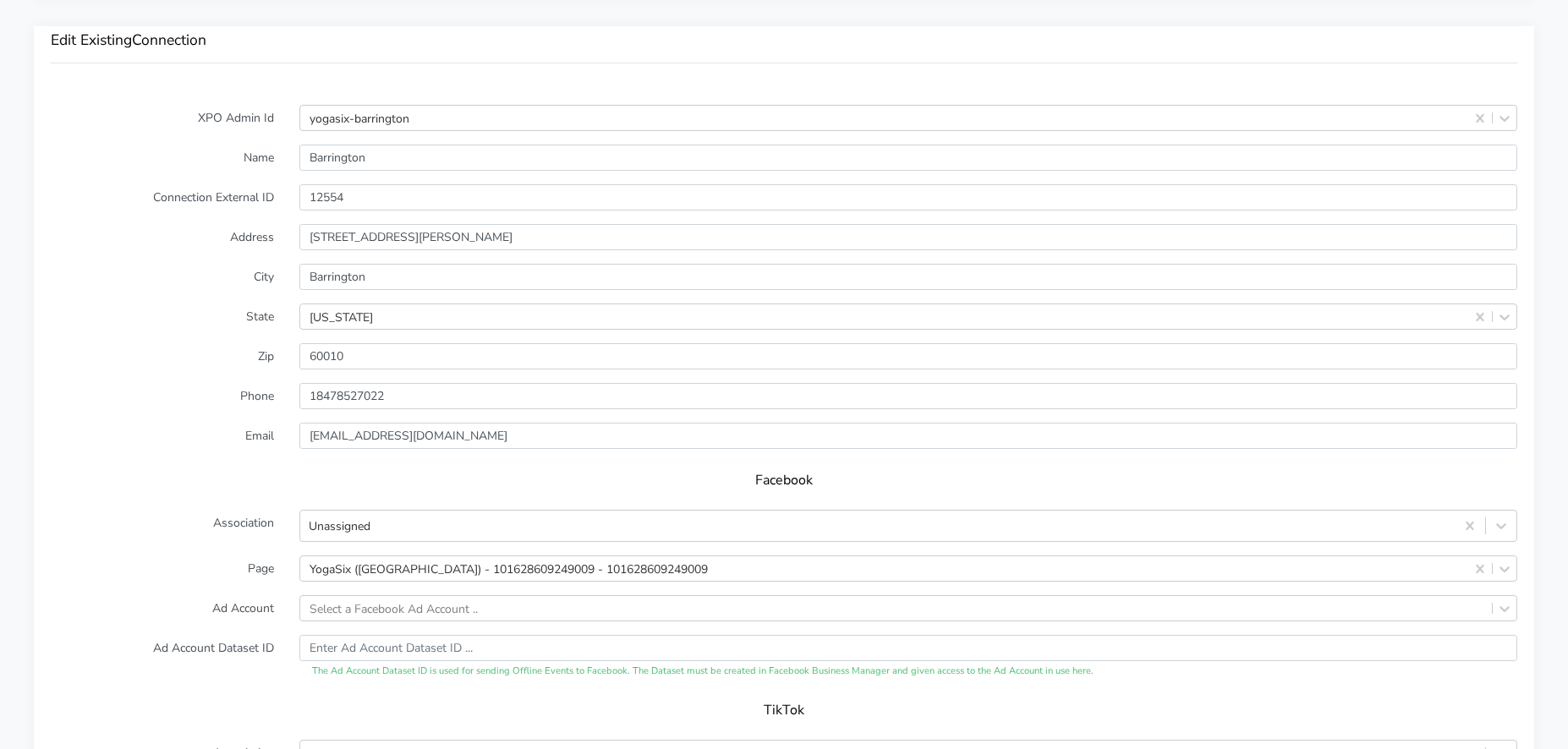
scroll to position [1256, 0]
click at [126, 397] on label "Phone" at bounding box center [163, 395] width 249 height 27
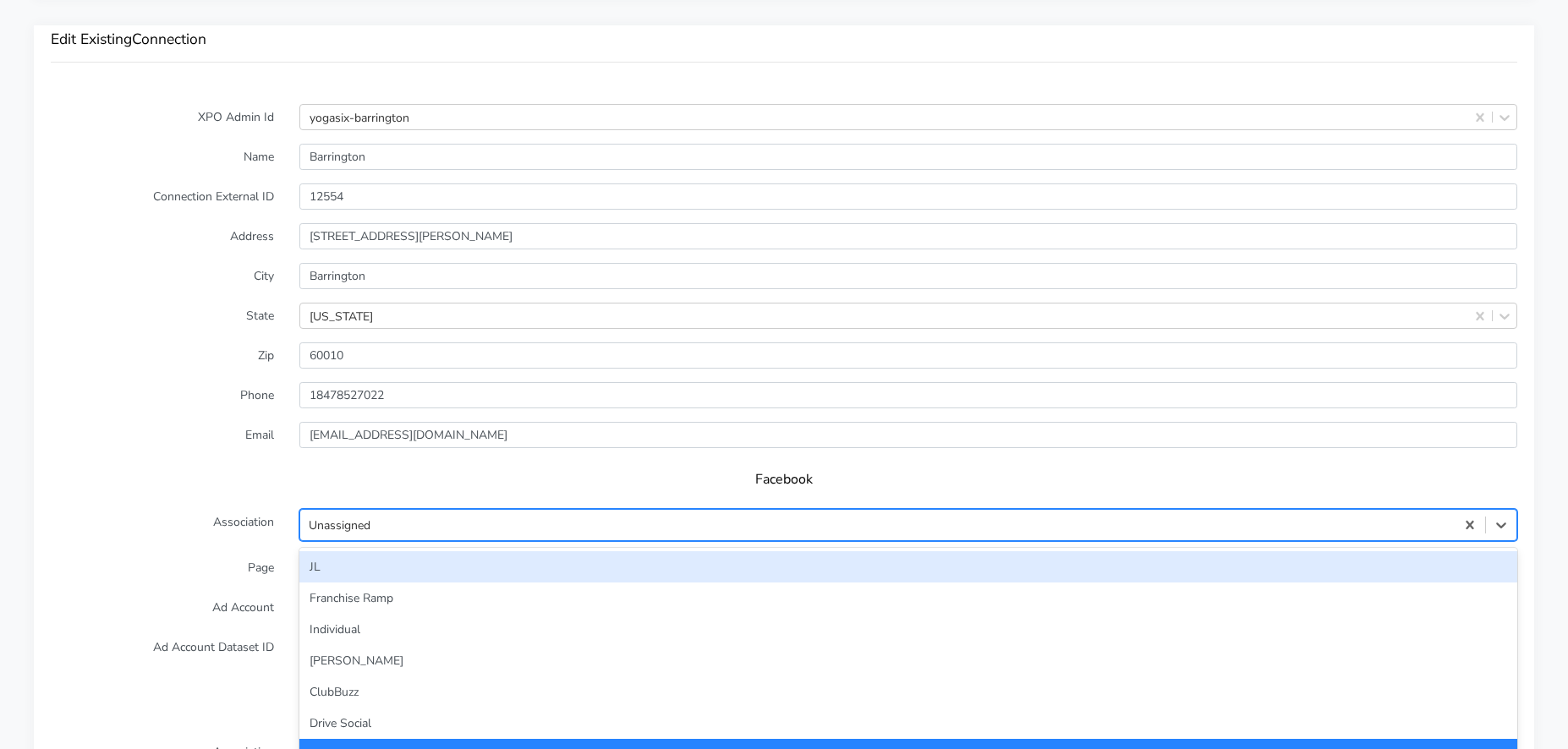
scroll to position [1314, 0]
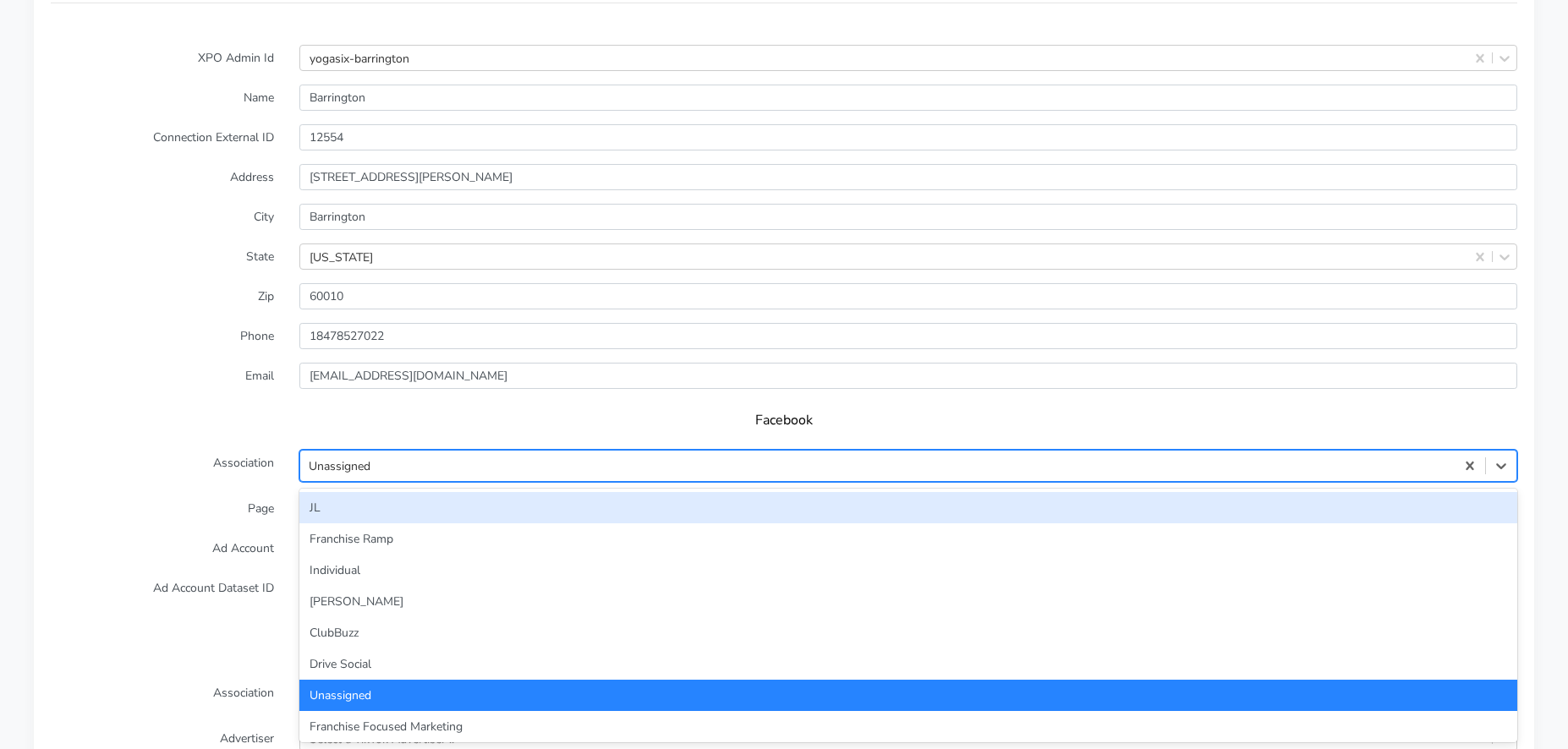
click at [397, 482] on div "option JL focused, 1 of 27. 27 results available. Use Up and Down to choose opt…" at bounding box center [908, 465] width 1218 height 32
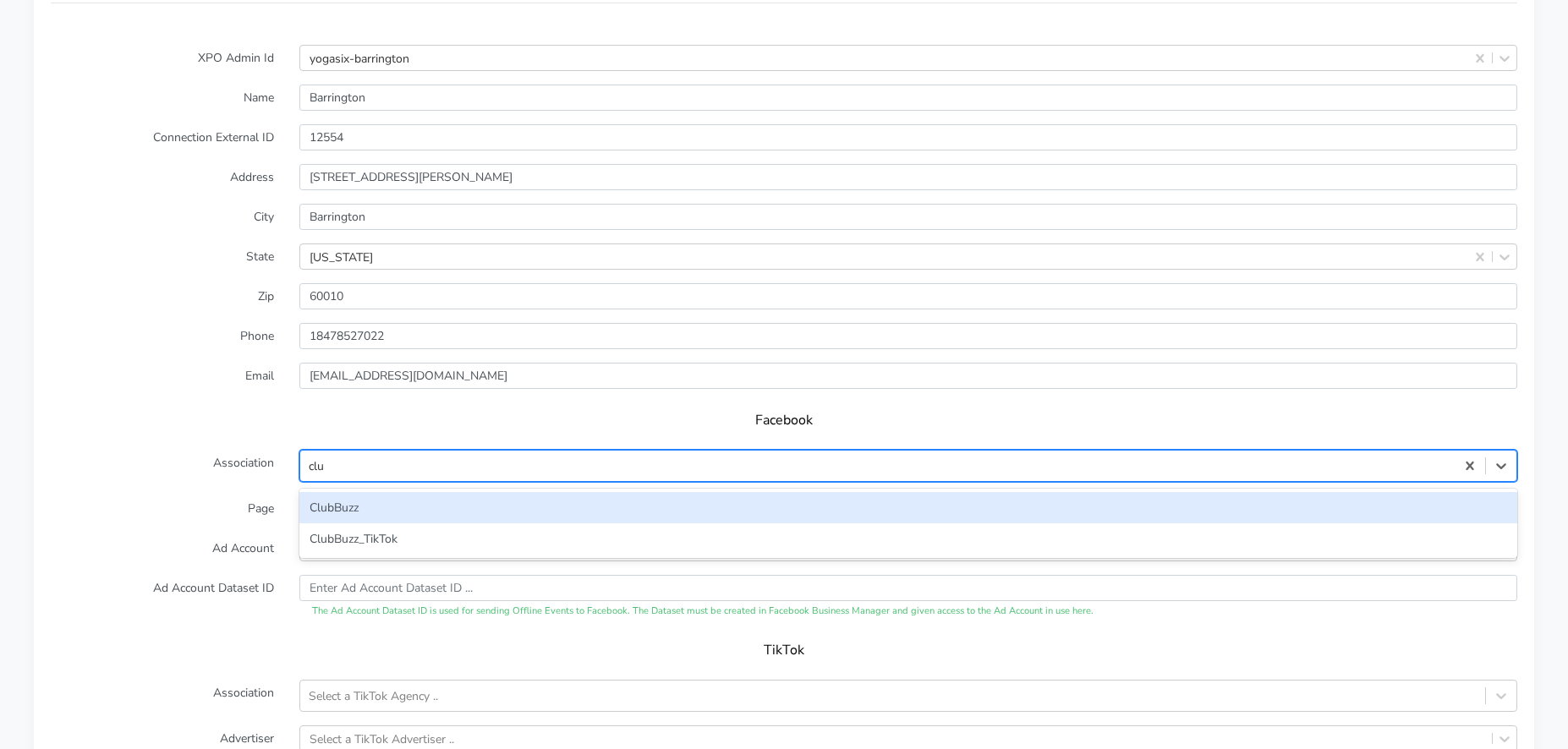
type input "club"
click at [360, 500] on div "ClubBuzz" at bounding box center [908, 508] width 1218 height 31
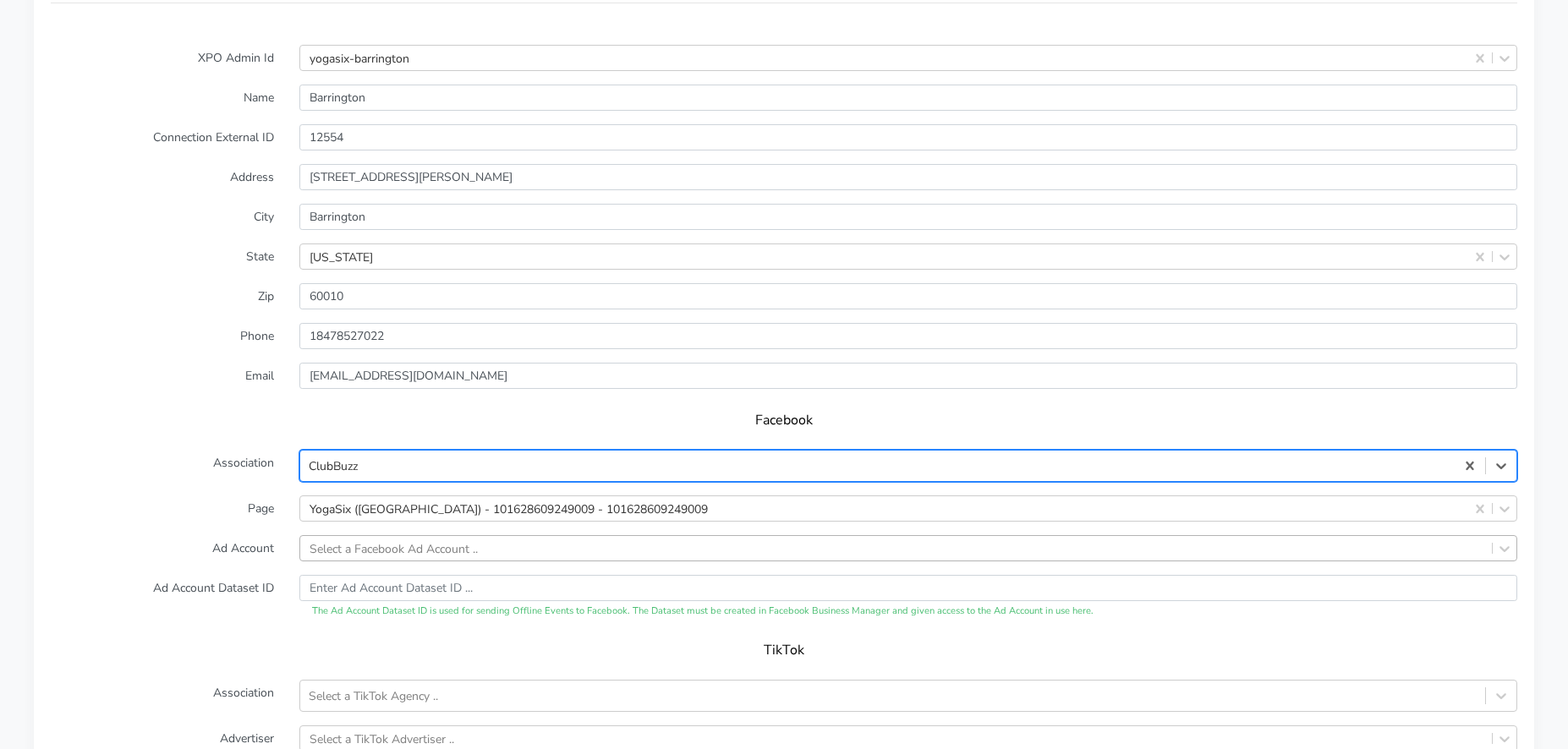
click at [349, 538] on div "Select a Facebook Ad Account .." at bounding box center [908, 548] width 1218 height 27
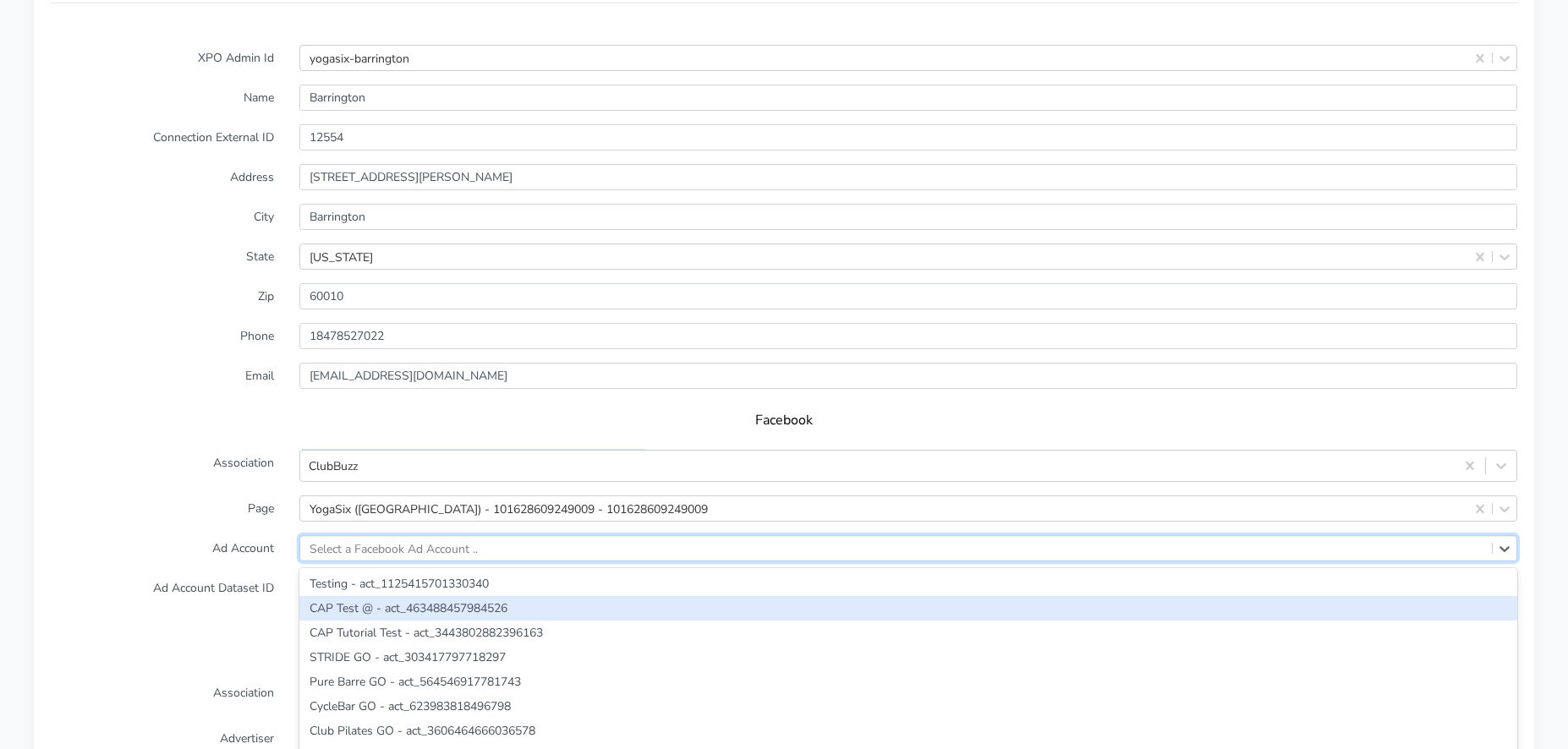
scroll to position [1394, 0]
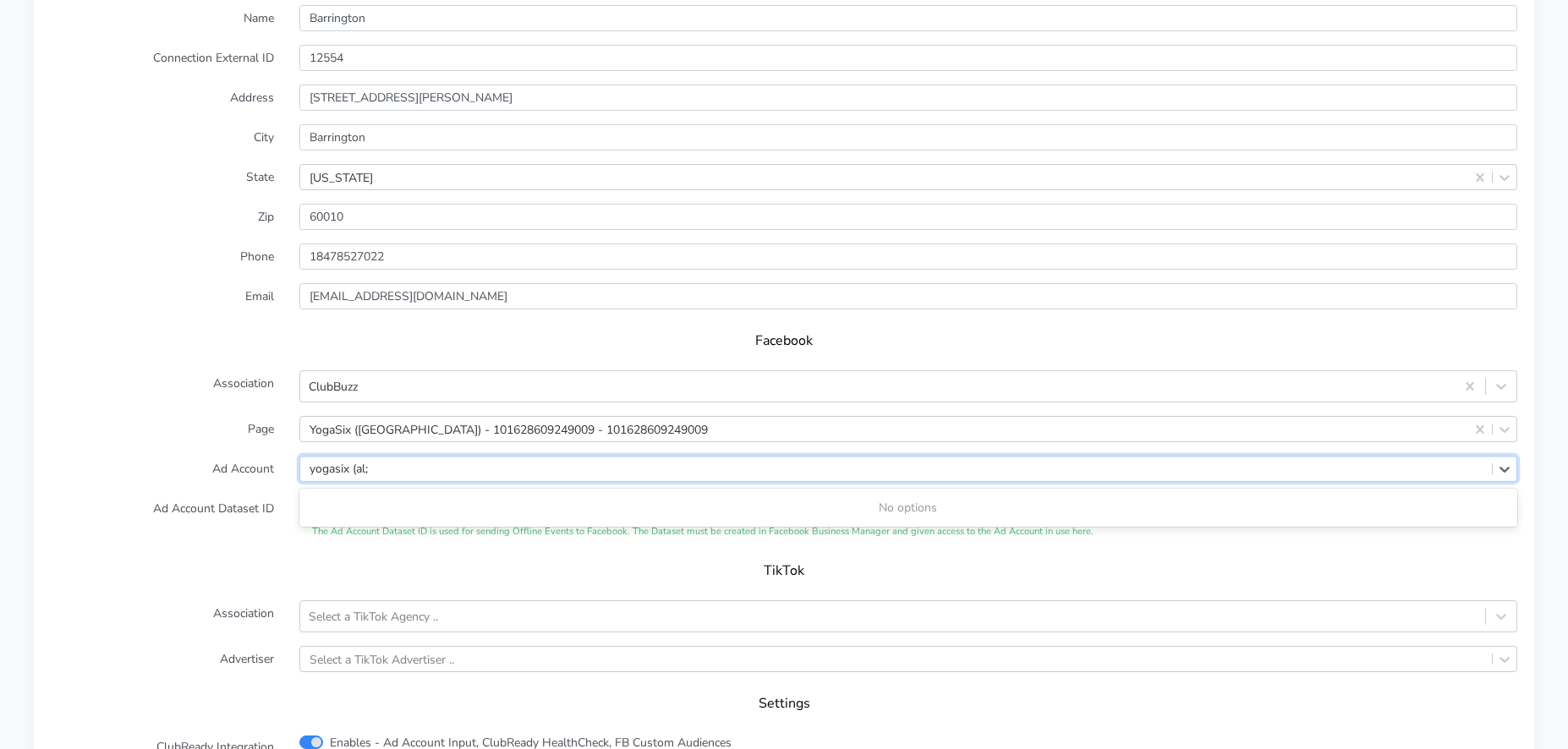
type input "yogasix (al"
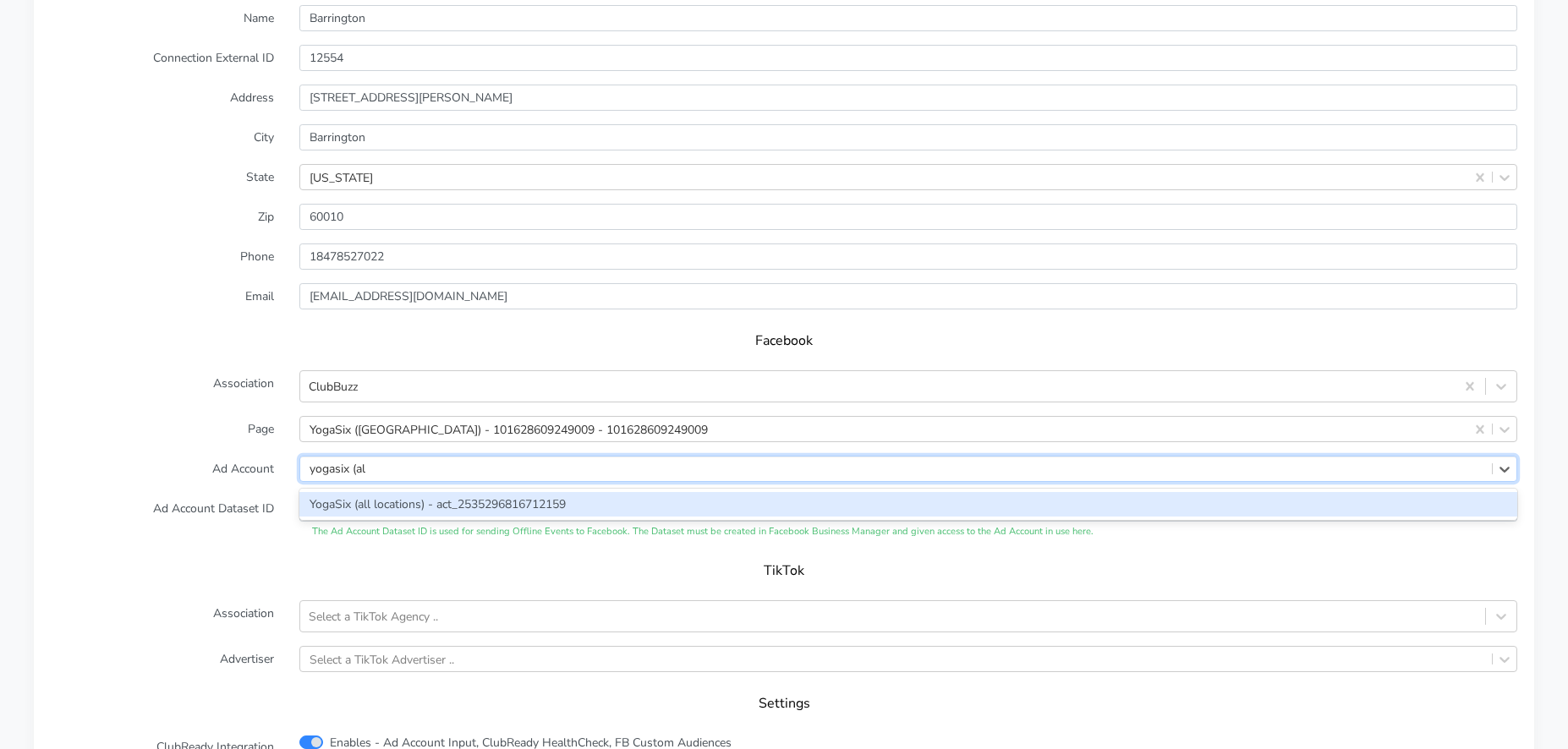
click at [432, 508] on div "YogaSix (all locations) - act_2535296816712159" at bounding box center [908, 504] width 1218 height 25
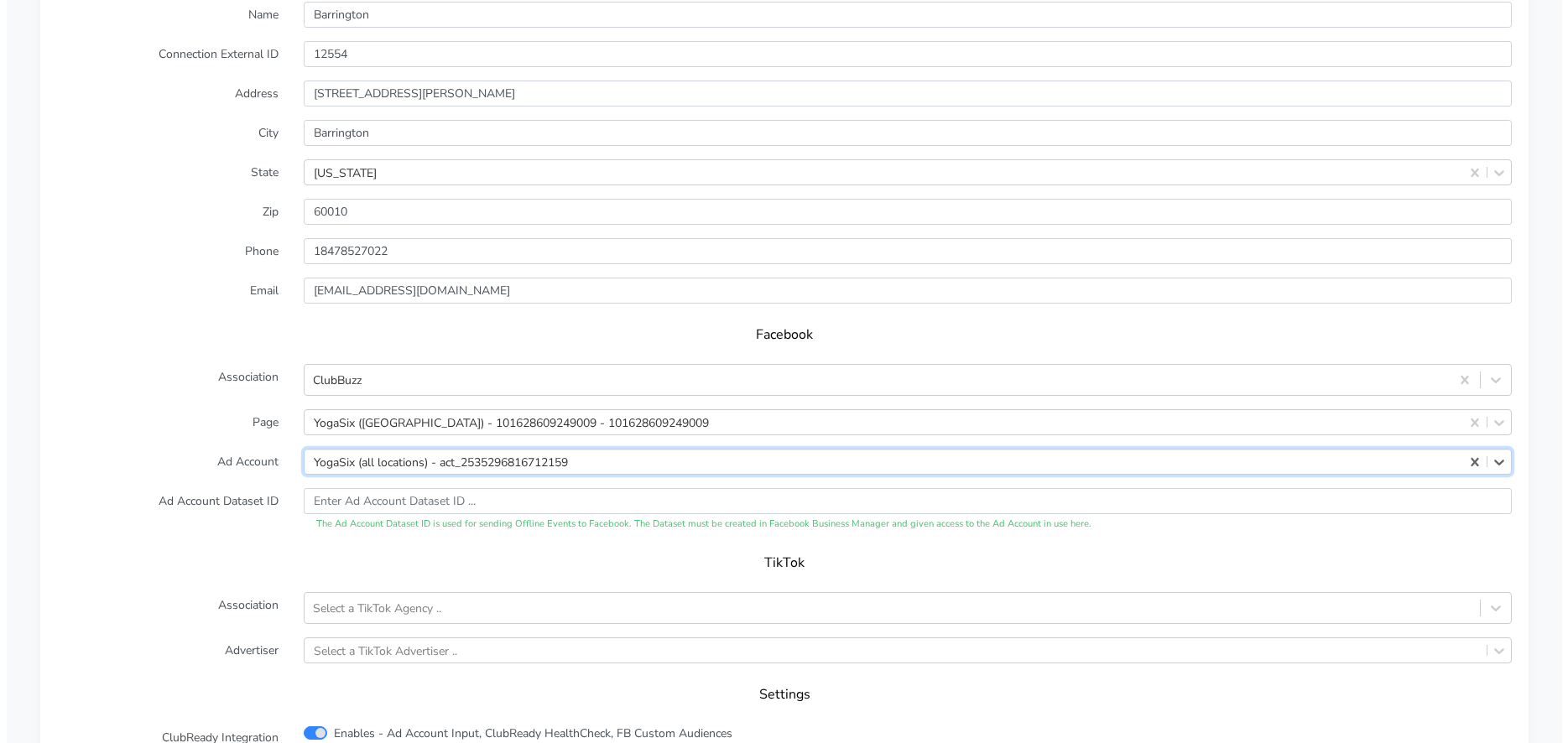
scroll to position [1630, 0]
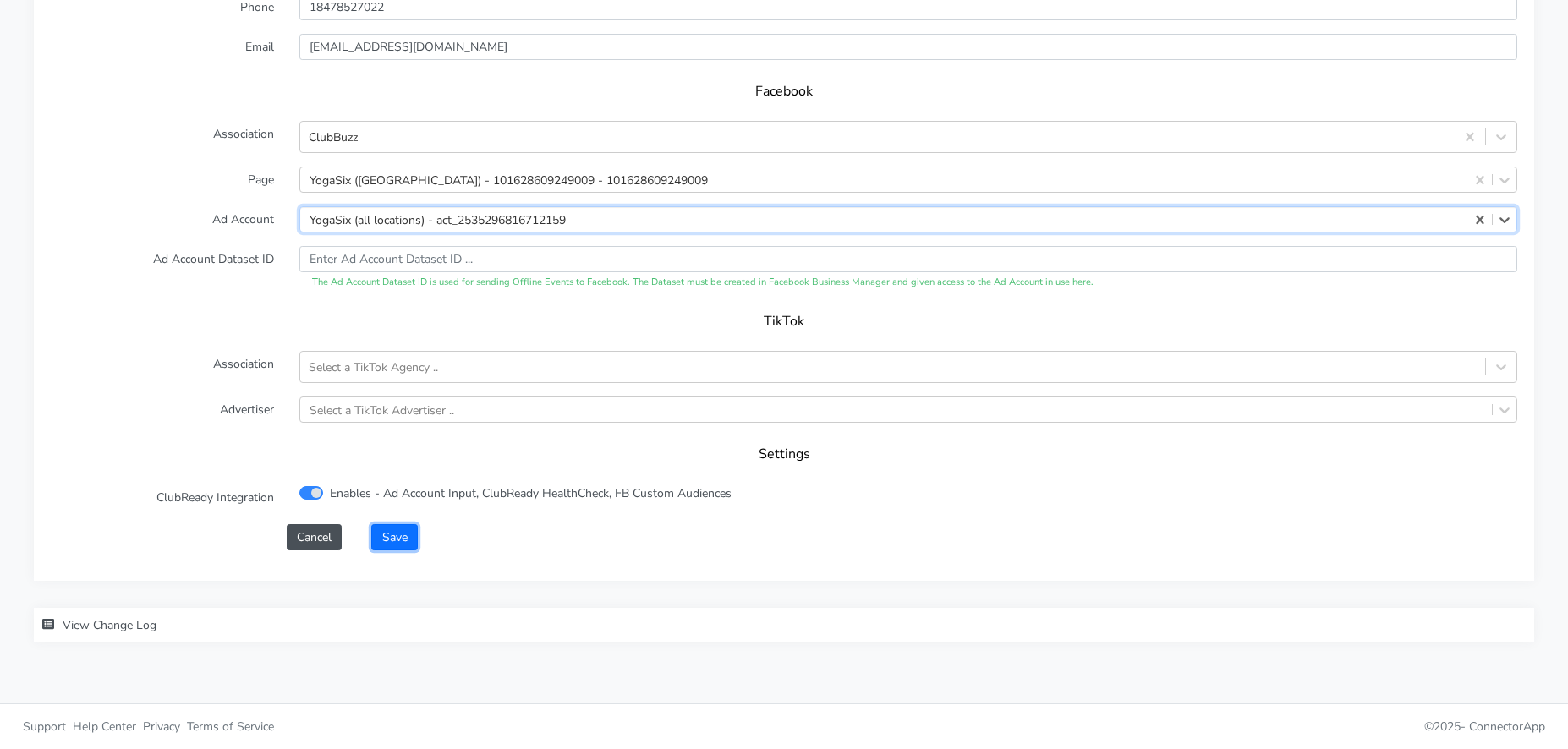
click at [410, 538] on button "Save" at bounding box center [394, 537] width 46 height 27
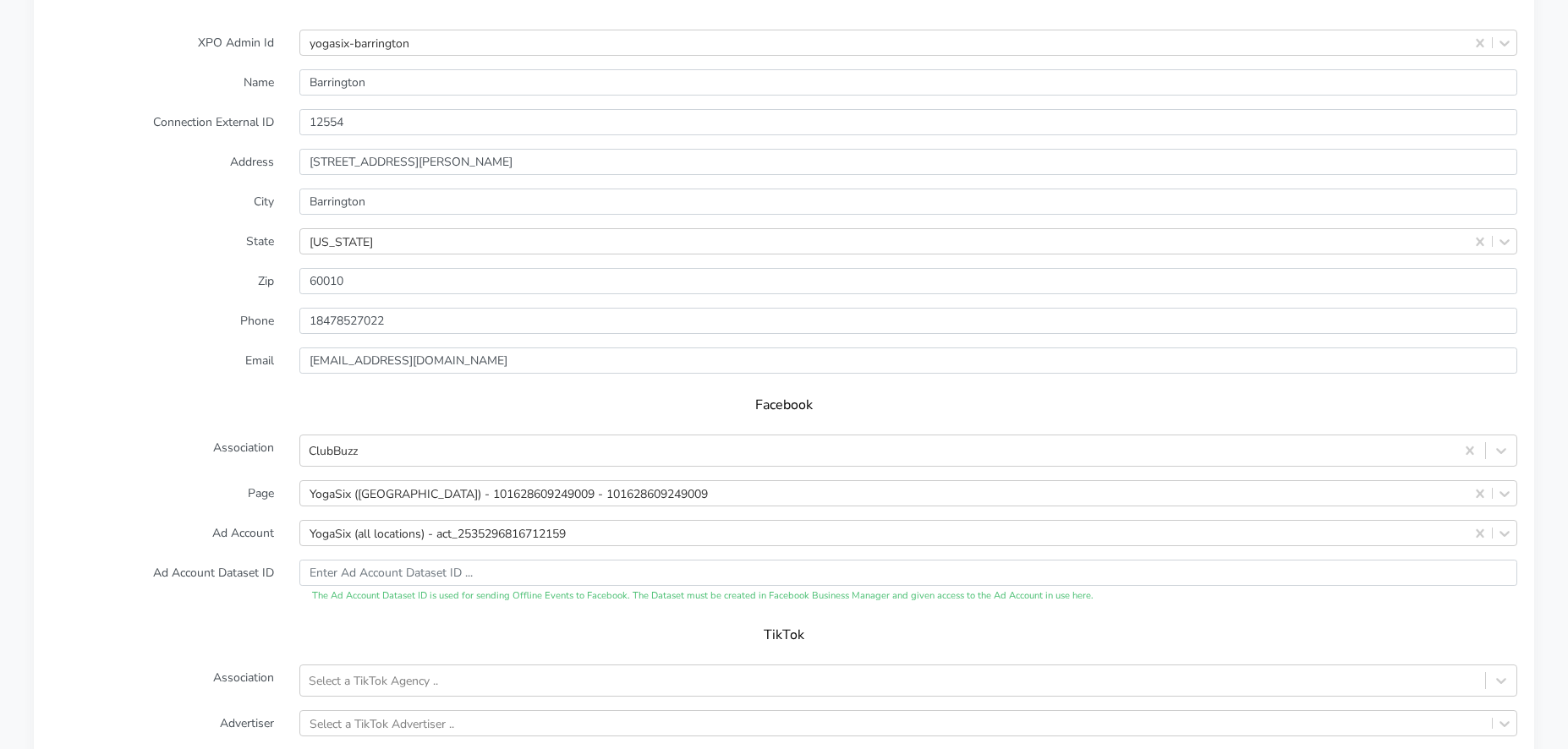
scroll to position [1355, 0]
